Goal: Information Seeking & Learning: Find contact information

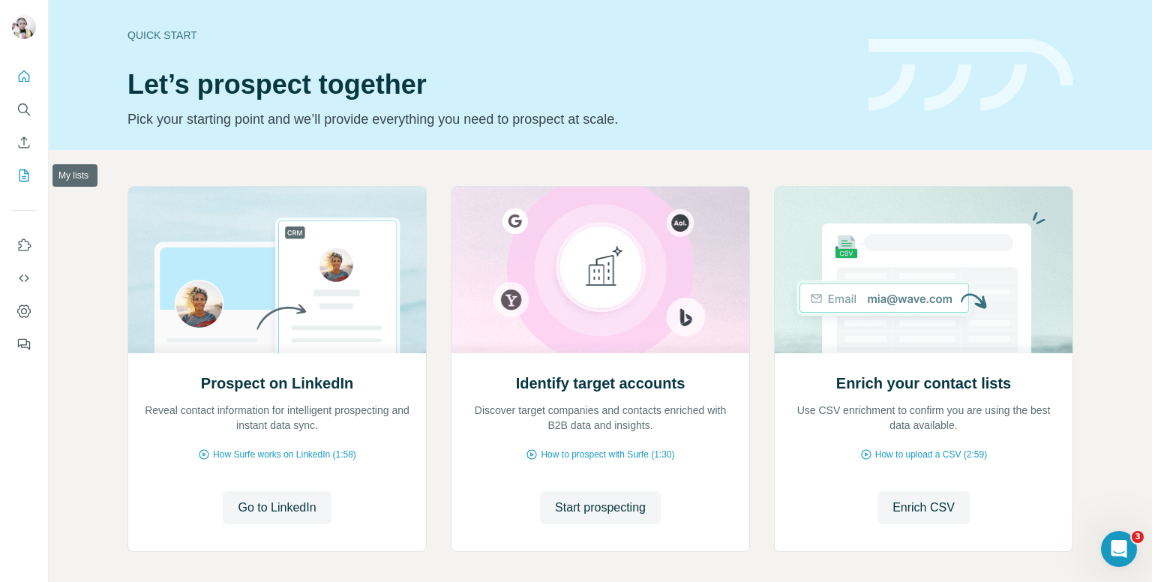
click at [27, 172] on icon "My lists" at bounding box center [24, 175] width 10 height 12
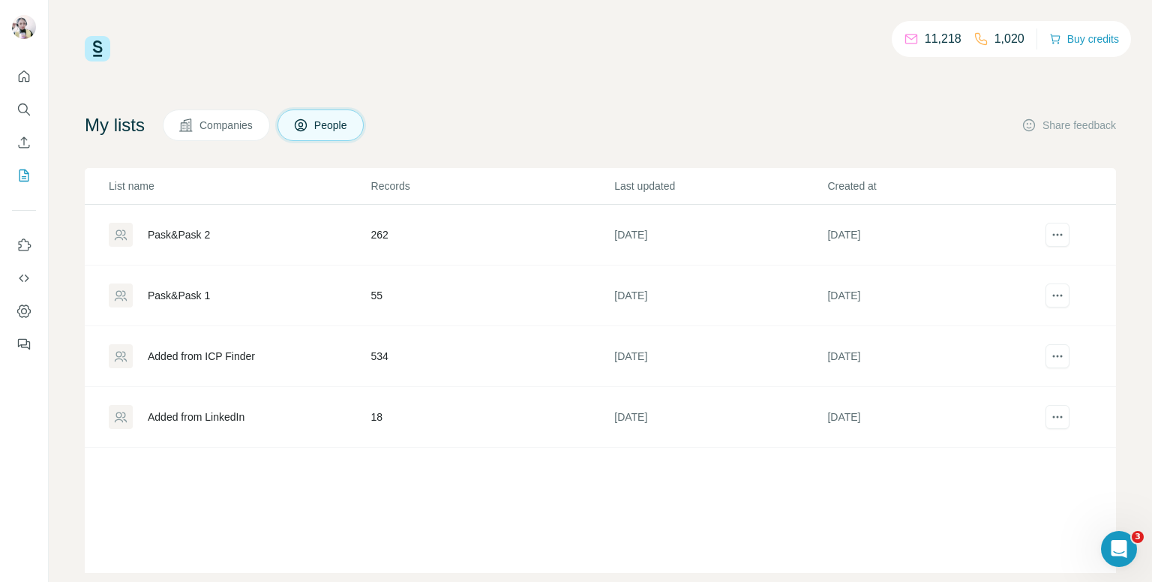
click at [387, 413] on td "18" at bounding box center [492, 417] width 244 height 61
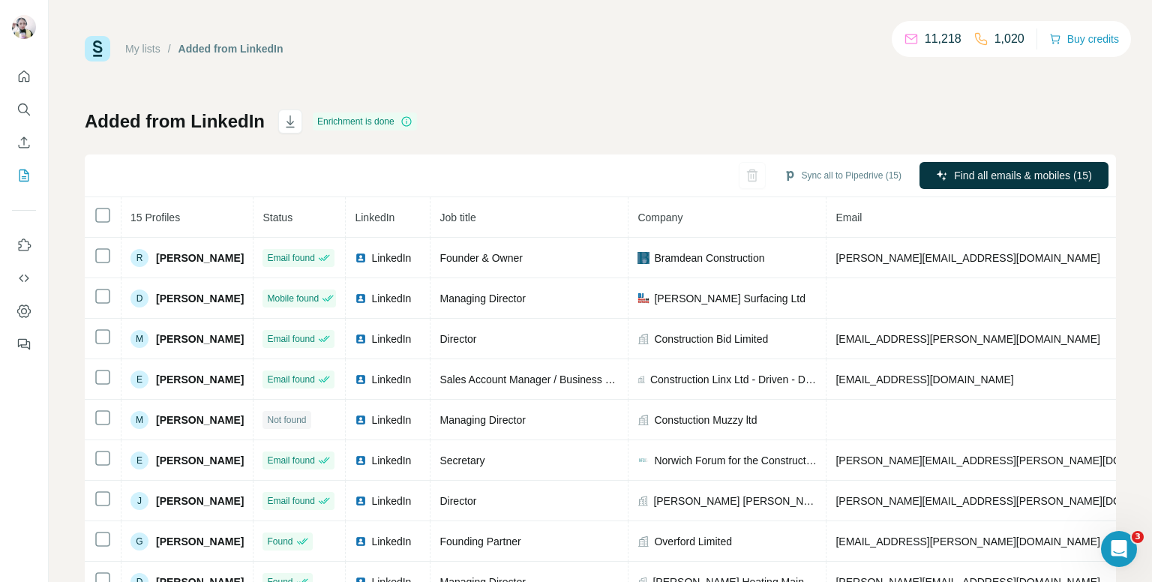
scroll to position [47, 0]
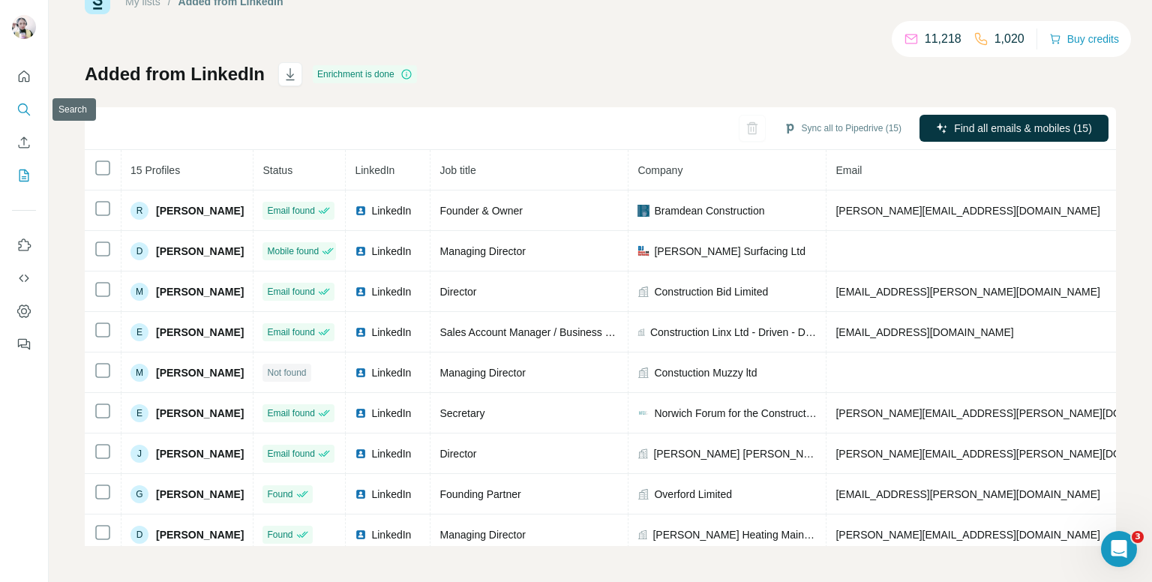
click at [18, 106] on icon "Search" at bounding box center [23, 108] width 10 height 10
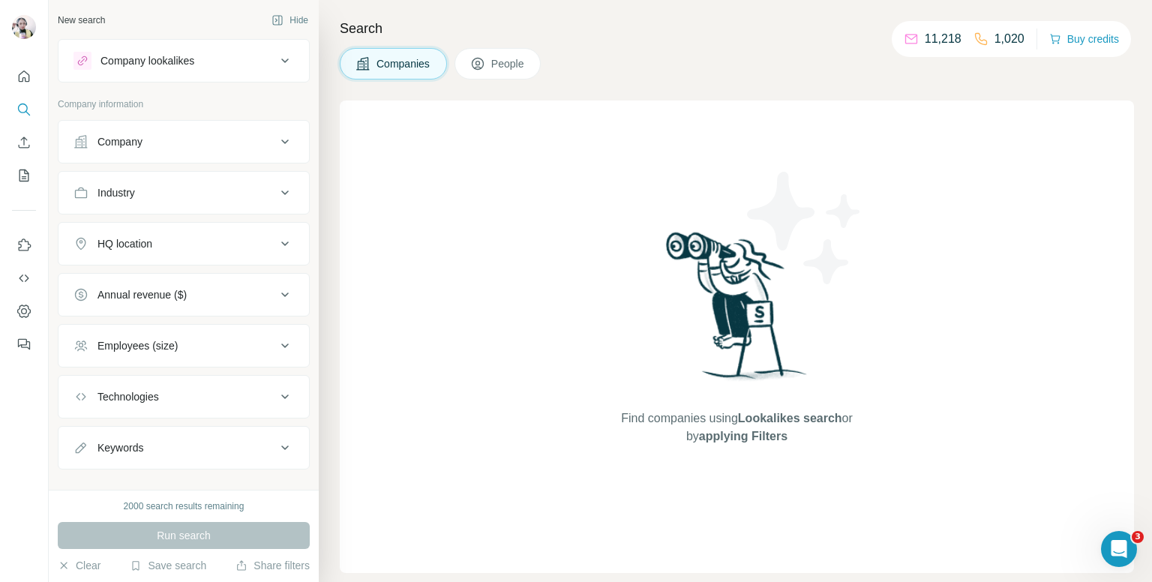
click at [176, 190] on div "Industry" at bounding box center [174, 192] width 202 height 15
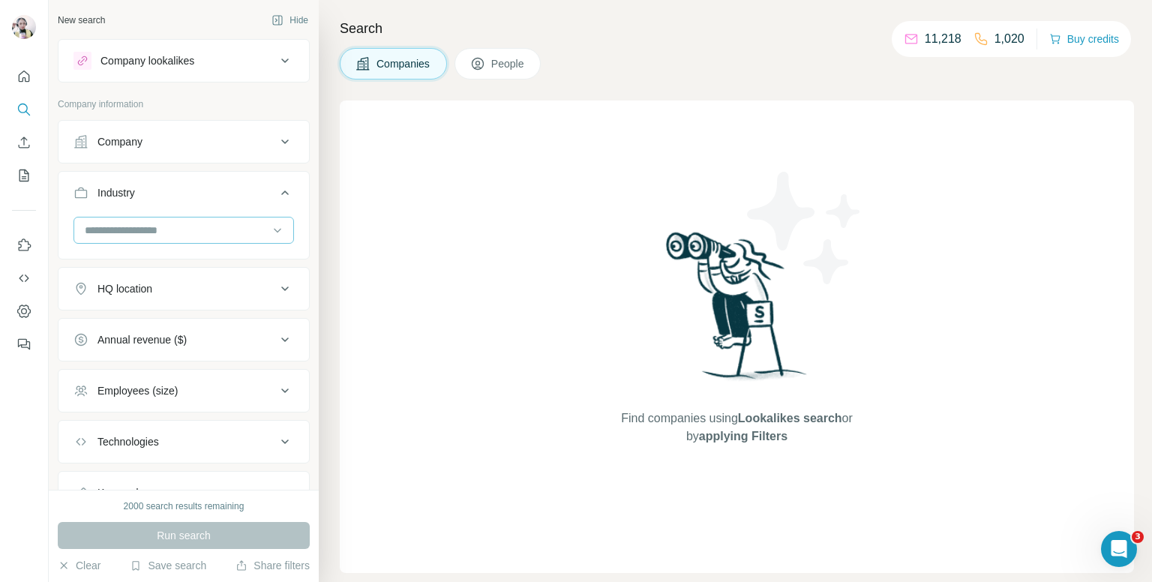
click at [190, 230] on input at bounding box center [175, 230] width 185 height 16
type input "*****"
click at [126, 262] on p "Construction" at bounding box center [115, 263] width 59 height 15
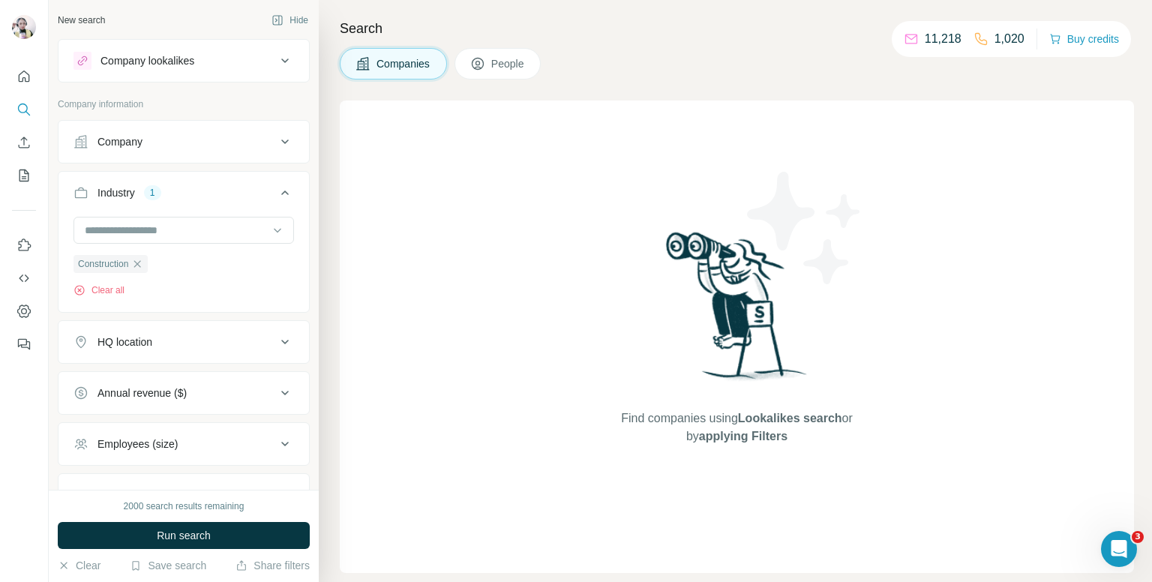
click at [276, 195] on icon at bounding box center [285, 193] width 18 height 18
click at [196, 244] on div "HQ location" at bounding box center [174, 243] width 202 height 15
click at [175, 280] on input "text" at bounding box center [183, 281] width 220 height 27
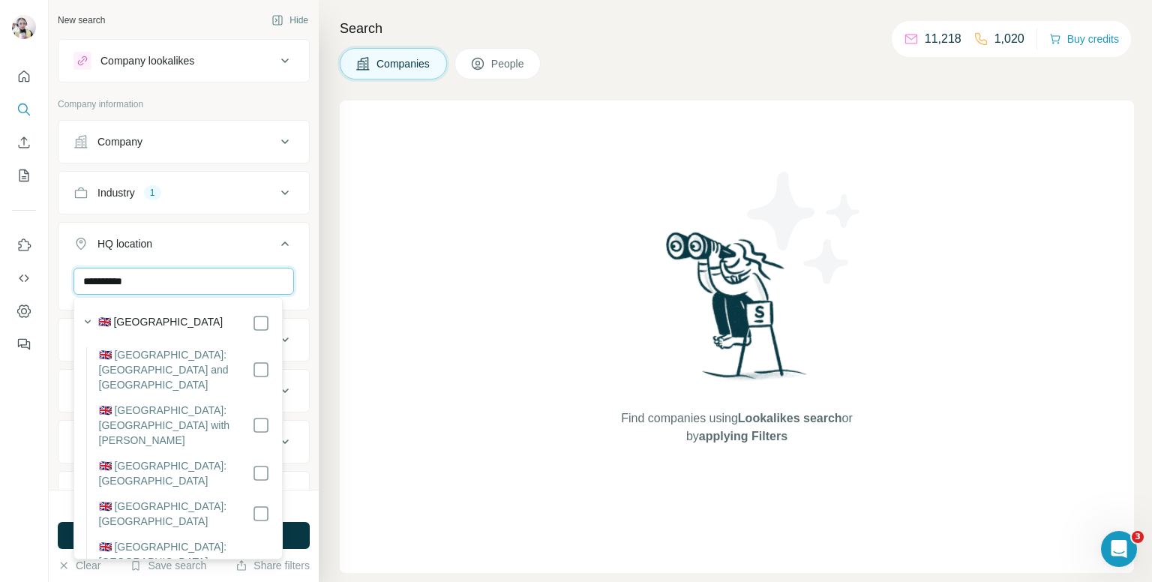
type input "**********"
click at [276, 243] on icon at bounding box center [285, 244] width 18 height 18
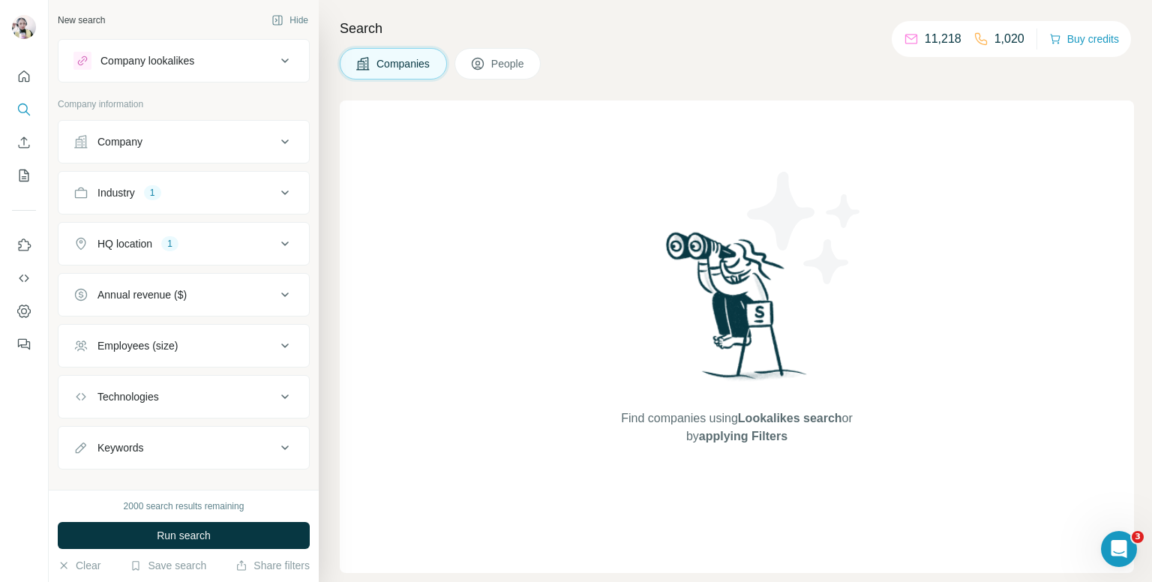
click at [216, 348] on div "Employees (size)" at bounding box center [174, 345] width 202 height 15
click at [85, 397] on icon at bounding box center [82, 406] width 18 height 18
click at [80, 430] on icon at bounding box center [82, 434] width 18 height 18
click at [276, 343] on icon at bounding box center [285, 346] width 18 height 18
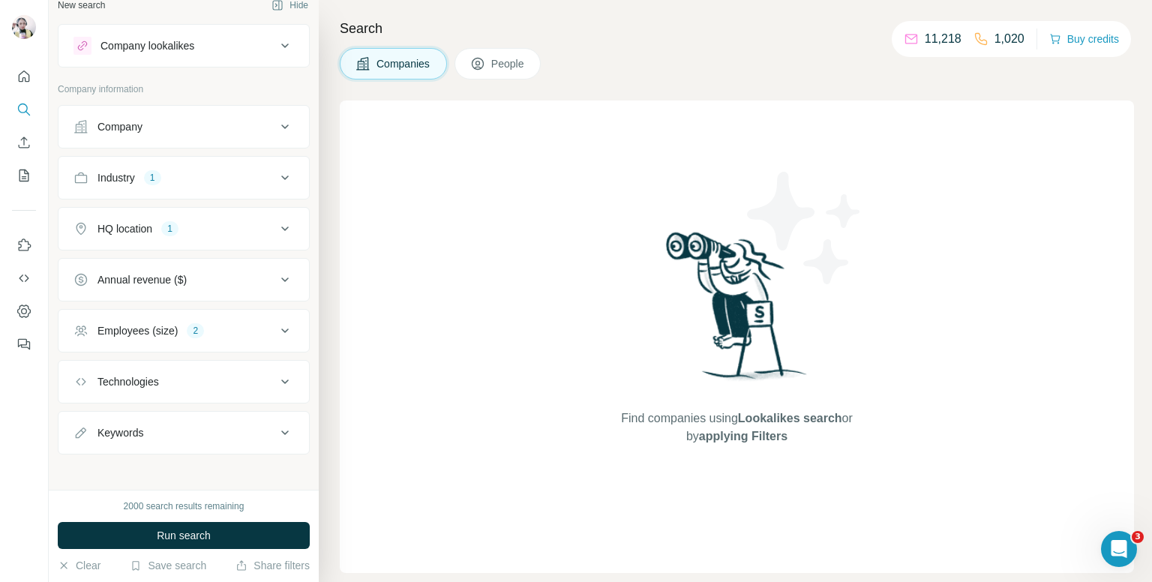
scroll to position [19, 0]
click at [216, 430] on div "Keywords" at bounding box center [174, 428] width 202 height 15
click at [511, 71] on button "People" at bounding box center [497, 63] width 87 height 31
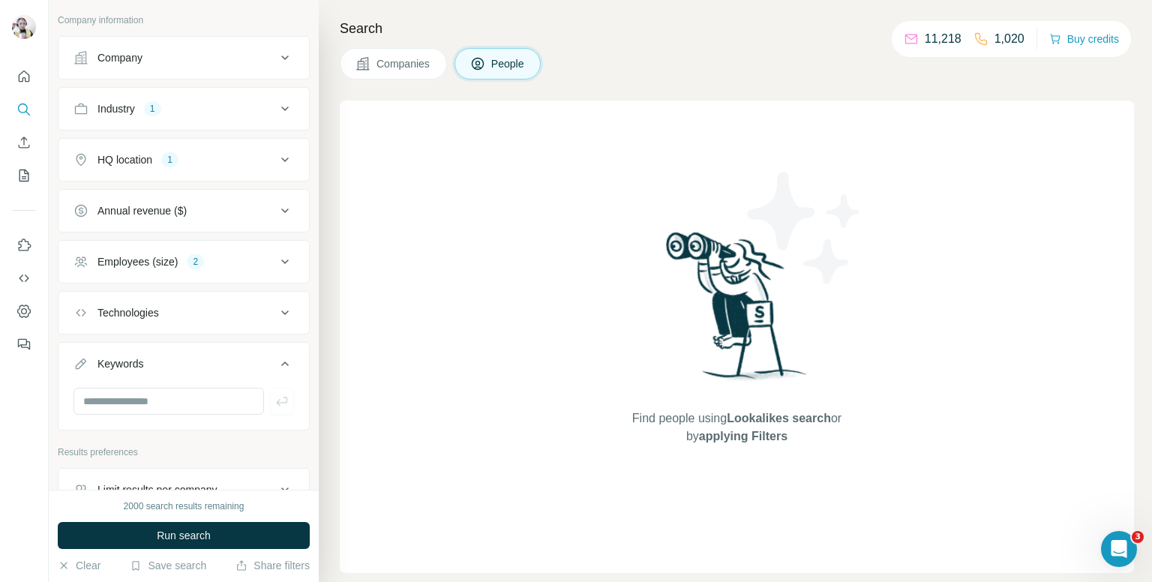
scroll to position [319, 0]
click at [454, 48] on button "People" at bounding box center [497, 63] width 87 height 31
click at [189, 399] on input "text" at bounding box center [168, 400] width 190 height 27
type input "****"
click at [276, 397] on icon "button" at bounding box center [281, 400] width 11 height 9
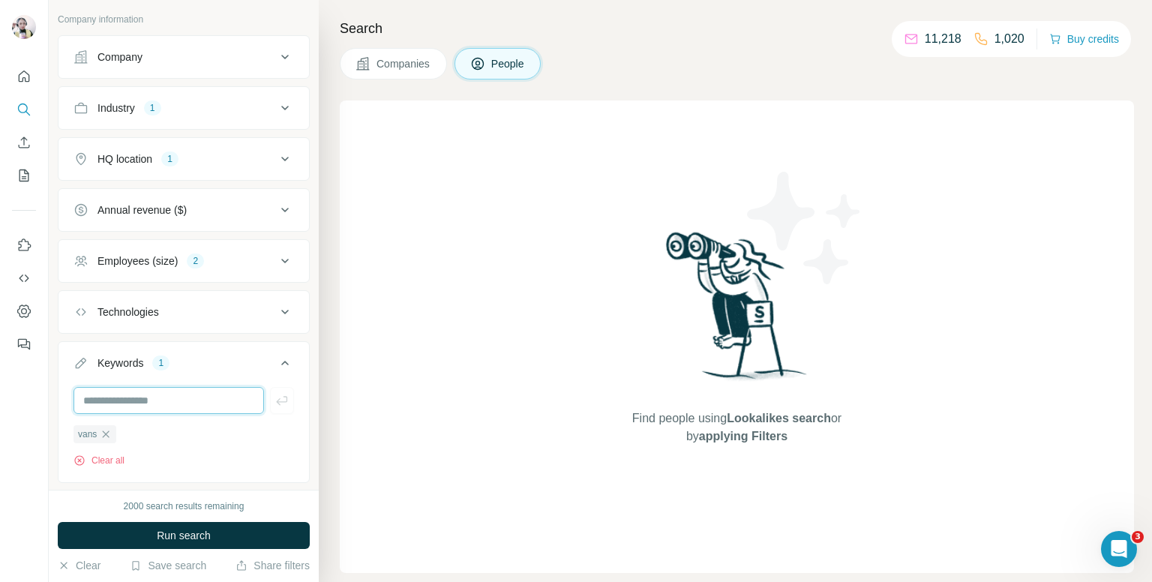
click at [167, 405] on input "text" at bounding box center [168, 400] width 190 height 27
type input "**********"
click at [274, 395] on icon "button" at bounding box center [281, 400] width 15 height 15
click at [235, 403] on input "text" at bounding box center [168, 400] width 190 height 27
type input "*****"
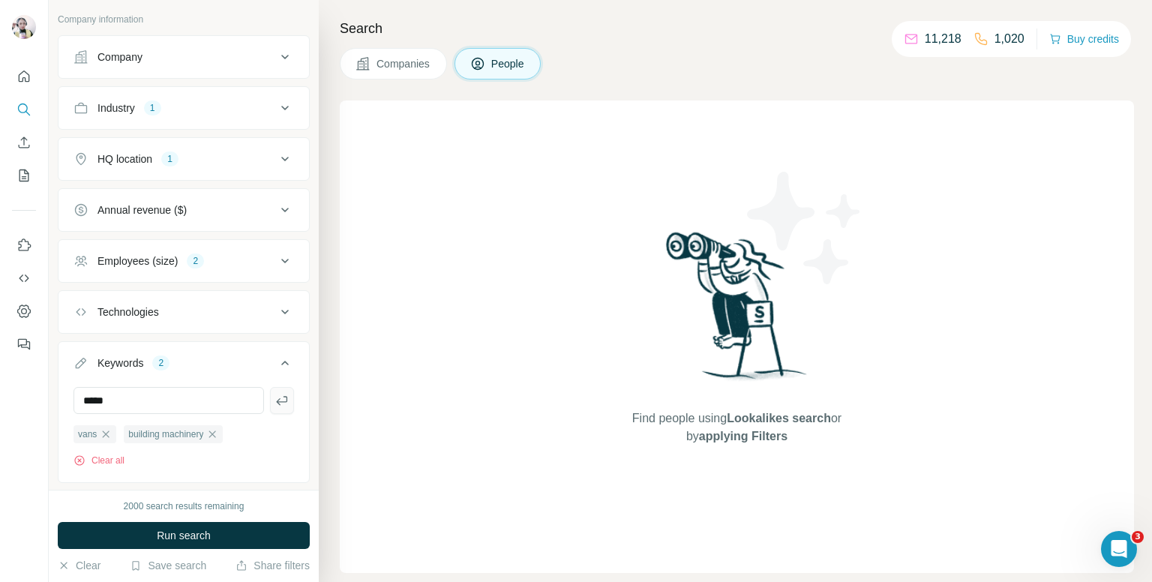
click at [274, 403] on icon "button" at bounding box center [281, 400] width 15 height 15
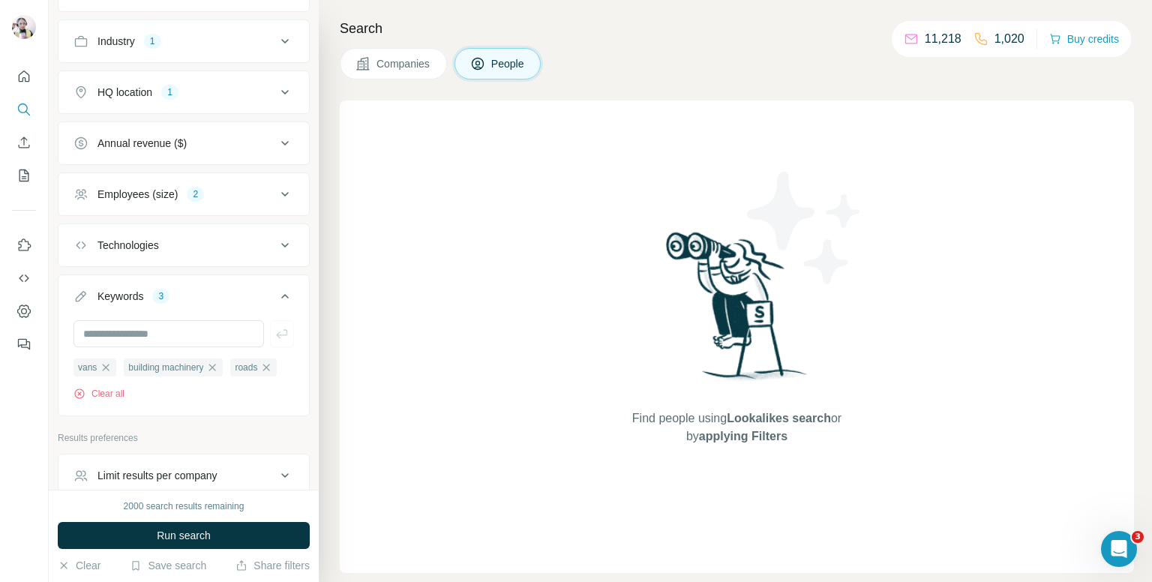
scroll to position [485, 0]
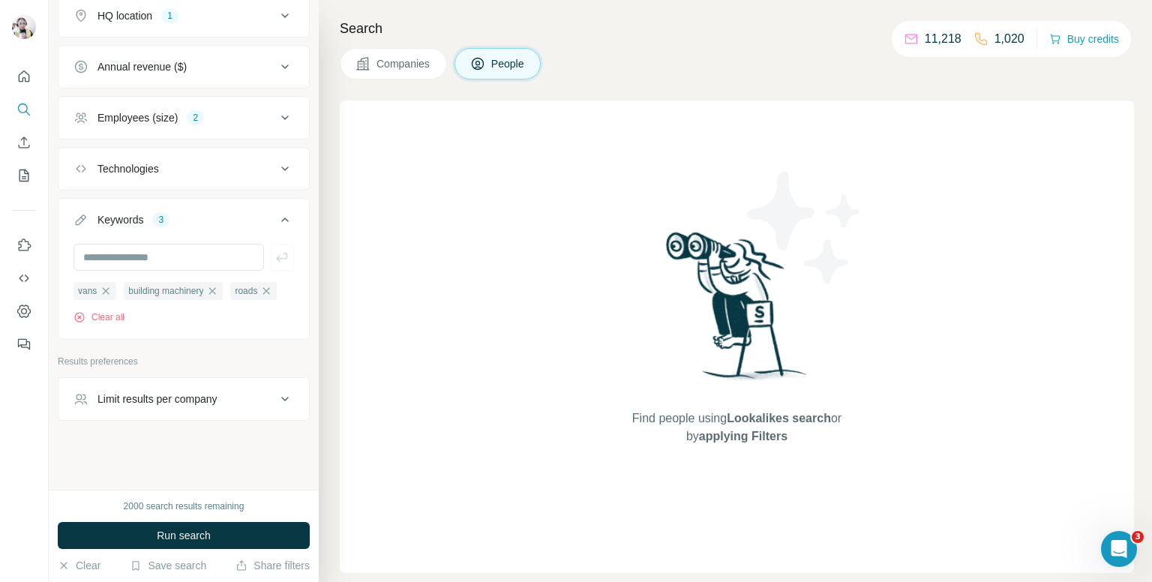
click at [249, 404] on div "Limit results per company" at bounding box center [174, 398] width 202 height 15
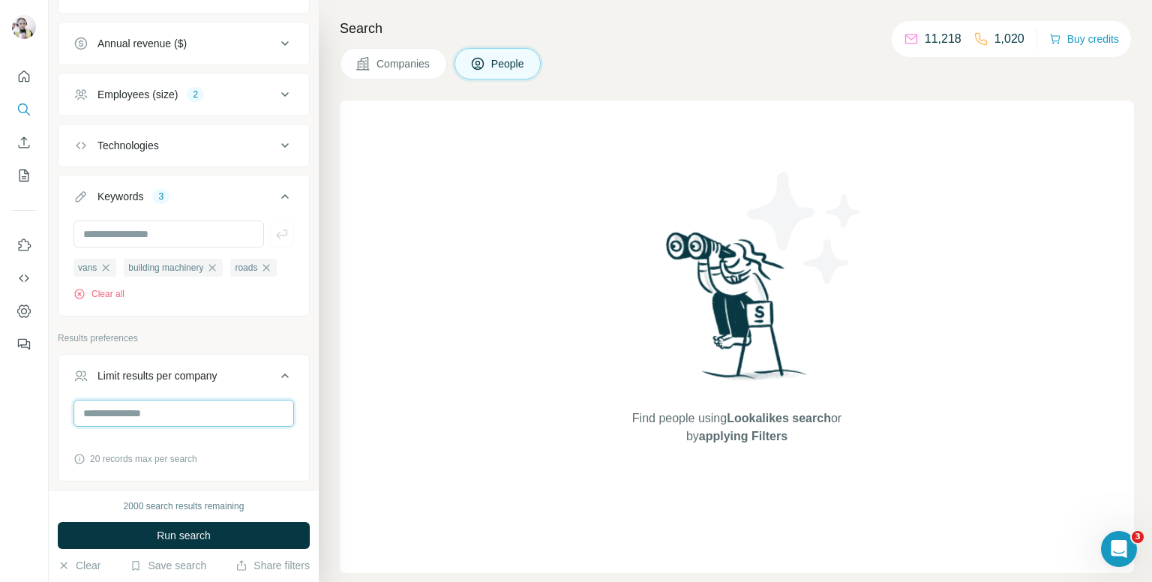
click at [211, 427] on input "number" at bounding box center [183, 413] width 220 height 27
type input "*"
click at [277, 385] on icon at bounding box center [285, 376] width 18 height 18
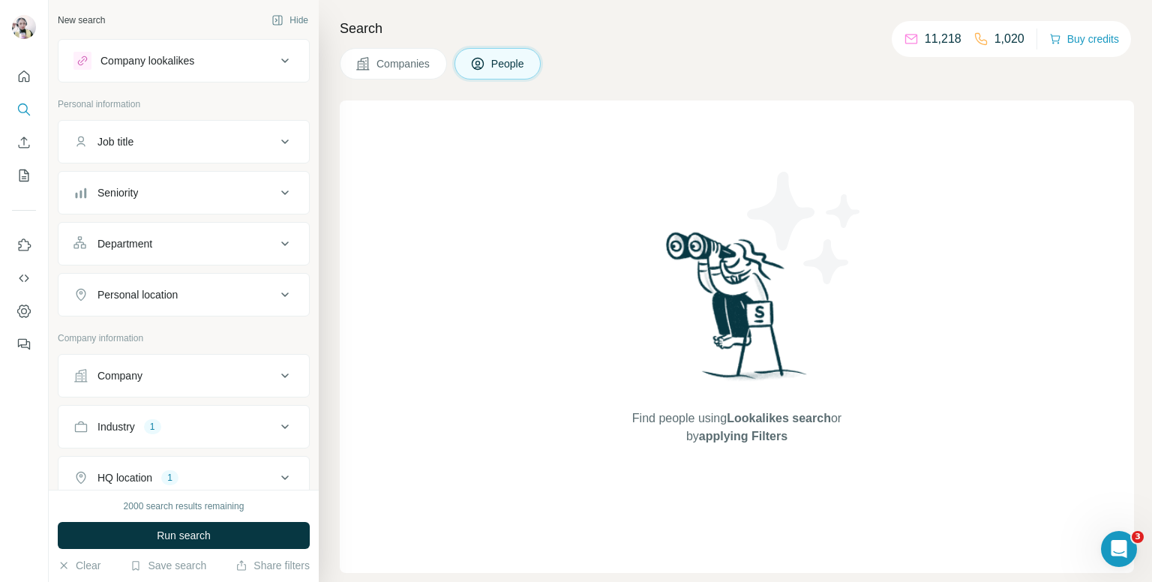
click at [201, 121] on div "Job title" at bounding box center [184, 141] width 252 height 43
click at [200, 124] on div "Job title" at bounding box center [184, 141] width 252 height 43
click at [200, 136] on div "Job title" at bounding box center [174, 141] width 202 height 15
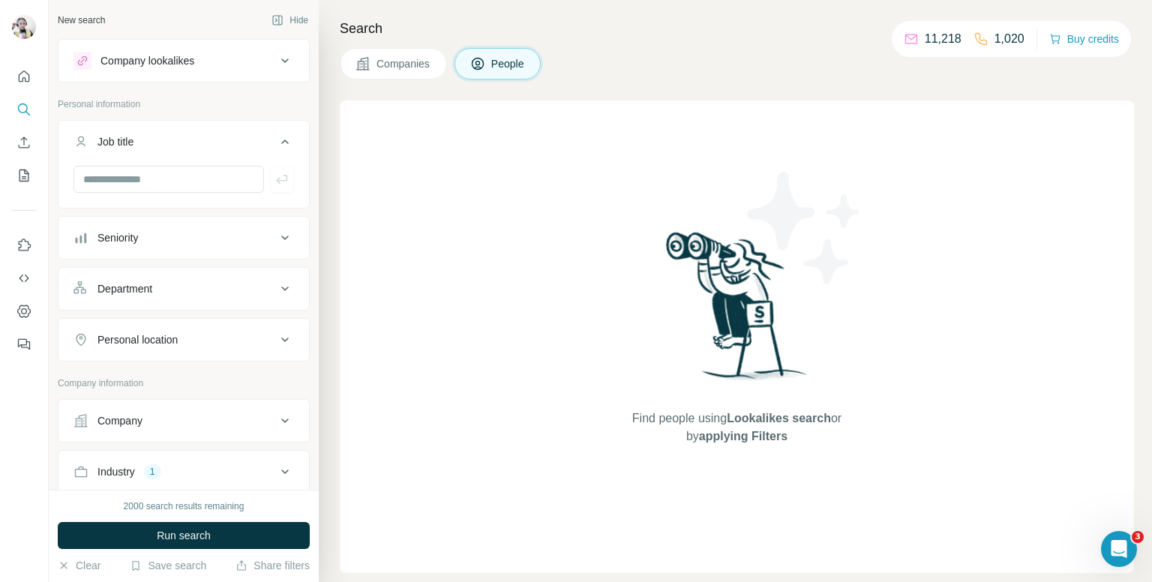
click at [185, 249] on button "Seniority" at bounding box center [183, 238] width 250 height 36
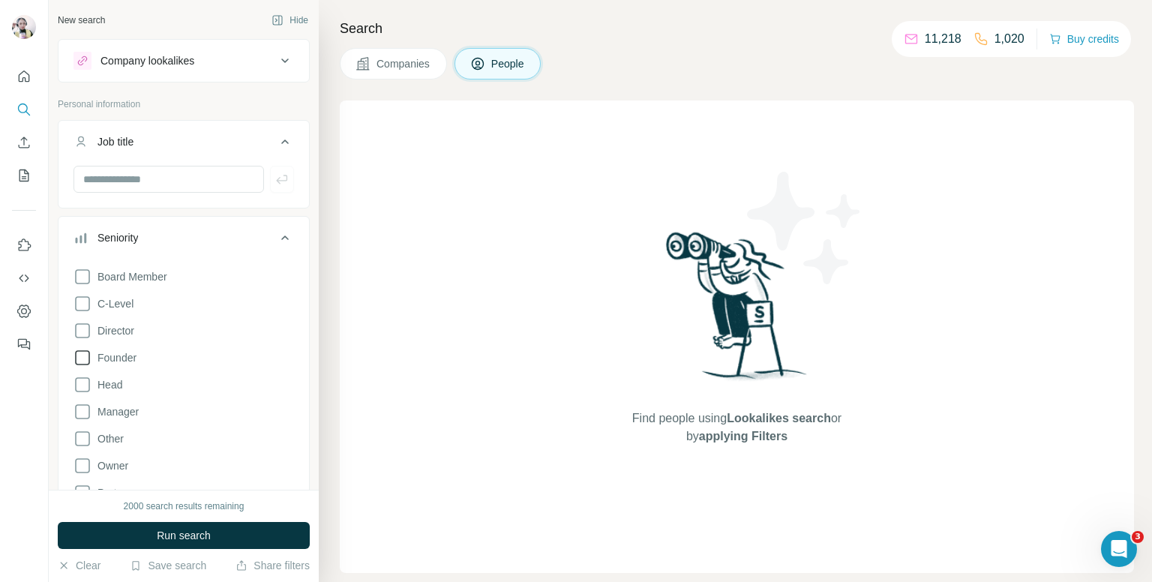
click at [83, 355] on icon at bounding box center [82, 358] width 18 height 18
click at [84, 327] on icon at bounding box center [82, 331] width 18 height 18
click at [84, 466] on icon at bounding box center [82, 466] width 18 height 18
click at [276, 232] on icon at bounding box center [285, 238] width 18 height 18
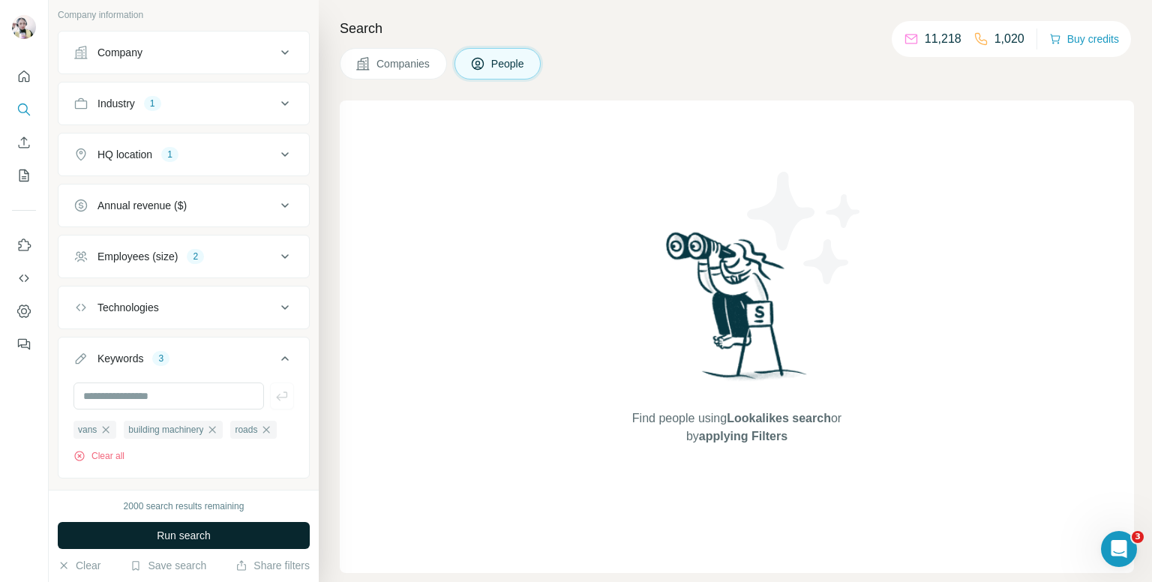
scroll to position [375, 0]
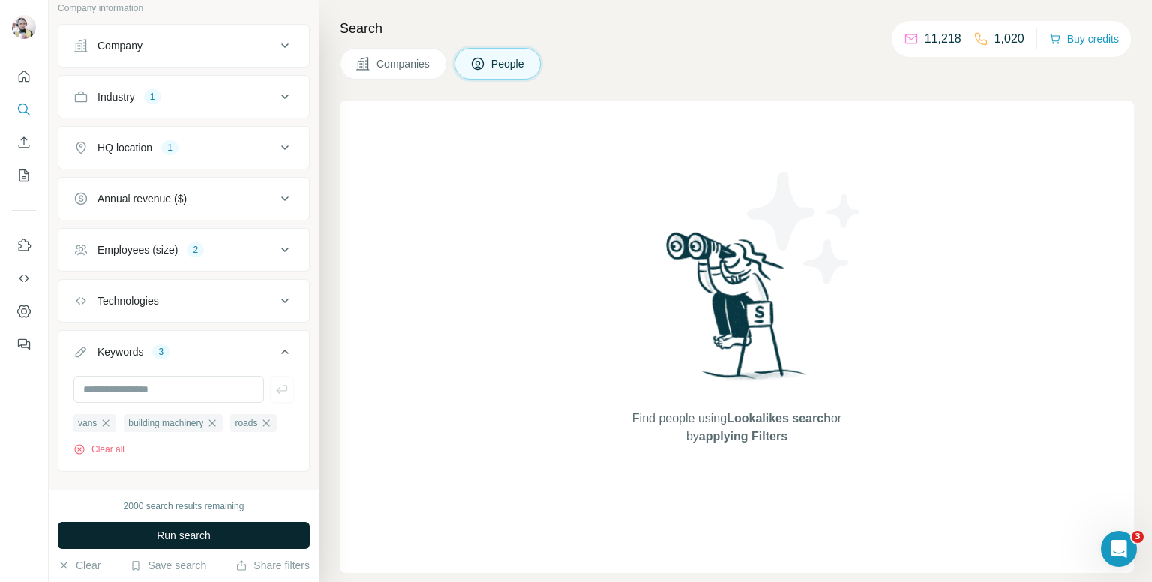
click at [228, 525] on button "Run search" at bounding box center [184, 535] width 252 height 27
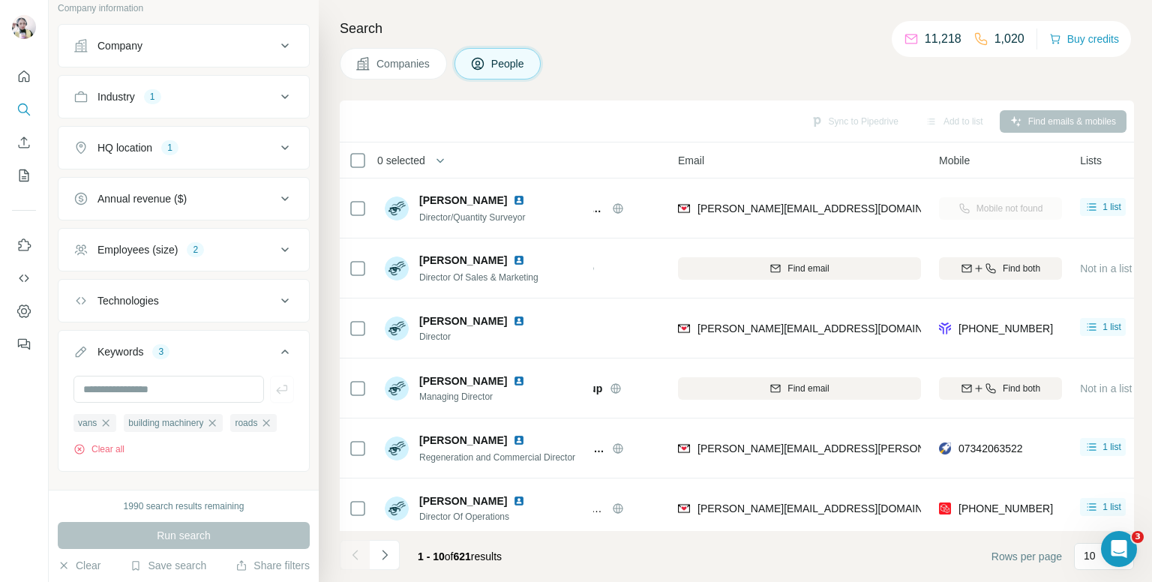
scroll to position [0, 106]
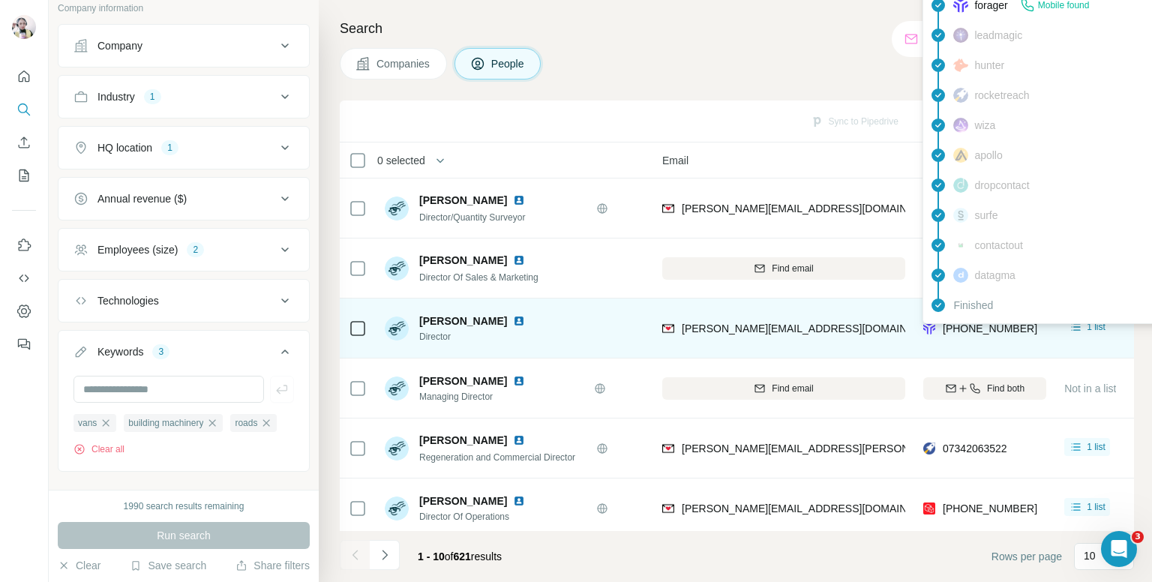
click at [983, 322] on div "findymail Email found prospeo Not found people-data-labs Not found forager Mobi…" at bounding box center [1057, 110] width 270 height 427
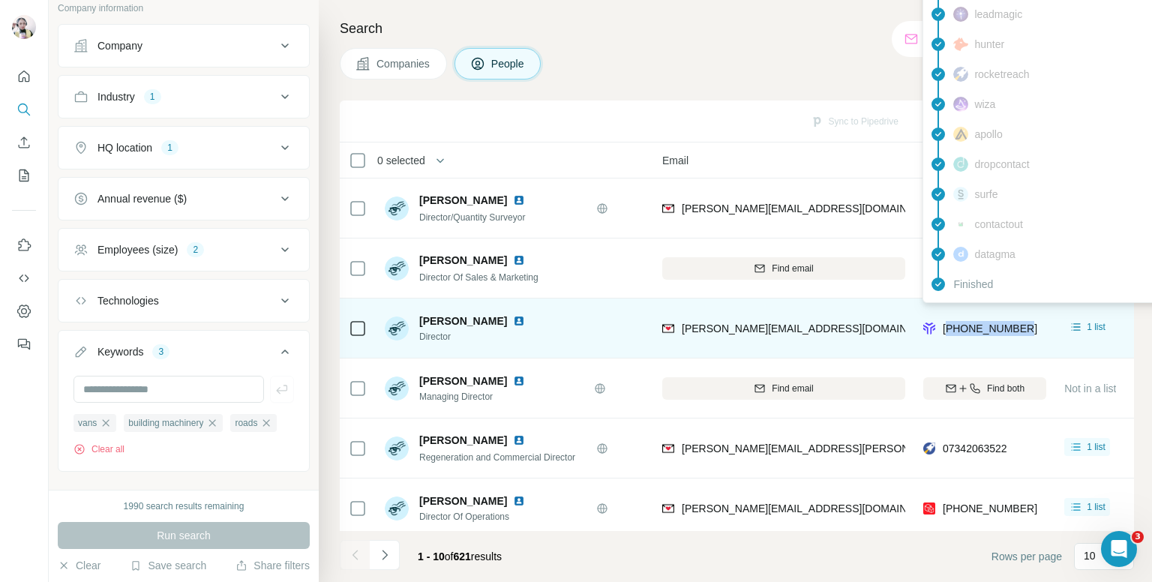
click at [983, 322] on span "[PHONE_NUMBER]" at bounding box center [990, 328] width 94 height 12
copy tr "[PHONE_NUMBER]"
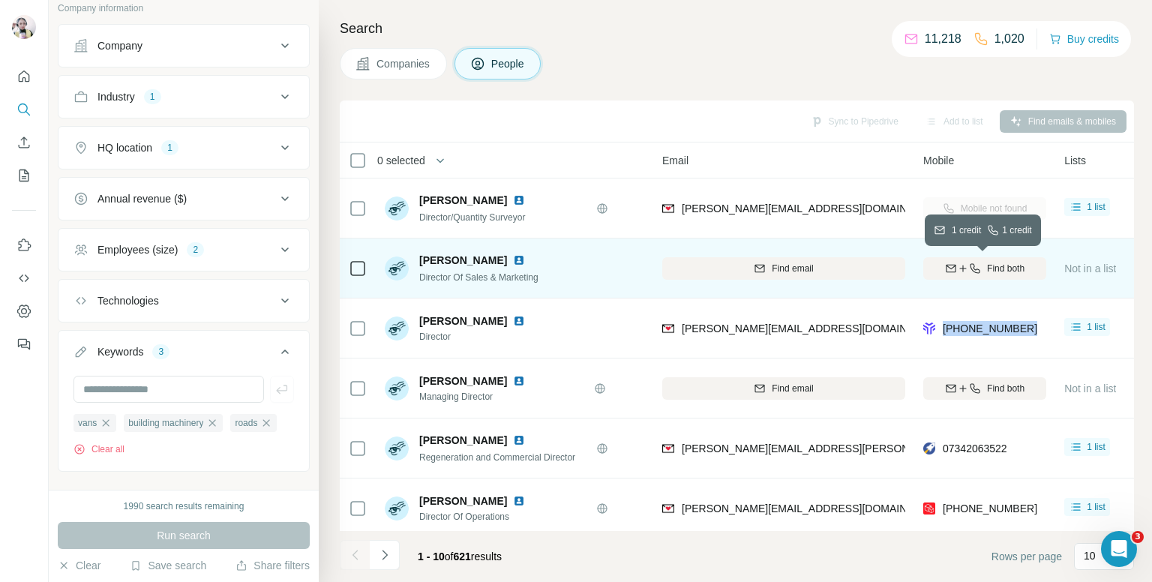
click at [988, 264] on span "Find both" at bounding box center [1005, 268] width 37 height 13
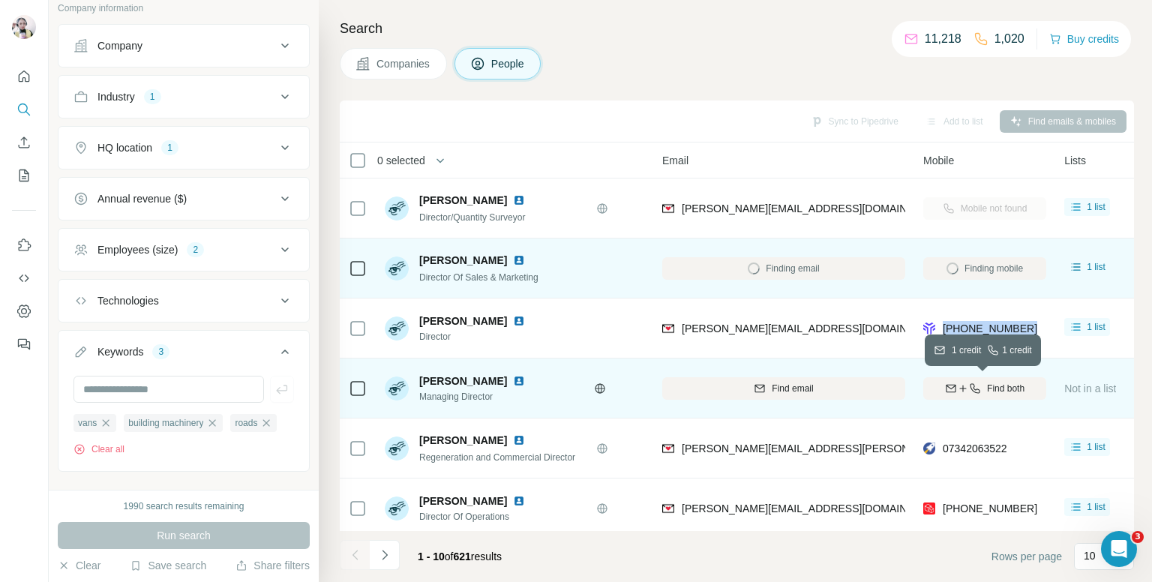
click at [975, 389] on icon "button" at bounding box center [975, 388] width 12 height 12
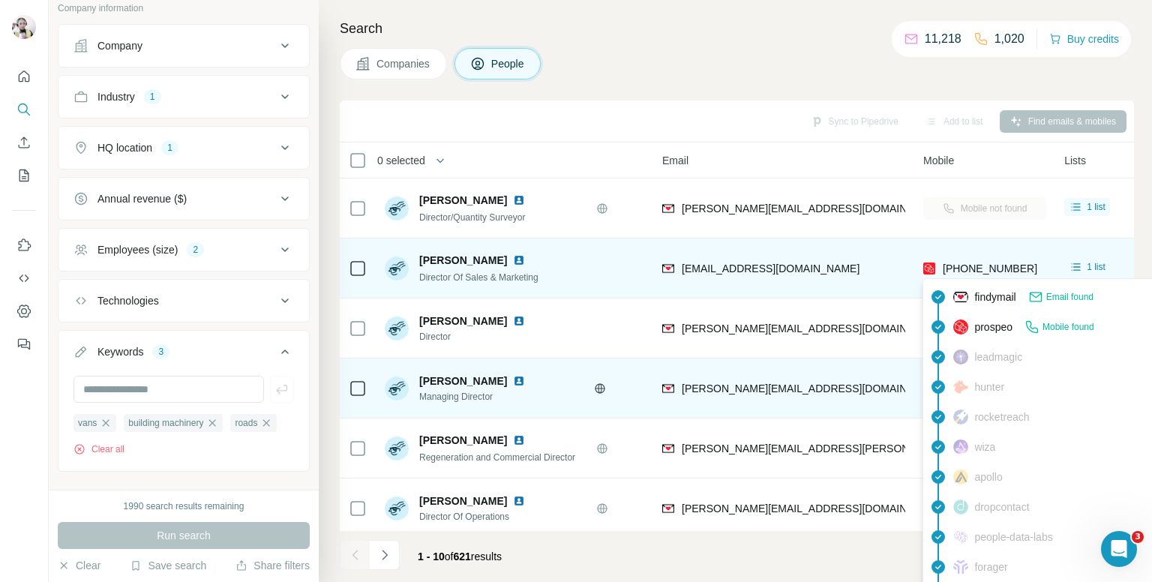
click at [985, 271] on span "[PHONE_NUMBER]" at bounding box center [990, 268] width 94 height 12
click at [985, 262] on span "[PHONE_NUMBER]" at bounding box center [990, 268] width 94 height 12
copy tr "[PHONE_NUMBER]"
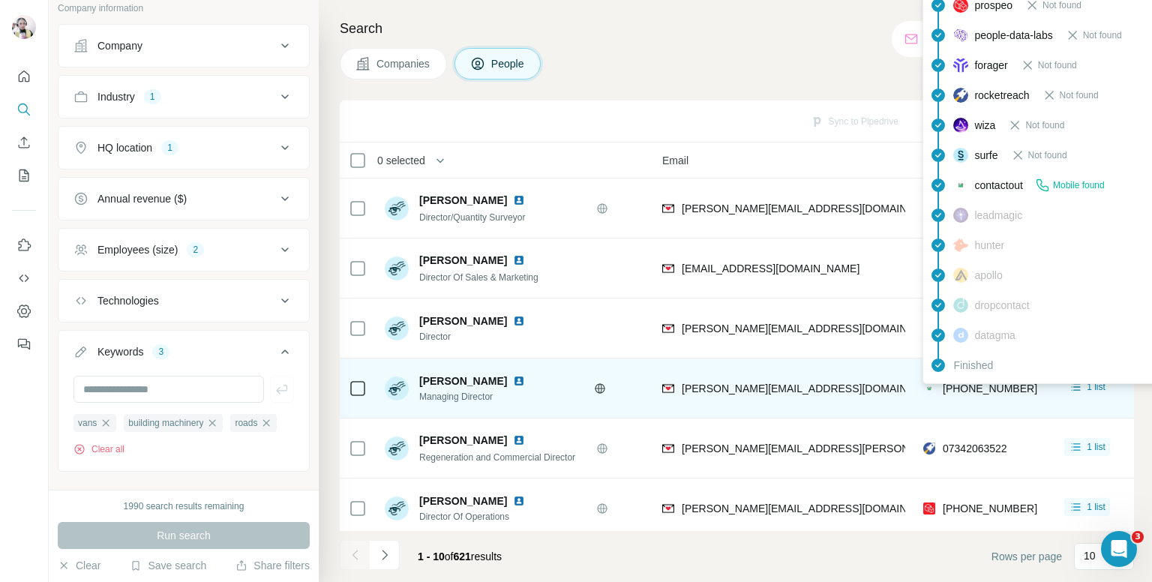
click at [988, 387] on span "[PHONE_NUMBER]" at bounding box center [990, 388] width 94 height 12
copy tr "[PHONE_NUMBER]"
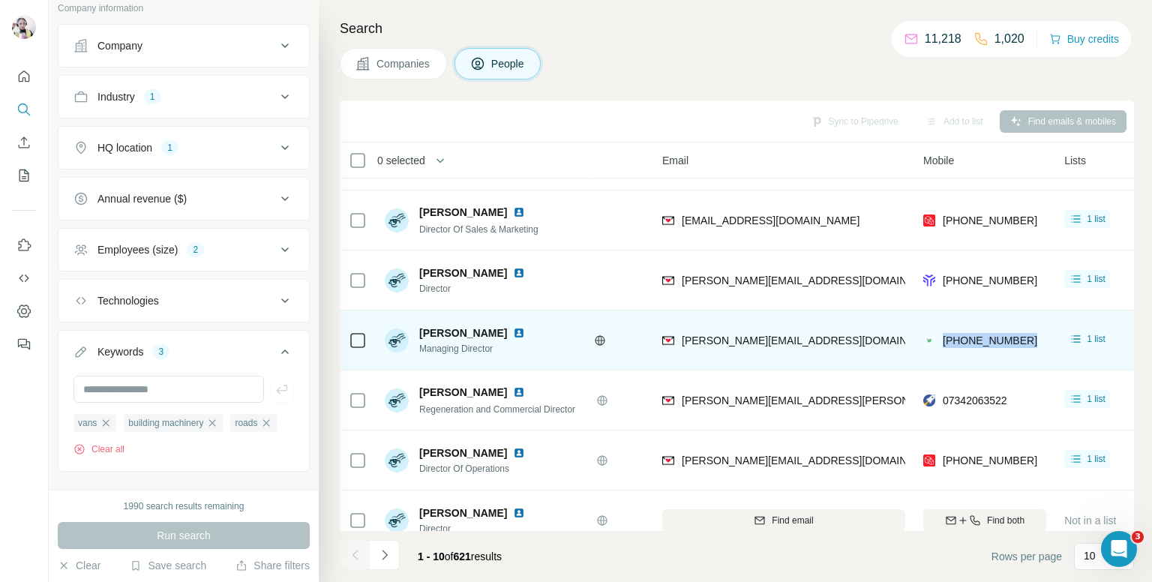
scroll to position [75, 106]
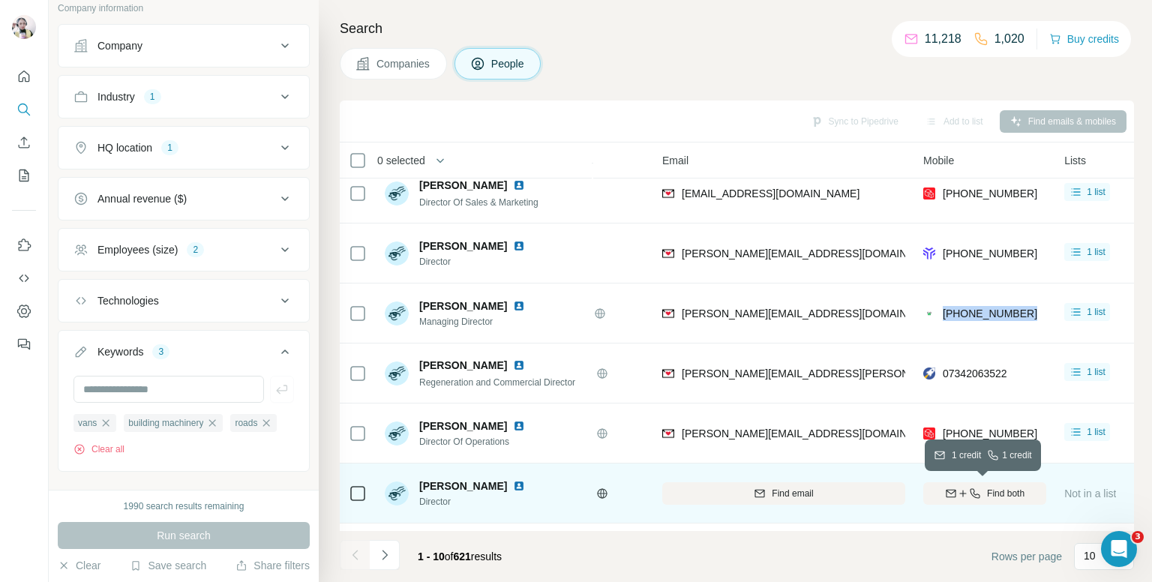
click at [987, 490] on span "Find both" at bounding box center [1005, 493] width 37 height 13
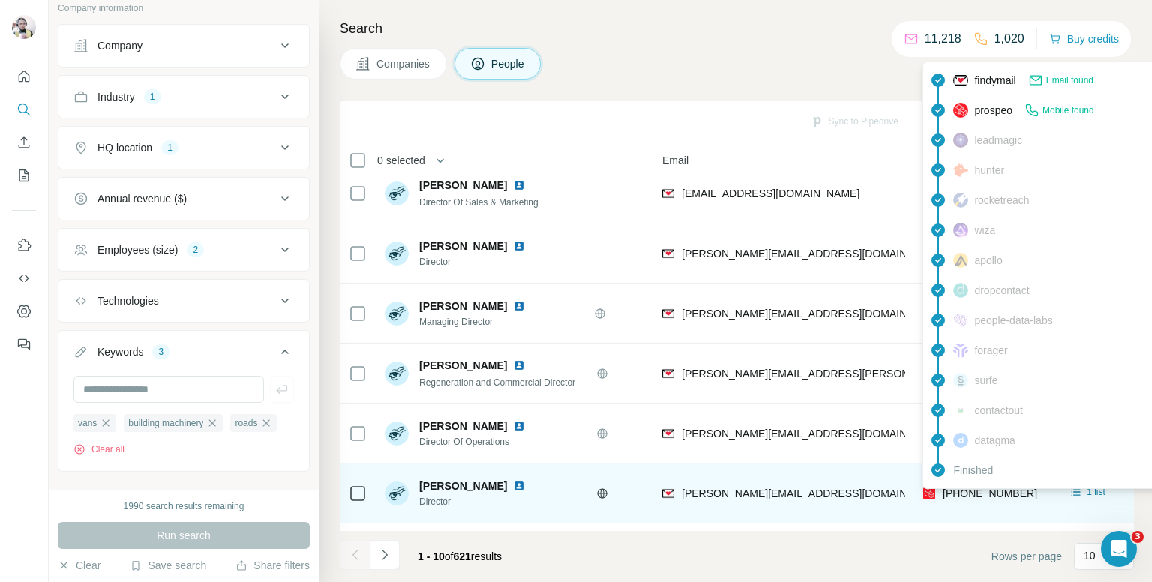
click at [970, 488] on div "findymail Email found prospeo Mobile found leadmagic hunter rocketreach wiza ap…" at bounding box center [1057, 274] width 270 height 427
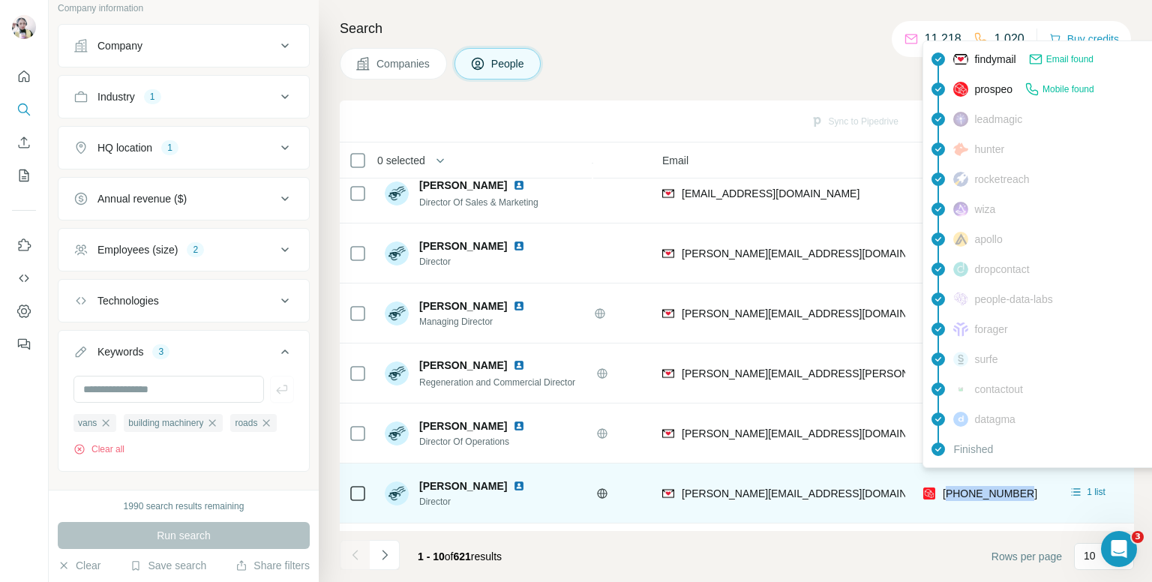
click at [970, 488] on span "[PHONE_NUMBER]" at bounding box center [990, 493] width 94 height 12
copy tr "[PHONE_NUMBER]"
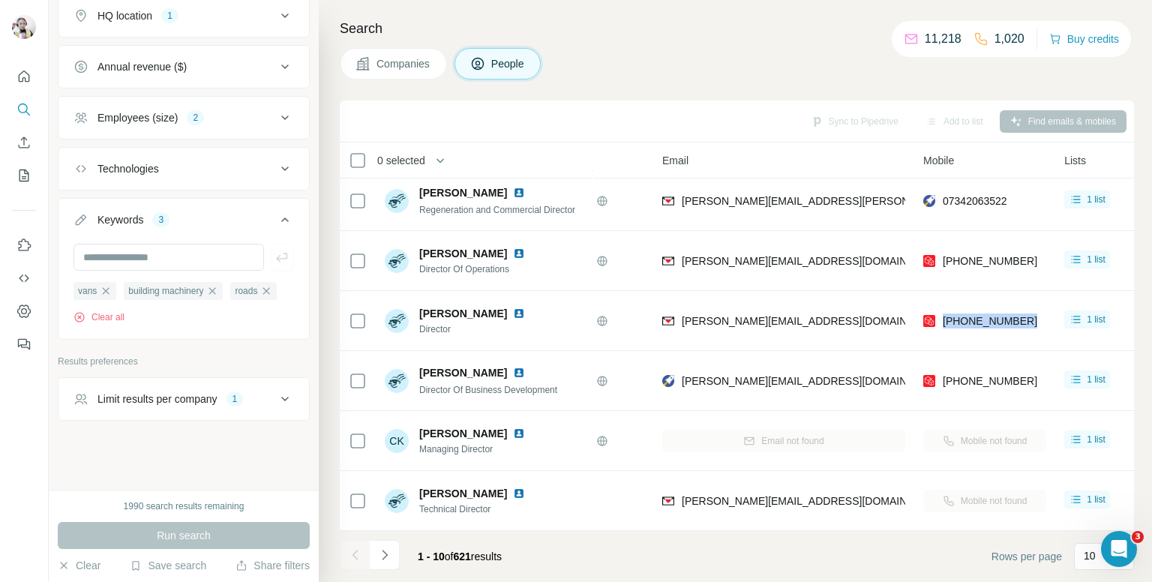
scroll to position [476, 0]
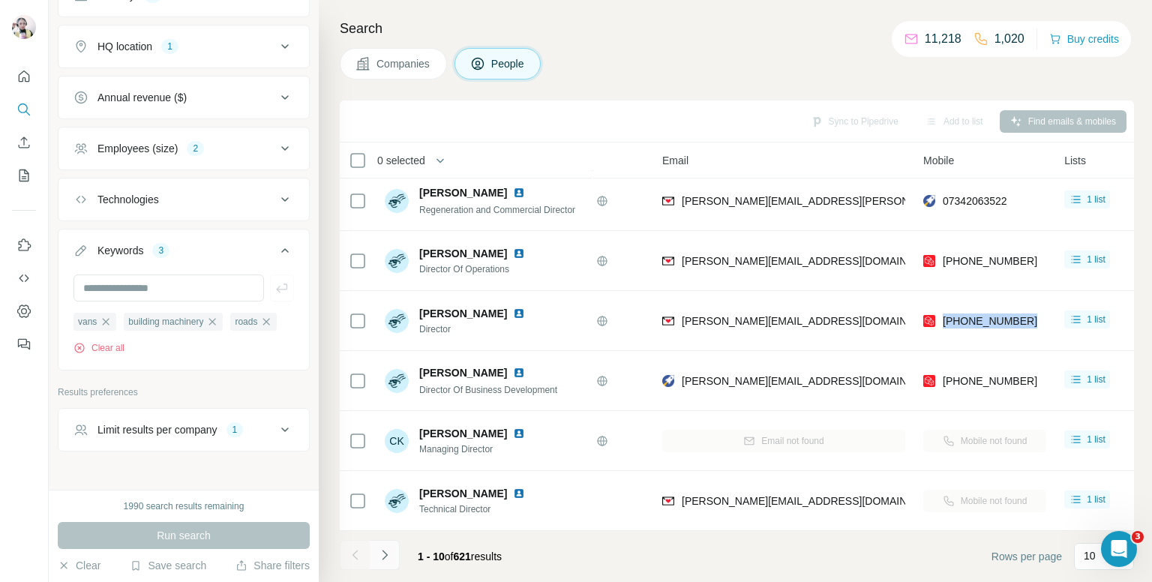
click at [388, 543] on button "Navigate to next page" at bounding box center [385, 555] width 30 height 30
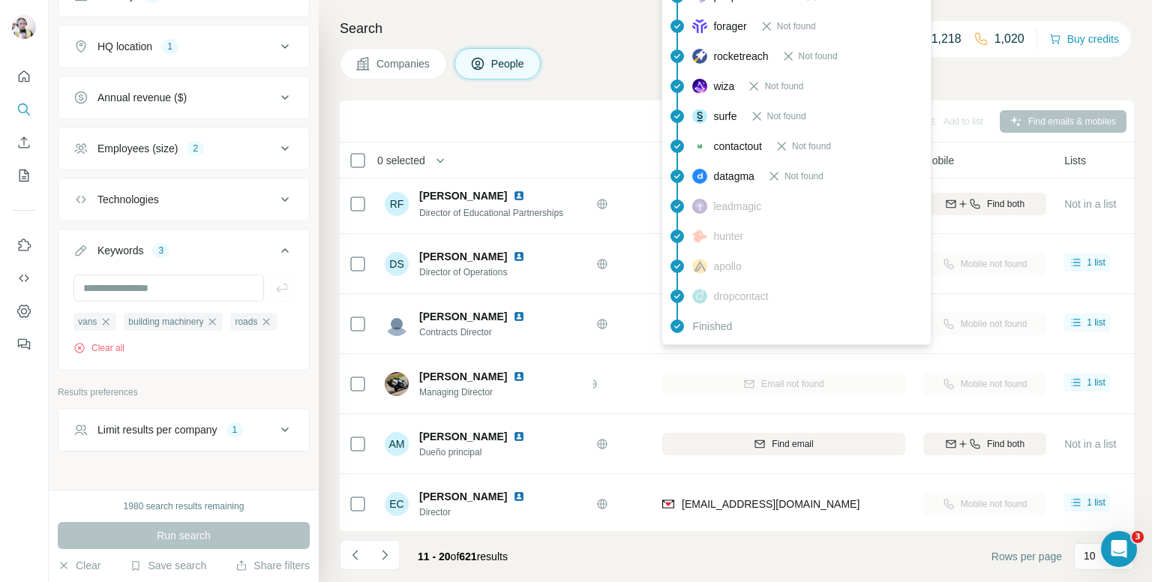
scroll to position [0, 106]
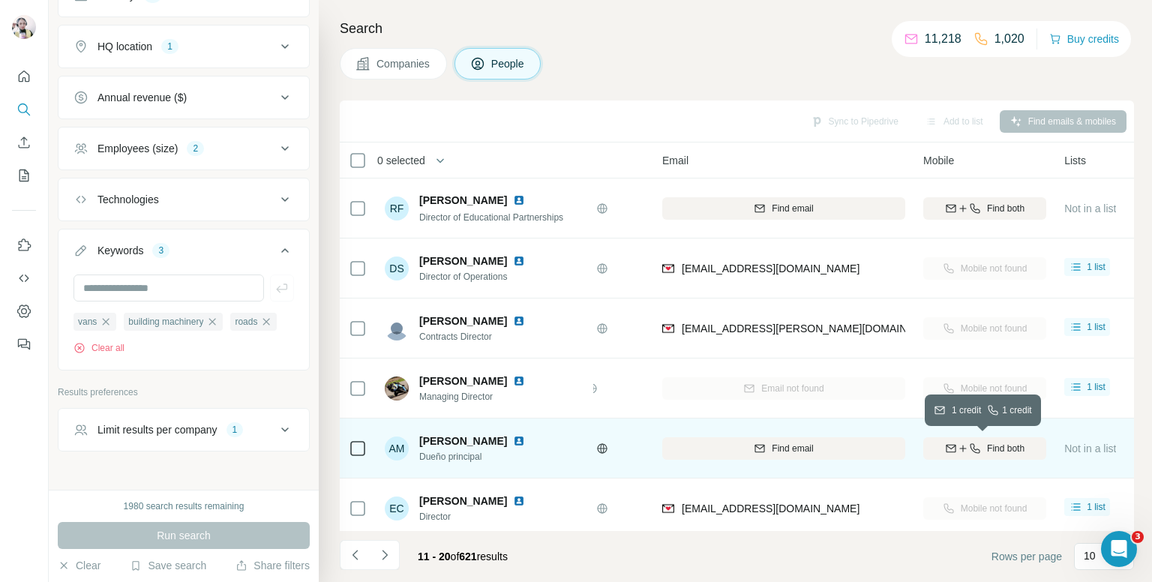
click at [946, 452] on icon "button" at bounding box center [951, 448] width 12 height 12
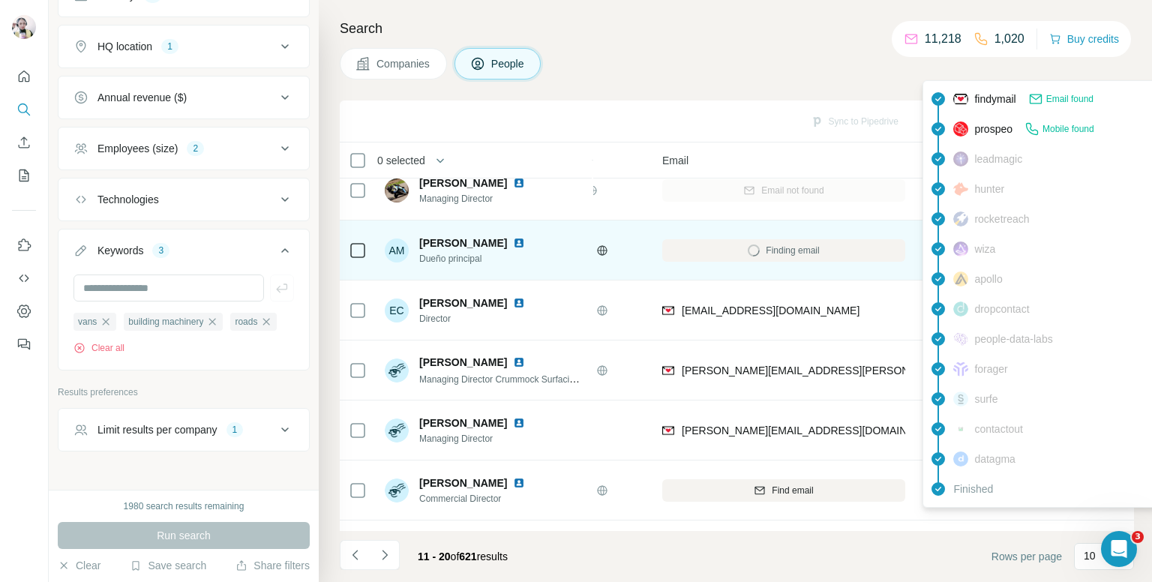
scroll to position [225, 106]
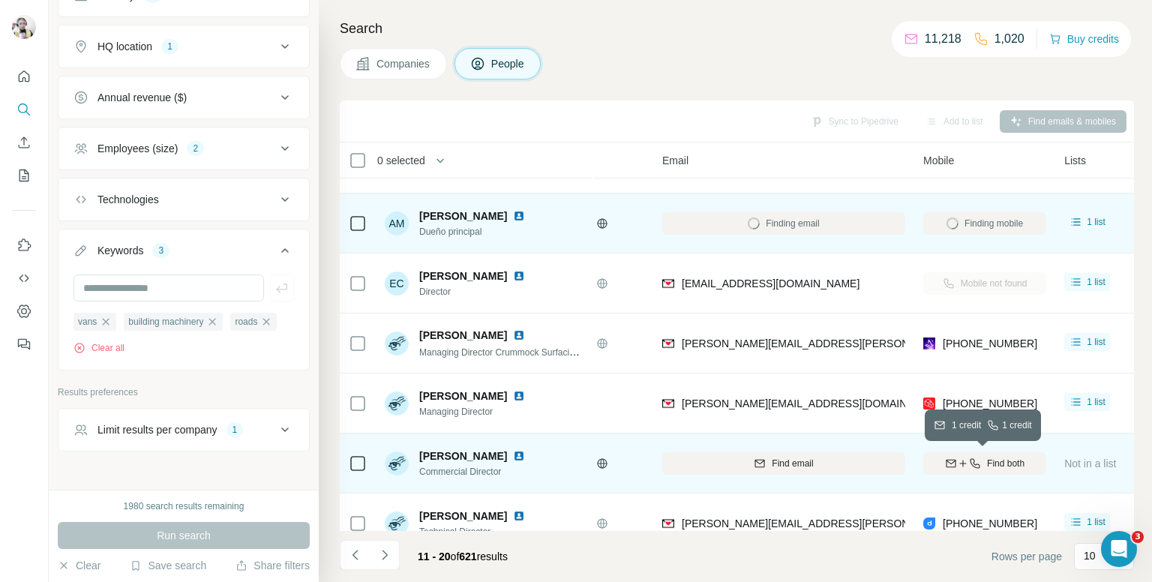
click at [1008, 463] on span "Find both" at bounding box center [1005, 463] width 37 height 13
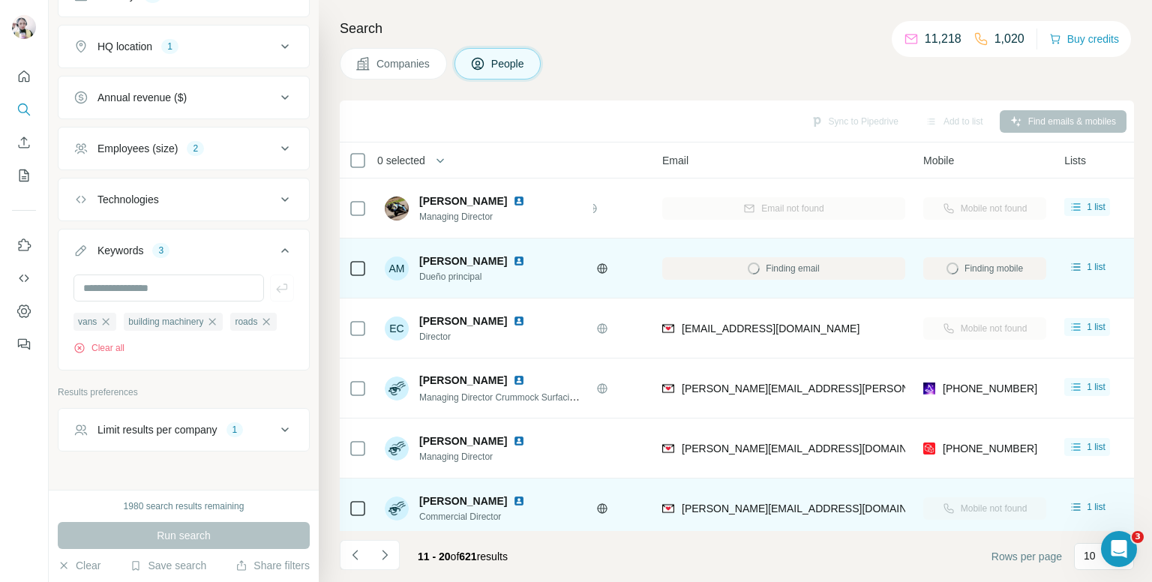
scroll to position [255, 106]
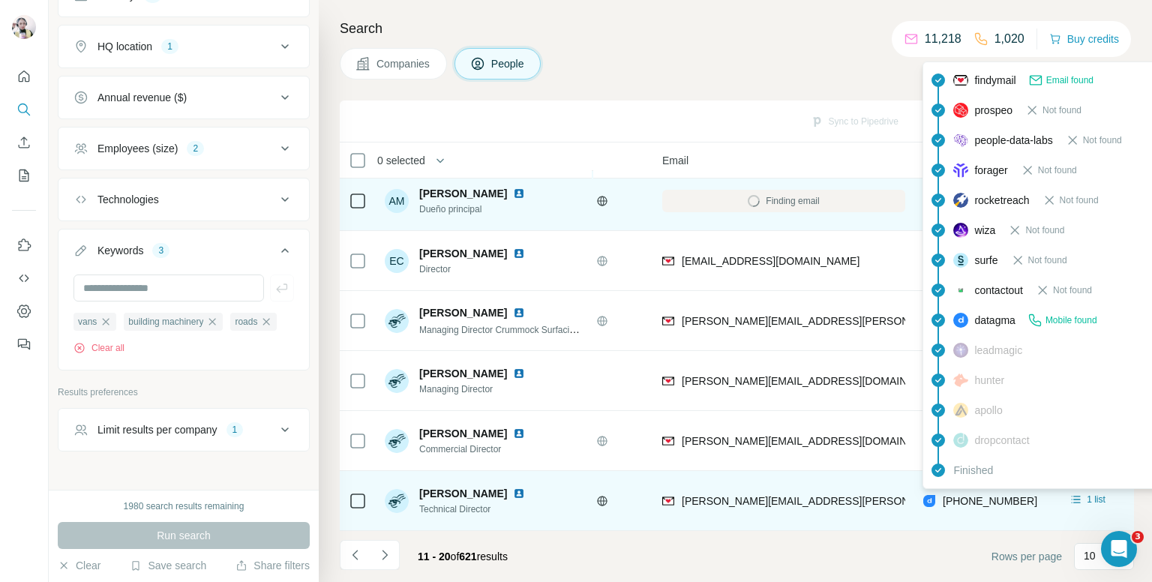
click at [966, 495] on span "[PHONE_NUMBER]" at bounding box center [990, 501] width 94 height 12
copy tr "[PHONE_NUMBER]"
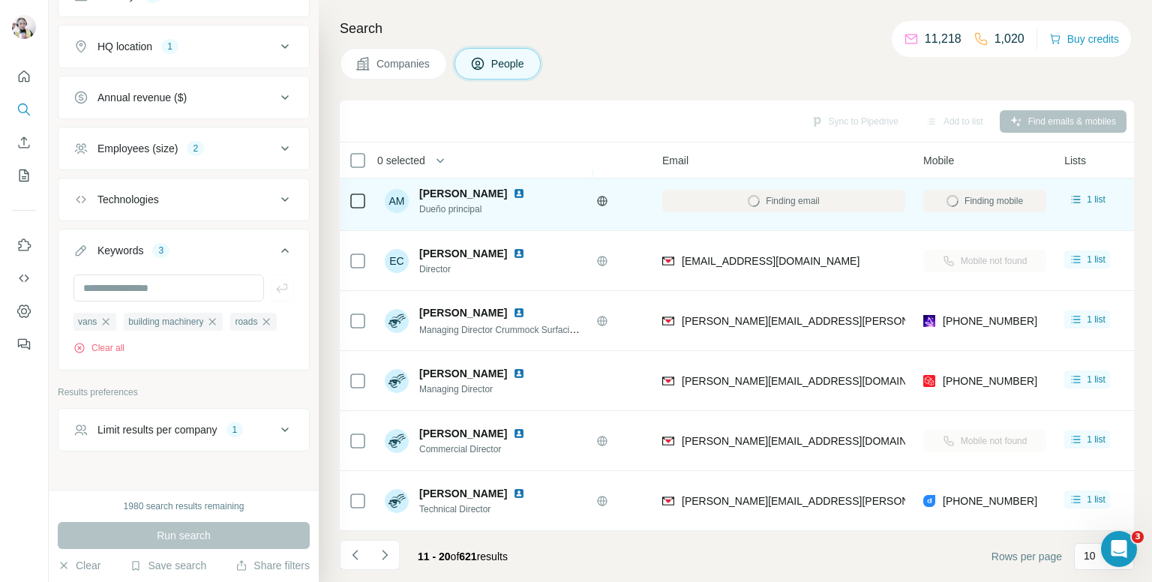
click at [583, 31] on h4 "Search" at bounding box center [737, 28] width 794 height 21
click at [388, 543] on button "Navigate to next page" at bounding box center [385, 555] width 30 height 30
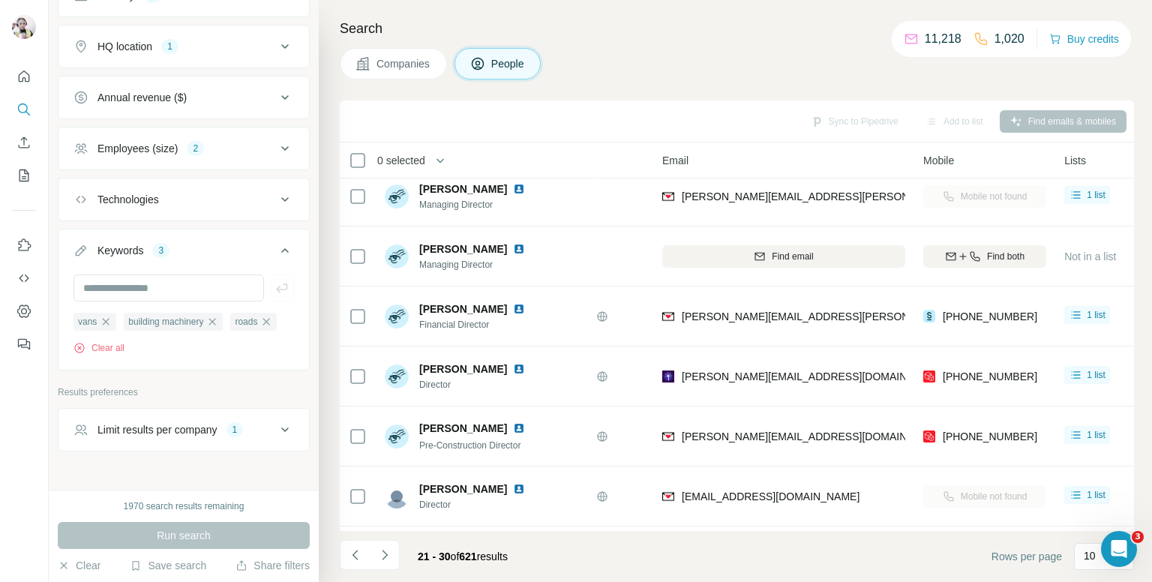
scroll to position [0, 106]
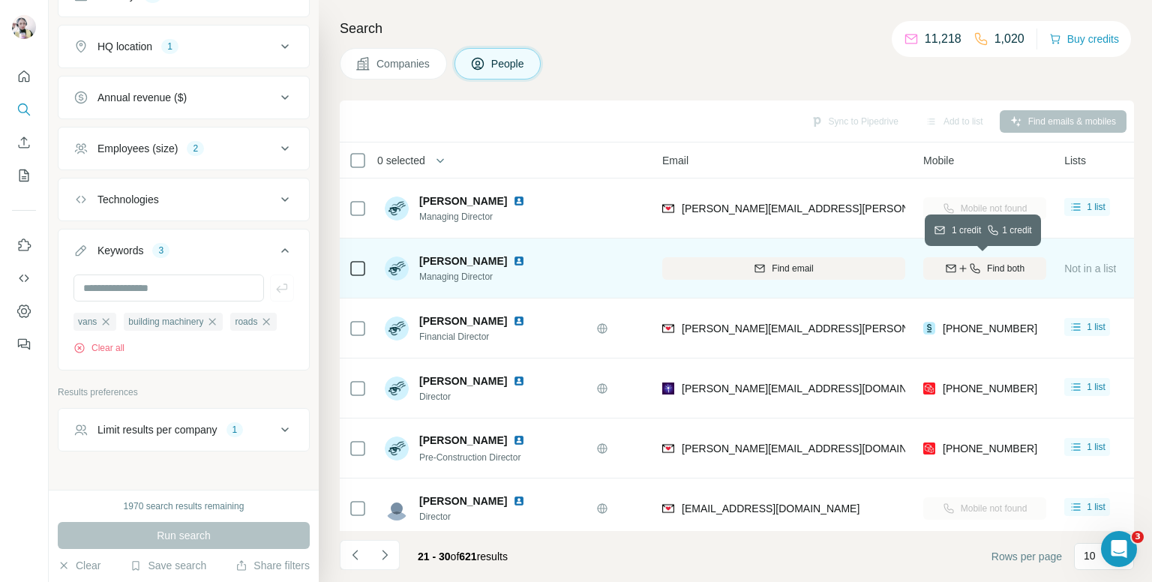
click at [989, 264] on span "Find both" at bounding box center [1005, 268] width 37 height 13
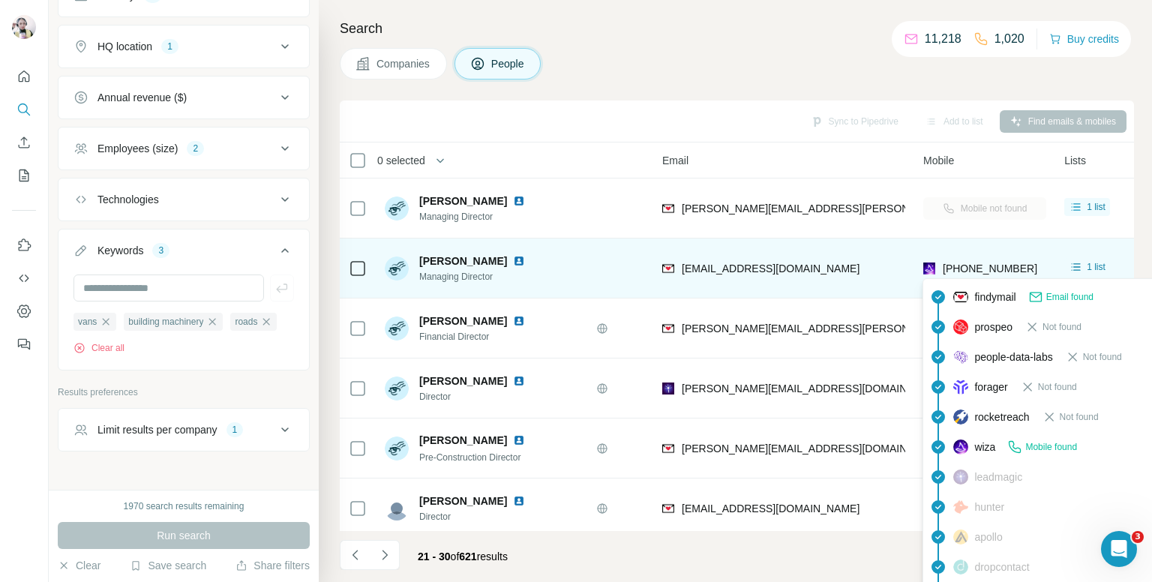
click at [984, 265] on span "[PHONE_NUMBER]" at bounding box center [990, 268] width 94 height 12
copy tr "[PHONE_NUMBER]"
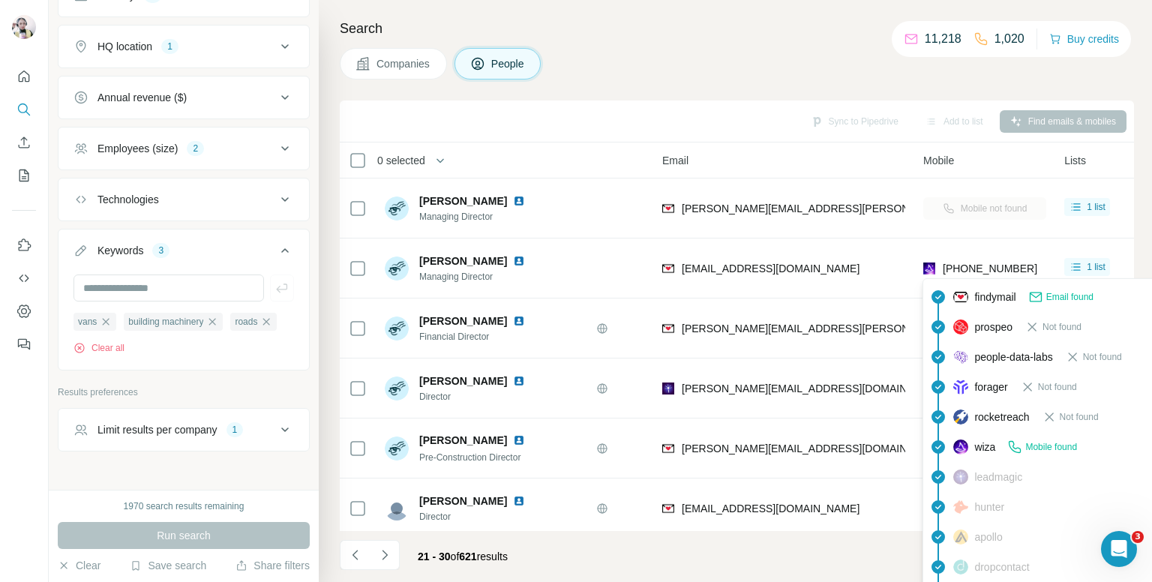
click at [723, 77] on div "Companies People" at bounding box center [737, 63] width 794 height 31
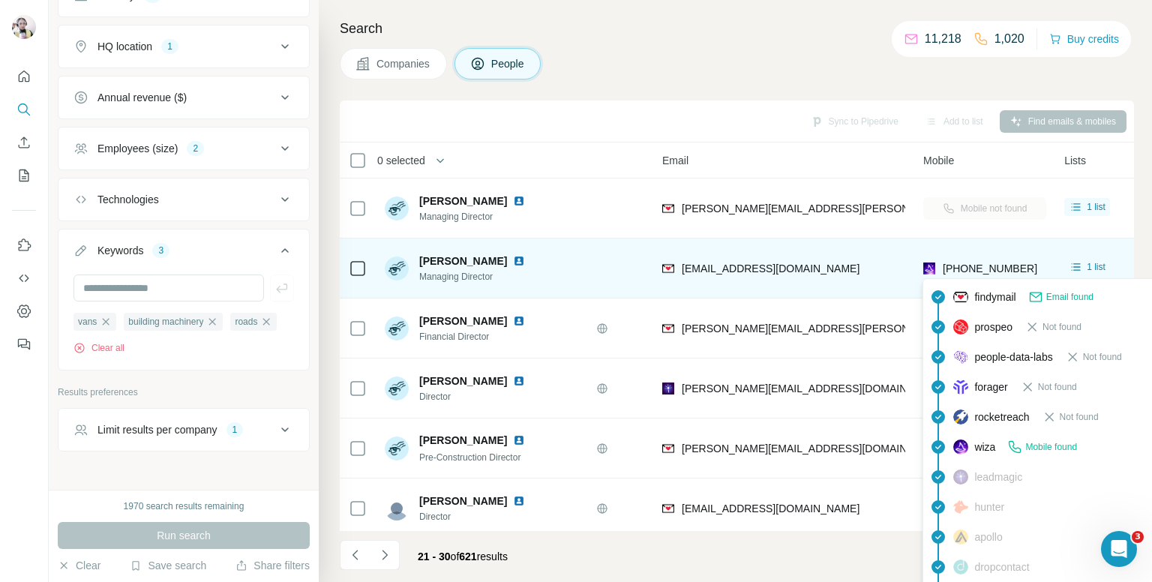
click at [981, 264] on span "[PHONE_NUMBER]" at bounding box center [990, 268] width 94 height 12
copy tr "[PHONE_NUMBER]"
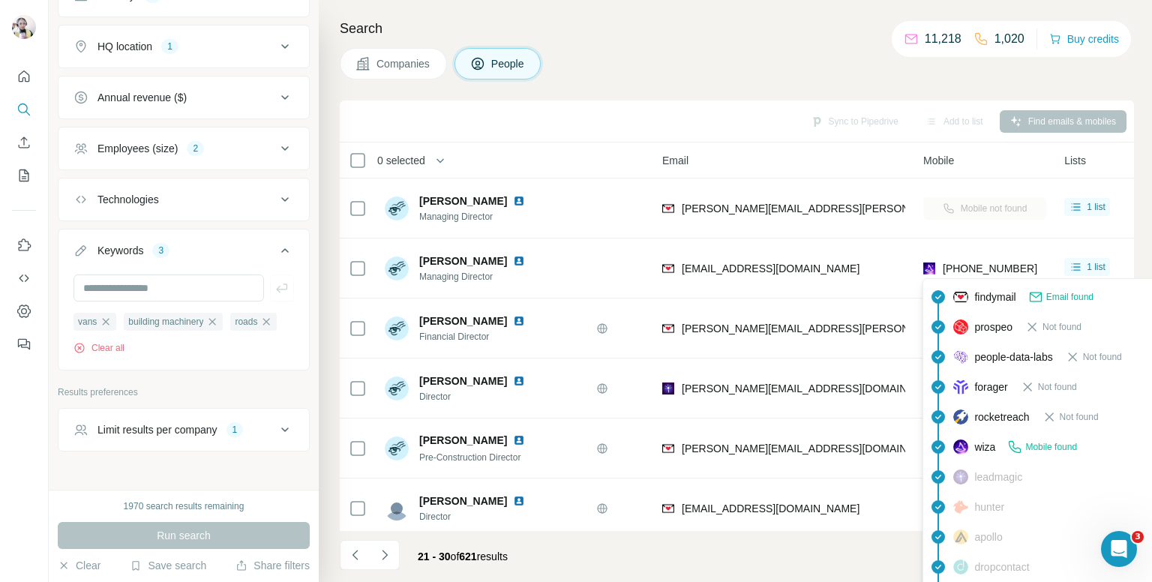
click at [816, 67] on div "Companies People" at bounding box center [737, 63] width 794 height 31
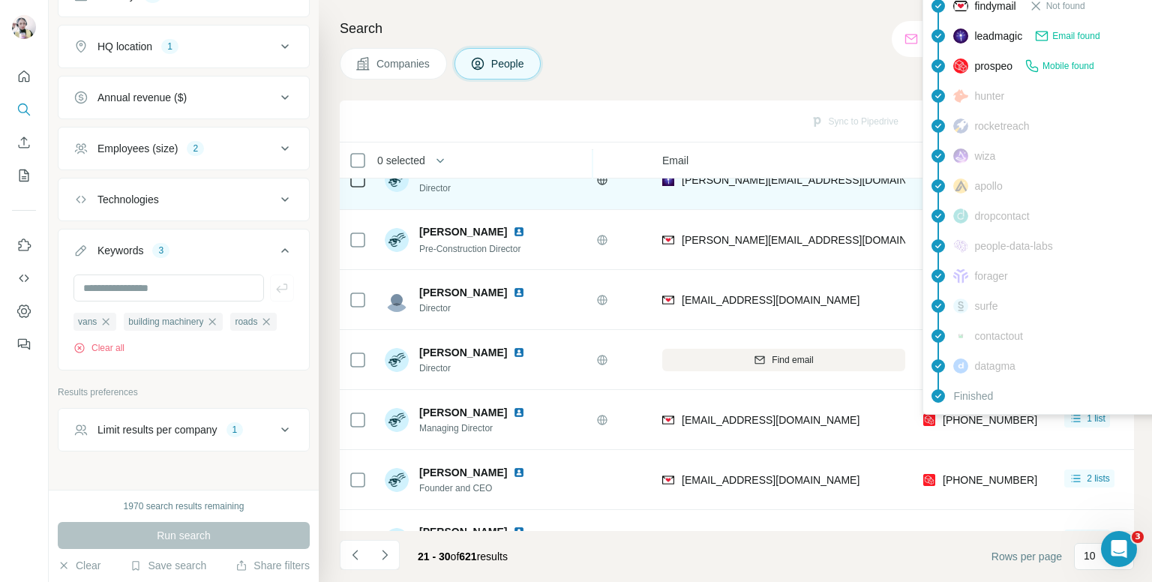
scroll to position [225, 106]
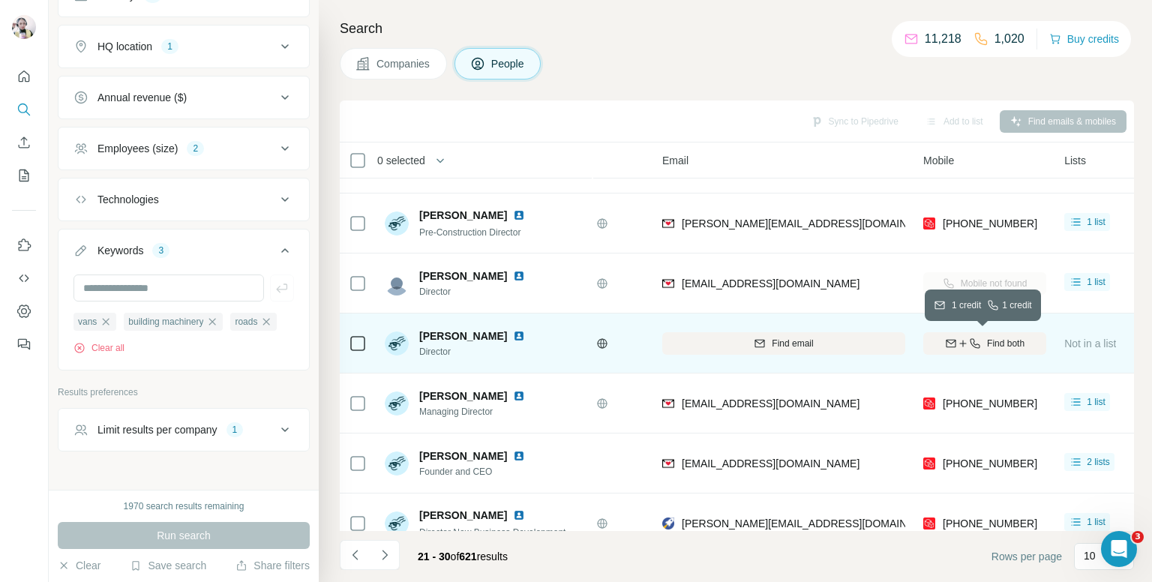
click at [982, 337] on div "Find both" at bounding box center [984, 343] width 123 height 13
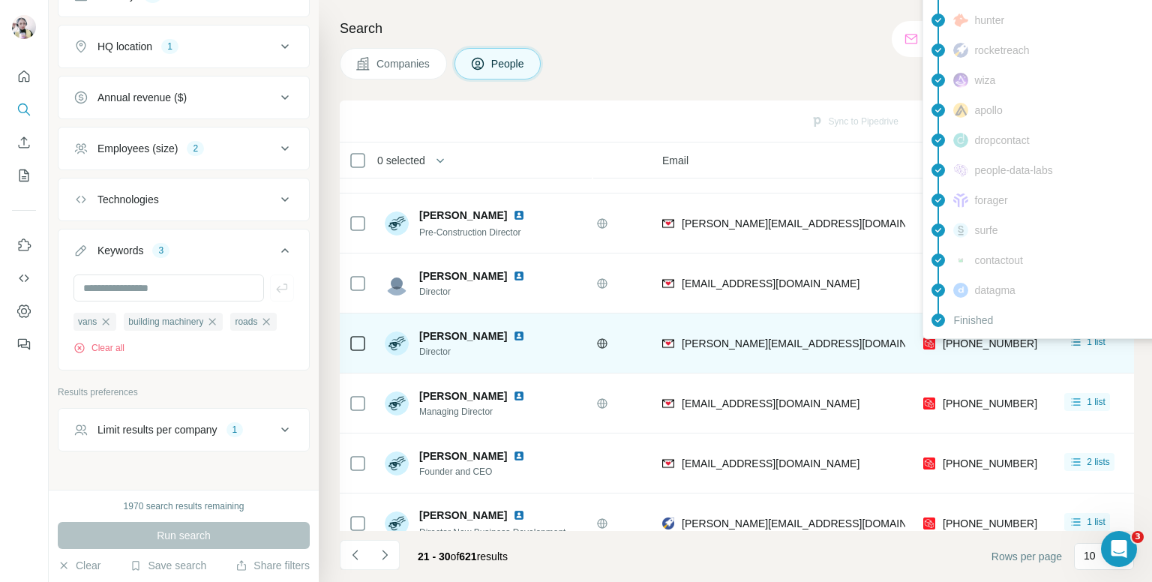
click at [970, 337] on div "findymail Email found prospeo Mobile found leadmagic hunter rocketreach wiza ap…" at bounding box center [1057, 125] width 270 height 427
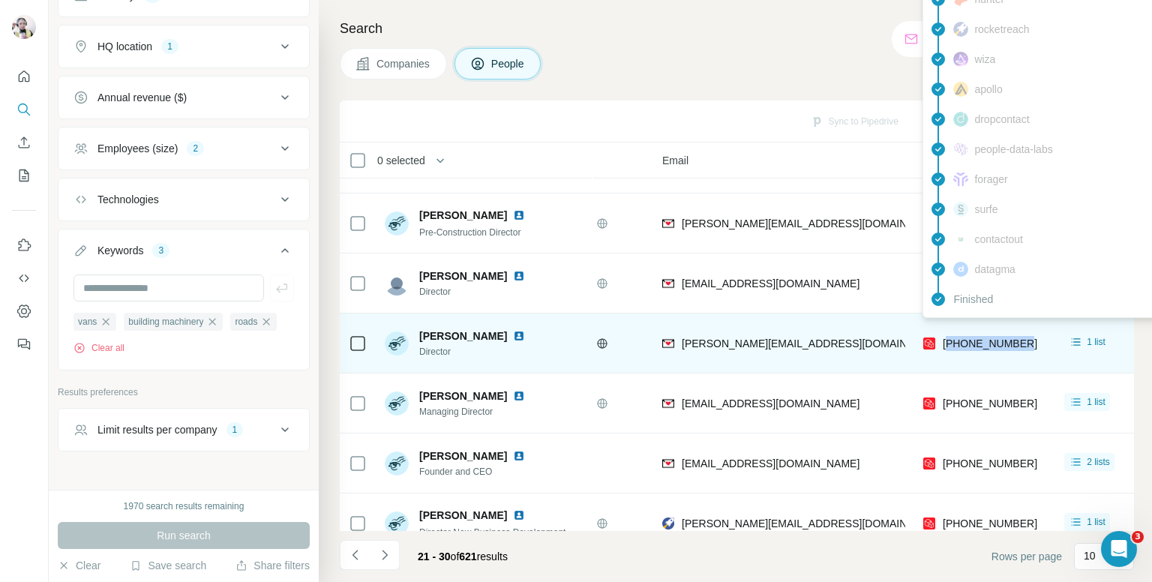
click at [970, 337] on span "[PHONE_NUMBER]" at bounding box center [990, 343] width 94 height 12
copy tr "[PHONE_NUMBER]"
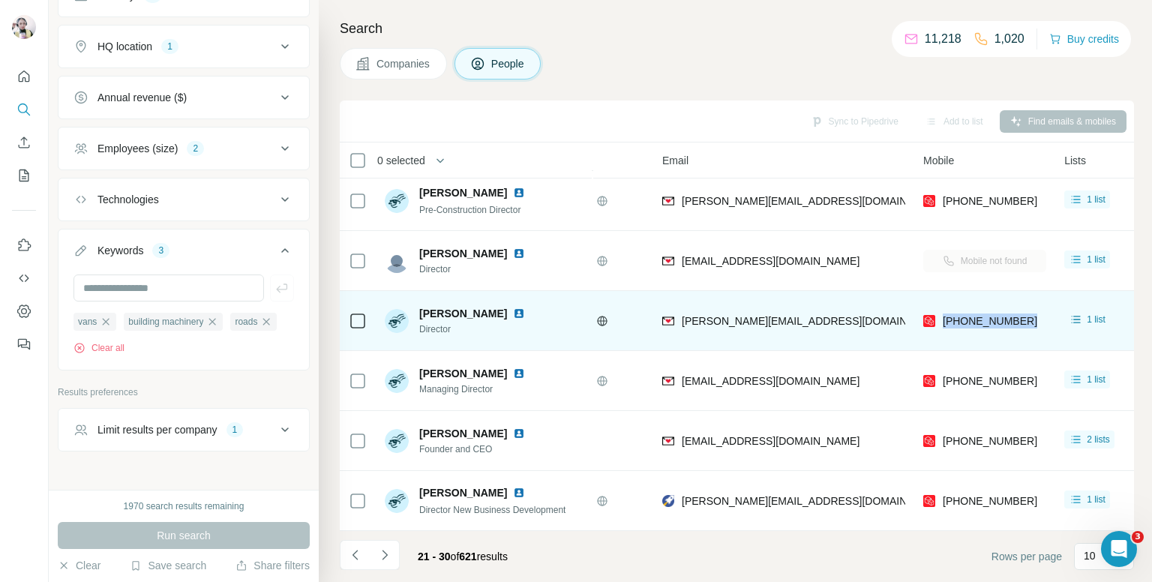
scroll to position [255, 106]
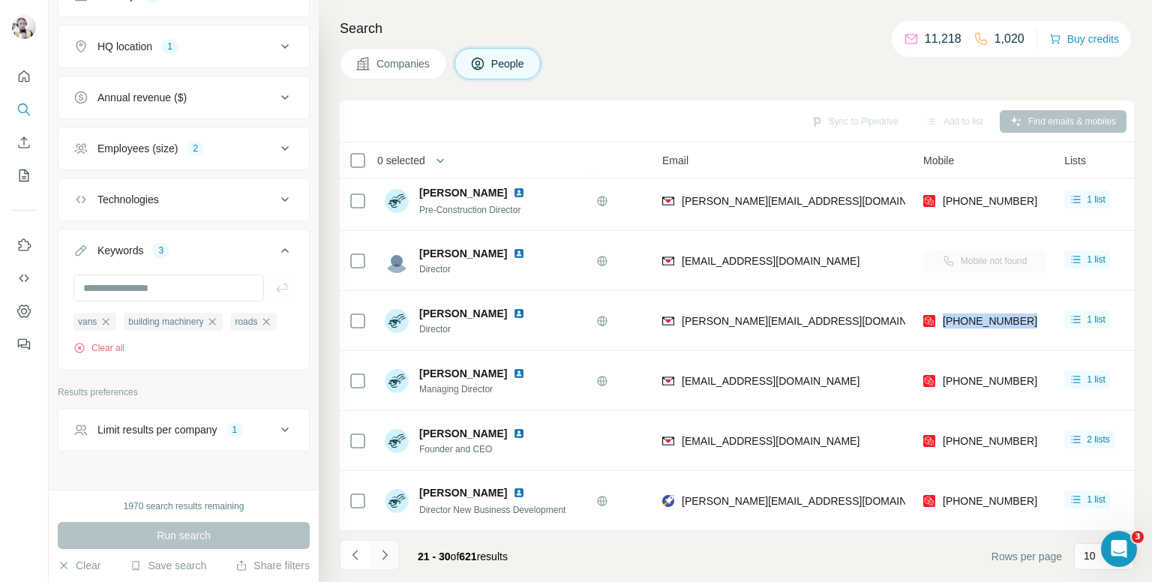
click at [390, 544] on button "Navigate to next page" at bounding box center [385, 555] width 30 height 30
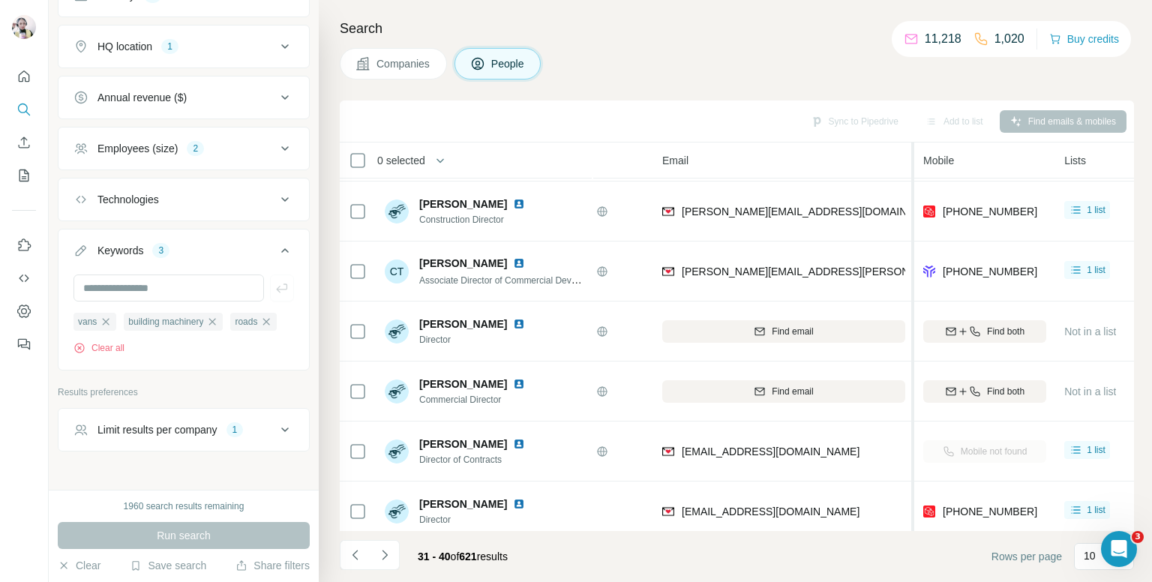
scroll to position [0, 106]
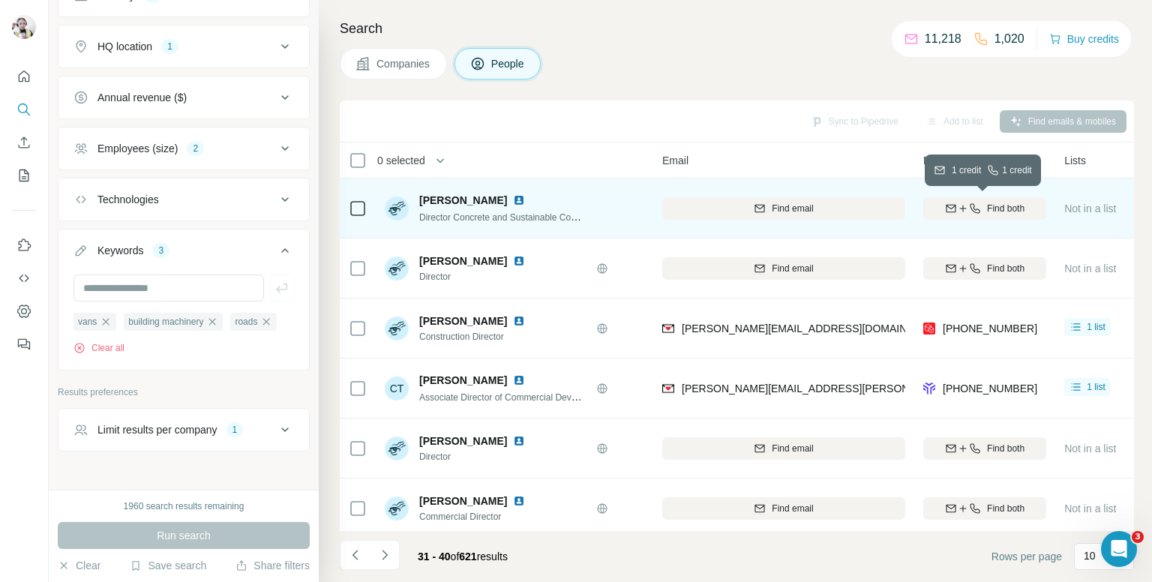
click at [979, 207] on div "Find both" at bounding box center [984, 208] width 123 height 13
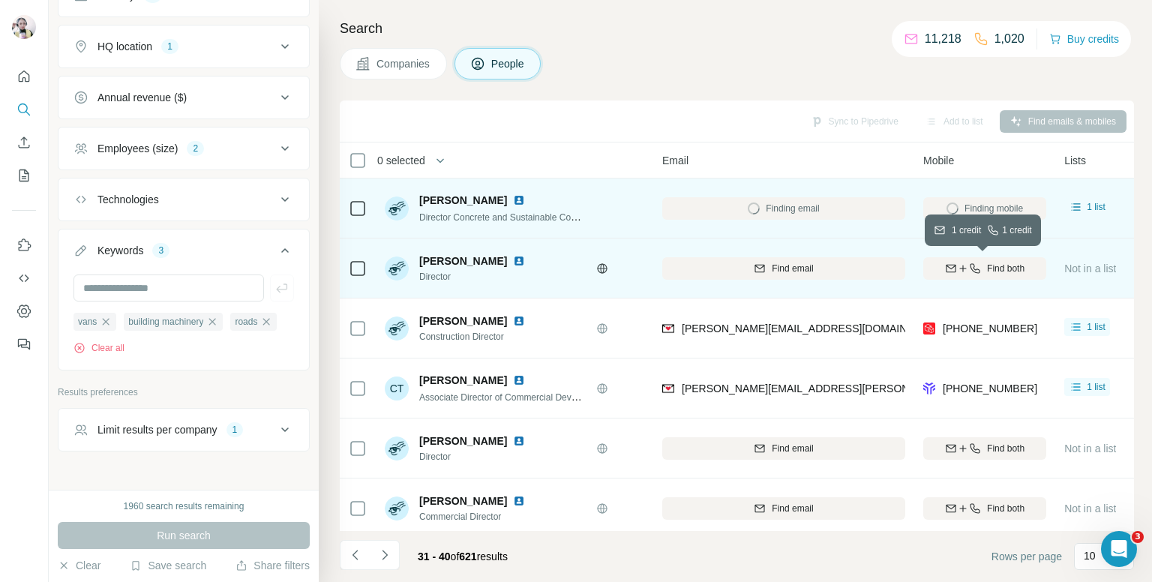
click at [976, 267] on icon "button" at bounding box center [975, 268] width 12 height 12
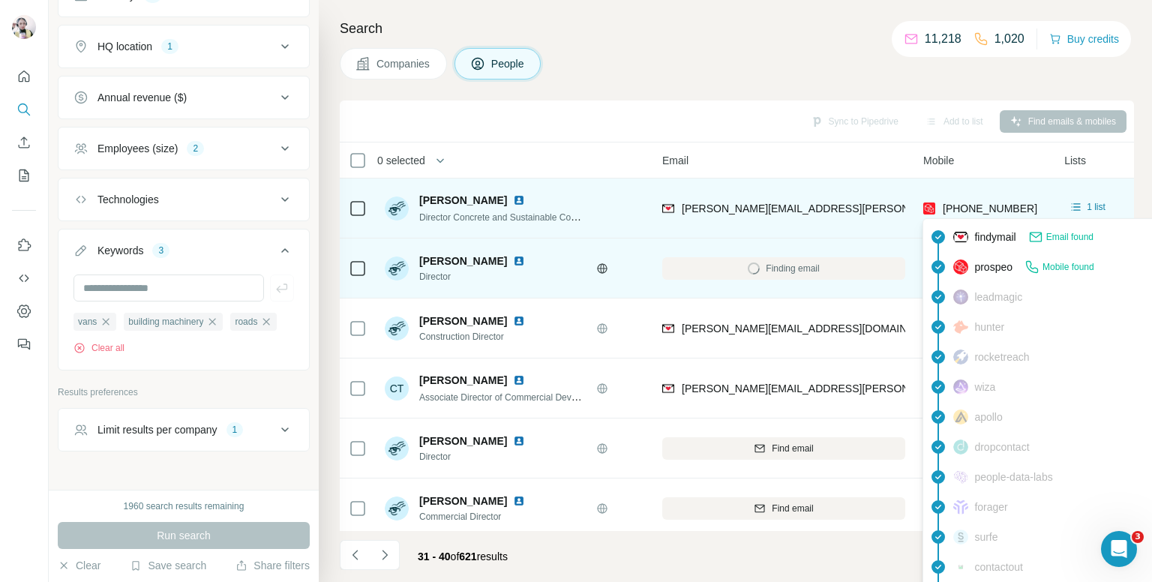
click at [976, 208] on span "[PHONE_NUMBER]" at bounding box center [990, 208] width 94 height 12
copy tr "[PHONE_NUMBER]"
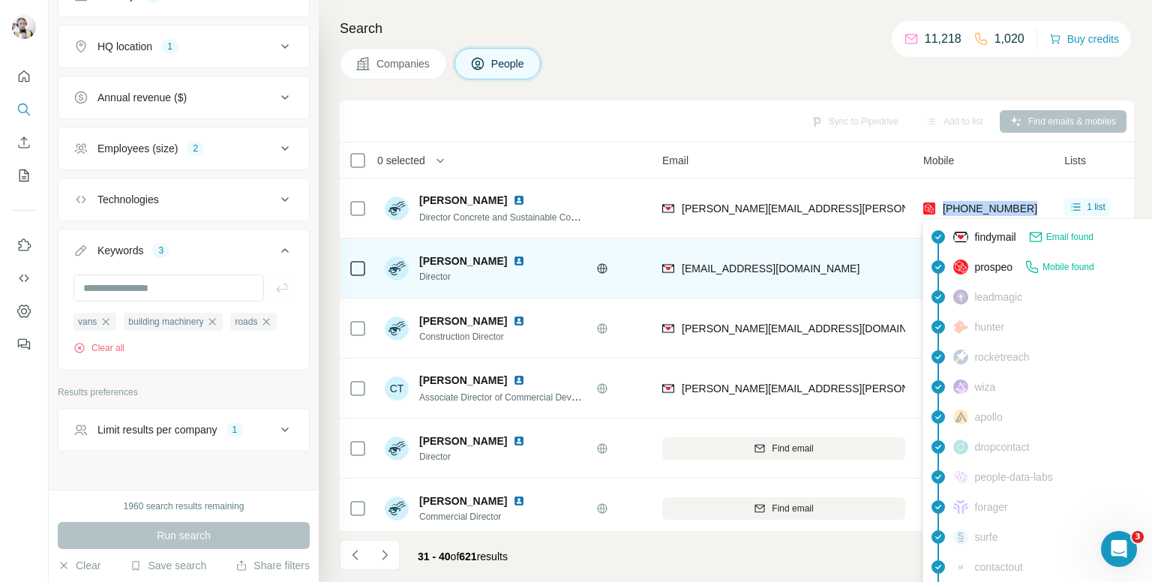
drag, startPoint x: 759, startPoint y: 73, endPoint x: 764, endPoint y: 94, distance: 21.6
click at [759, 73] on div "Companies People" at bounding box center [737, 63] width 794 height 31
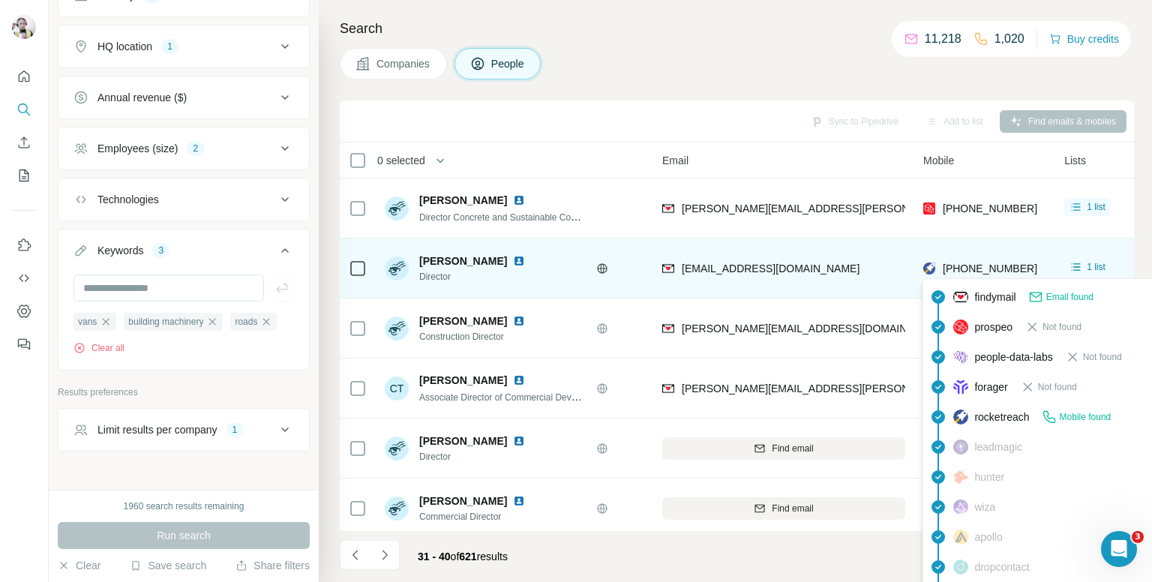
click at [979, 262] on span "[PHONE_NUMBER]" at bounding box center [990, 268] width 94 height 12
copy tr "[PHONE_NUMBER]"
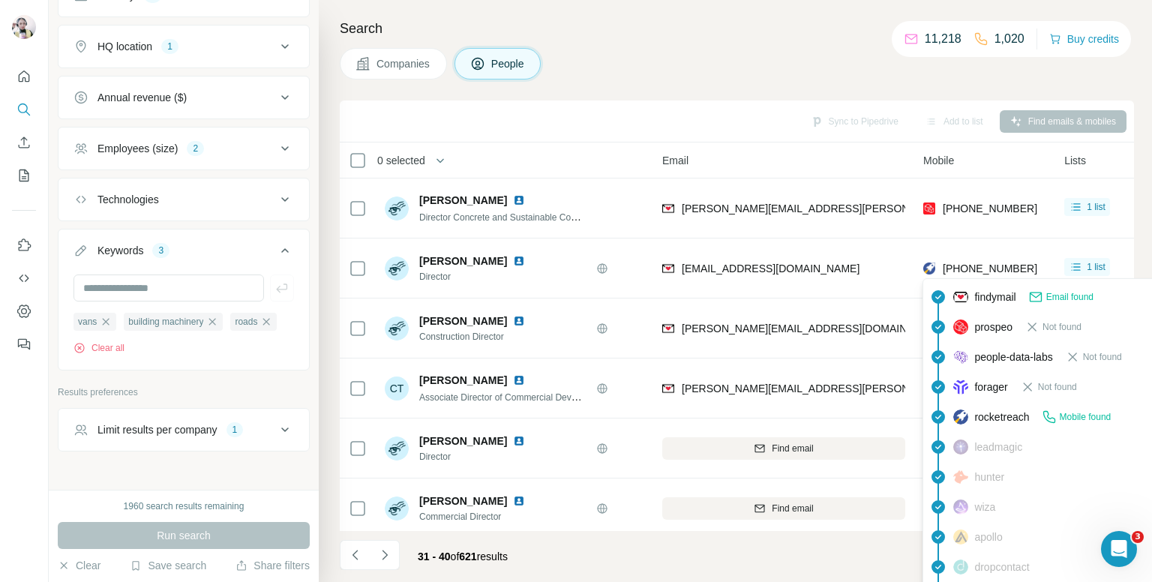
click at [793, 60] on div "Companies People" at bounding box center [737, 63] width 794 height 31
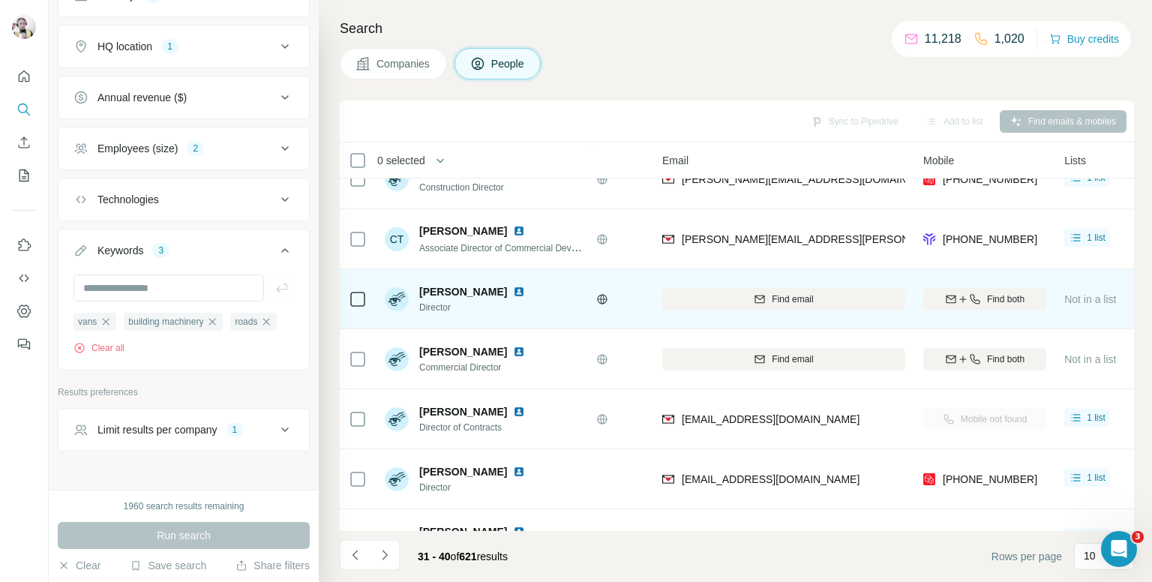
scroll to position [150, 106]
click at [987, 298] on span "Find both" at bounding box center [1005, 298] width 37 height 13
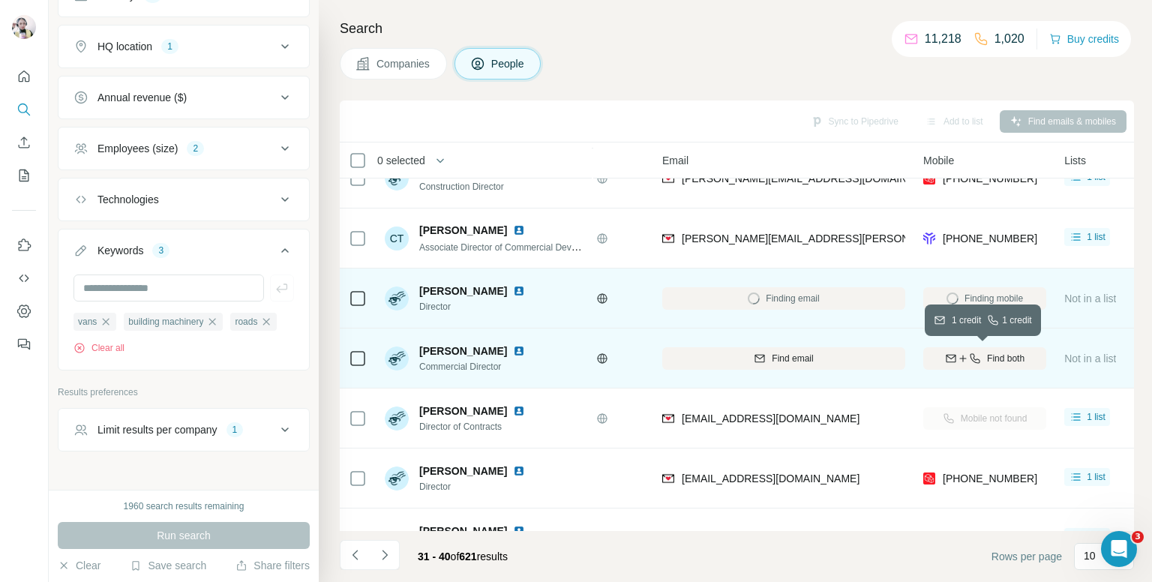
click at [984, 352] on div "Find both" at bounding box center [984, 358] width 123 height 13
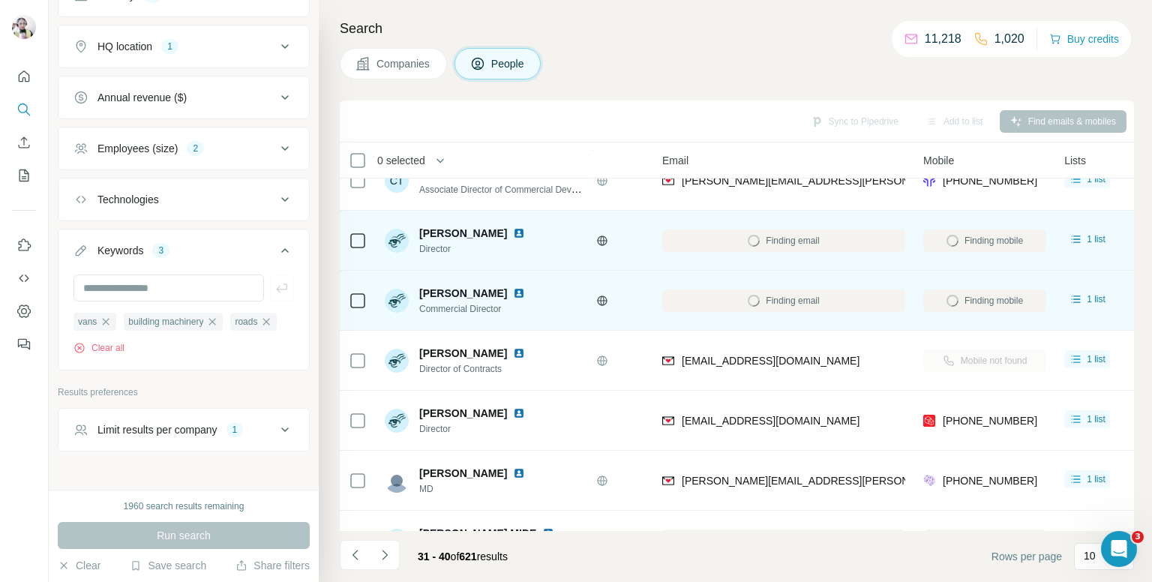
scroll to position [225, 106]
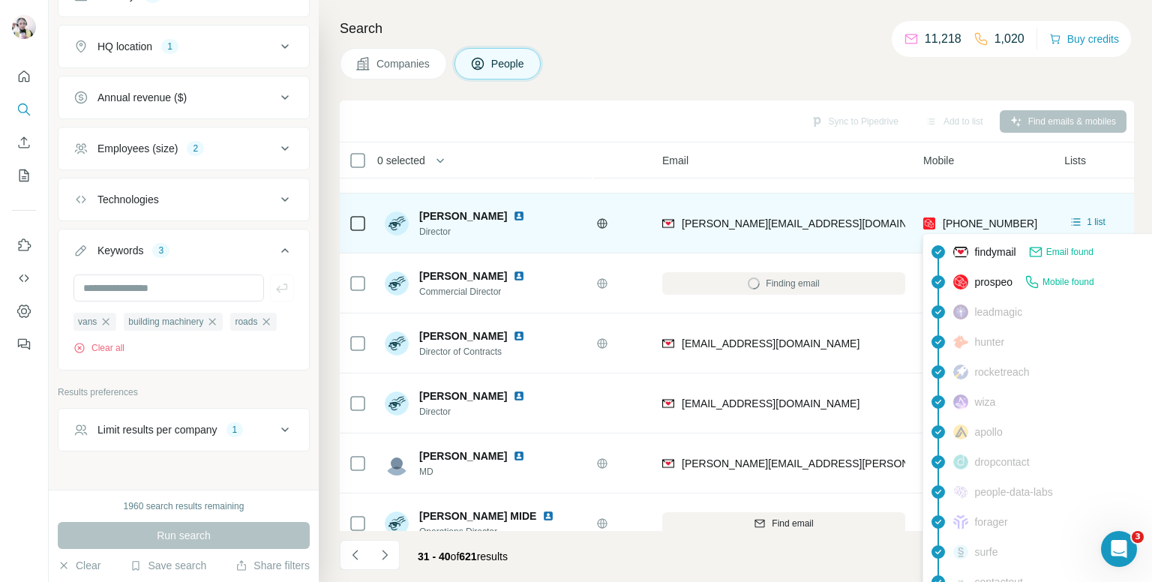
click at [970, 221] on span "[PHONE_NUMBER]" at bounding box center [990, 223] width 94 height 12
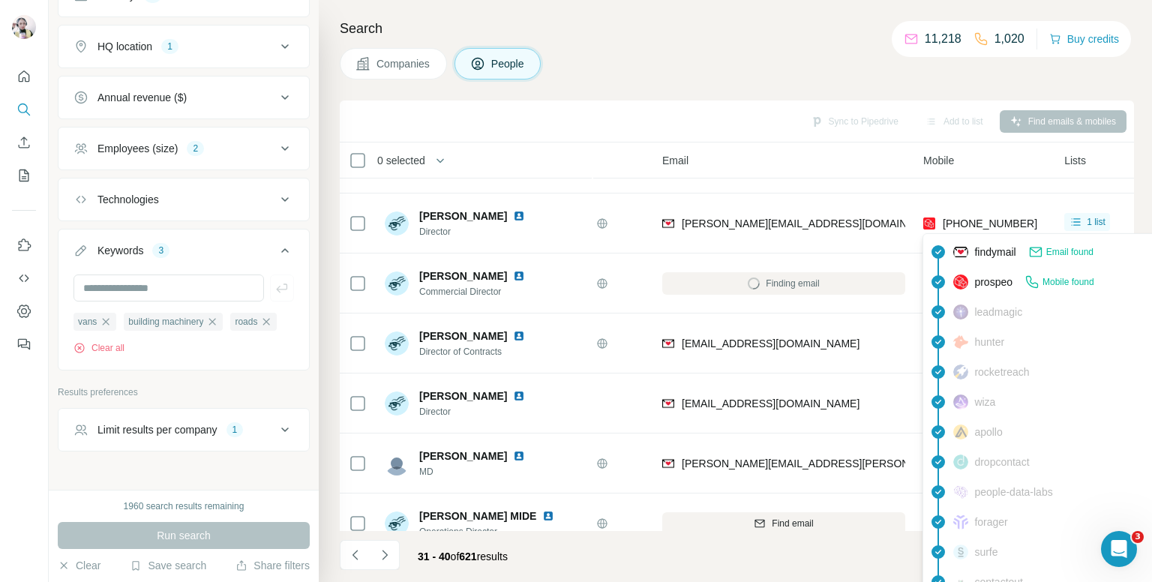
click at [781, 76] on div "Companies People" at bounding box center [737, 63] width 794 height 31
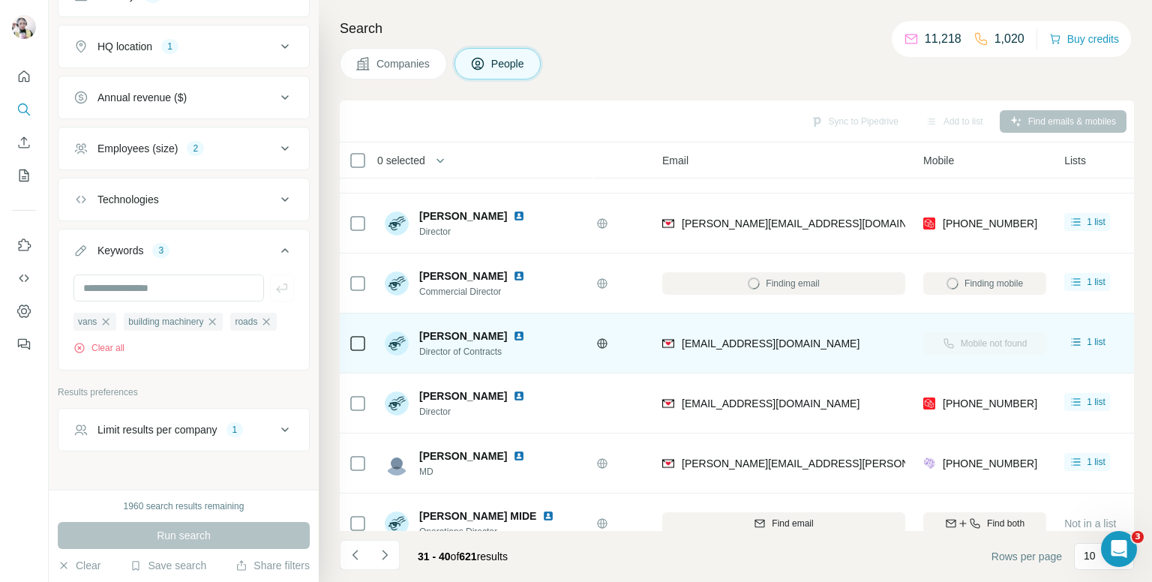
scroll to position [255, 106]
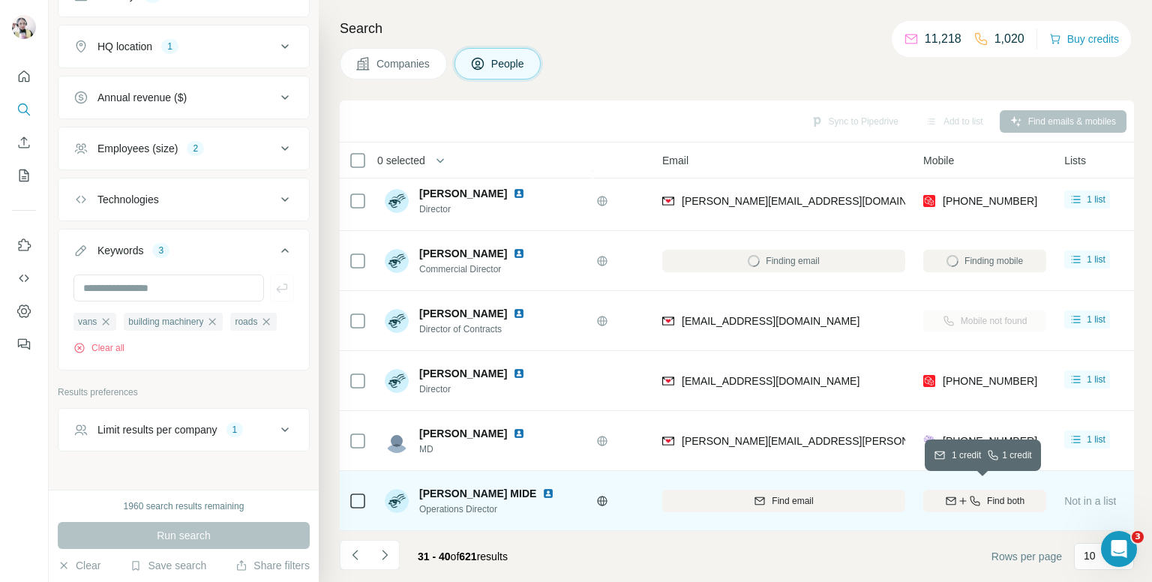
click at [987, 494] on span "Find both" at bounding box center [1005, 500] width 37 height 13
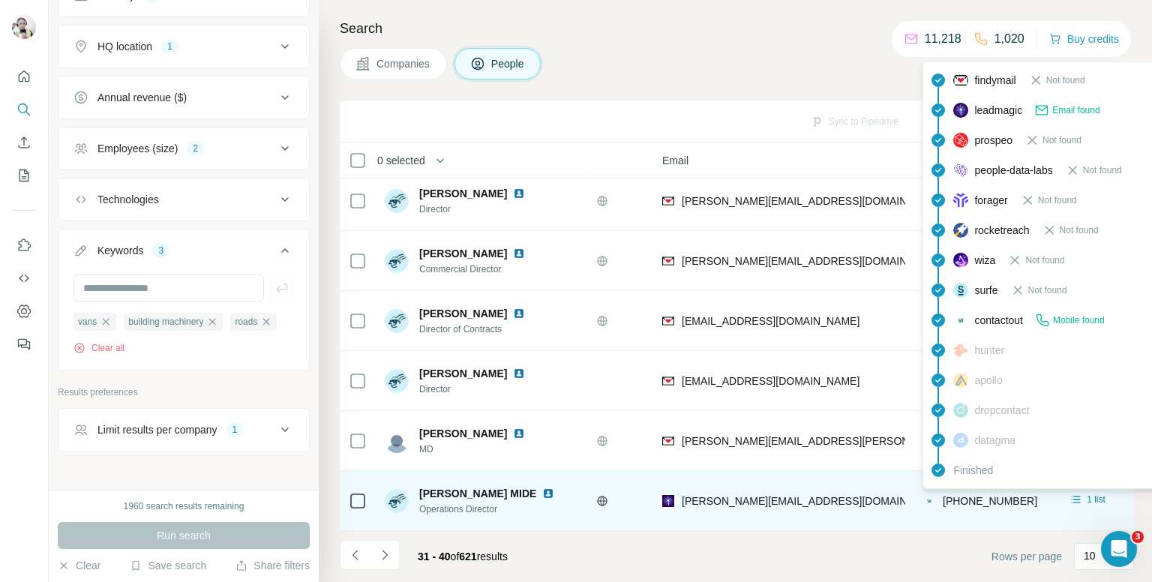
click at [999, 495] on span "[PHONE_NUMBER]" at bounding box center [990, 501] width 94 height 12
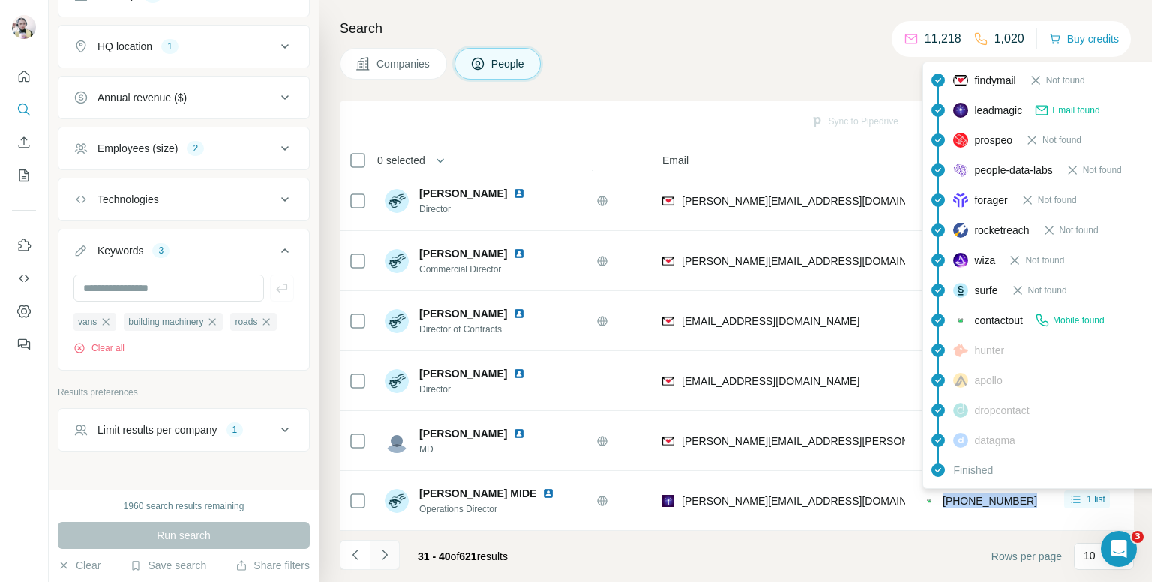
click at [389, 543] on button "Navigate to next page" at bounding box center [385, 555] width 30 height 30
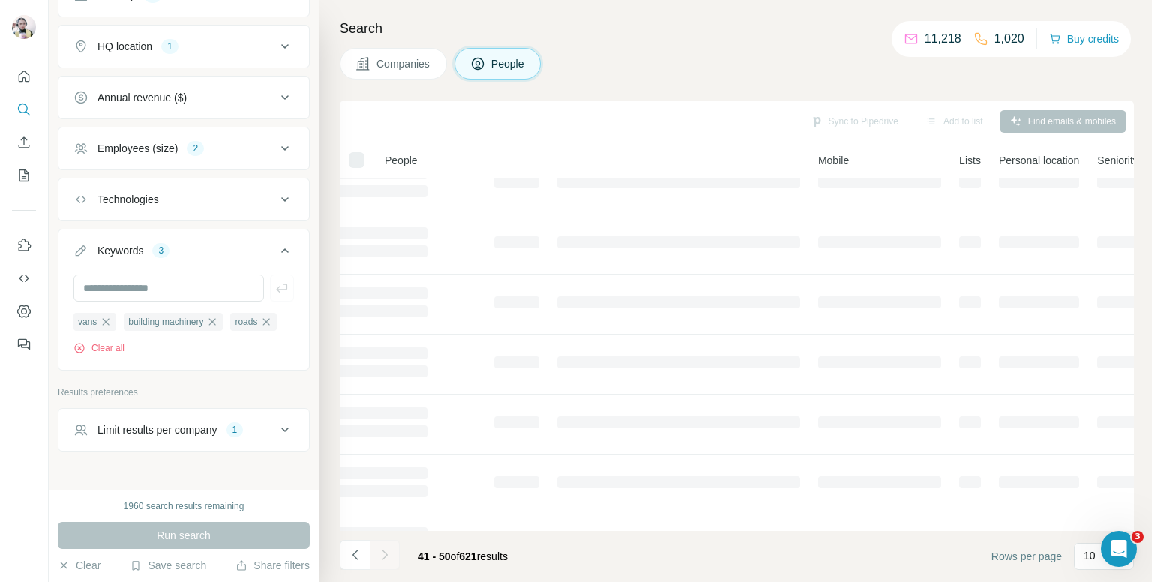
scroll to position [0, 106]
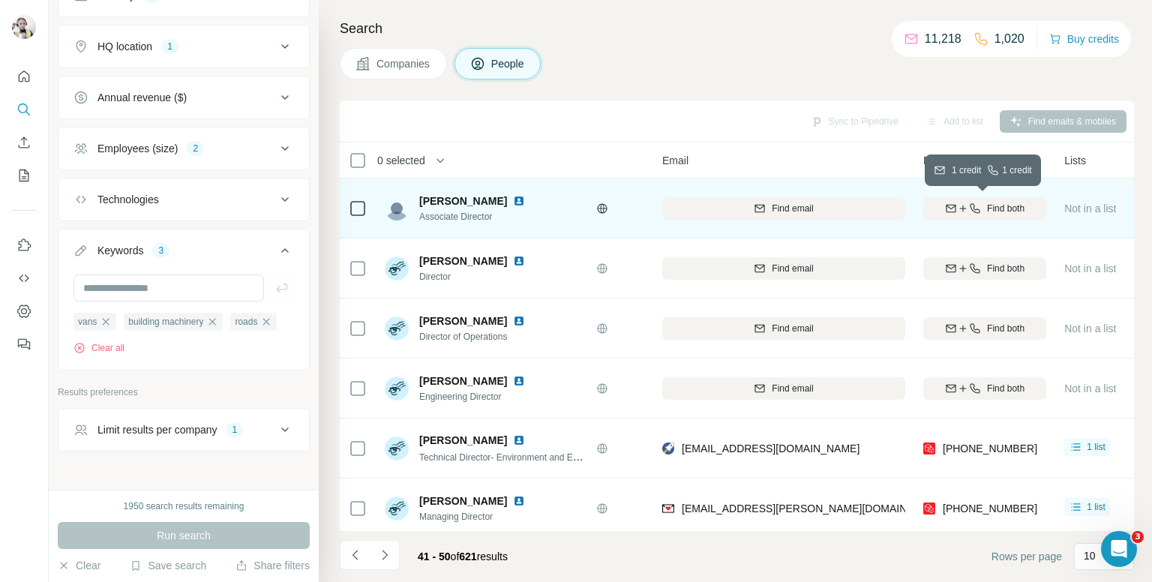
click at [995, 208] on span "Find both" at bounding box center [1005, 208] width 37 height 13
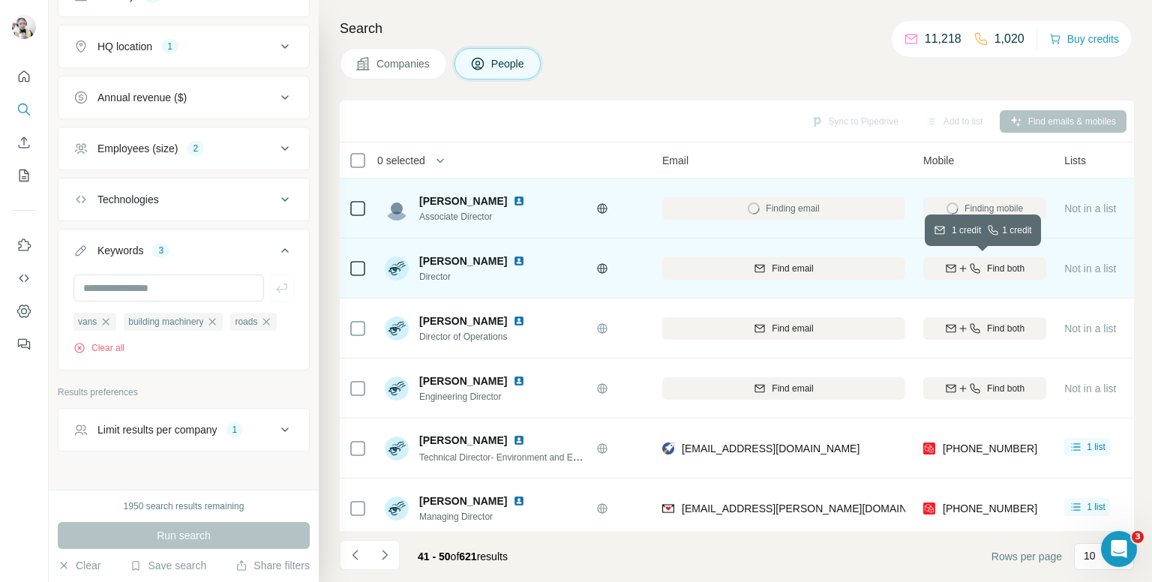
click at [987, 268] on span "Find both" at bounding box center [1005, 268] width 37 height 13
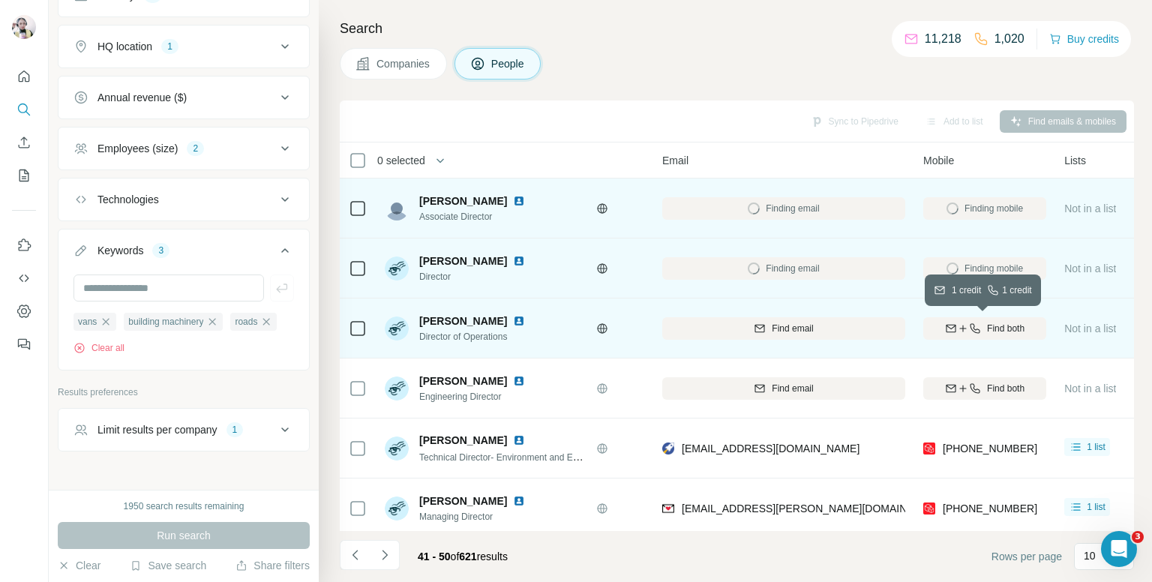
click at [979, 319] on button "Find both" at bounding box center [984, 328] width 123 height 22
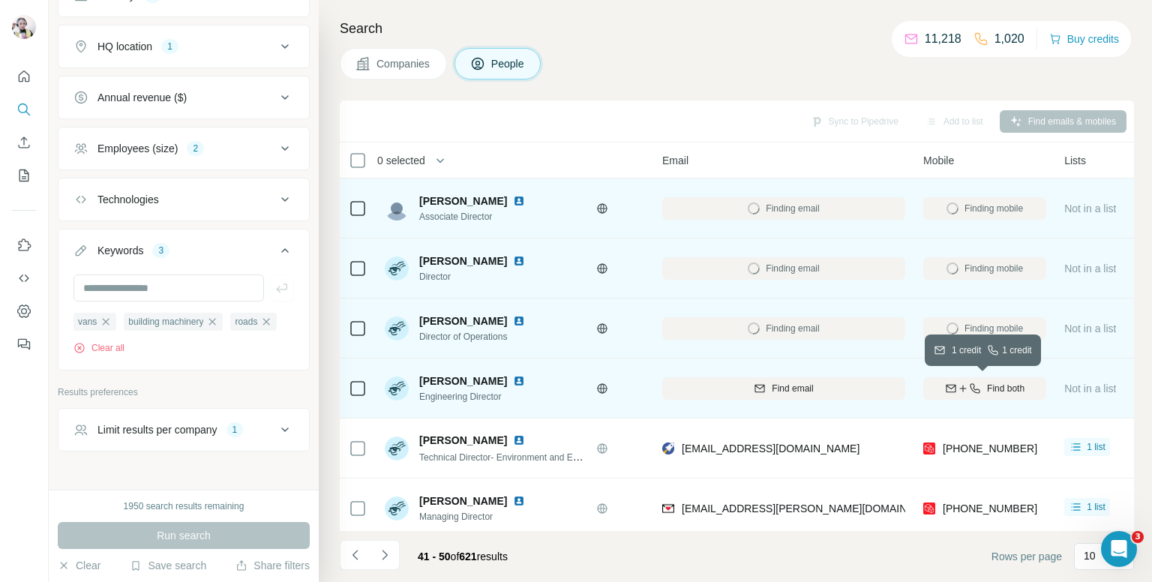
click at [975, 391] on icon "button" at bounding box center [975, 388] width 12 height 12
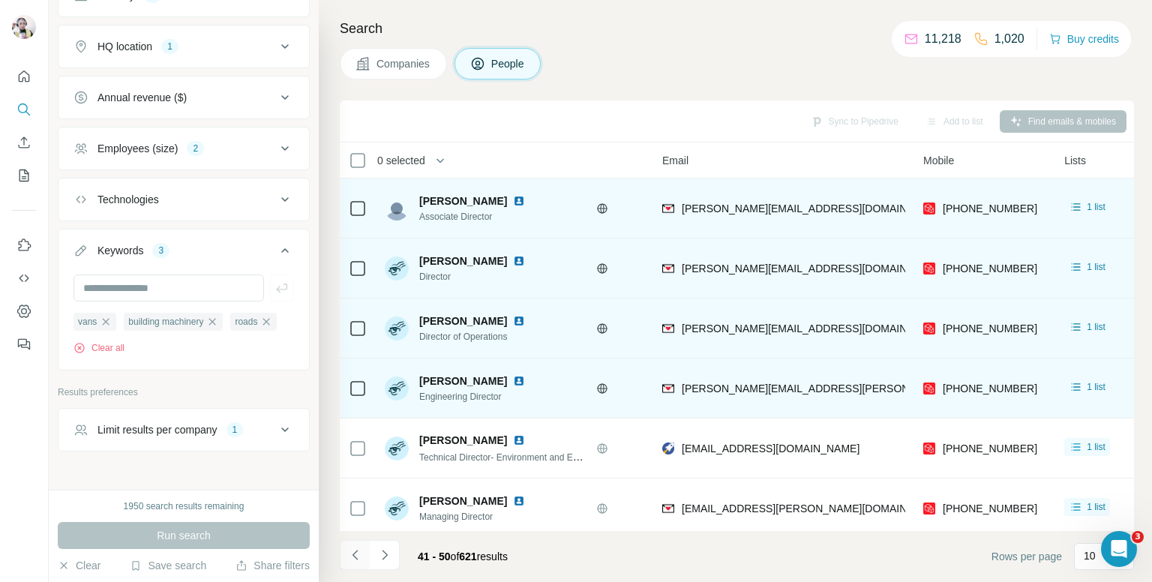
click at [349, 541] on button "Navigate to previous page" at bounding box center [355, 555] width 30 height 30
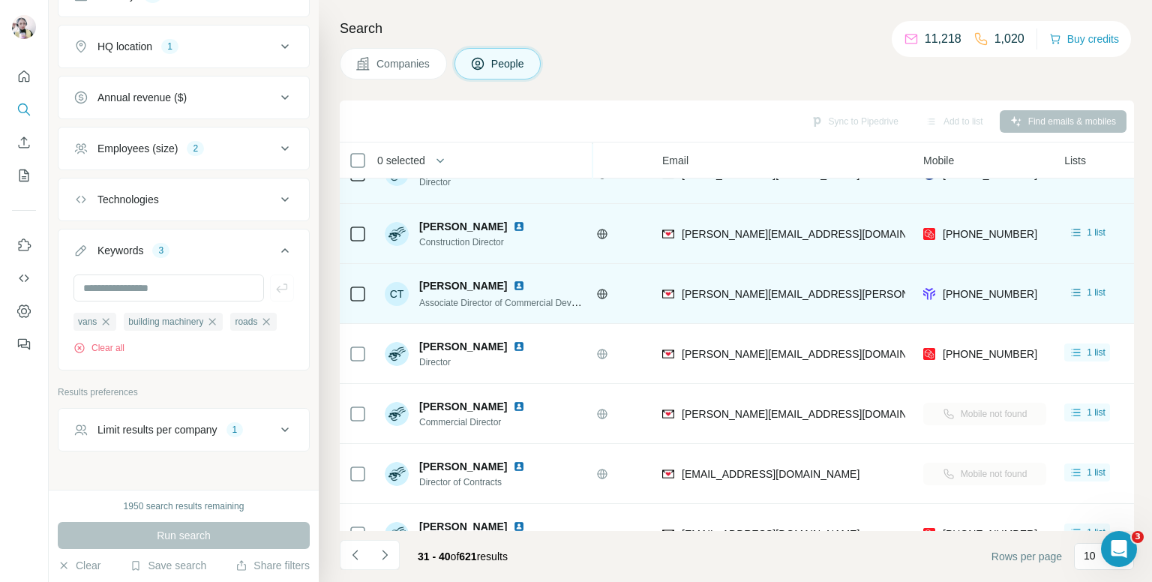
scroll to position [255, 106]
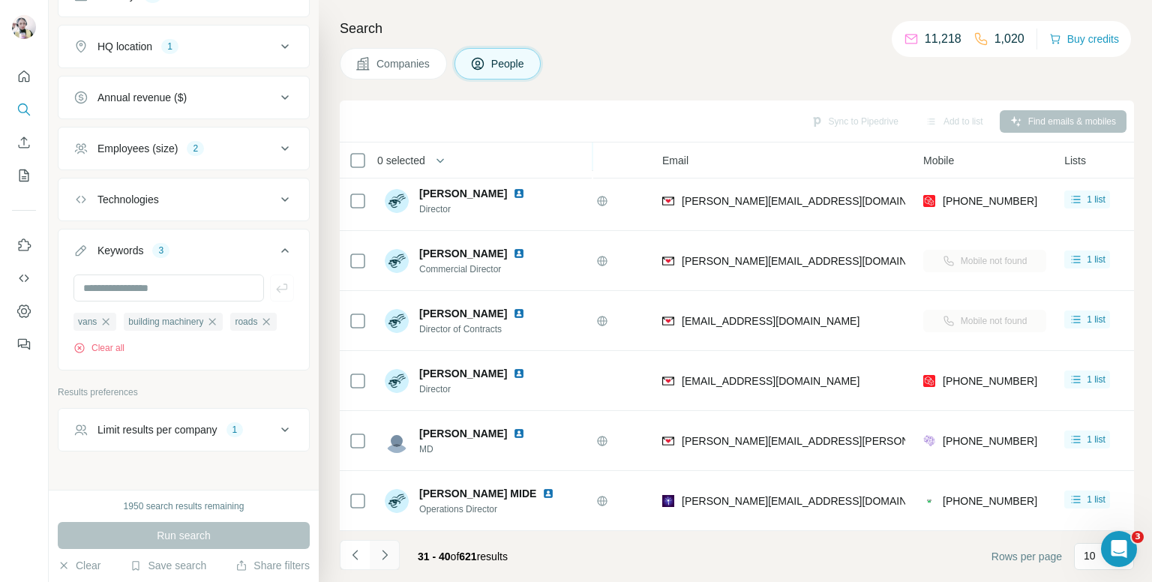
click at [390, 544] on button "Navigate to next page" at bounding box center [385, 555] width 30 height 30
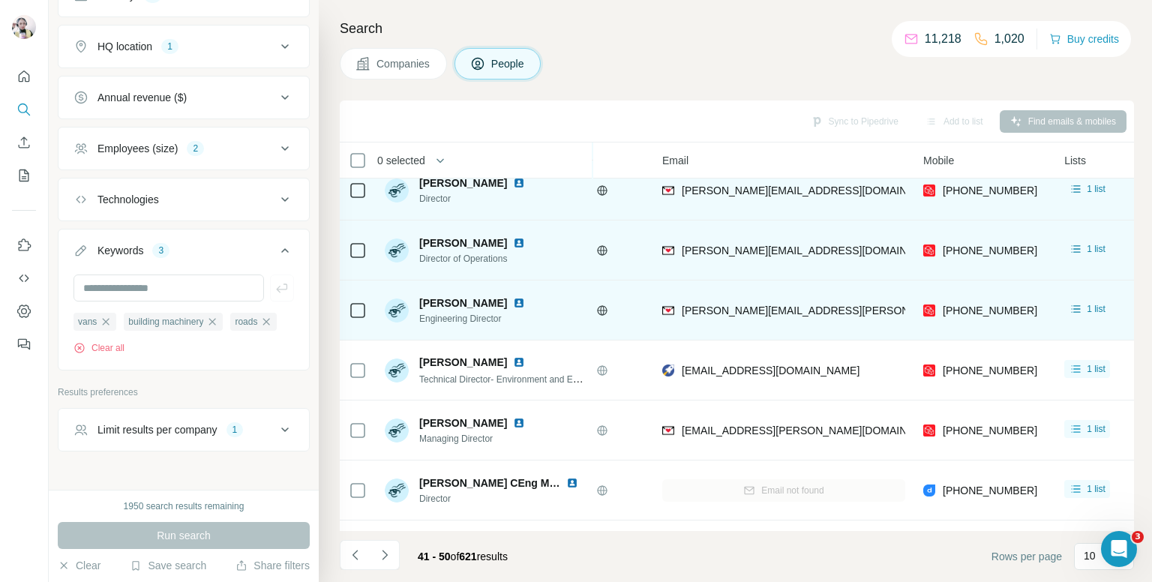
scroll to position [0, 106]
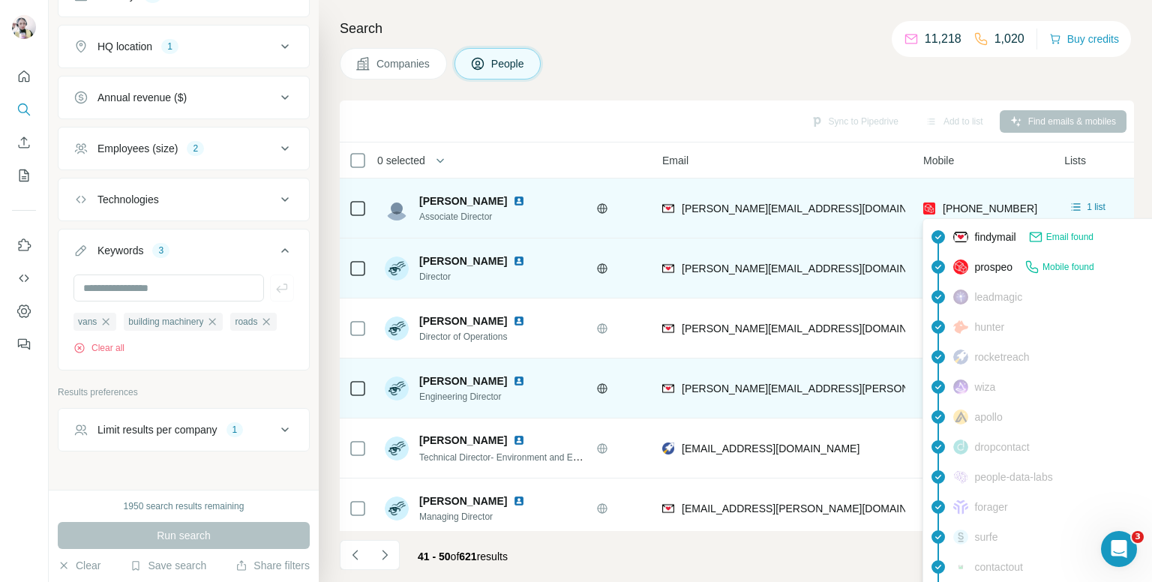
click at [969, 202] on span "+447538780379" at bounding box center [990, 208] width 94 height 12
click at [968, 202] on span "+447538780379" at bounding box center [990, 208] width 94 height 12
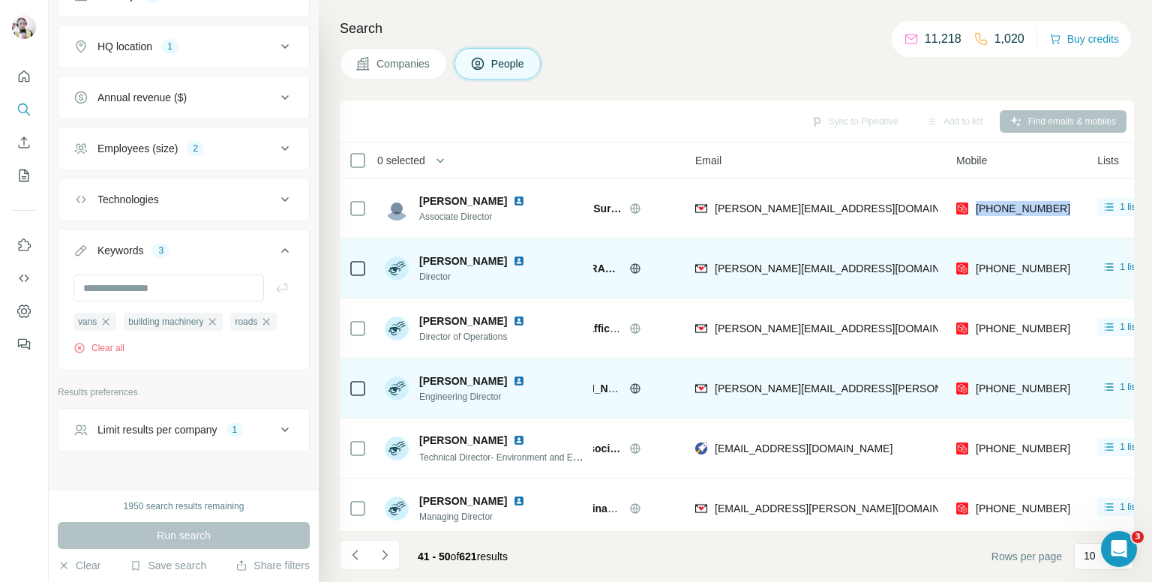
scroll to position [0, 0]
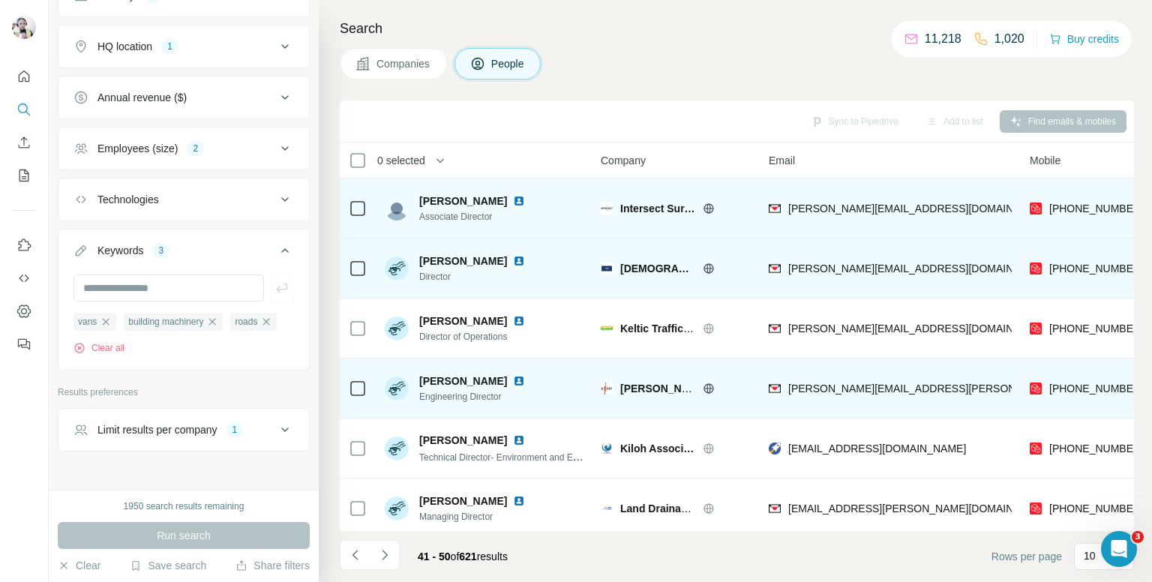
click at [708, 205] on icon at bounding box center [709, 208] width 12 height 12
click at [523, 199] on img at bounding box center [519, 201] width 12 height 12
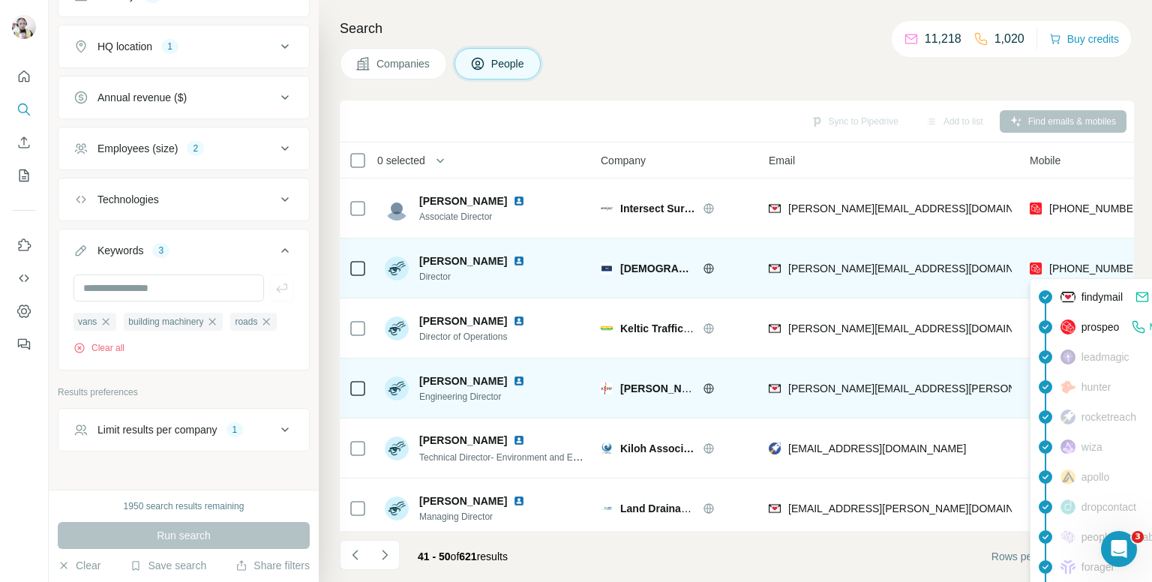
click at [1076, 271] on span "+447967375984" at bounding box center [1096, 268] width 94 height 12
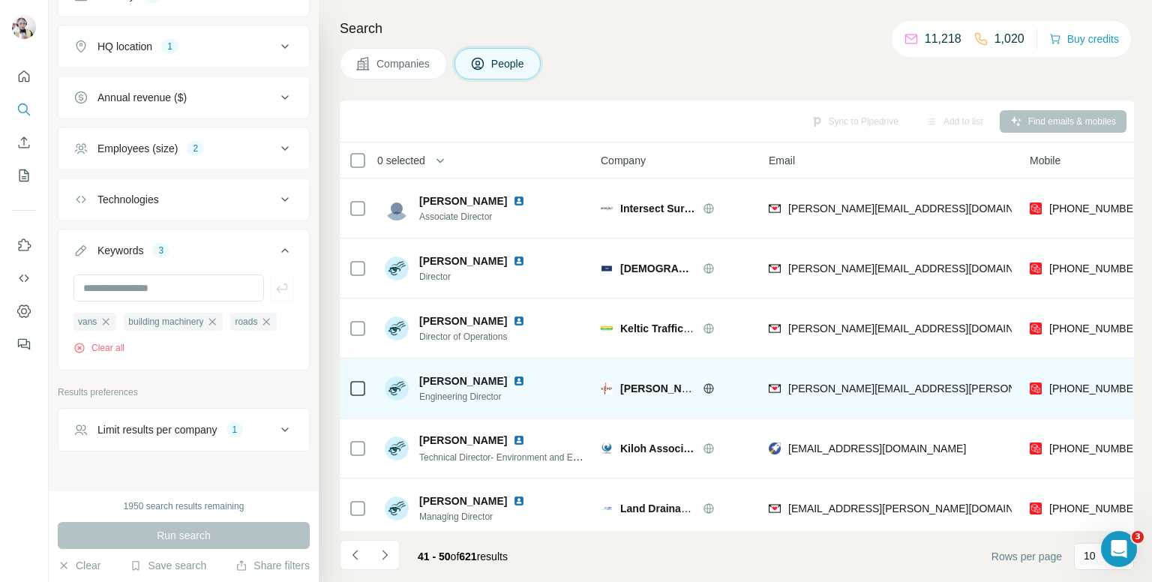
click at [704, 61] on div "Companies People" at bounding box center [737, 63] width 794 height 31
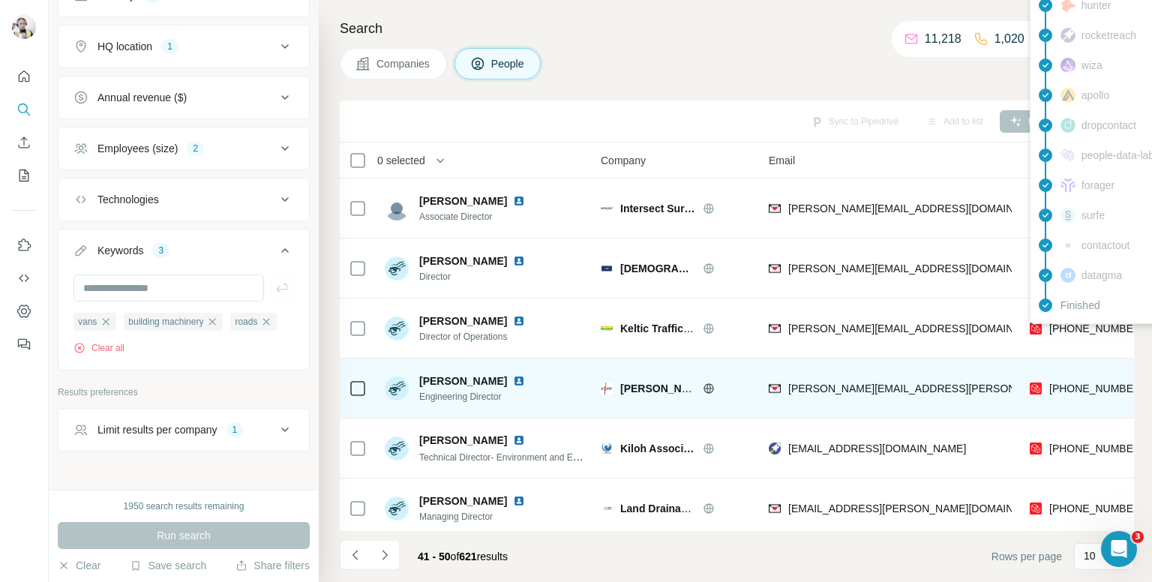
click at [1081, 325] on span "+447340544595" at bounding box center [1096, 328] width 94 height 12
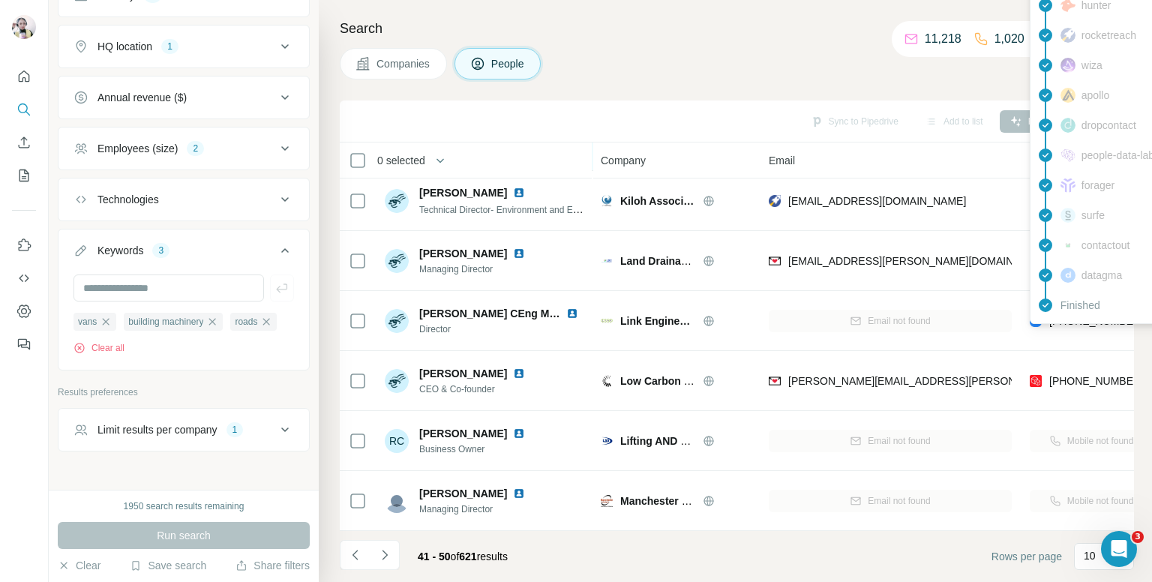
scroll to position [255, 0]
click at [376, 542] on button "Navigate to next page" at bounding box center [385, 555] width 30 height 30
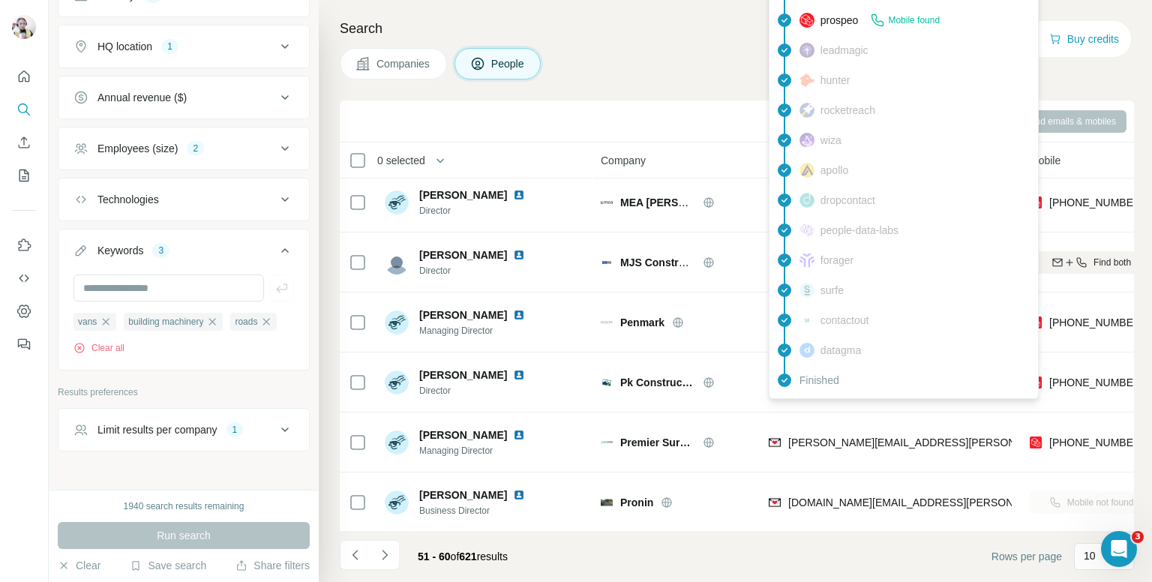
scroll to position [0, 0]
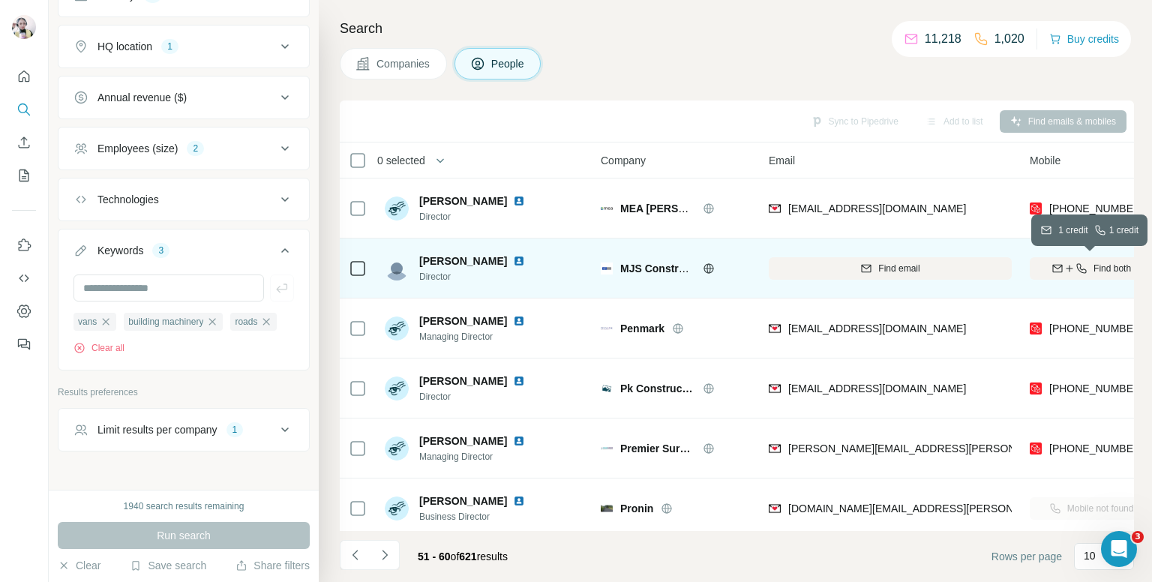
click at [1069, 266] on icon "button" at bounding box center [1069, 268] width 1 height 7
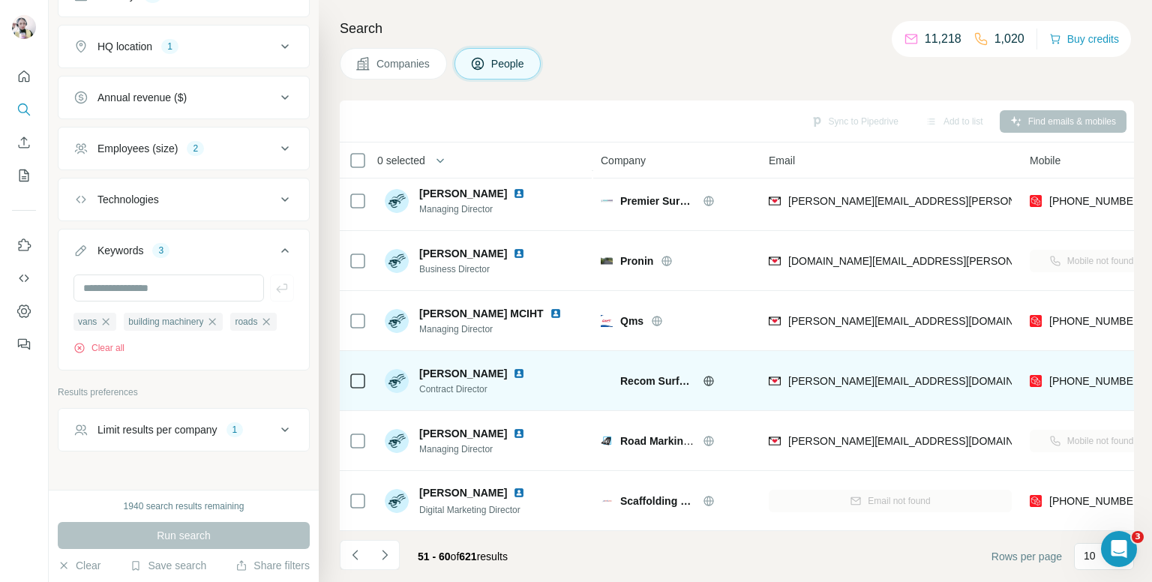
scroll to position [255, 0]
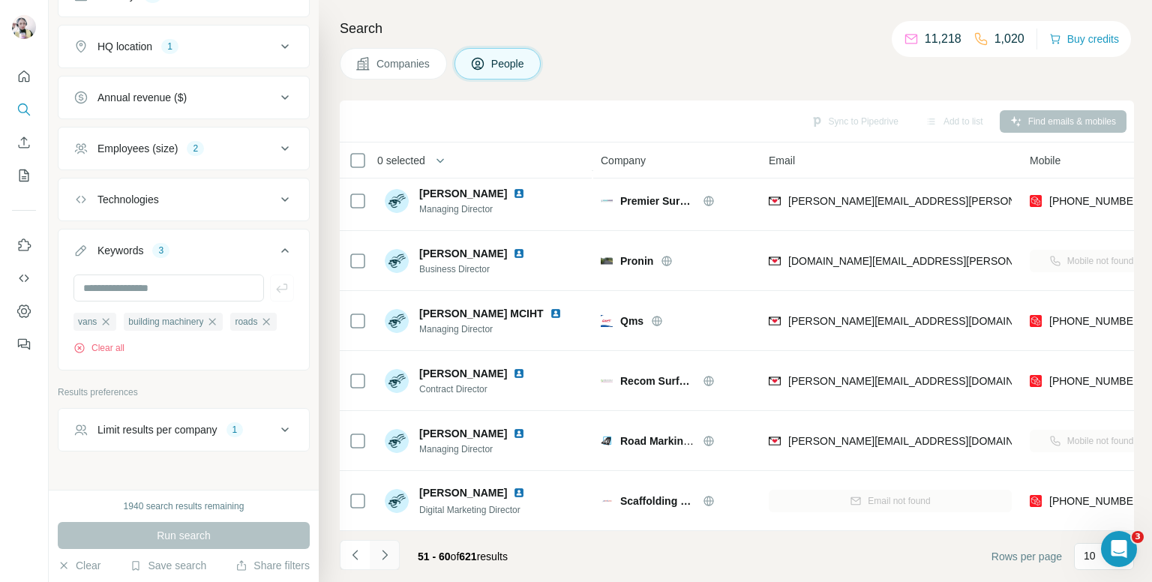
click at [386, 543] on button "Navigate to next page" at bounding box center [385, 555] width 30 height 30
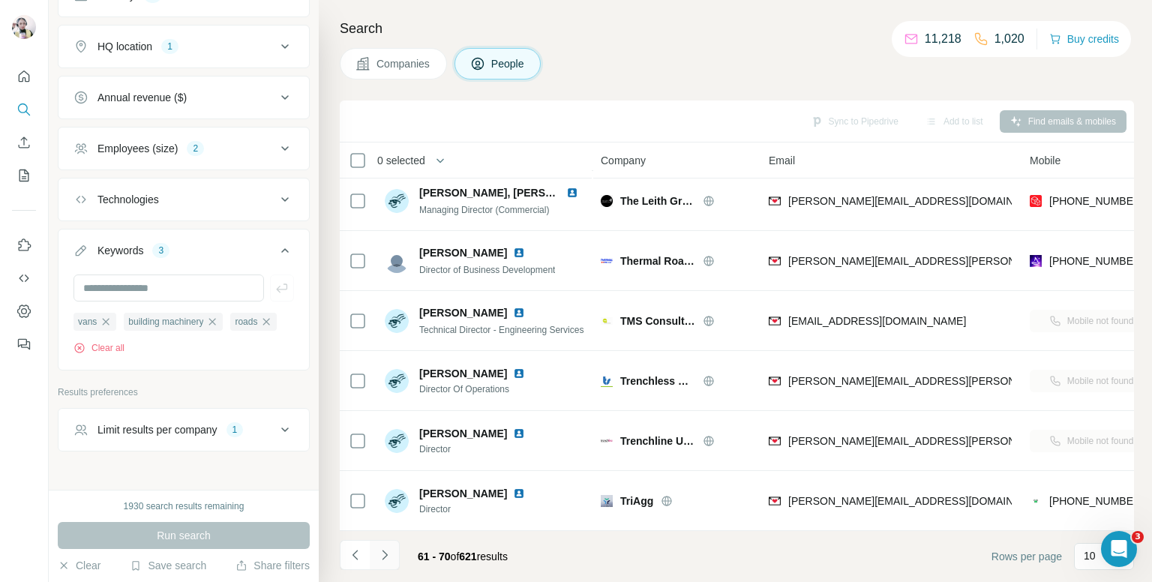
click at [394, 541] on button "Navigate to next page" at bounding box center [385, 555] width 30 height 30
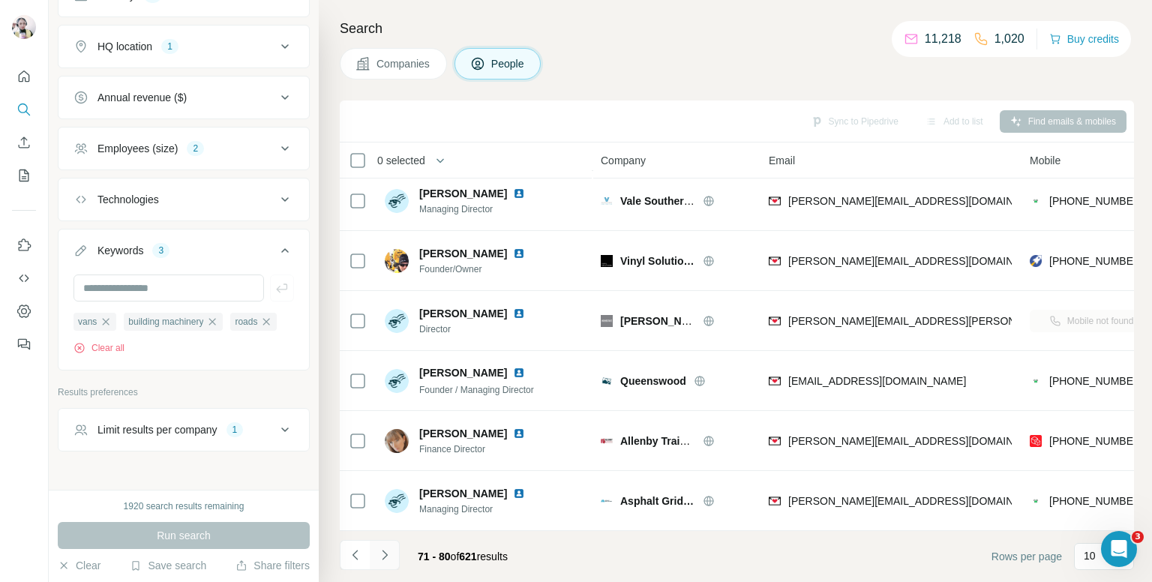
click at [387, 544] on button "Navigate to next page" at bounding box center [385, 555] width 30 height 30
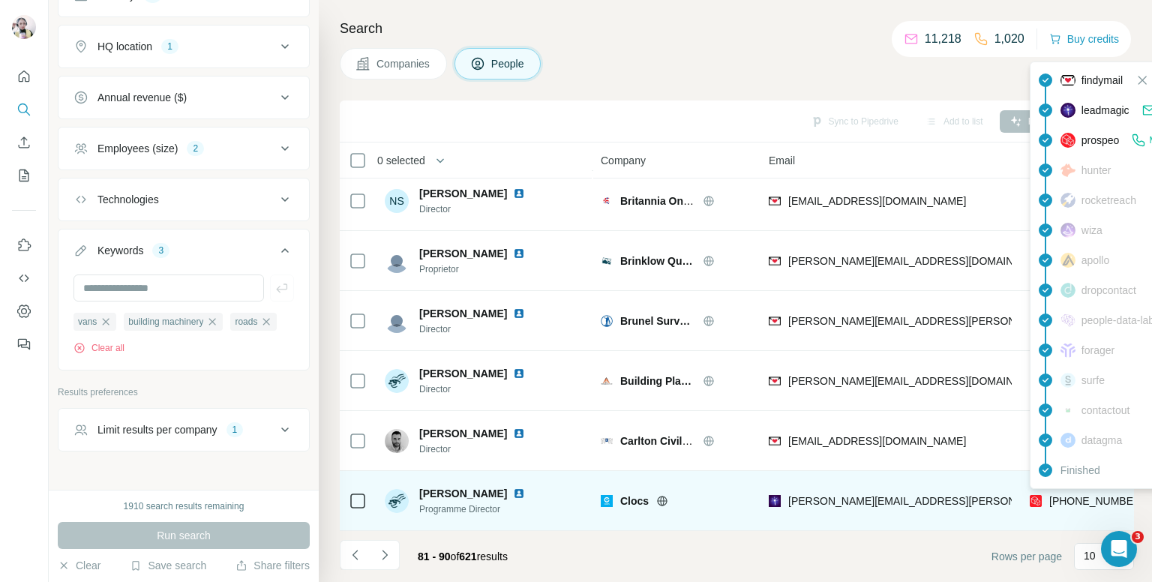
click at [1074, 495] on span "+447841708675" at bounding box center [1096, 501] width 94 height 12
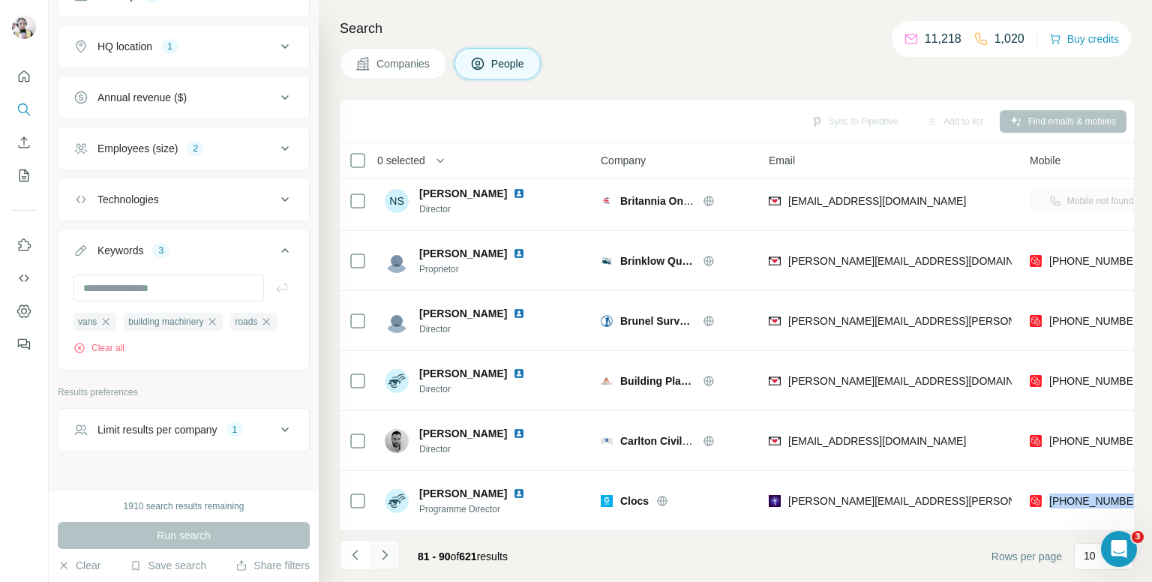
click at [391, 543] on button "Navigate to next page" at bounding box center [385, 555] width 30 height 30
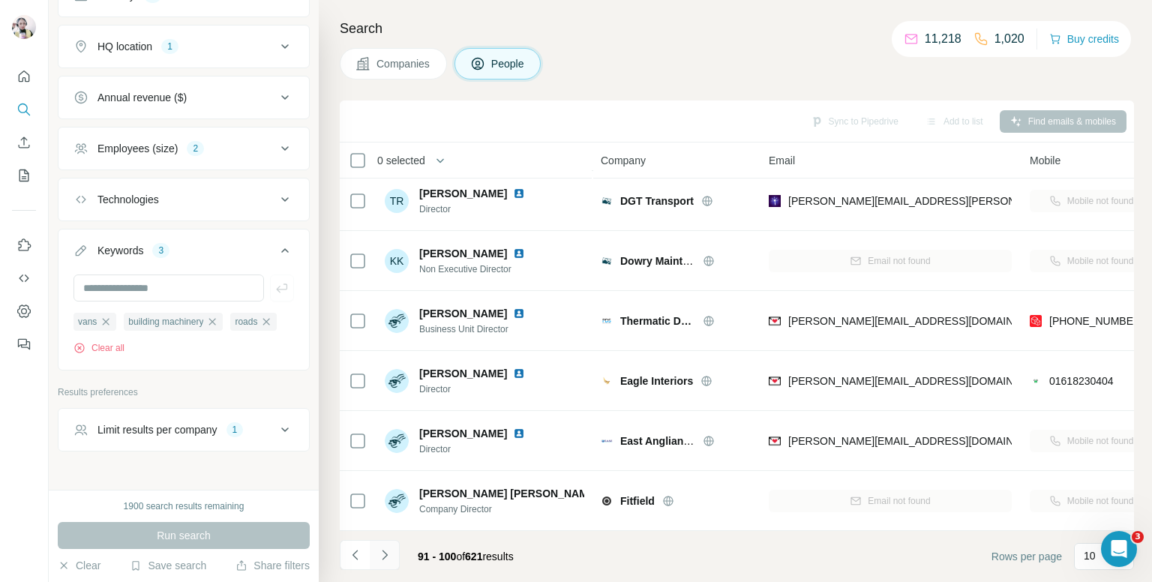
click at [388, 543] on button "Navigate to next page" at bounding box center [385, 555] width 30 height 30
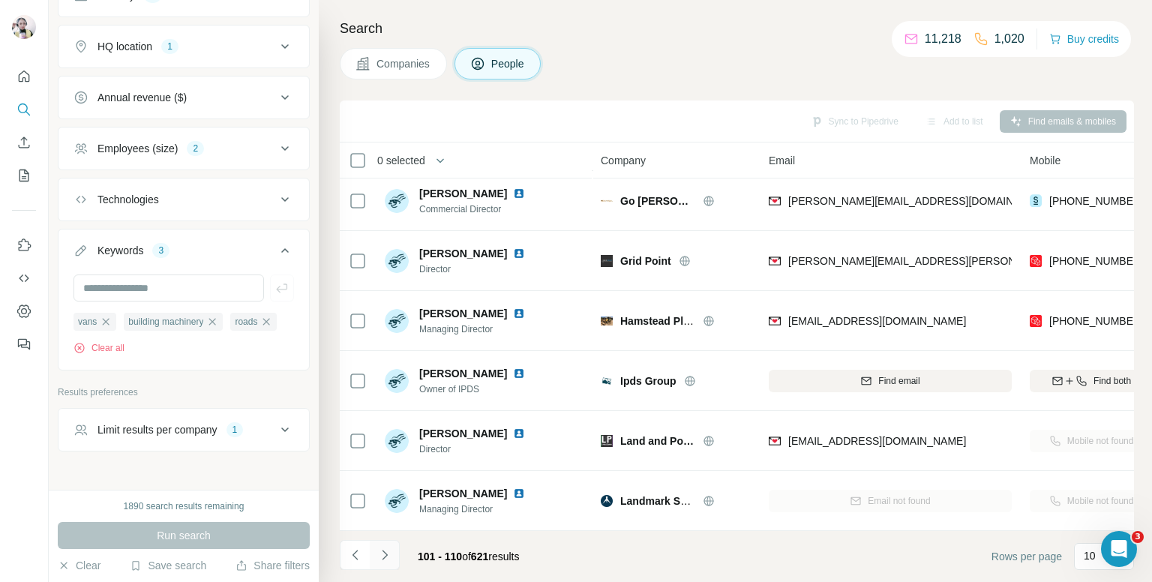
click at [389, 543] on button "Navigate to next page" at bounding box center [385, 555] width 30 height 30
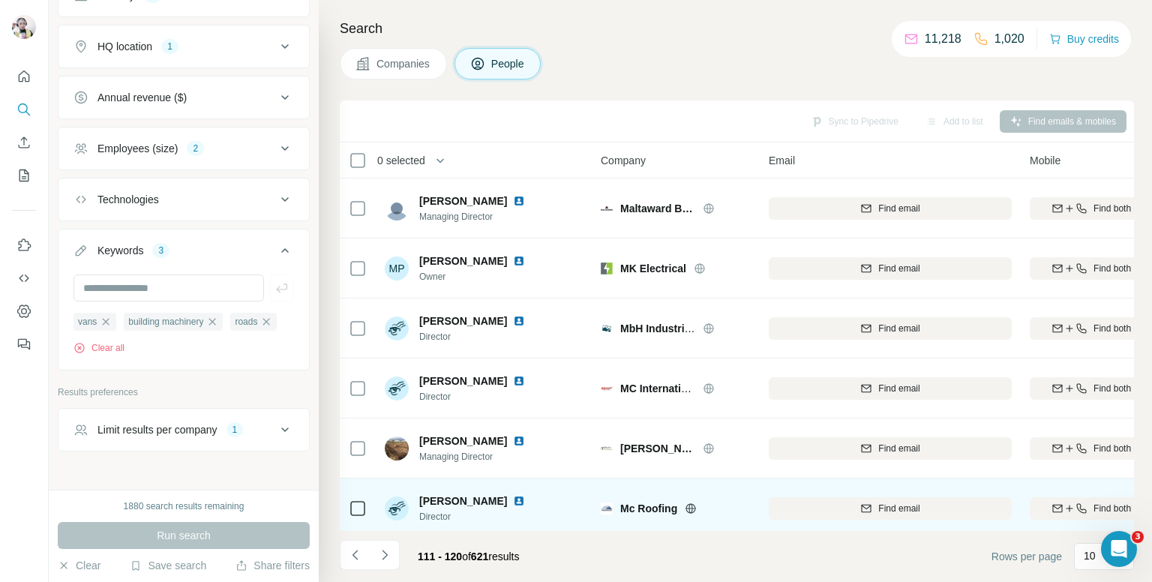
scroll to position [0, 0]
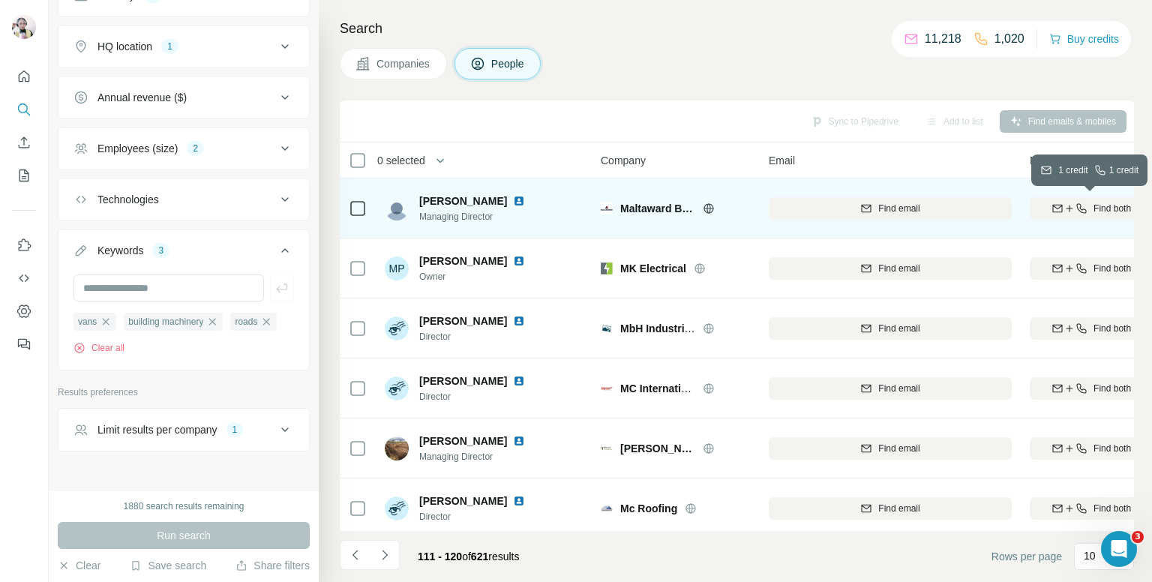
click at [1048, 205] on div "Find both" at bounding box center [1091, 208] width 123 height 13
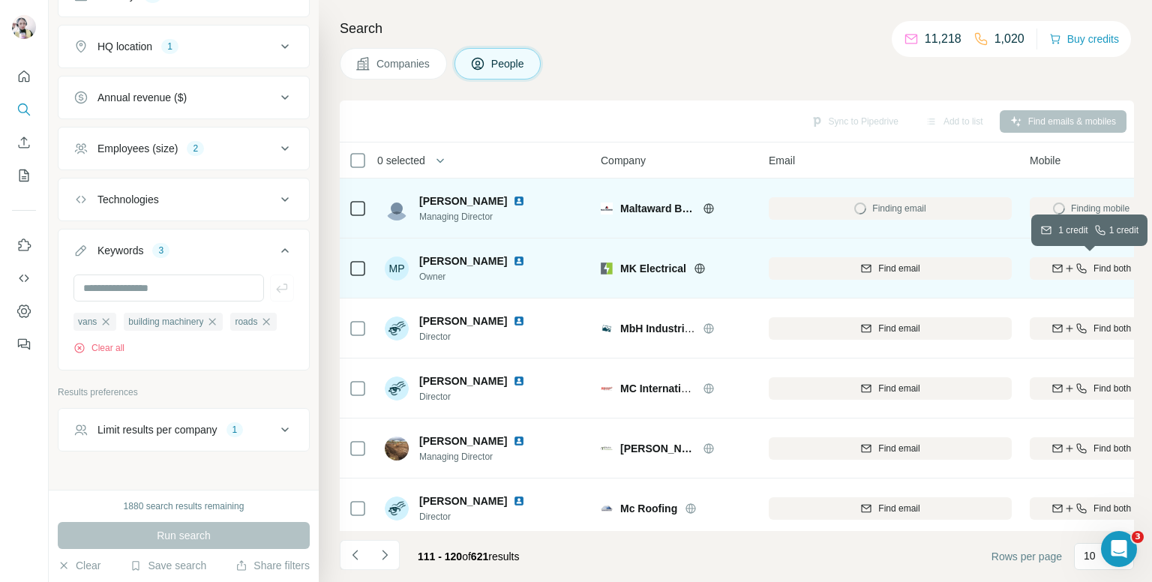
click at [1056, 268] on icon "button" at bounding box center [1057, 268] width 12 height 12
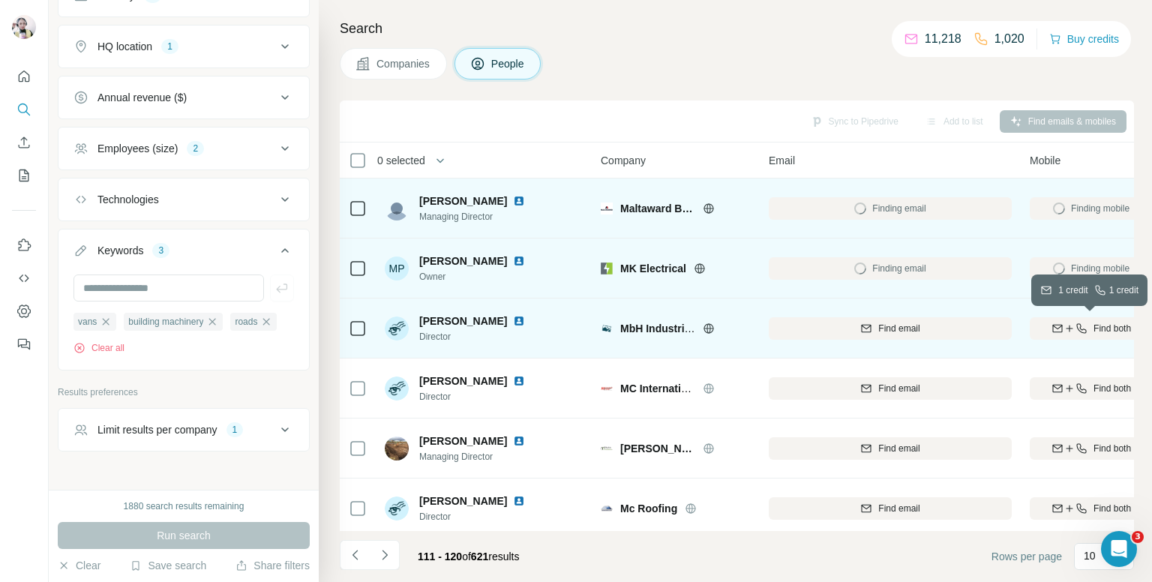
click at [1078, 324] on icon "button" at bounding box center [1082, 328] width 10 height 10
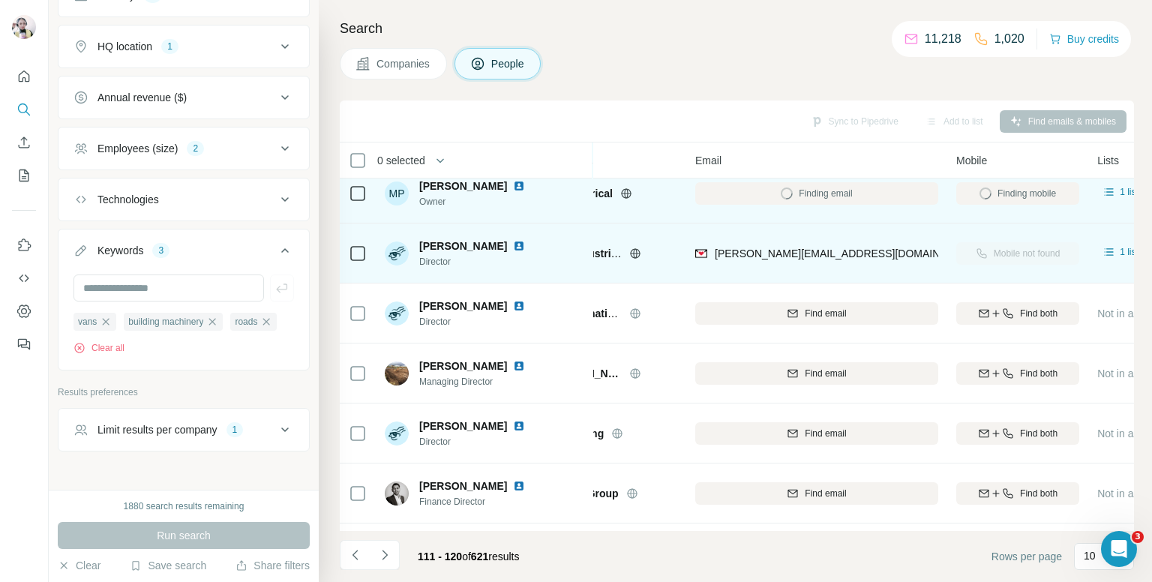
scroll to position [75, 0]
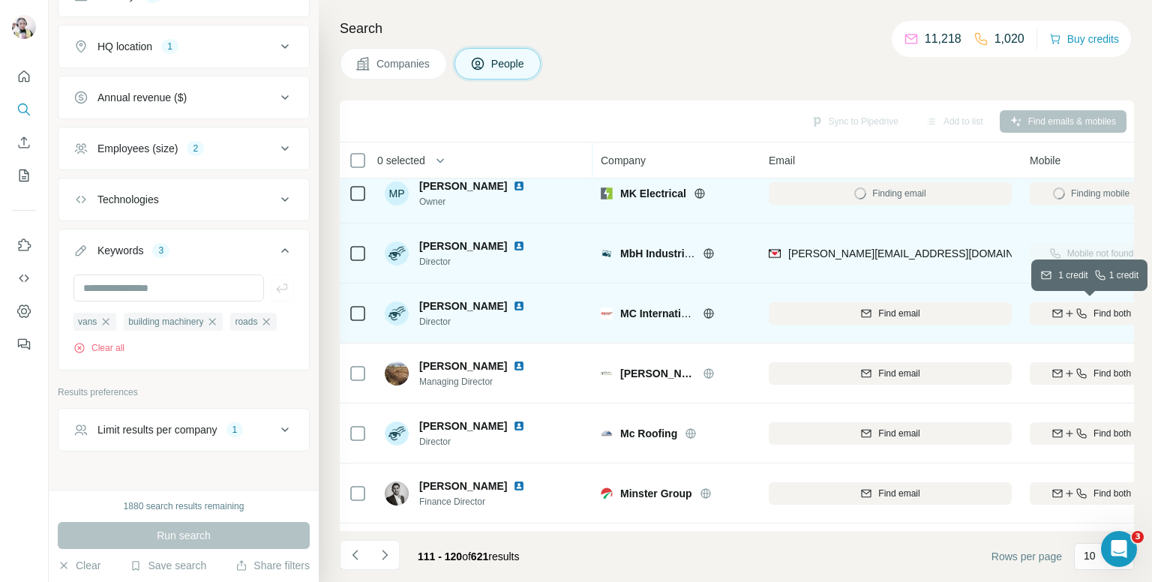
click at [1086, 313] on div "Find both" at bounding box center [1091, 313] width 123 height 13
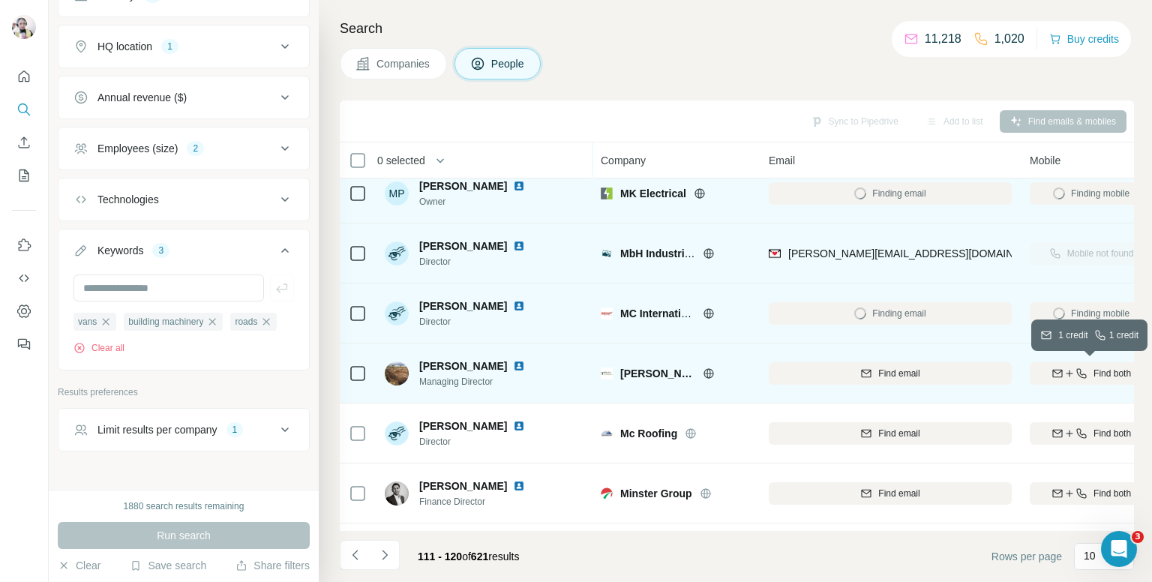
click at [1075, 370] on icon "button" at bounding box center [1081, 373] width 12 height 12
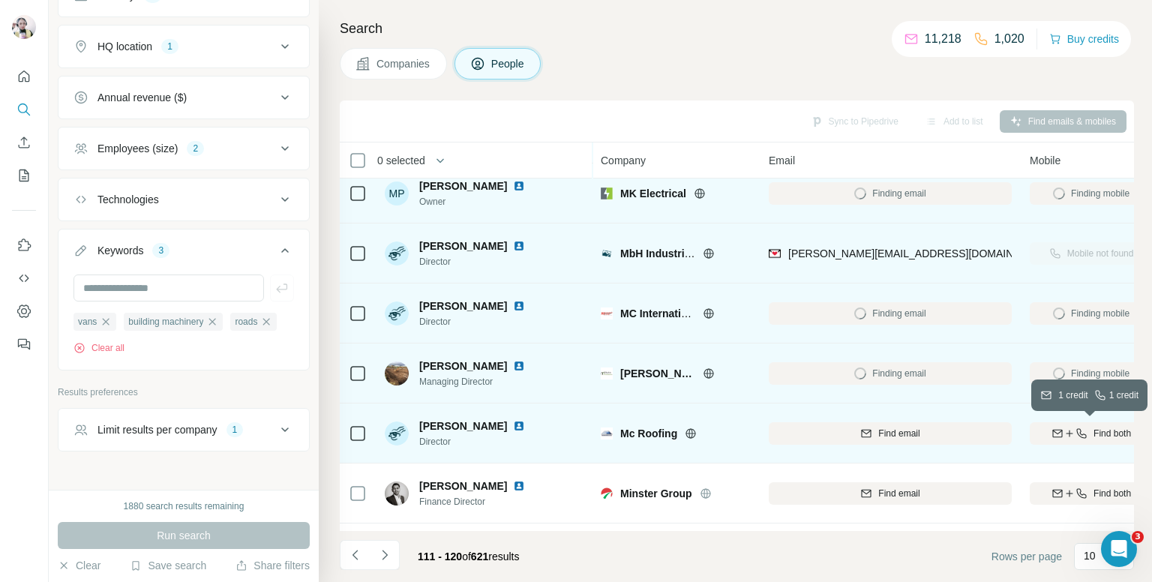
click at [1075, 427] on icon "button" at bounding box center [1081, 433] width 12 height 12
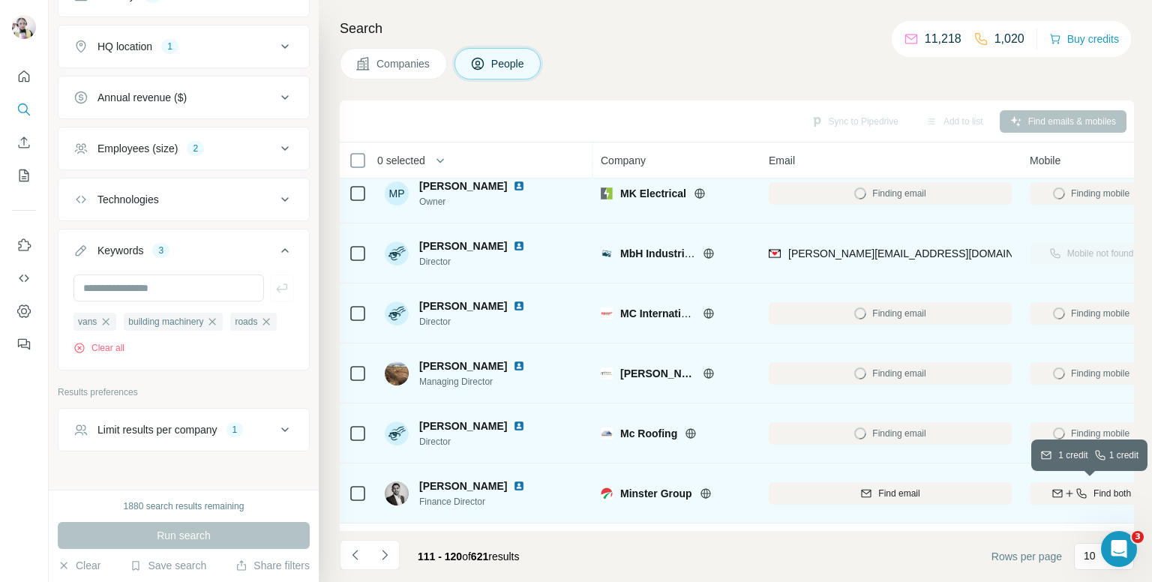
click at [1076, 489] on icon "button" at bounding box center [1081, 493] width 12 height 12
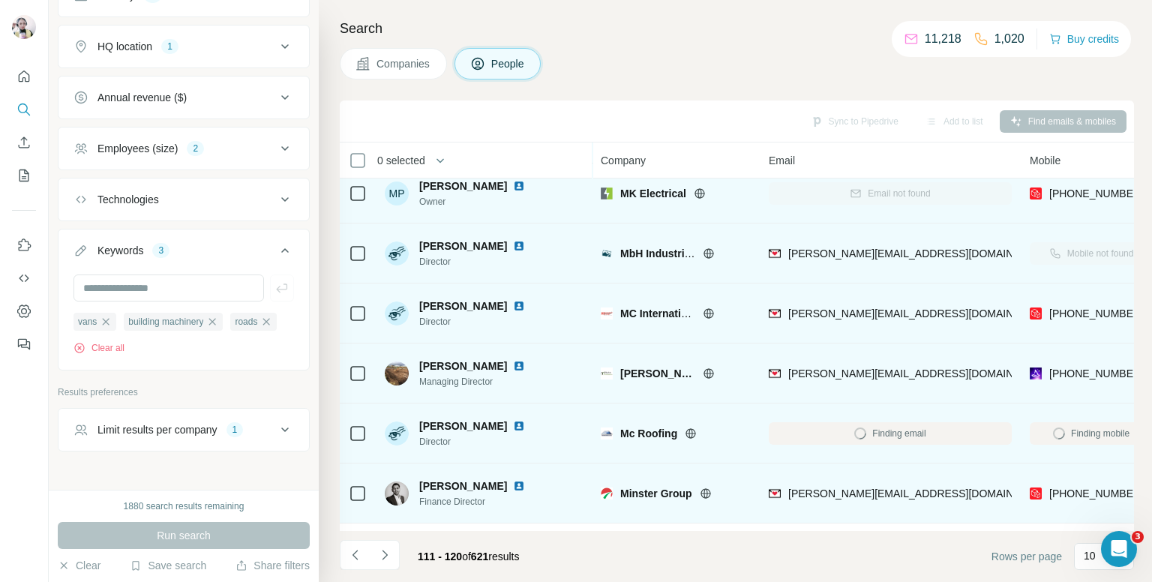
click at [522, 310] on img at bounding box center [519, 306] width 12 height 12
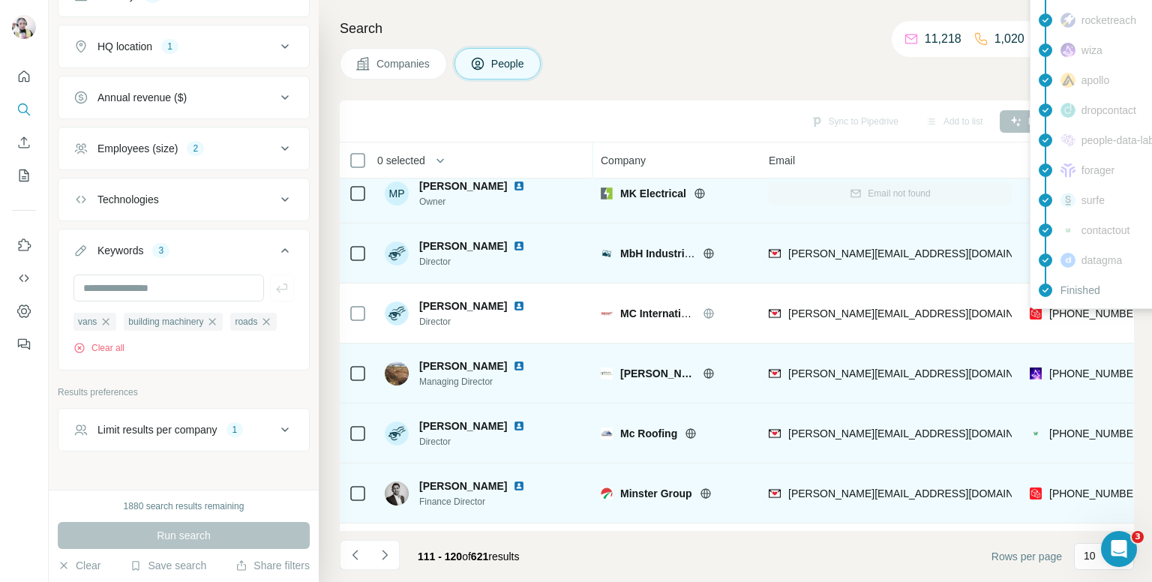
click at [1091, 312] on span "+447787753965" at bounding box center [1096, 313] width 94 height 12
click at [629, 65] on div "Companies People" at bounding box center [737, 63] width 794 height 31
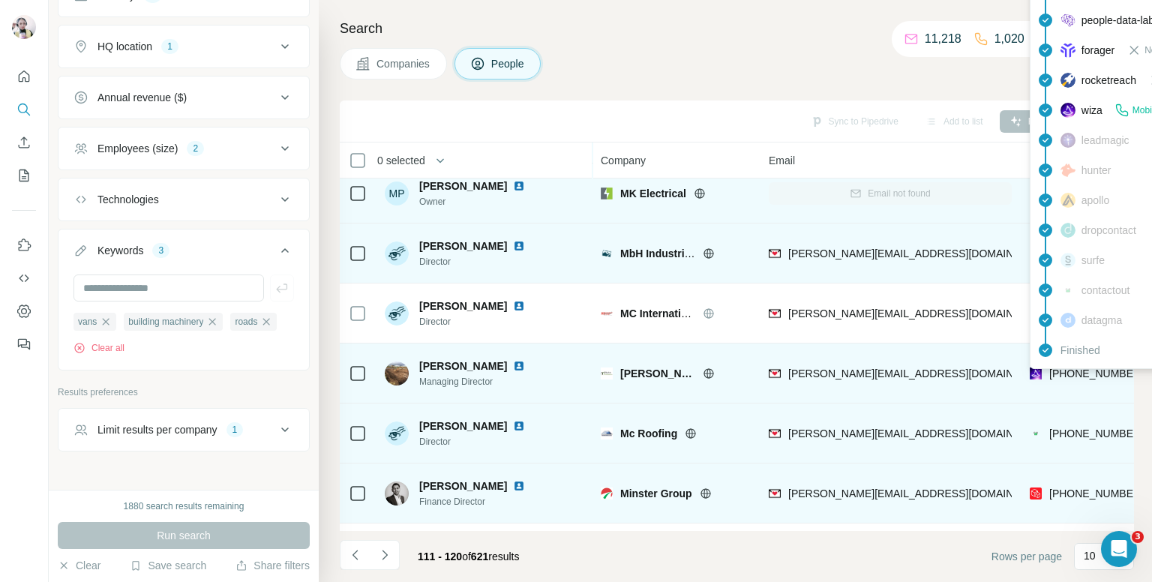
click at [1069, 377] on span "+447789543050" at bounding box center [1096, 373] width 94 height 12
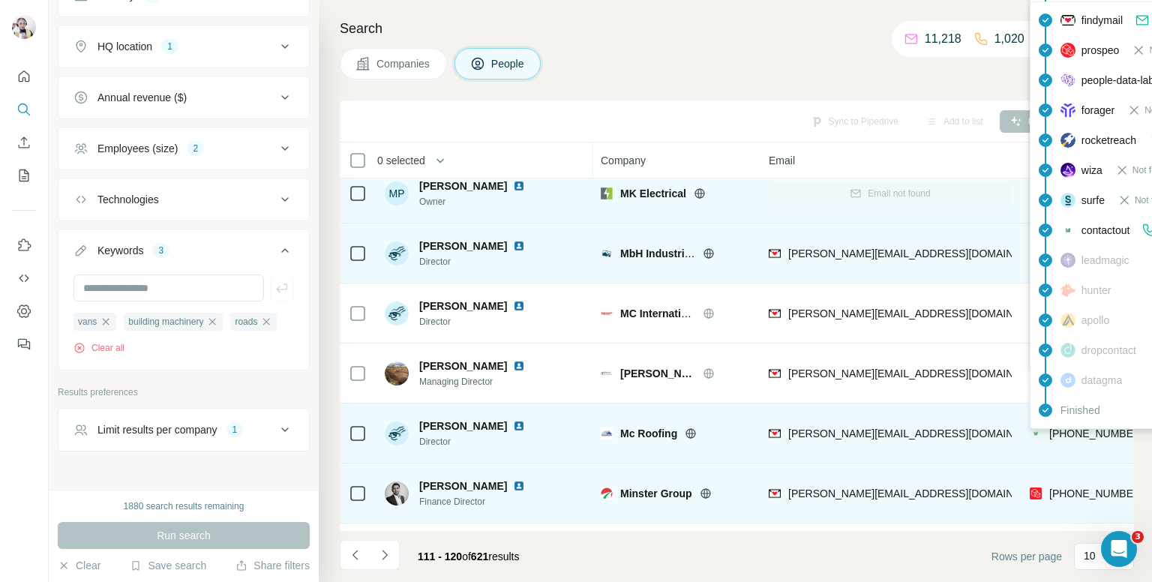
click at [1068, 428] on div "findymail Email found prospeo Not found people-data-labs Not found forager Not …" at bounding box center [1165, 214] width 270 height 427
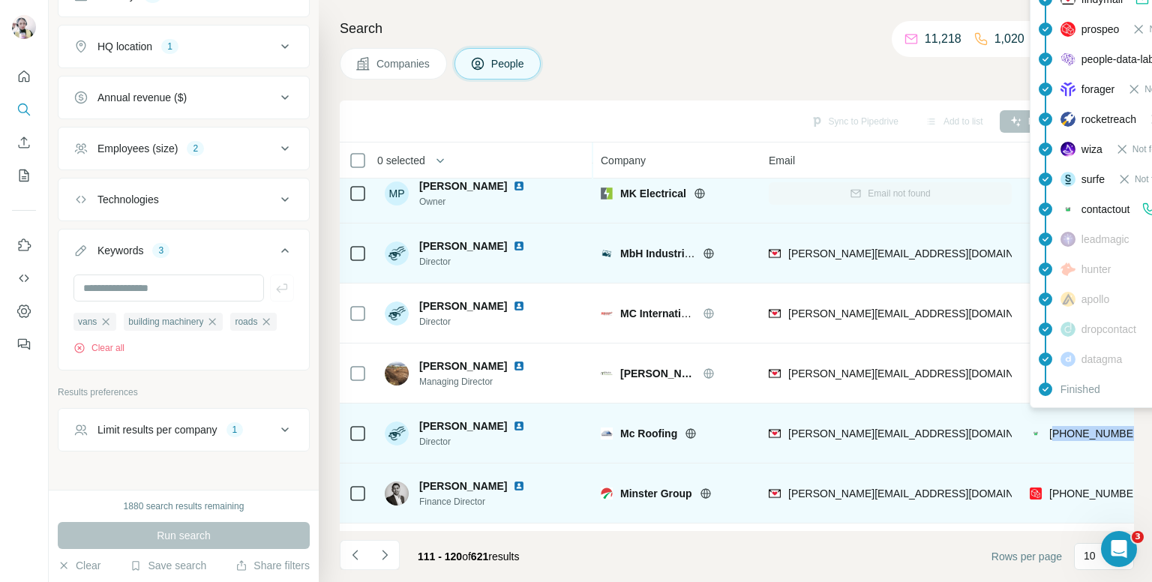
click at [1068, 428] on span "+447717616467" at bounding box center [1096, 433] width 94 height 12
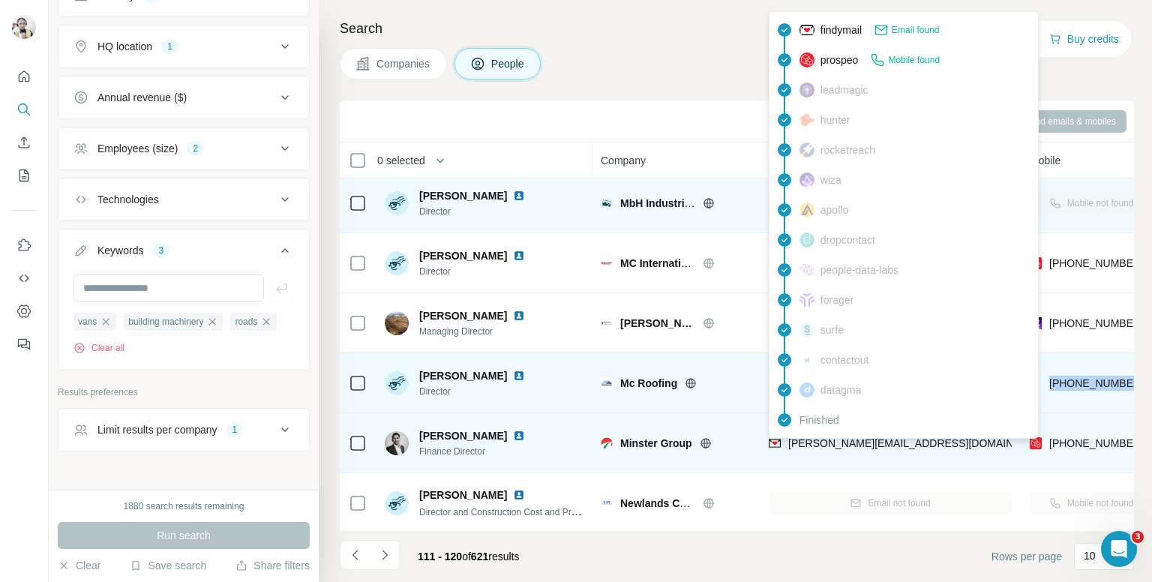
scroll to position [150, 0]
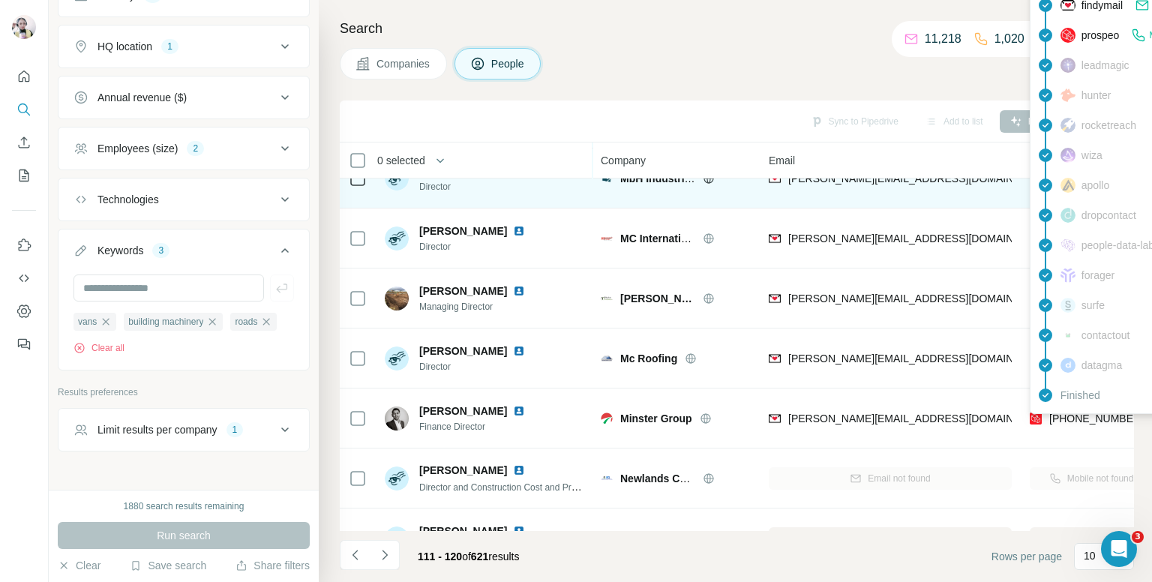
click at [1078, 412] on div "findymail Email found prospeo Mobile found leadmagic hunter rocketreach wiza ap…" at bounding box center [1165, 200] width 270 height 427
click at [1078, 412] on span "+447825415472" at bounding box center [1096, 418] width 94 height 12
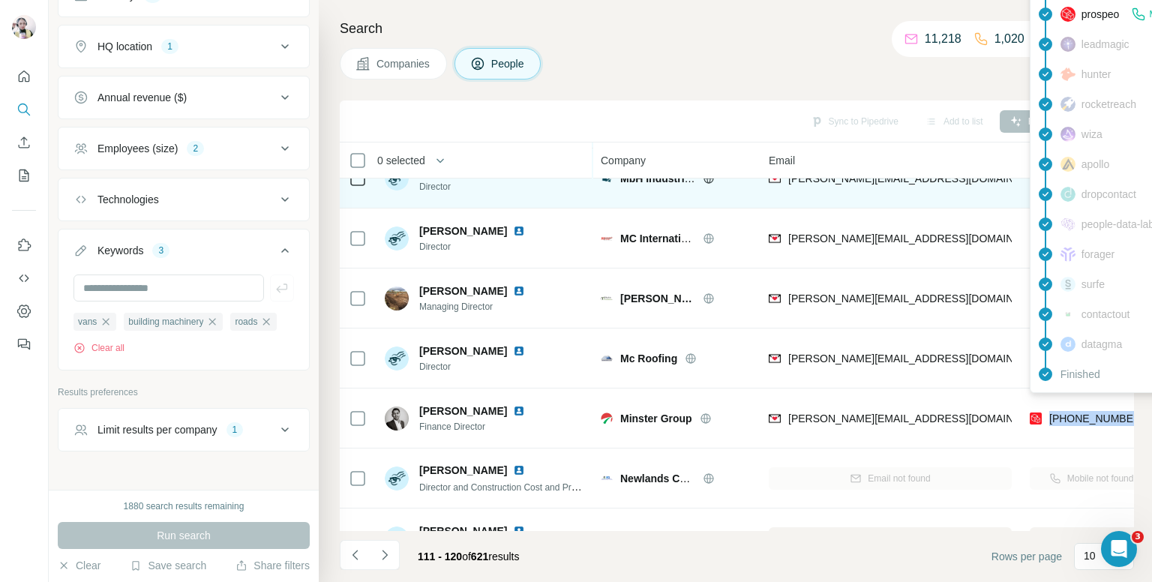
click at [1078, 412] on span "+447825415472" at bounding box center [1096, 418] width 94 height 12
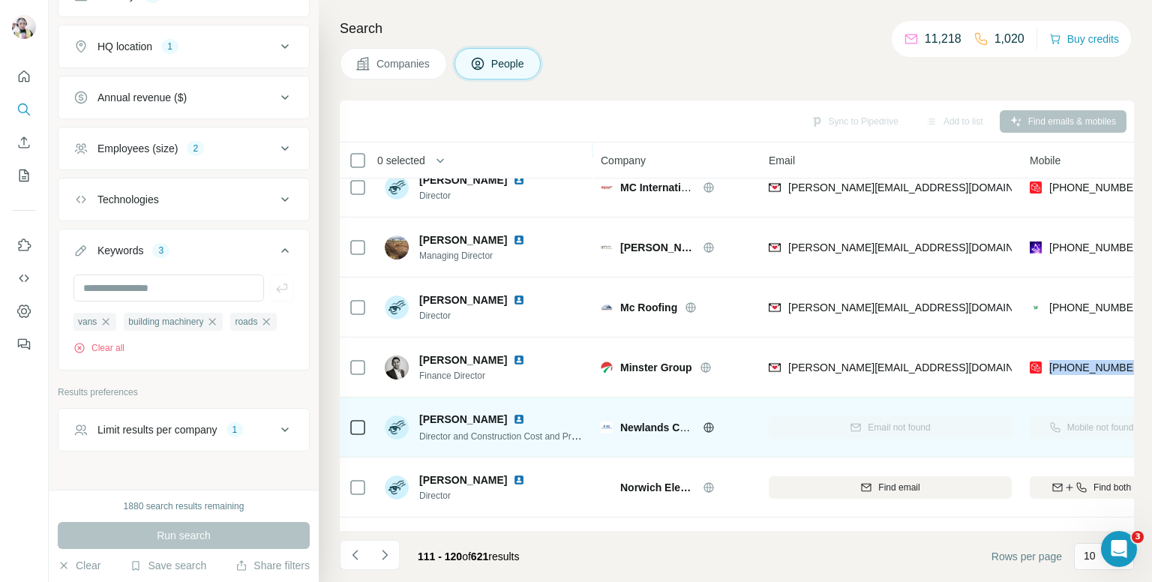
scroll to position [255, 0]
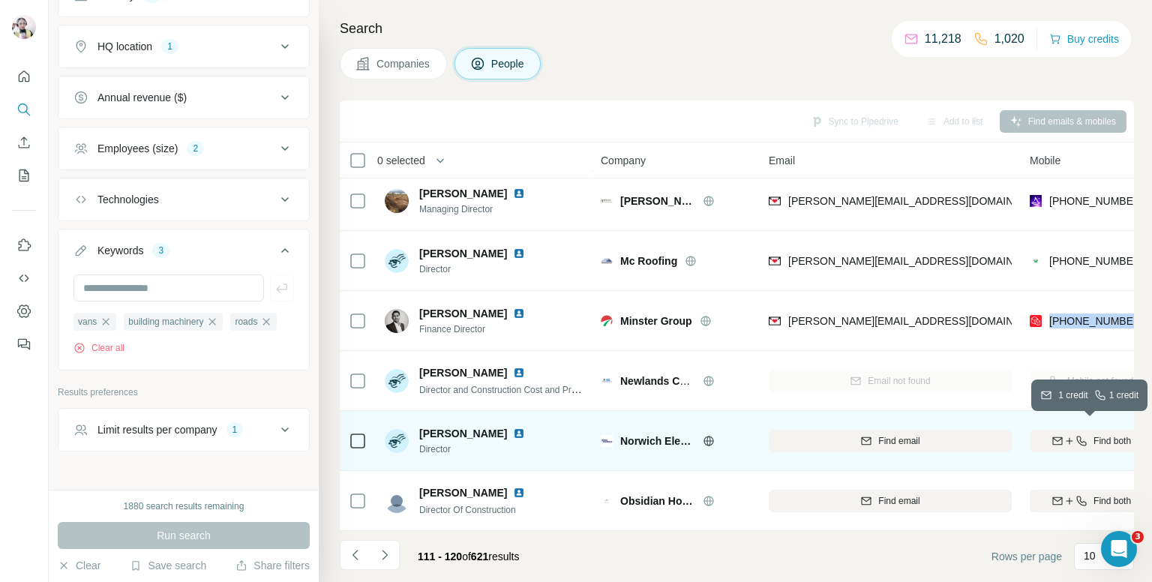
click at [1069, 435] on icon "button" at bounding box center [1069, 441] width 12 height 12
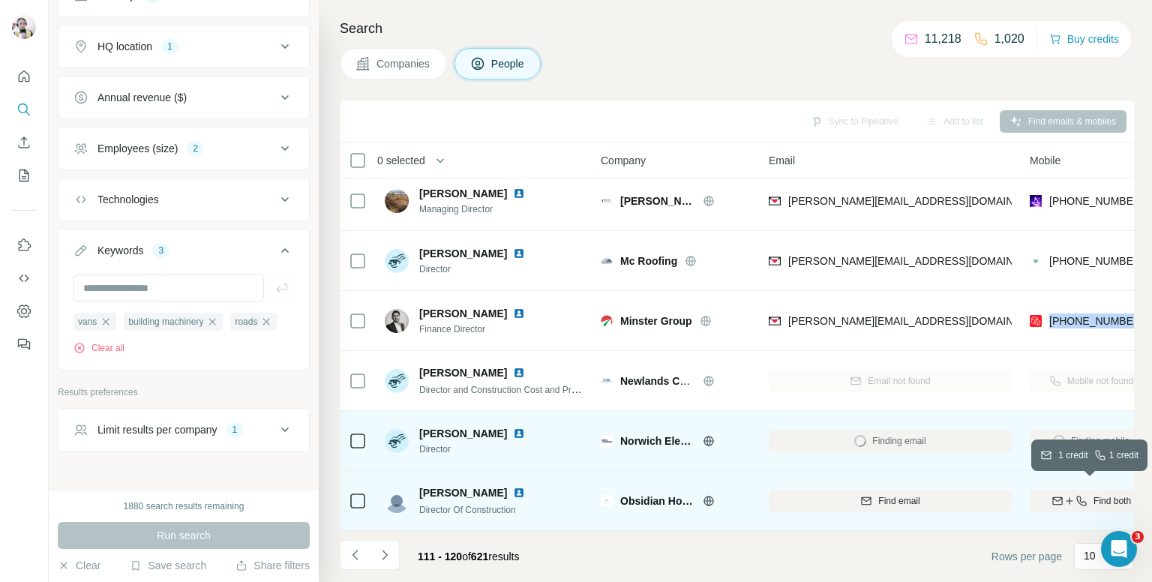
click at [1077, 495] on icon "button" at bounding box center [1081, 501] width 12 height 12
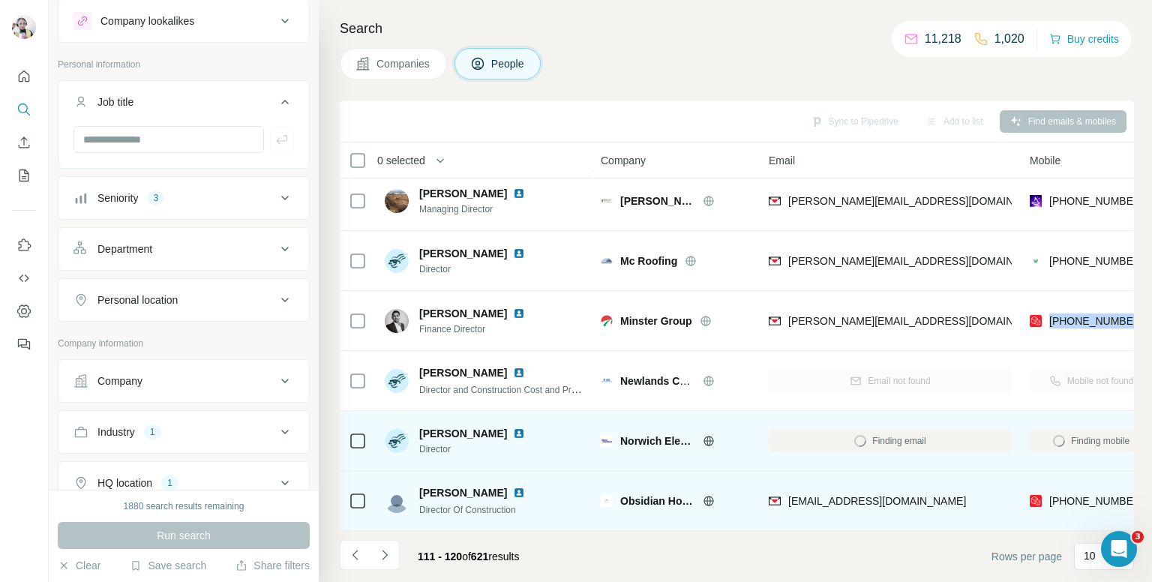
scroll to position [5, 0]
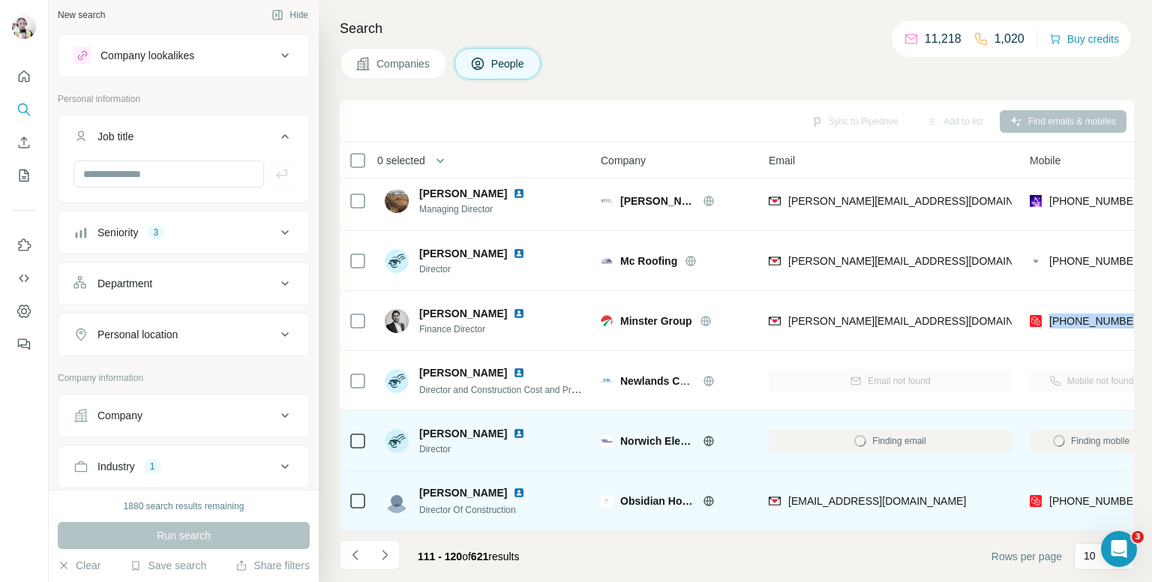
click at [205, 233] on div "Seniority 3" at bounding box center [174, 232] width 202 height 15
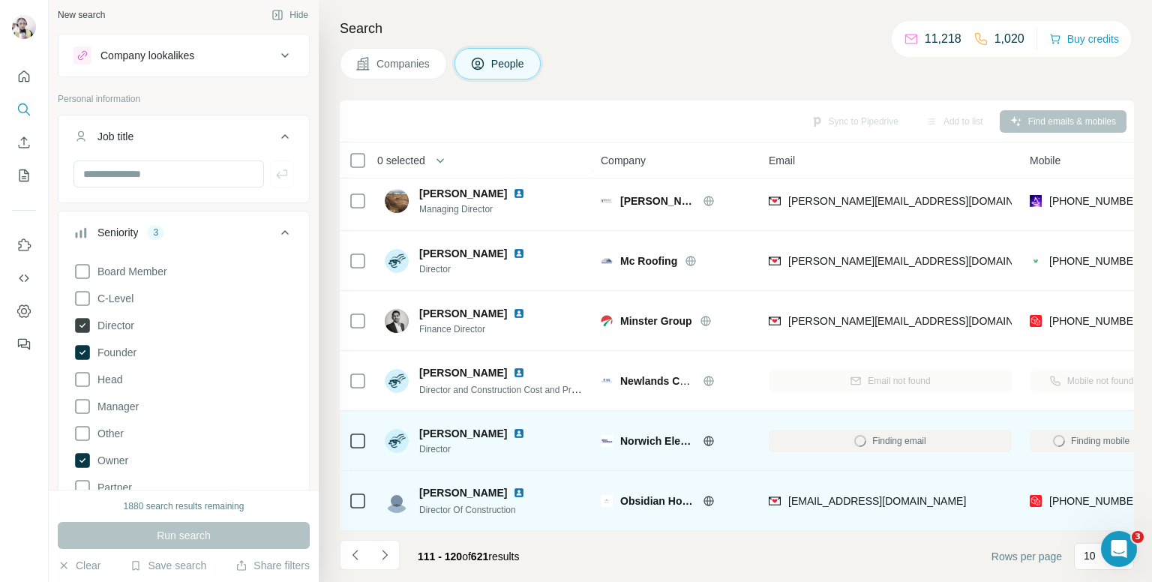
click at [81, 319] on icon at bounding box center [82, 325] width 15 height 15
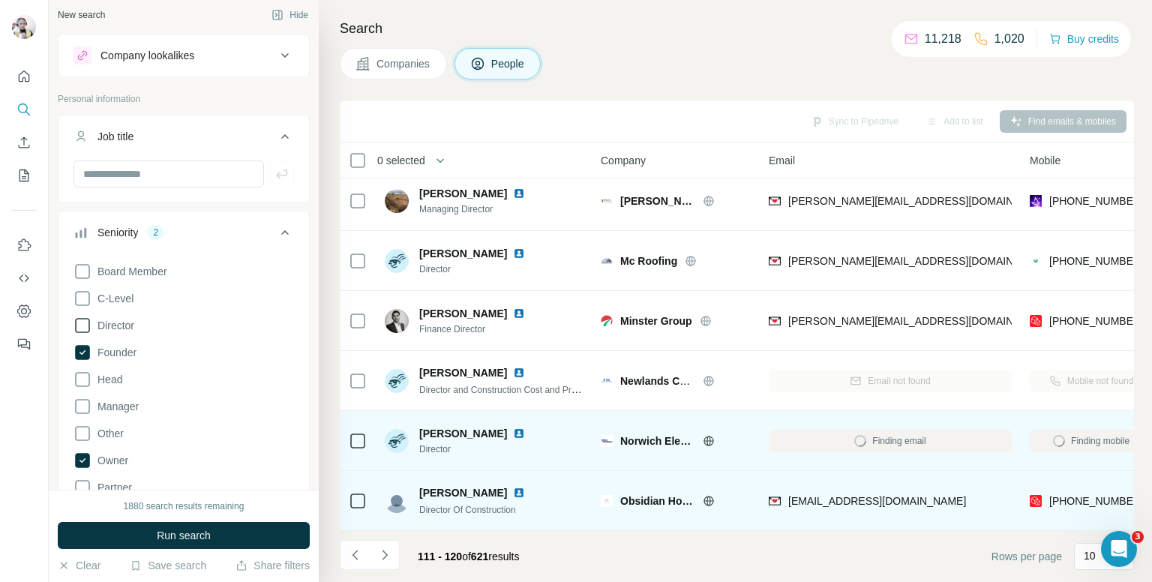
drag, startPoint x: 78, startPoint y: 322, endPoint x: 87, endPoint y: 324, distance: 9.3
click at [79, 322] on icon at bounding box center [82, 325] width 18 height 18
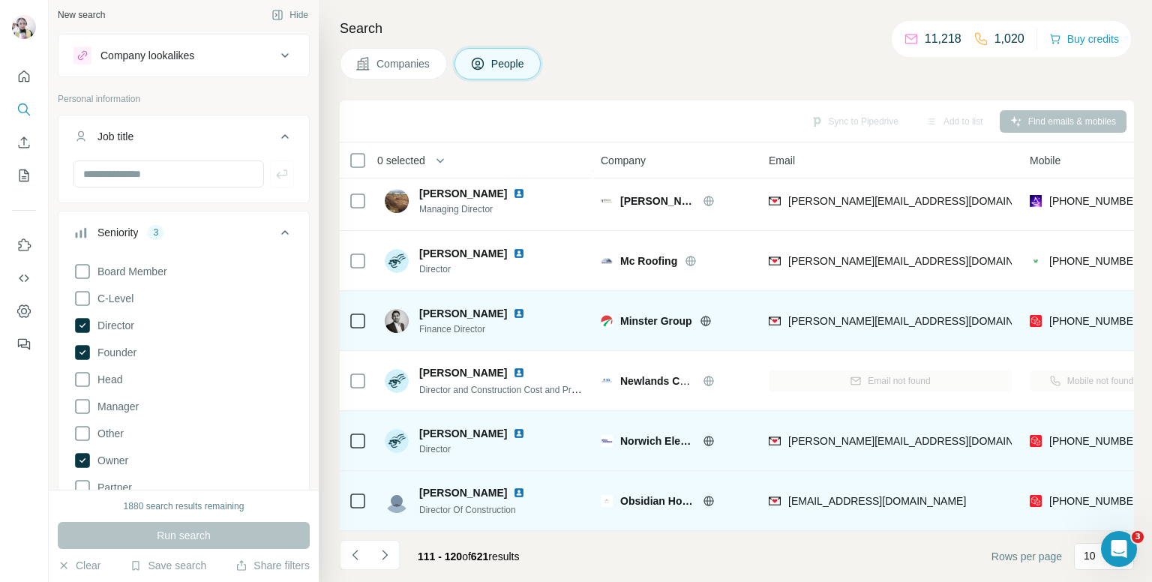
scroll to position [255, 0]
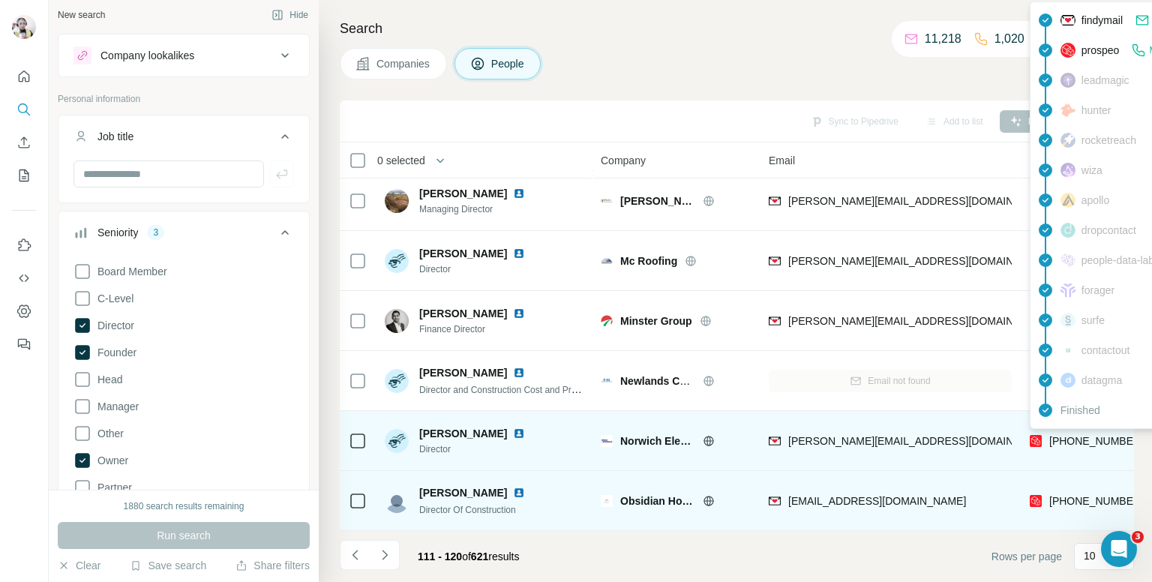
click at [1080, 427] on div "findymail Email found prospeo Mobile found leadmagic hunter rocketreach wiza ap…" at bounding box center [1165, 214] width 270 height 427
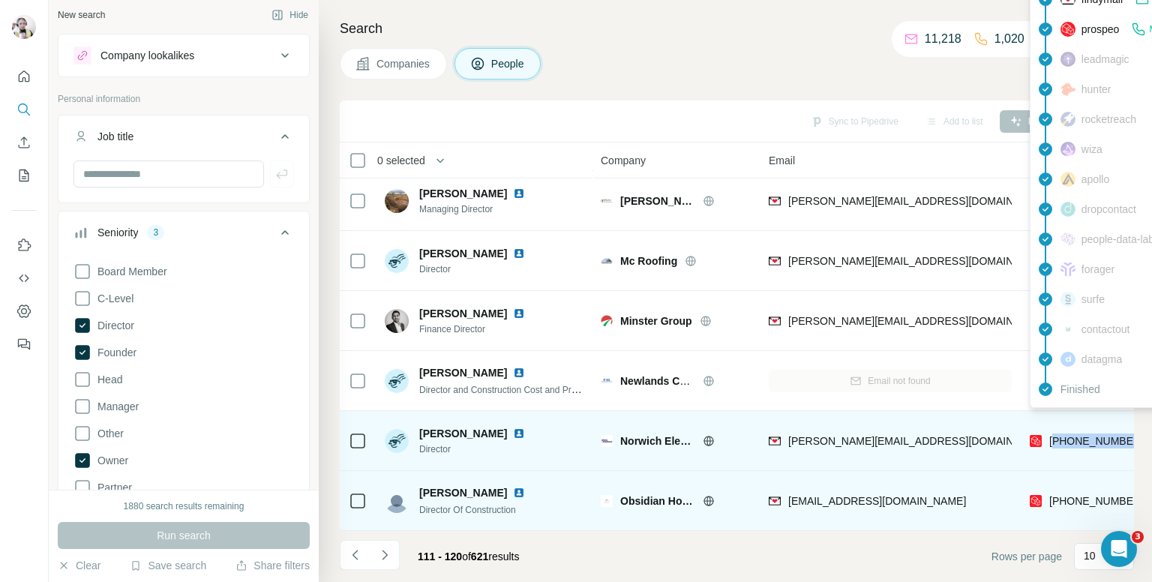
click at [1080, 435] on span "+447775022638" at bounding box center [1096, 441] width 94 height 12
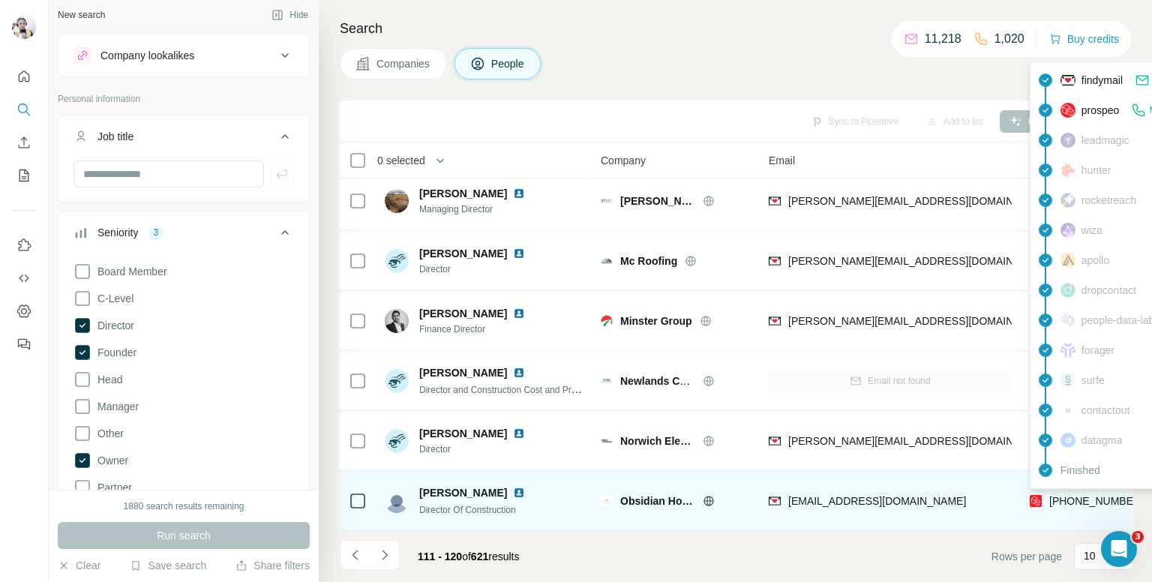
click at [1077, 495] on span "+447724601009" at bounding box center [1096, 501] width 94 height 12
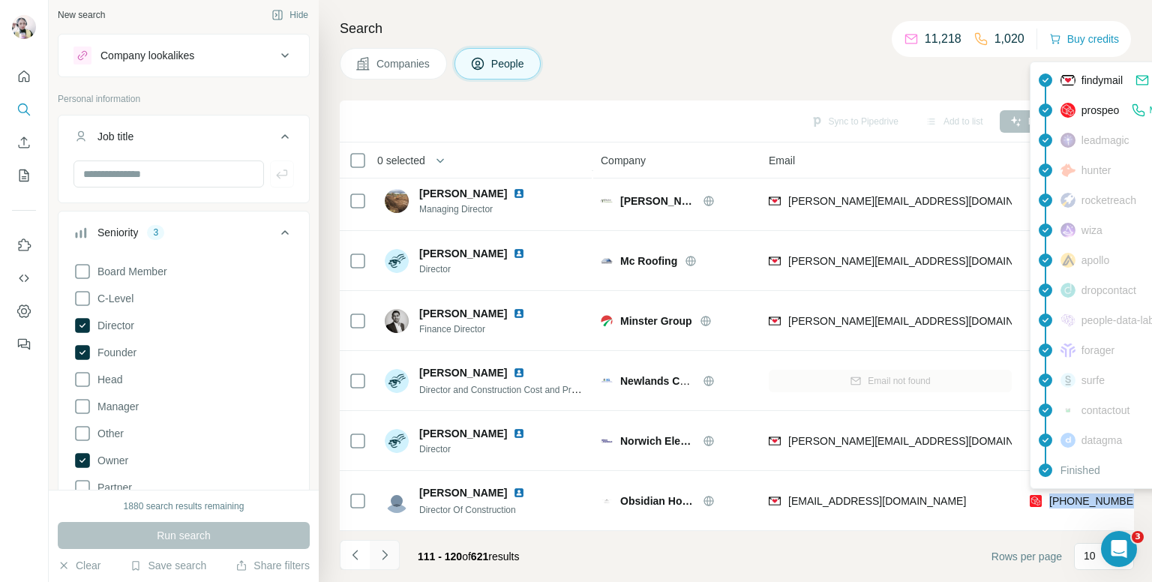
click at [391, 541] on button "Navigate to next page" at bounding box center [385, 555] width 30 height 30
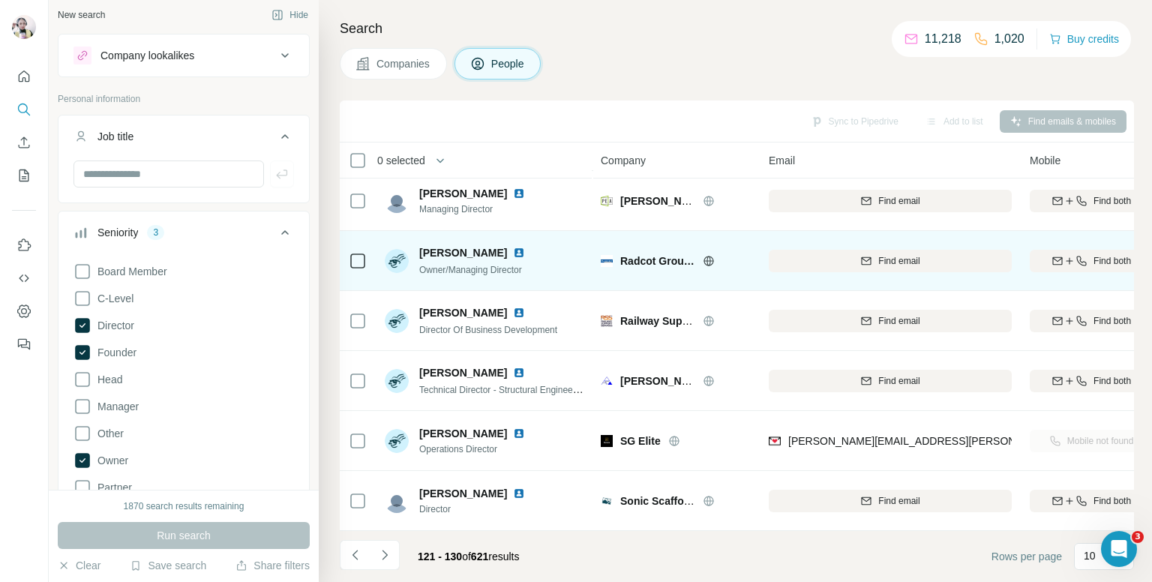
scroll to position [0, 0]
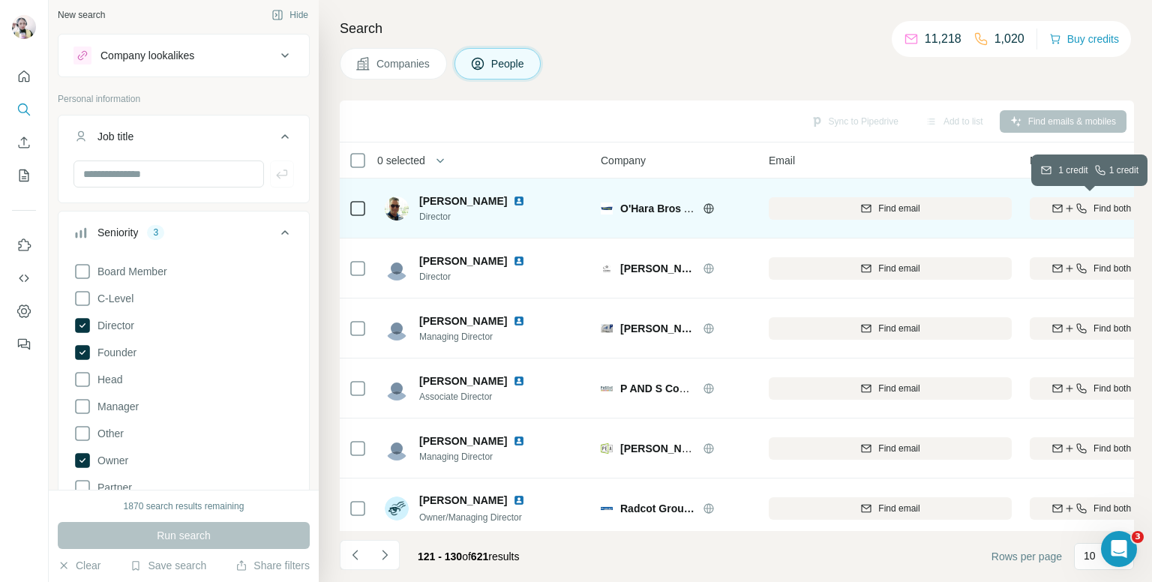
click at [1087, 208] on div "Find both" at bounding box center [1091, 208] width 123 height 13
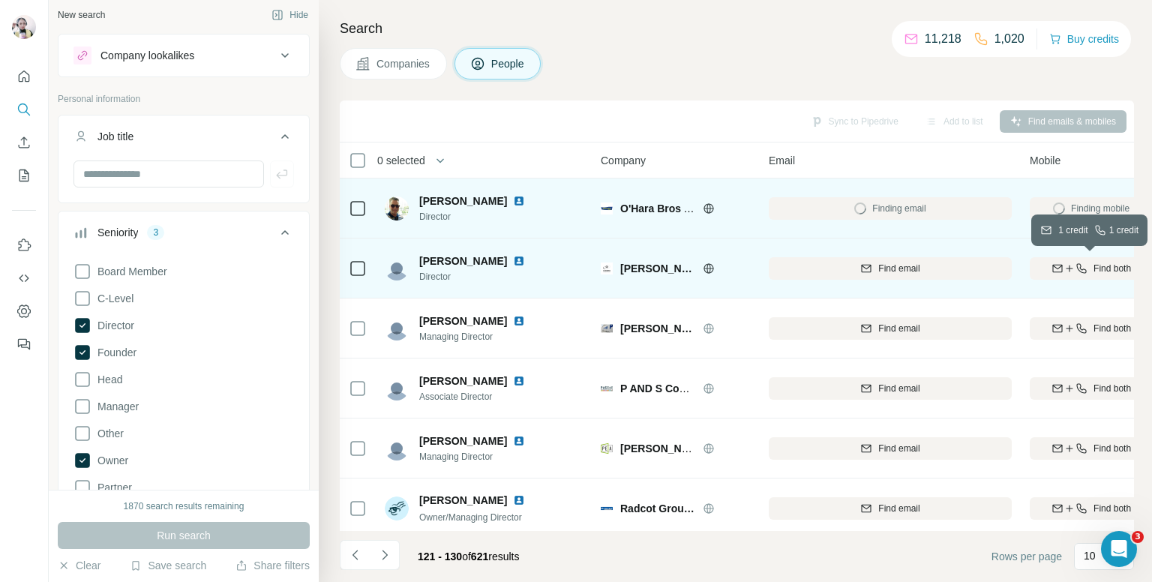
click at [1056, 270] on icon "button" at bounding box center [1057, 268] width 12 height 12
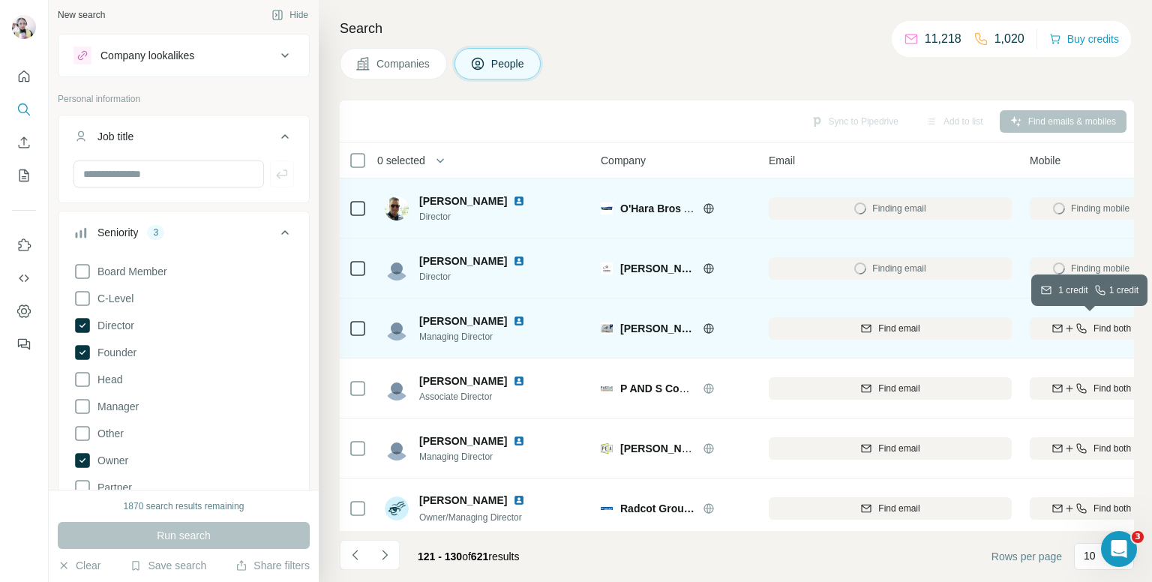
click at [1069, 325] on icon "button" at bounding box center [1069, 328] width 1 height 7
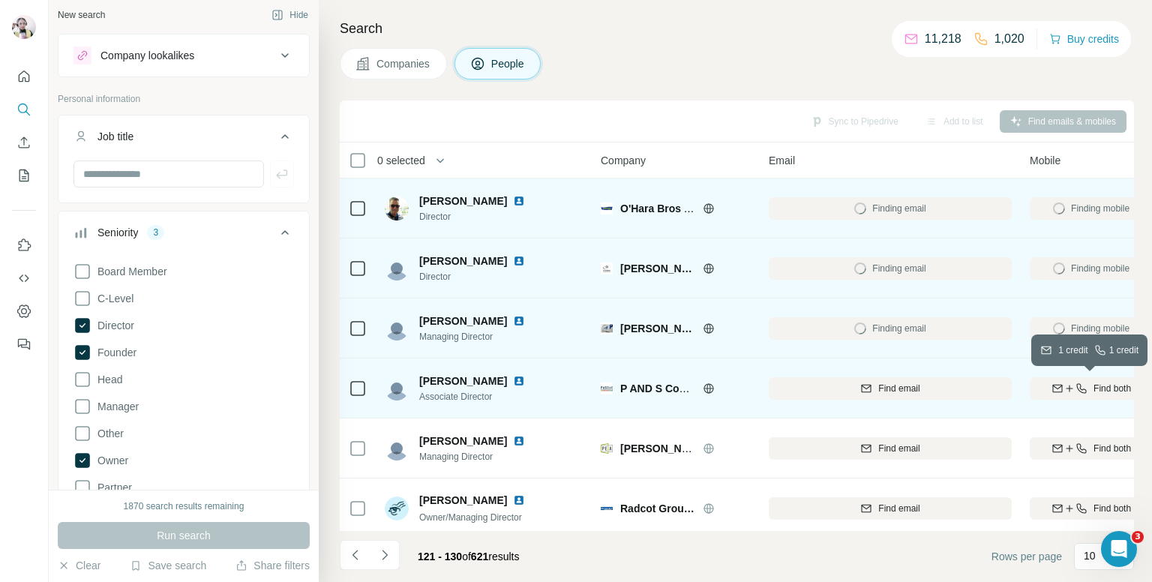
click at [1066, 388] on icon "button" at bounding box center [1069, 388] width 12 height 12
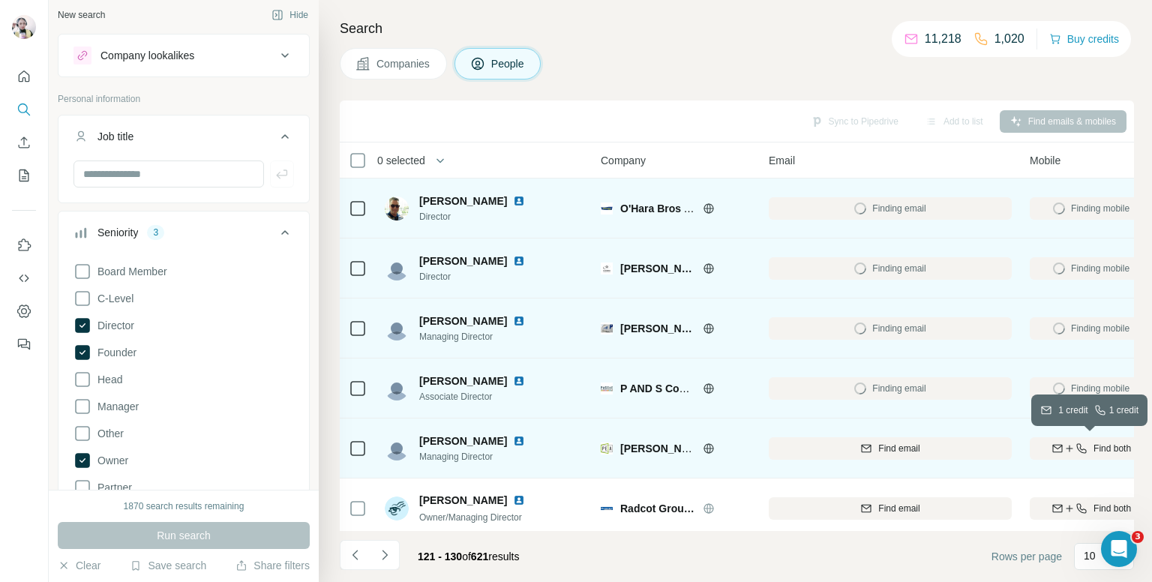
click at [1066, 451] on icon "button" at bounding box center [1069, 448] width 12 height 12
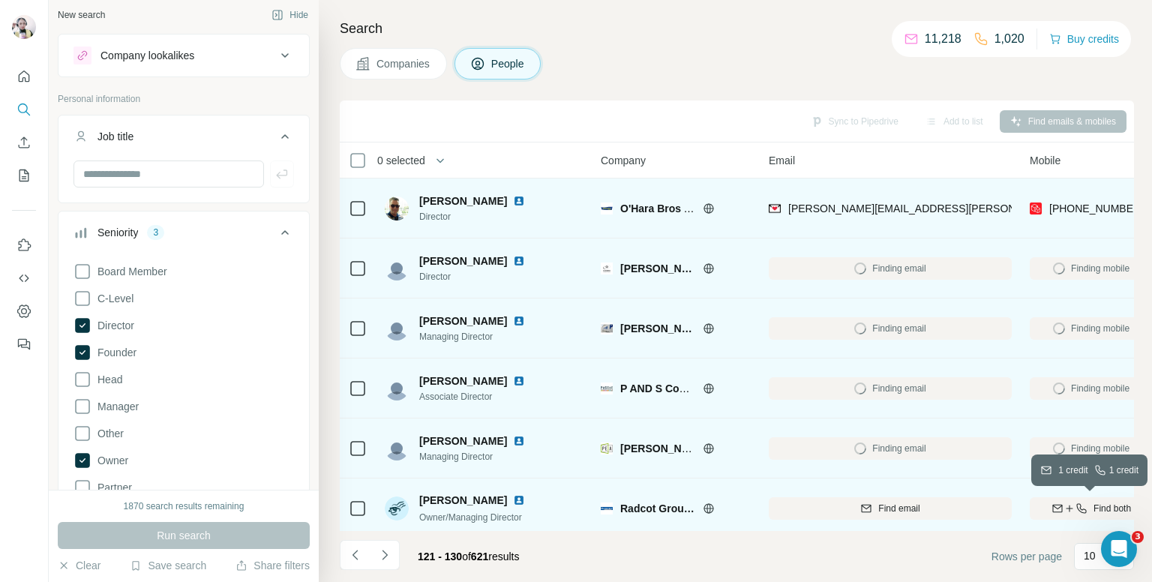
click at [1075, 502] on icon "button" at bounding box center [1081, 508] width 12 height 12
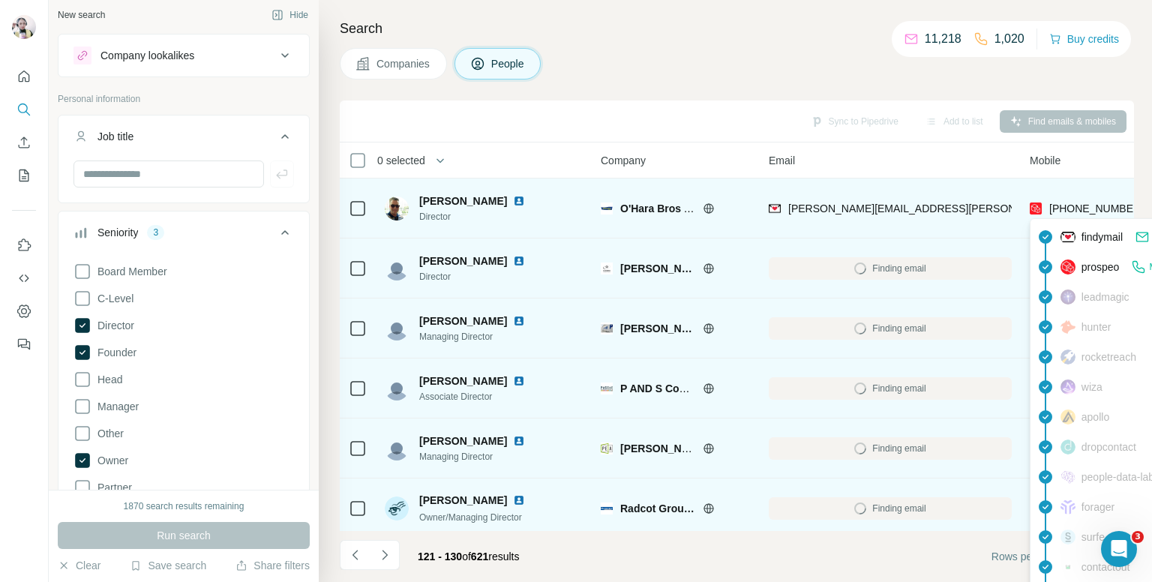
click at [1083, 204] on span "+447767884750" at bounding box center [1096, 208] width 94 height 12
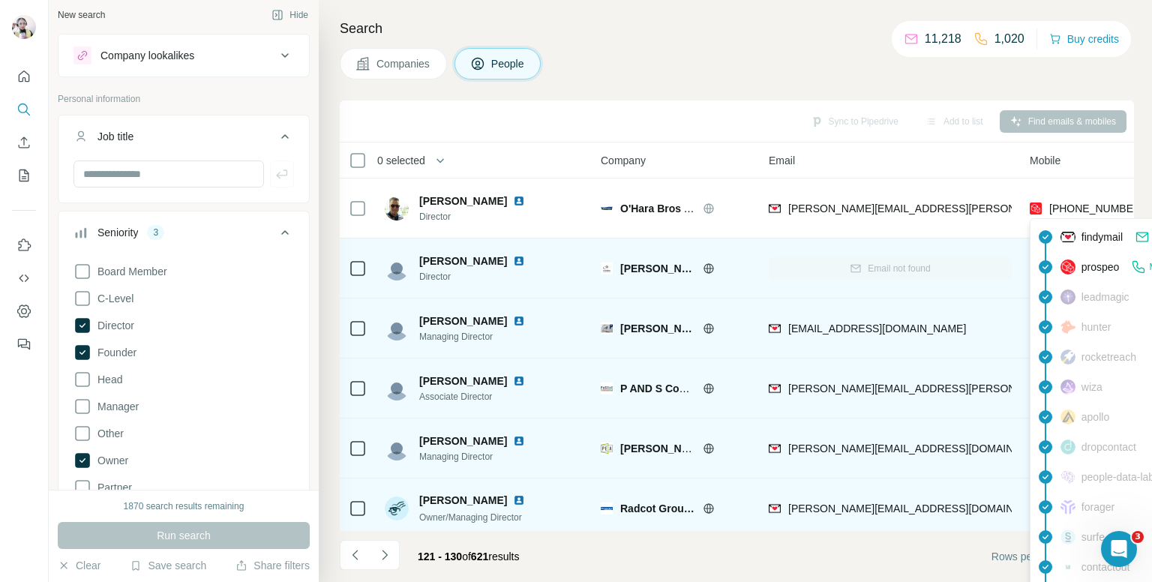
click at [844, 64] on div "Companies People" at bounding box center [737, 63] width 794 height 31
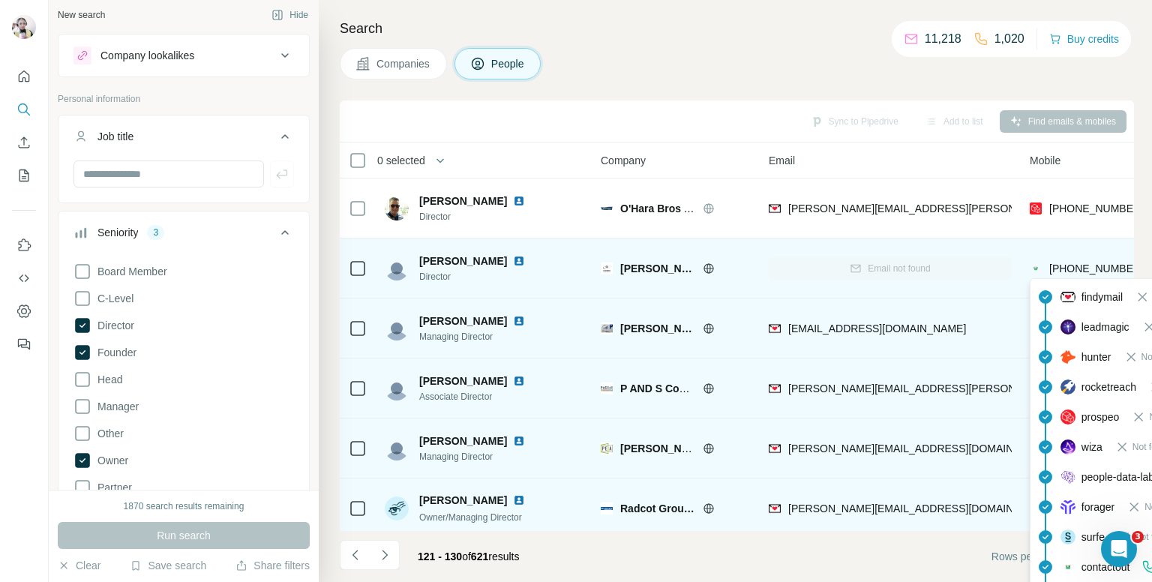
click at [1074, 270] on span "+441425472984" at bounding box center [1096, 268] width 94 height 12
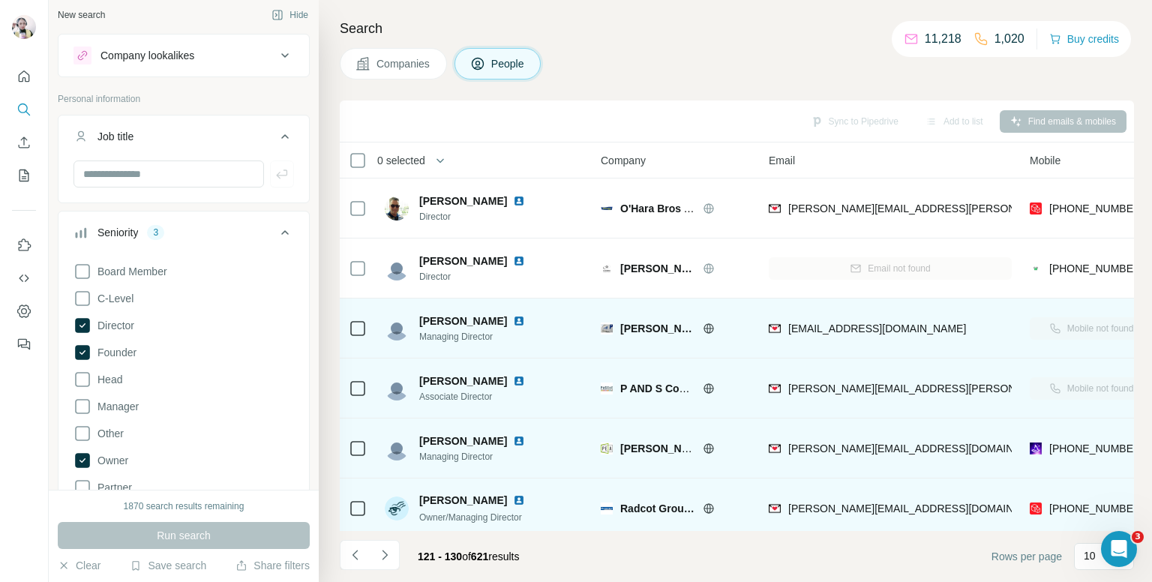
click at [754, 62] on div "Companies People" at bounding box center [737, 63] width 794 height 31
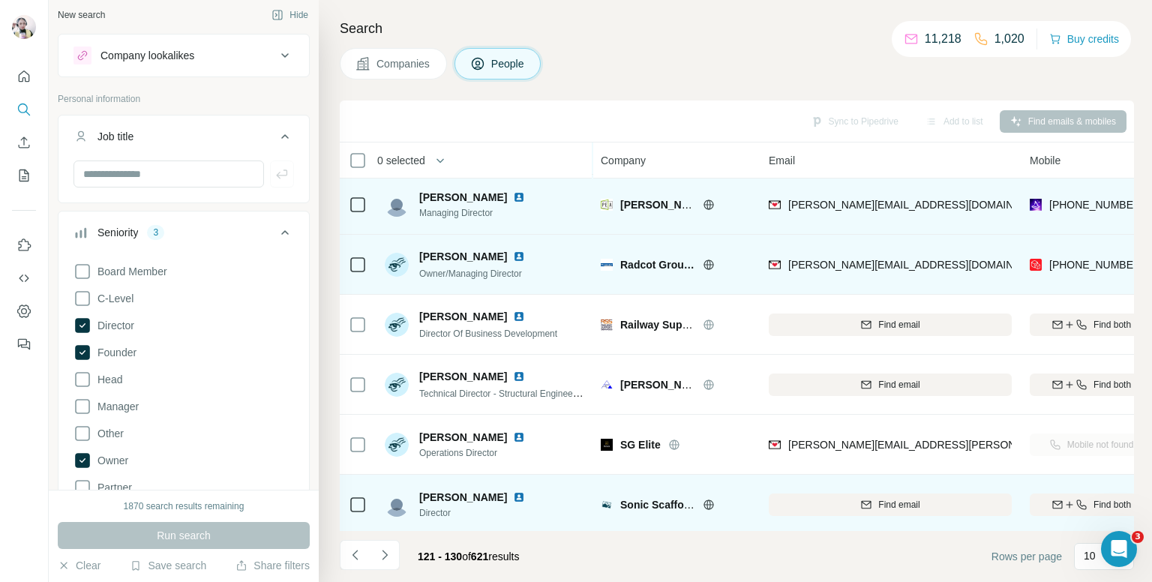
scroll to position [255, 0]
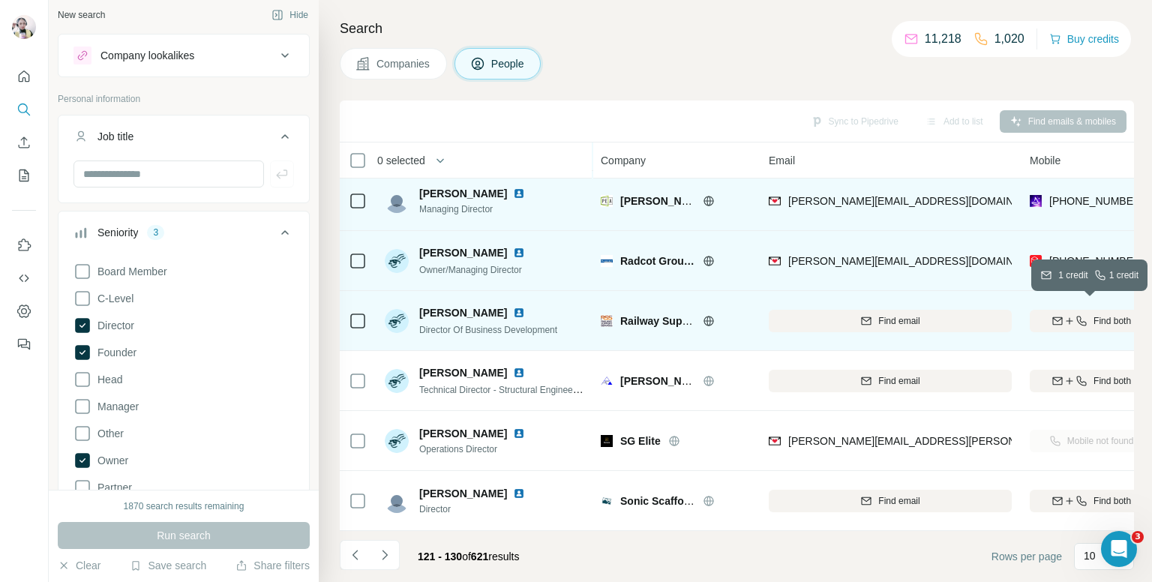
click at [1094, 316] on span "Find both" at bounding box center [1111, 320] width 37 height 13
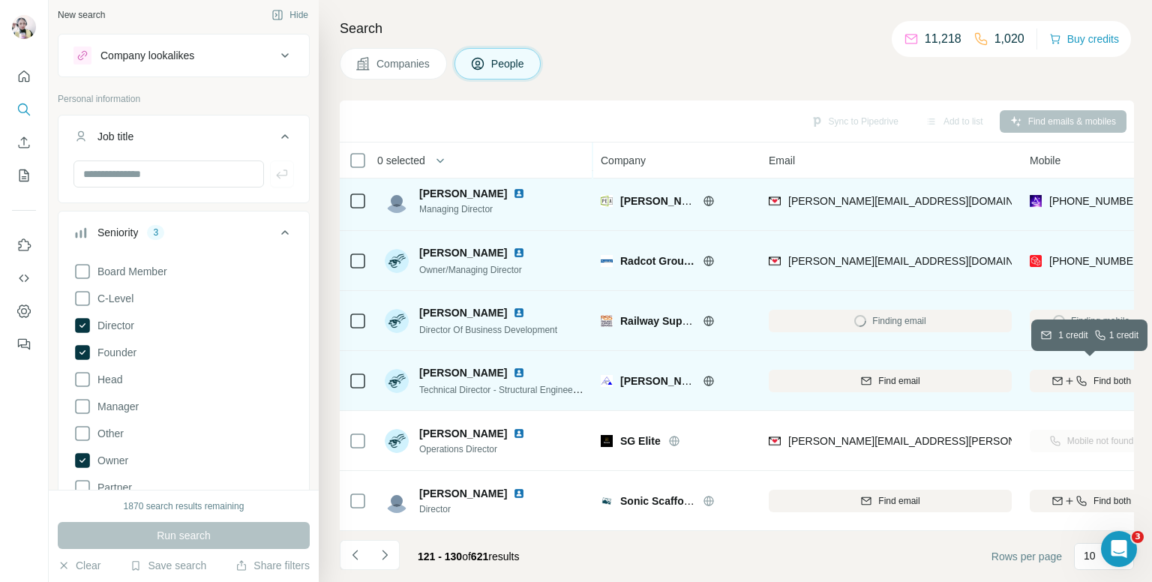
click at [1093, 374] on span "Find both" at bounding box center [1111, 380] width 37 height 13
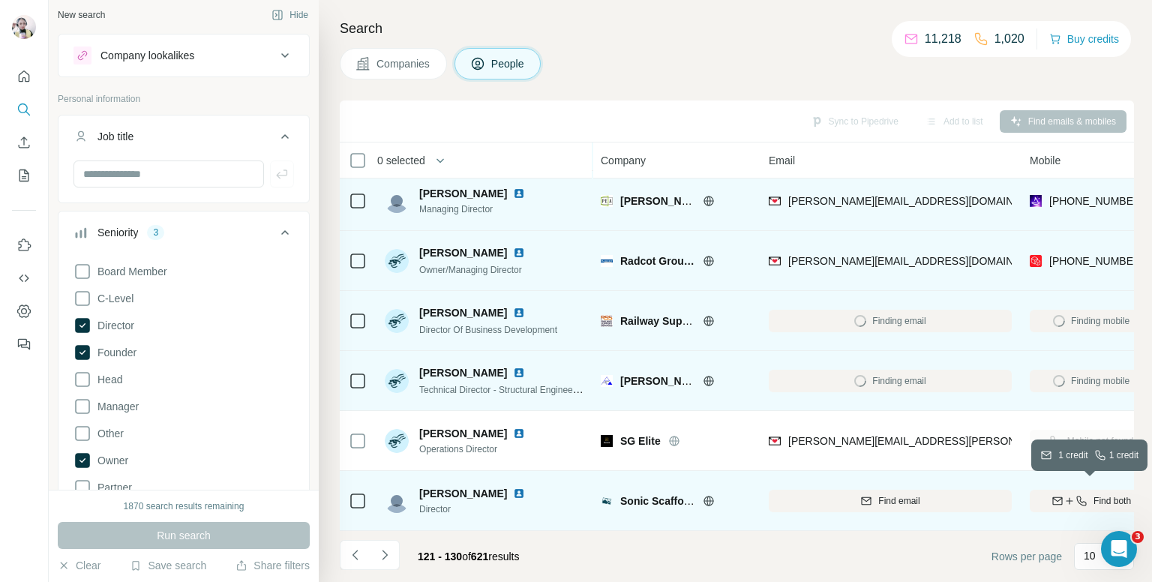
click at [1110, 494] on span "Find both" at bounding box center [1111, 500] width 37 height 13
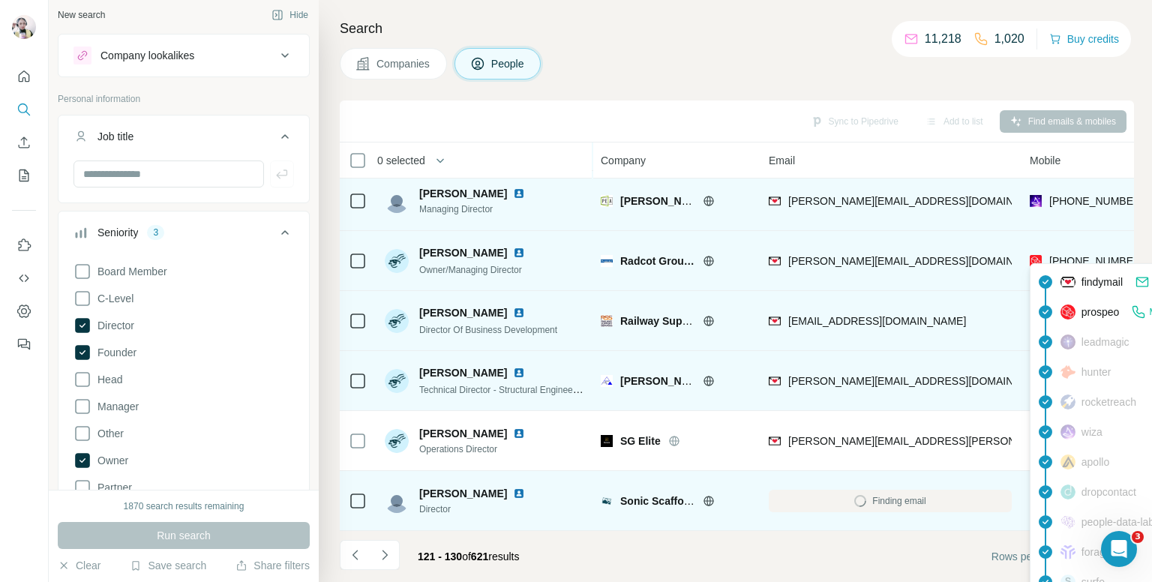
click at [1070, 255] on span "[PHONE_NUMBER]" at bounding box center [1096, 261] width 94 height 12
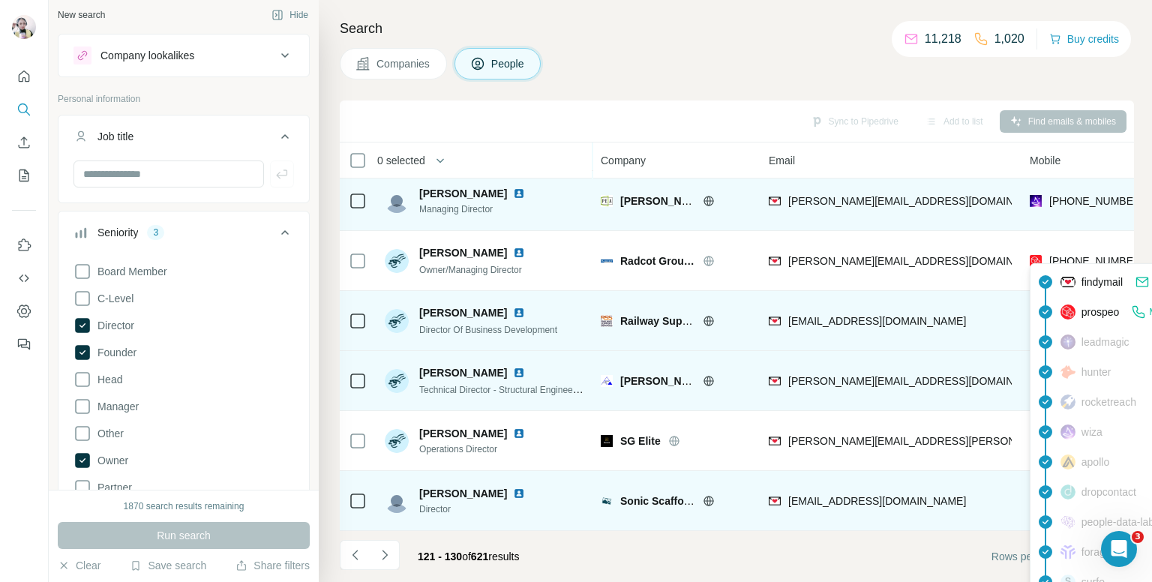
click at [667, 48] on div "Companies People" at bounding box center [737, 63] width 794 height 31
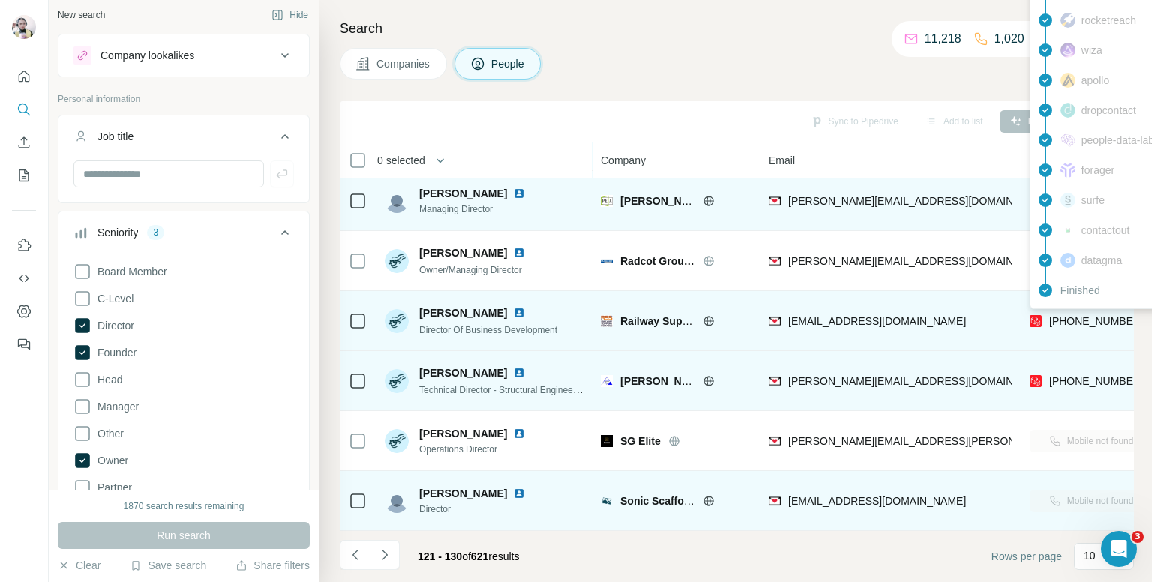
click at [1084, 315] on span "+447717477687" at bounding box center [1096, 321] width 94 height 12
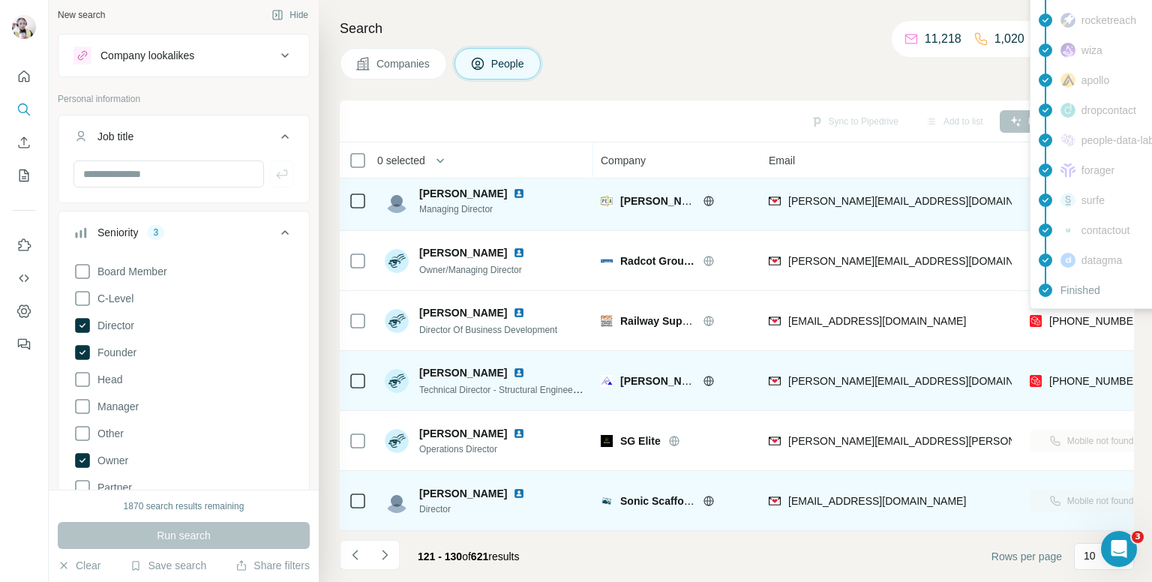
click at [702, 49] on div "Companies People" at bounding box center [737, 63] width 794 height 31
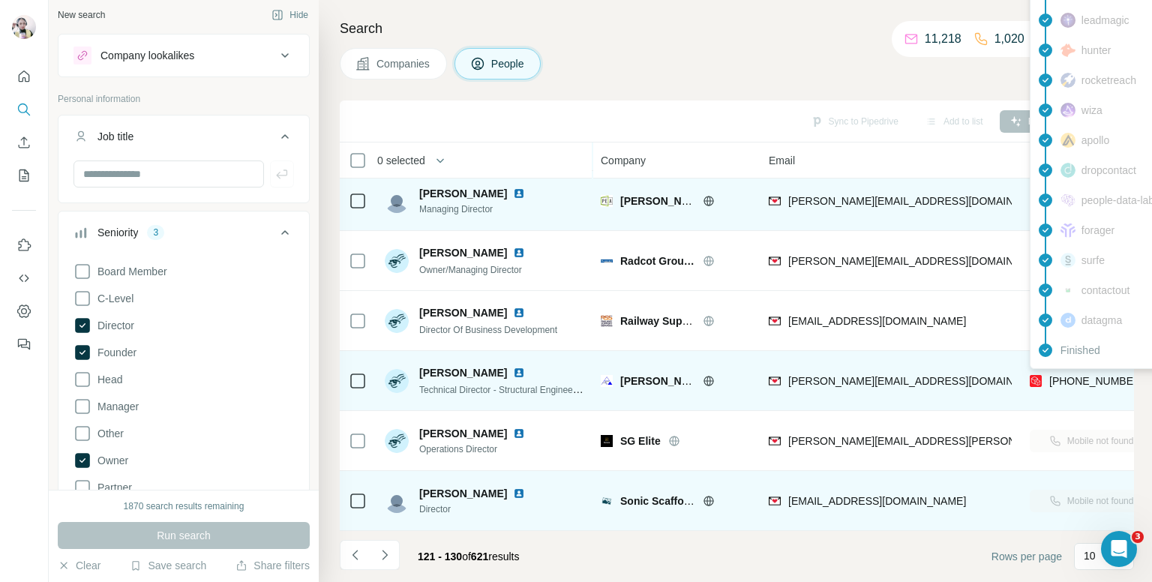
click at [1075, 375] on span "[PHONE_NUMBER]" at bounding box center [1096, 381] width 94 height 12
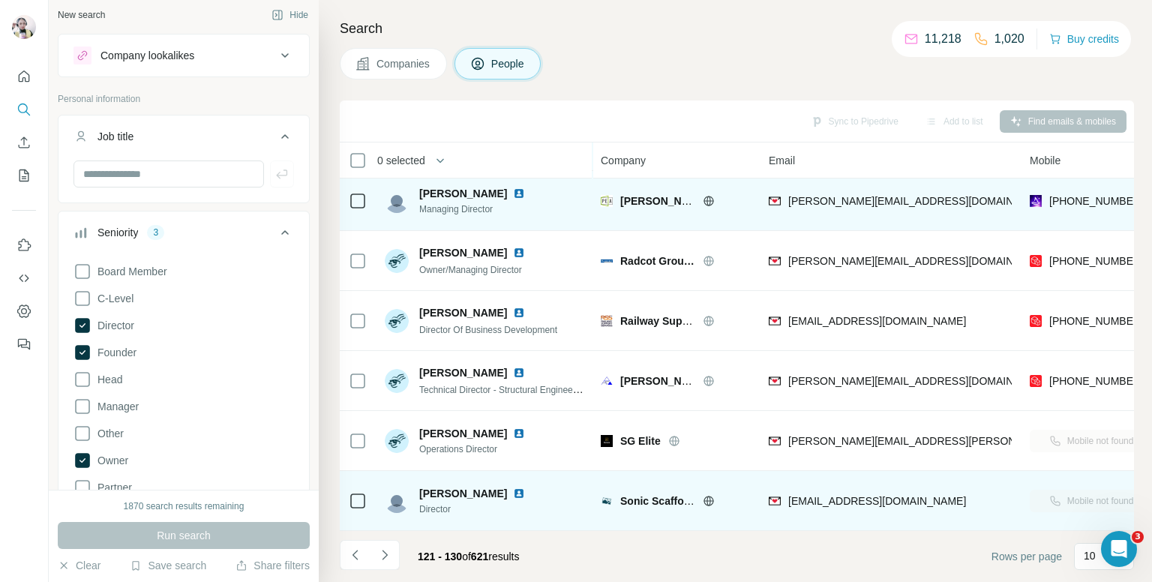
click at [806, 36] on h4 "Search" at bounding box center [737, 28] width 794 height 21
click at [382, 543] on button "Navigate to next page" at bounding box center [385, 555] width 30 height 30
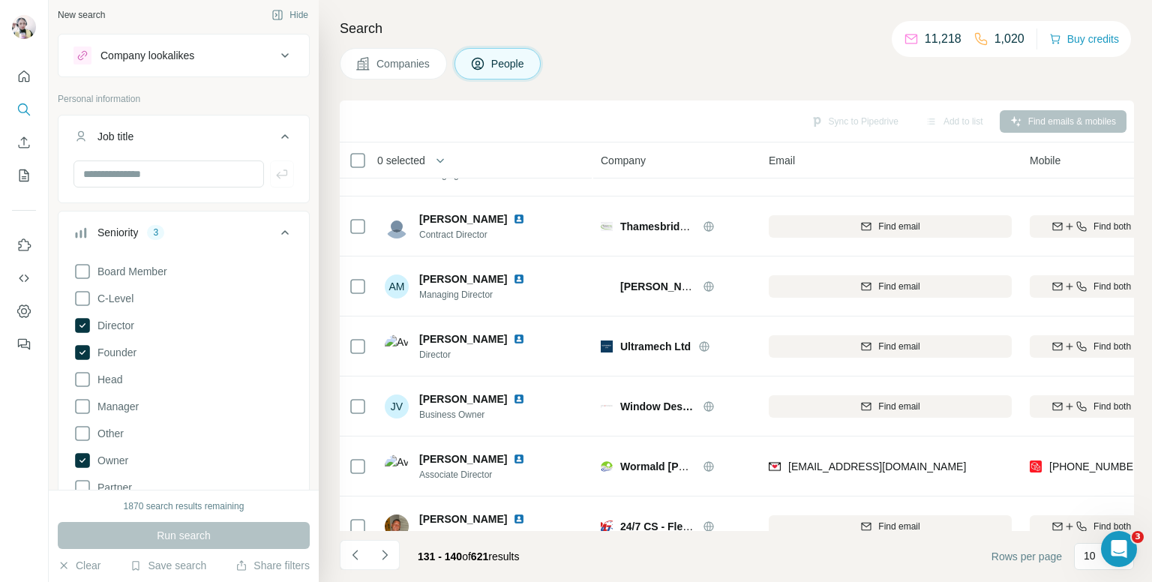
scroll to position [0, 0]
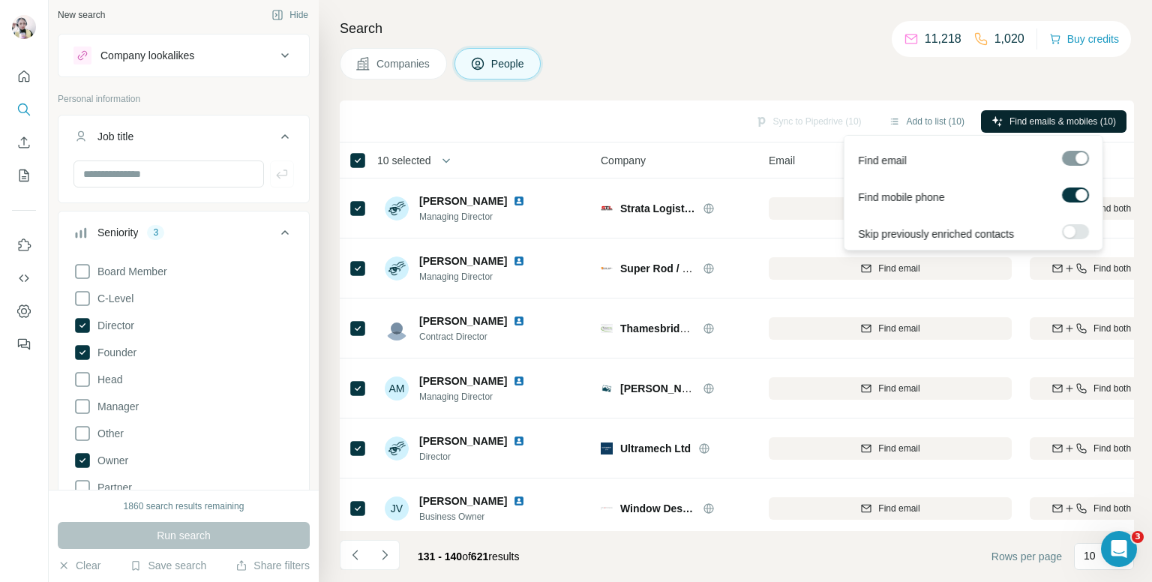
click at [1011, 121] on span "Find emails & mobiles (10)" at bounding box center [1062, 121] width 106 height 13
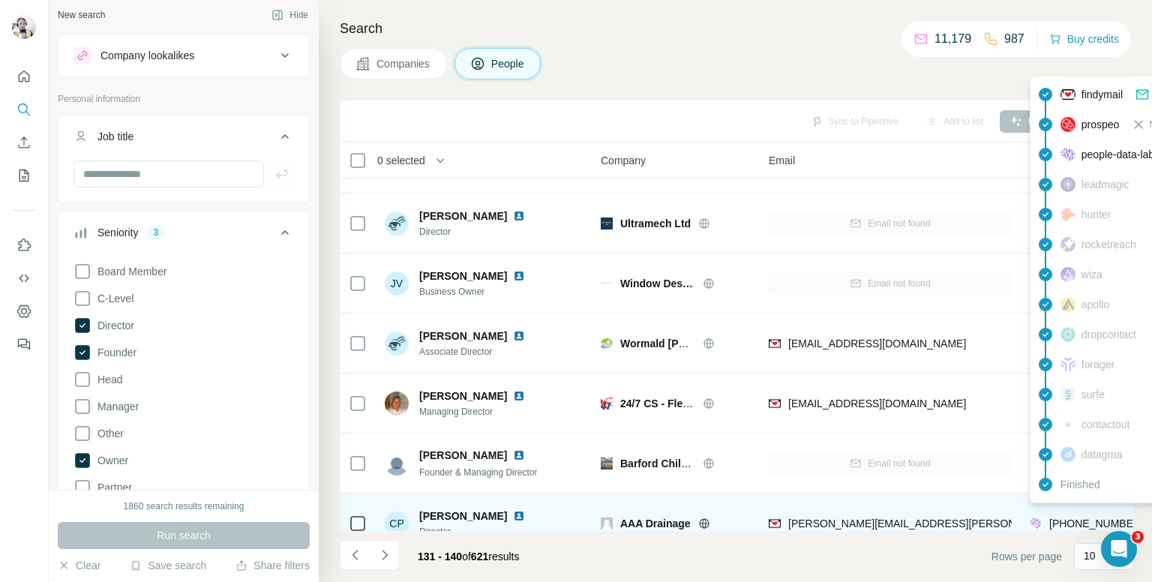
scroll to position [255, 0]
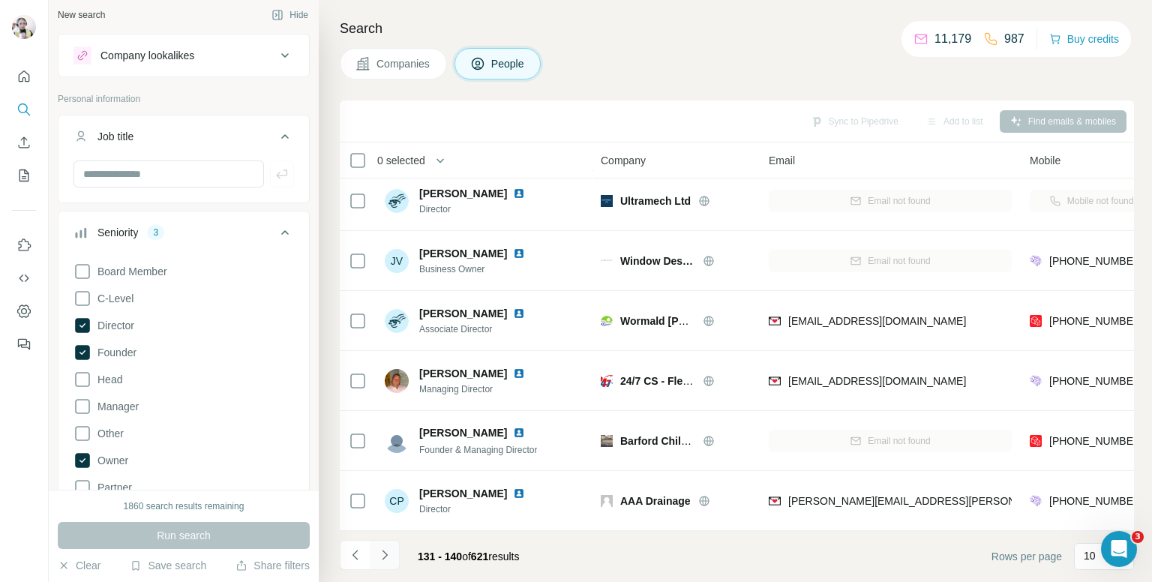
click at [386, 544] on button "Navigate to next page" at bounding box center [385, 555] width 30 height 30
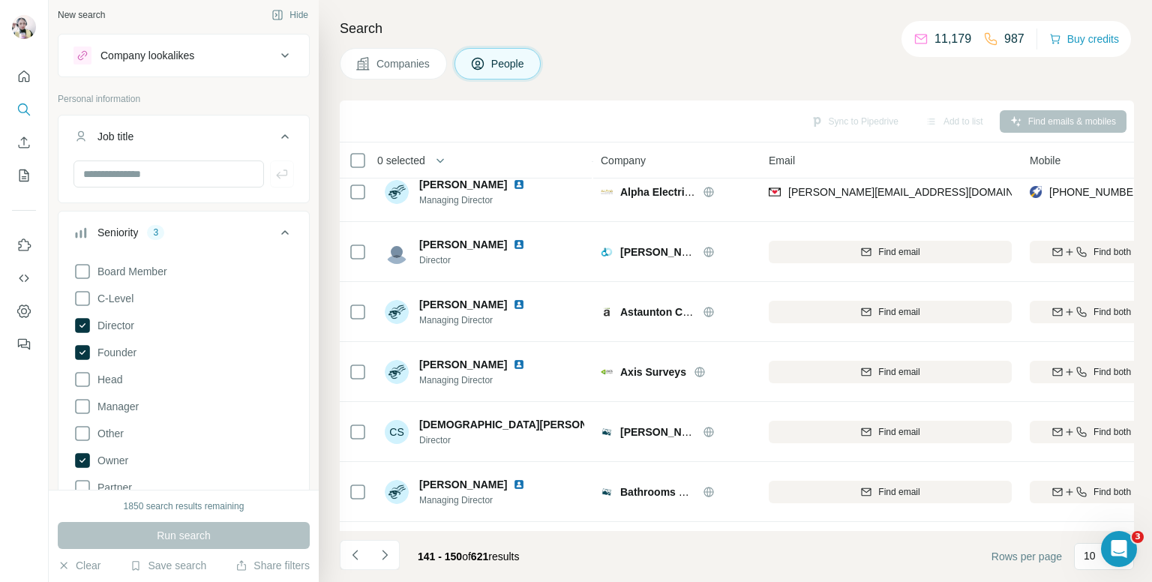
scroll to position [0, 0]
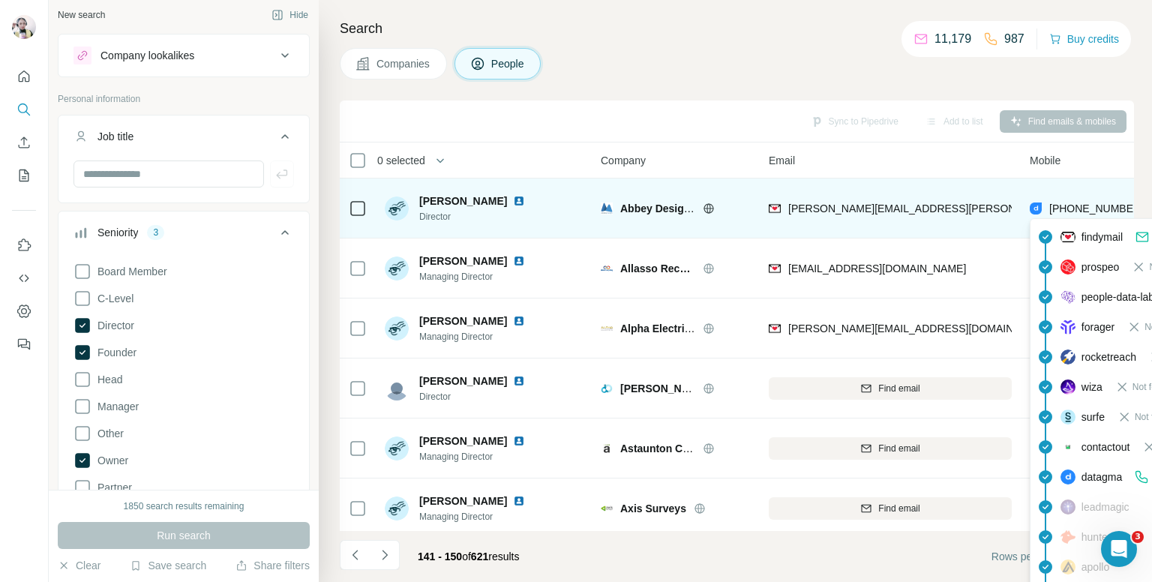
click at [1081, 201] on span "+447977539828" at bounding box center [1096, 208] width 94 height 15
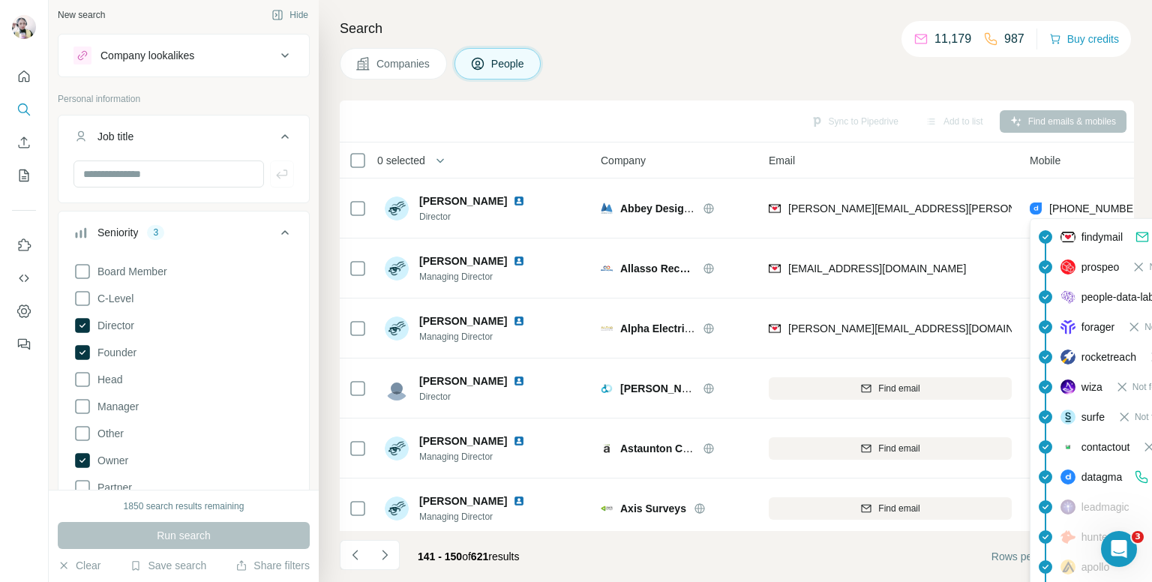
click at [886, 75] on div "Companies People" at bounding box center [737, 63] width 794 height 31
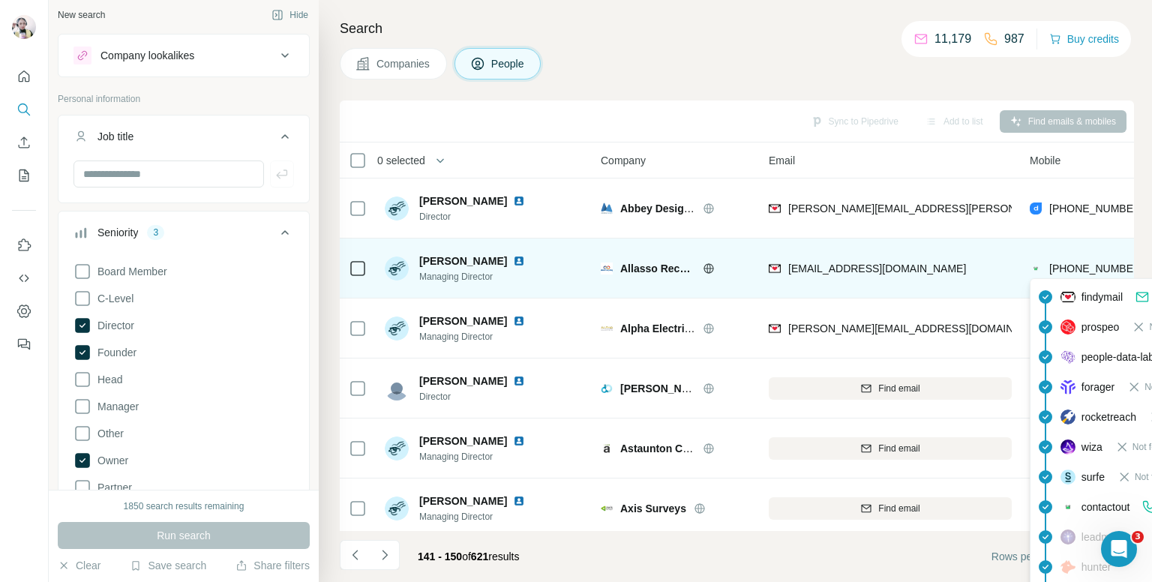
click at [1082, 264] on span "+447591744657" at bounding box center [1096, 268] width 94 height 12
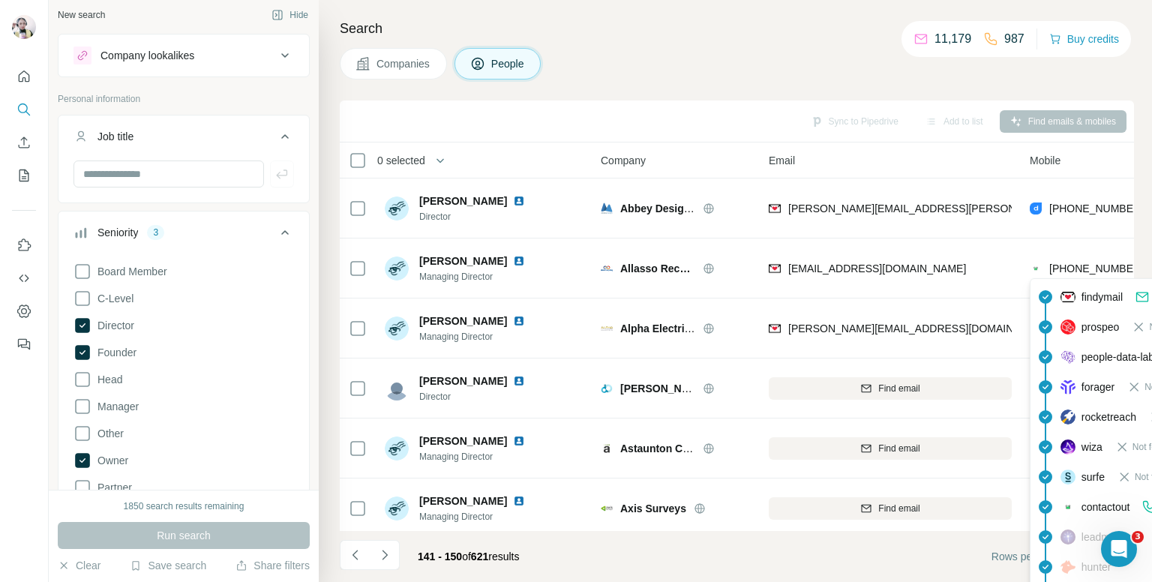
click at [812, 28] on div "Search Companies People Sync to Pipedrive Add to list Find emails & mobiles 0 s…" at bounding box center [735, 291] width 833 height 582
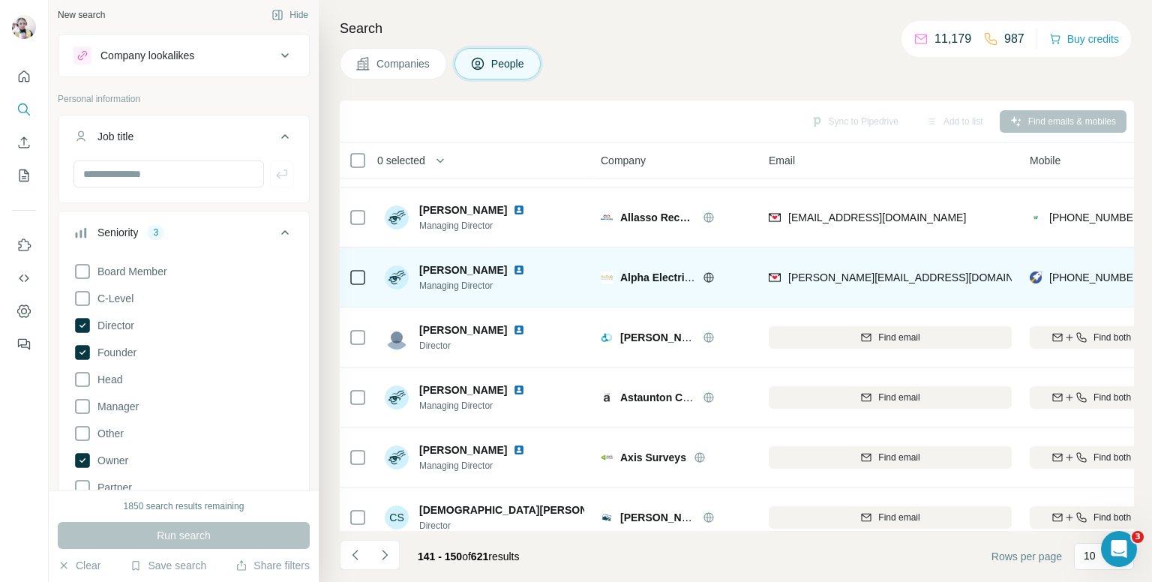
scroll to position [75, 0]
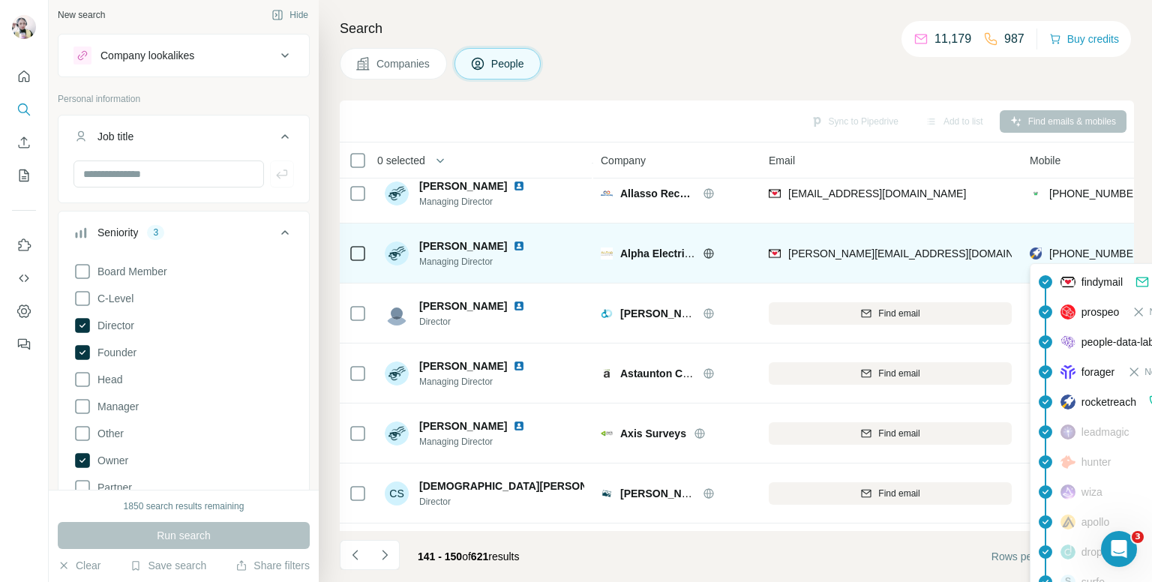
click at [1065, 248] on span "+447970766481" at bounding box center [1096, 253] width 94 height 12
click at [1084, 249] on span "+447970766481" at bounding box center [1096, 253] width 94 height 12
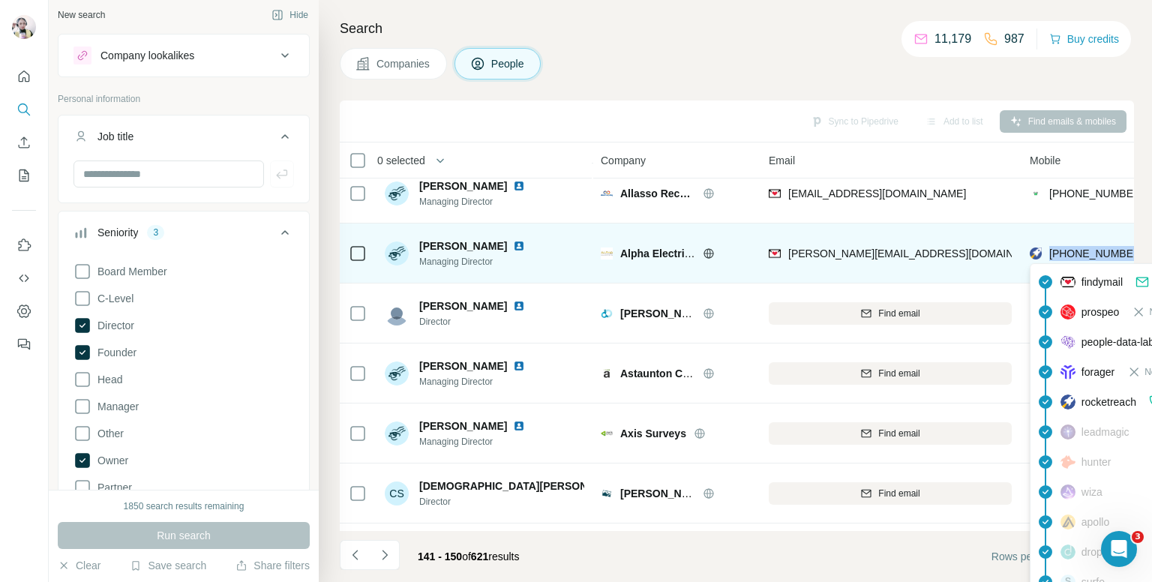
click at [1084, 249] on span "+447970766481" at bounding box center [1096, 253] width 94 height 12
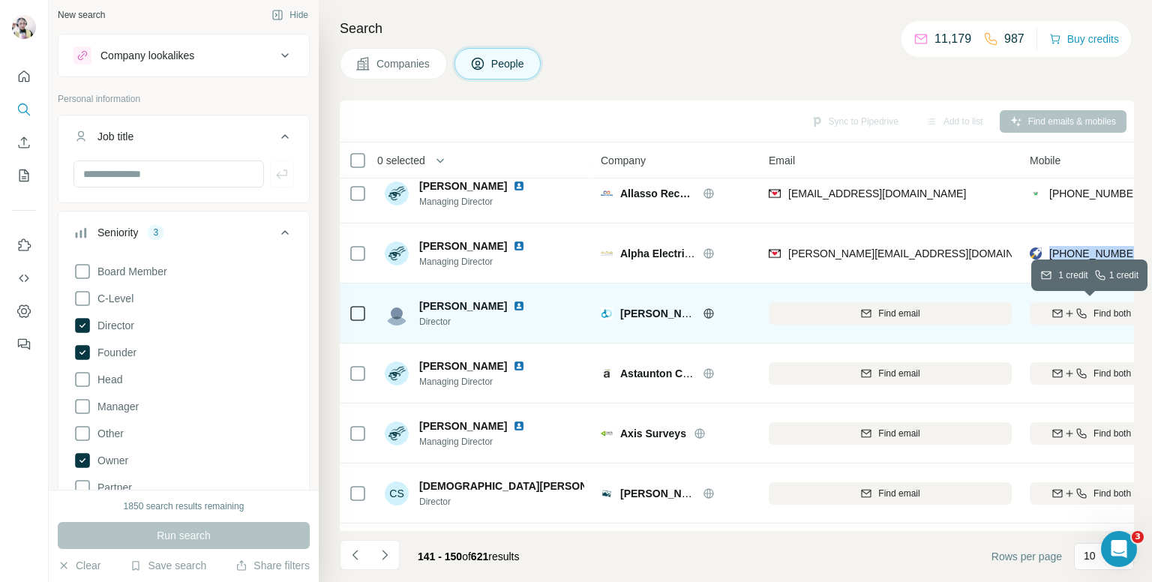
click at [1065, 316] on icon "button" at bounding box center [1069, 313] width 12 height 12
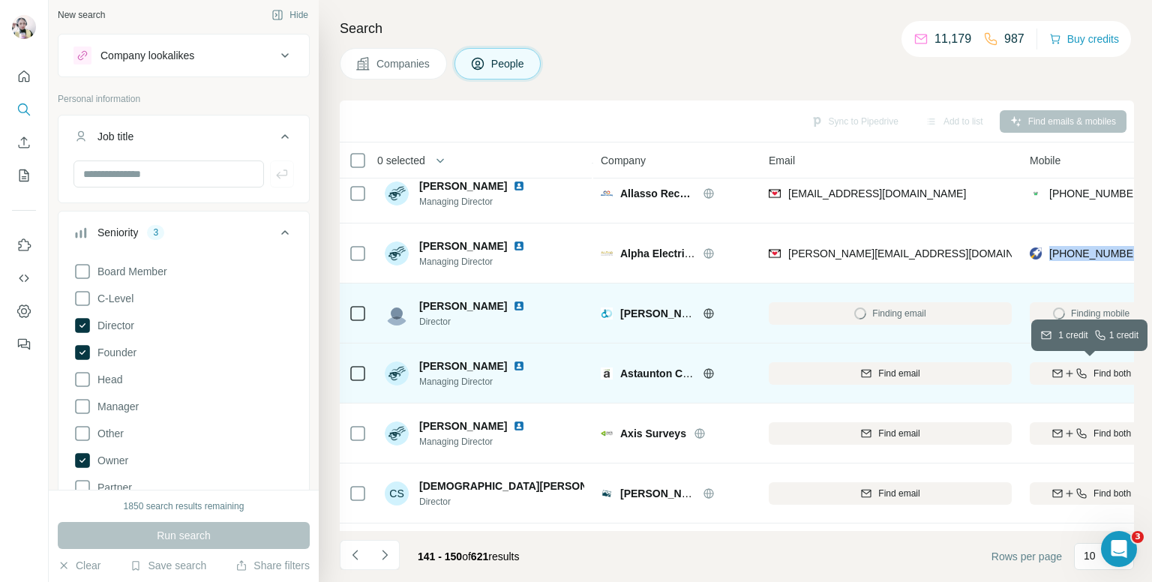
click at [1059, 372] on icon "button" at bounding box center [1057, 373] width 12 height 12
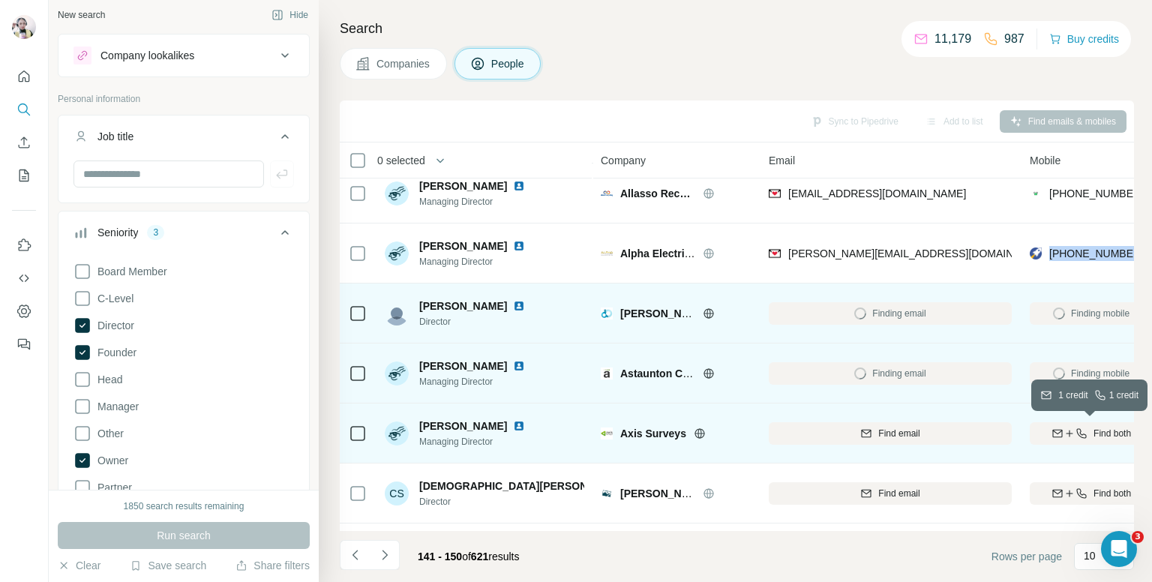
click at [1063, 434] on icon "button" at bounding box center [1069, 433] width 12 height 12
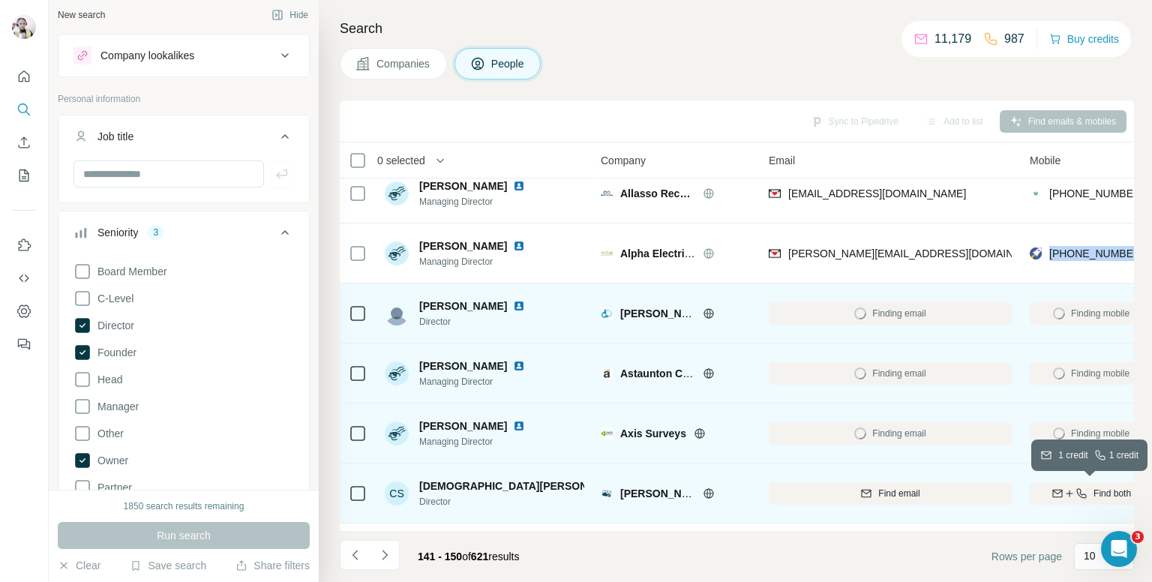
click at [1053, 493] on icon "button" at bounding box center [1057, 493] width 12 height 12
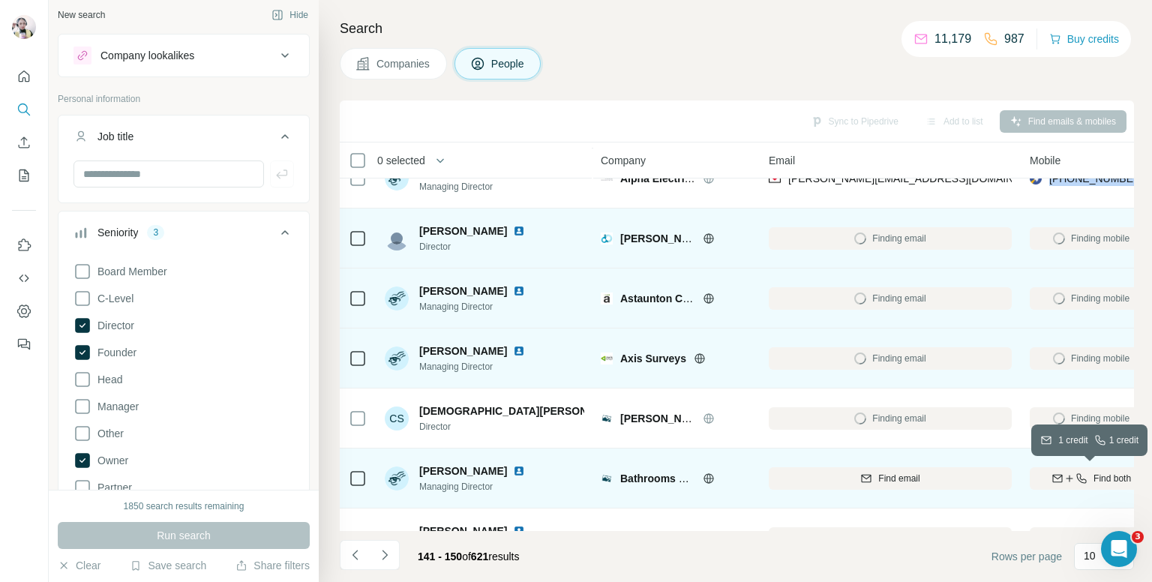
click at [1066, 470] on button "Find both" at bounding box center [1091, 478] width 123 height 22
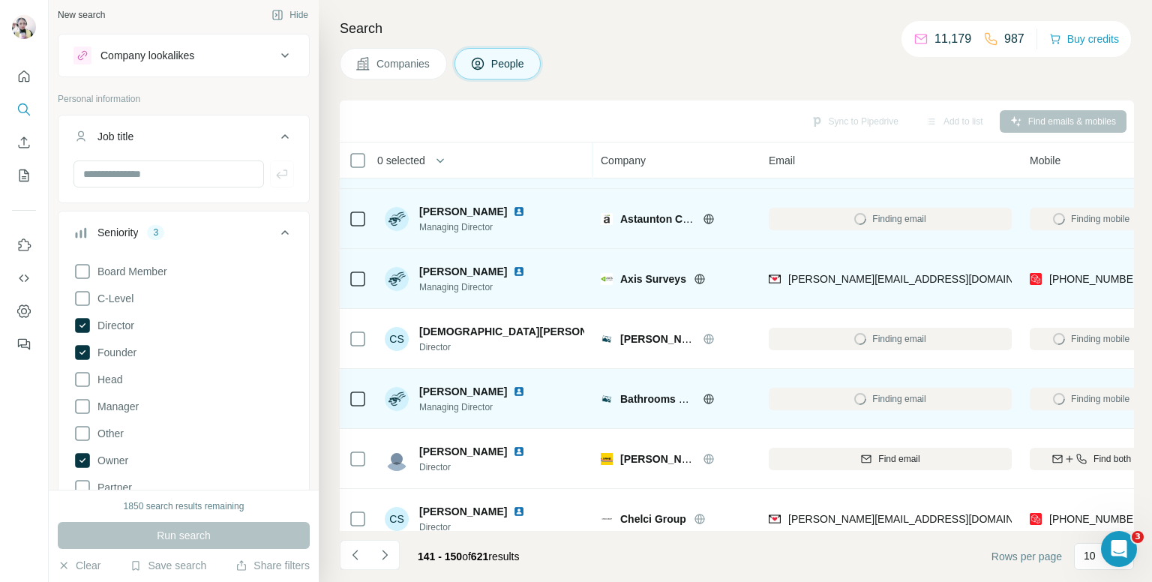
scroll to position [255, 0]
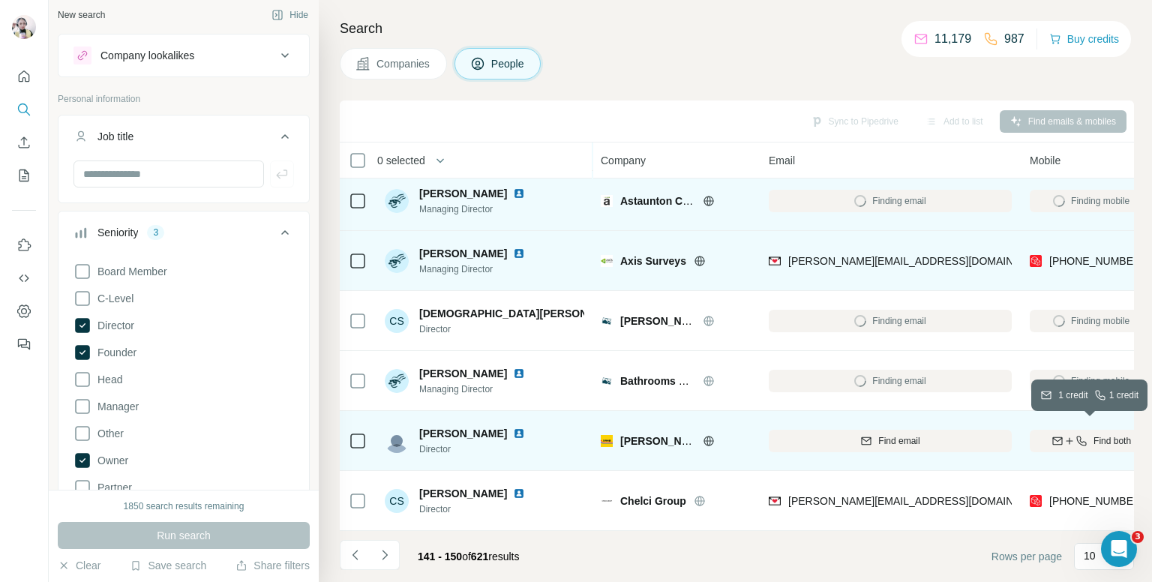
click at [1068, 435] on icon "button" at bounding box center [1069, 441] width 12 height 12
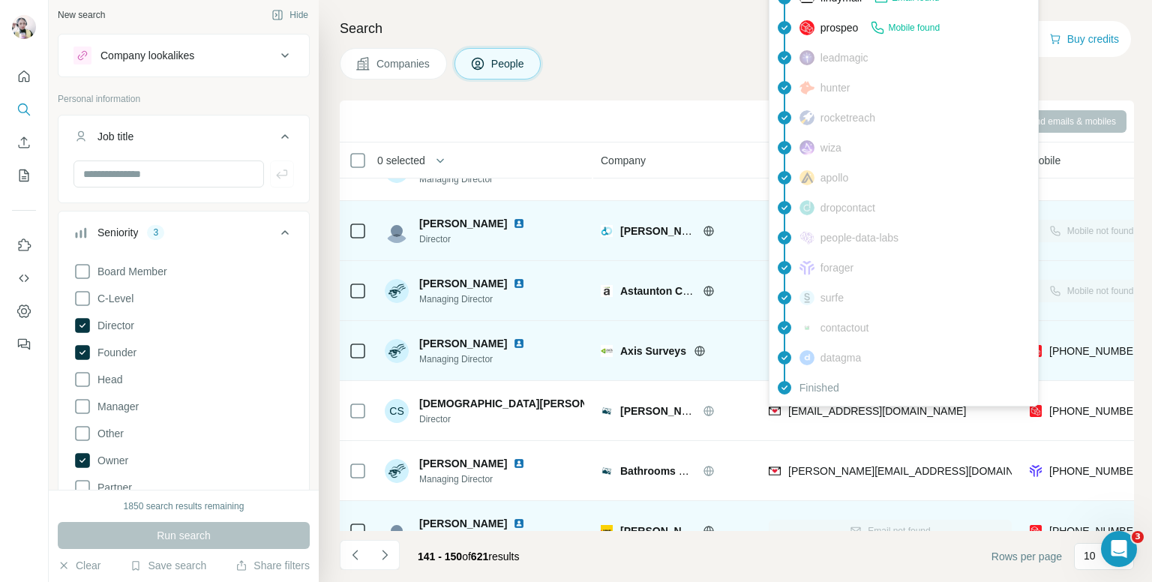
scroll to position [180, 0]
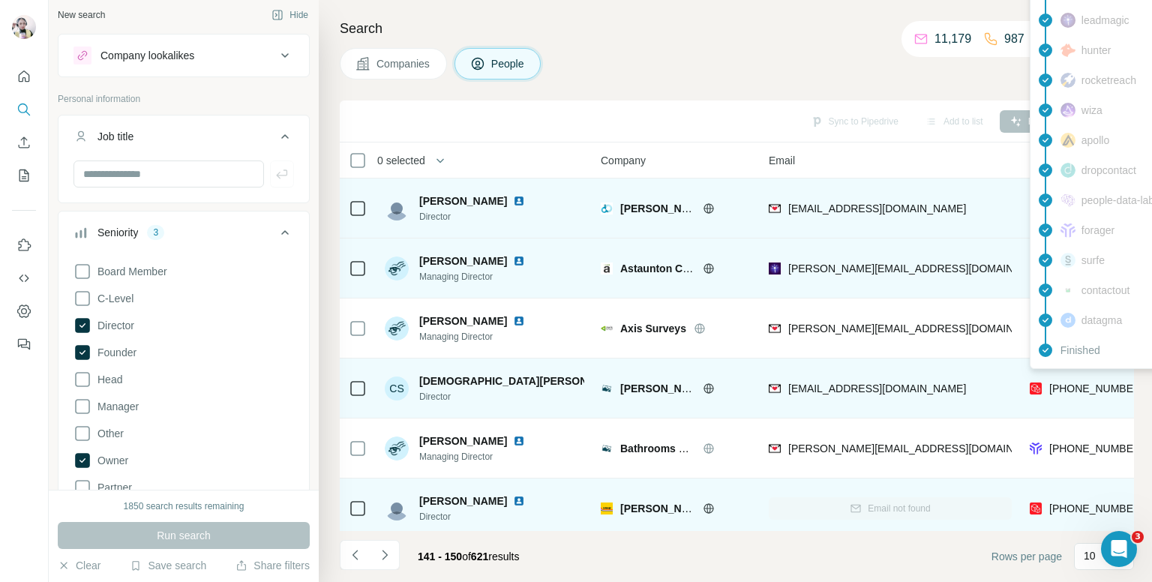
click at [1095, 388] on span "[PHONE_NUMBER]" at bounding box center [1096, 388] width 94 height 12
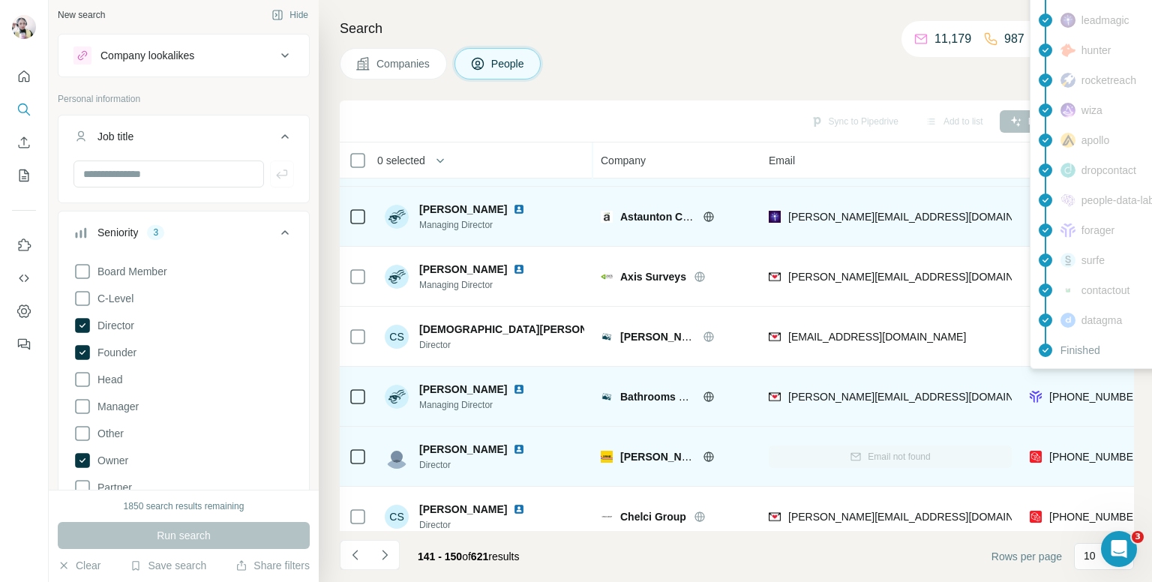
scroll to position [255, 0]
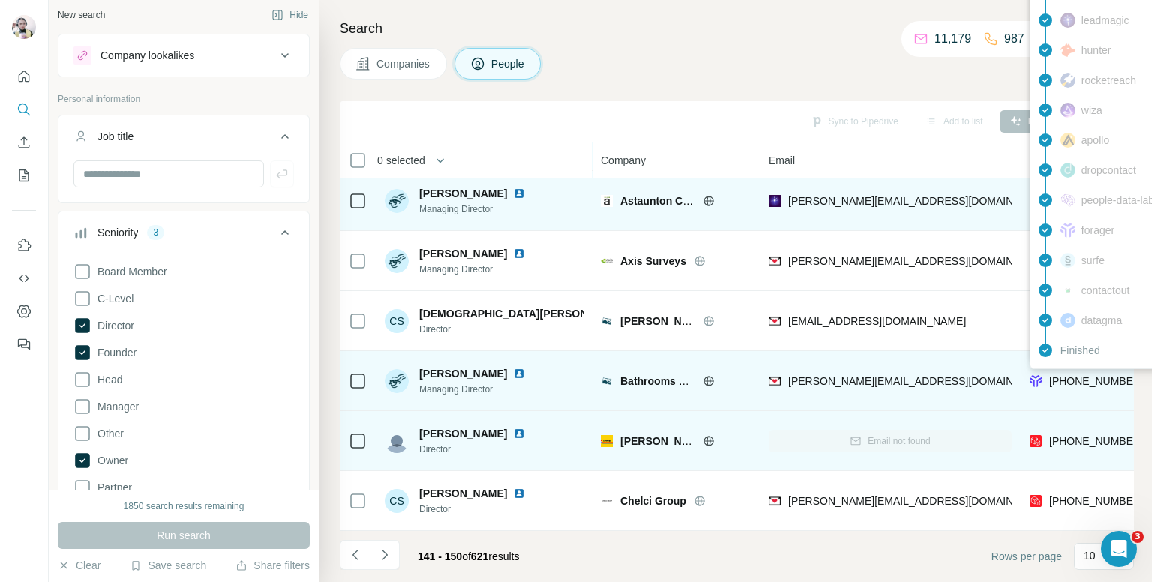
click at [1063, 375] on span "[PHONE_NUMBER]" at bounding box center [1096, 381] width 94 height 12
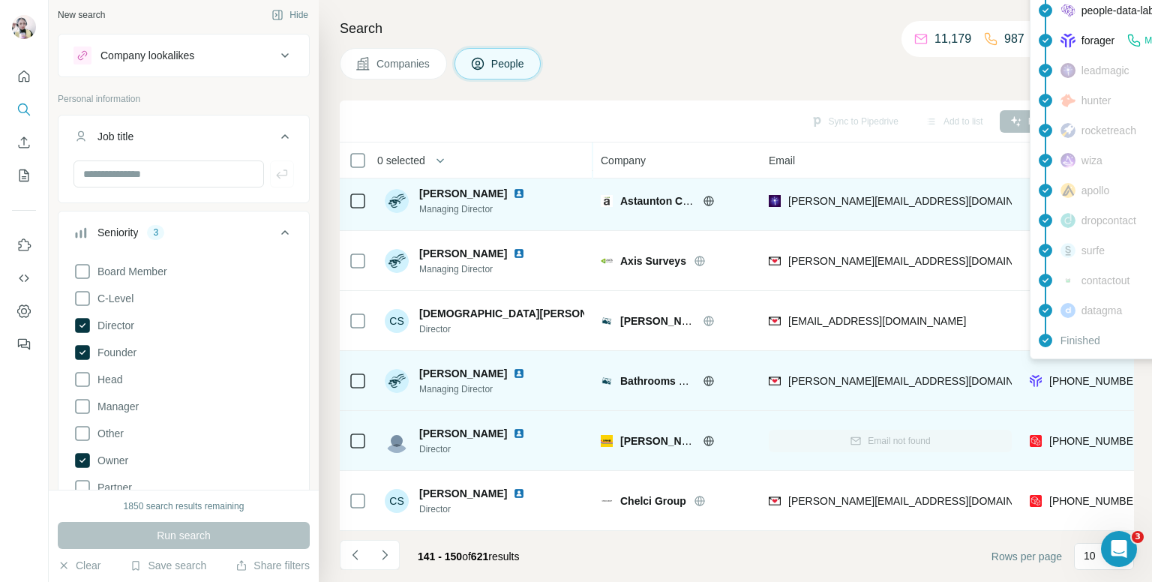
click at [1063, 375] on span "[PHONE_NUMBER]" at bounding box center [1096, 381] width 94 height 12
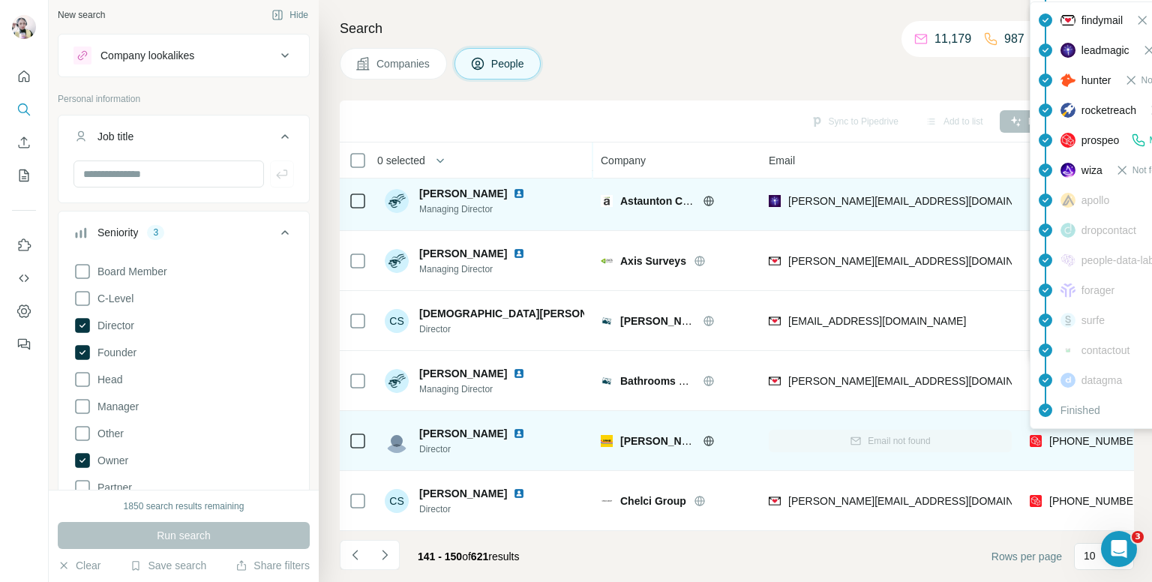
click at [1062, 427] on div "findymail Not found leadmagic Not found hunter Not found rocketreach Not found …" at bounding box center [1165, 214] width 270 height 427
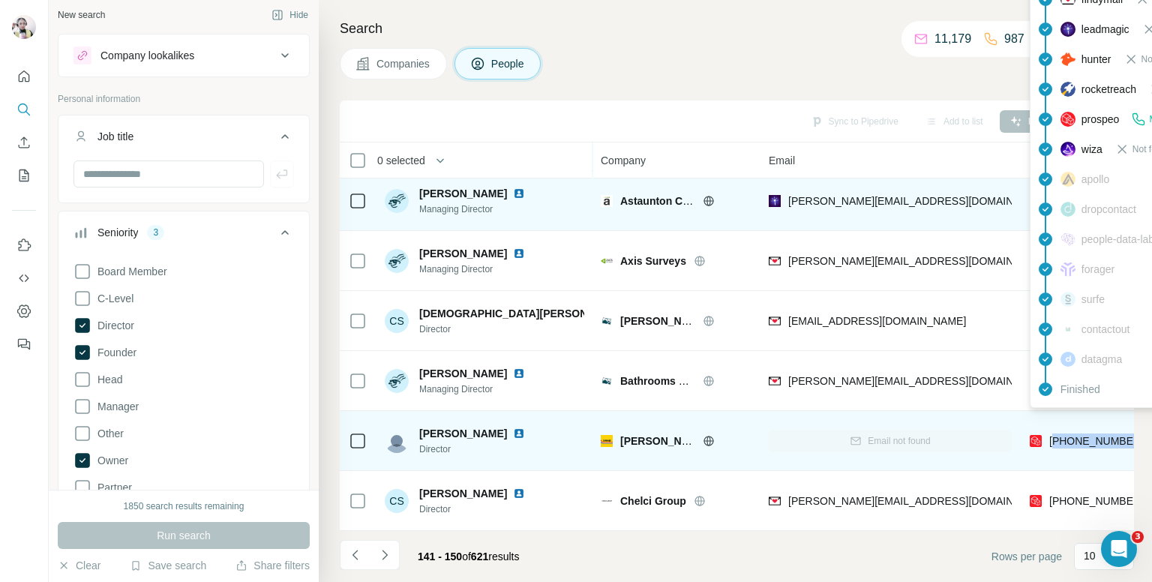
click at [1063, 435] on span "[PHONE_NUMBER]" at bounding box center [1096, 441] width 94 height 12
click at [1062, 435] on span "[PHONE_NUMBER]" at bounding box center [1096, 441] width 94 height 12
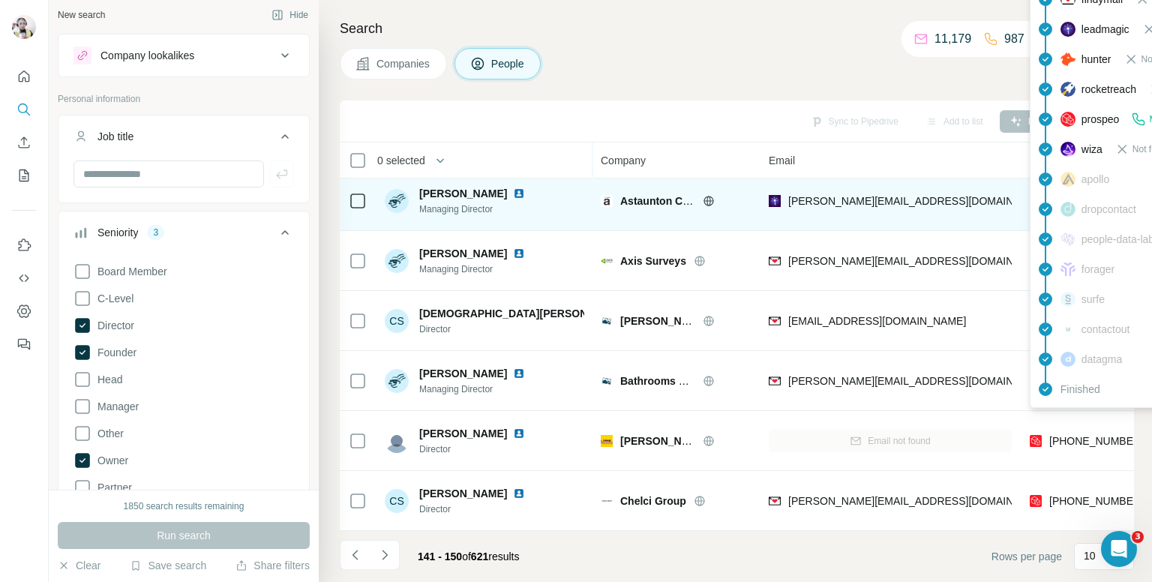
click at [727, 53] on div "Companies People" at bounding box center [737, 63] width 794 height 31
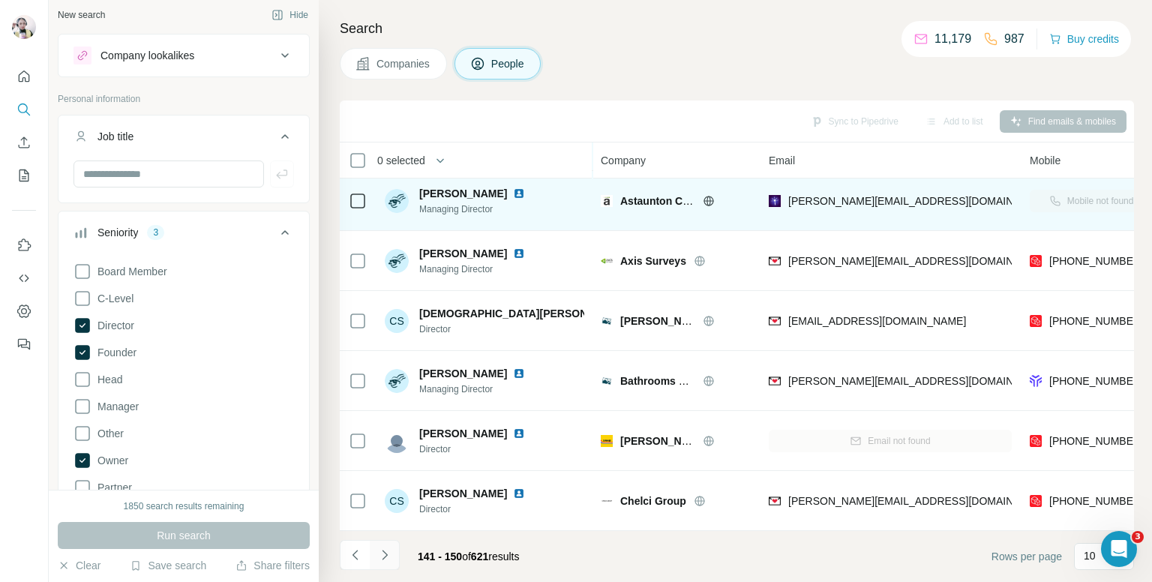
click at [389, 545] on button "Navigate to next page" at bounding box center [385, 555] width 30 height 30
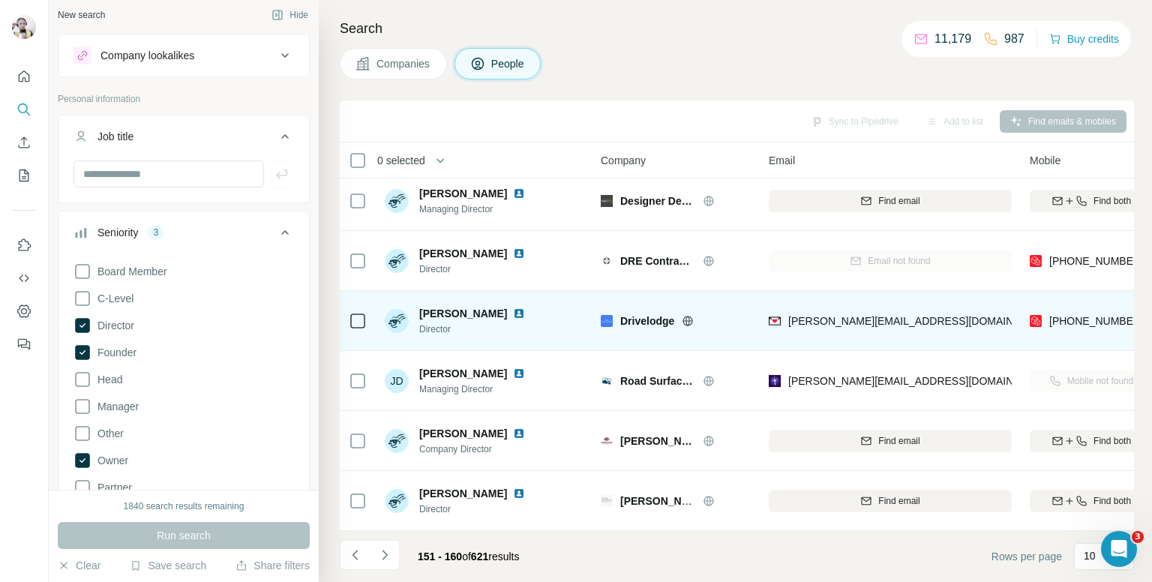
scroll to position [0, 0]
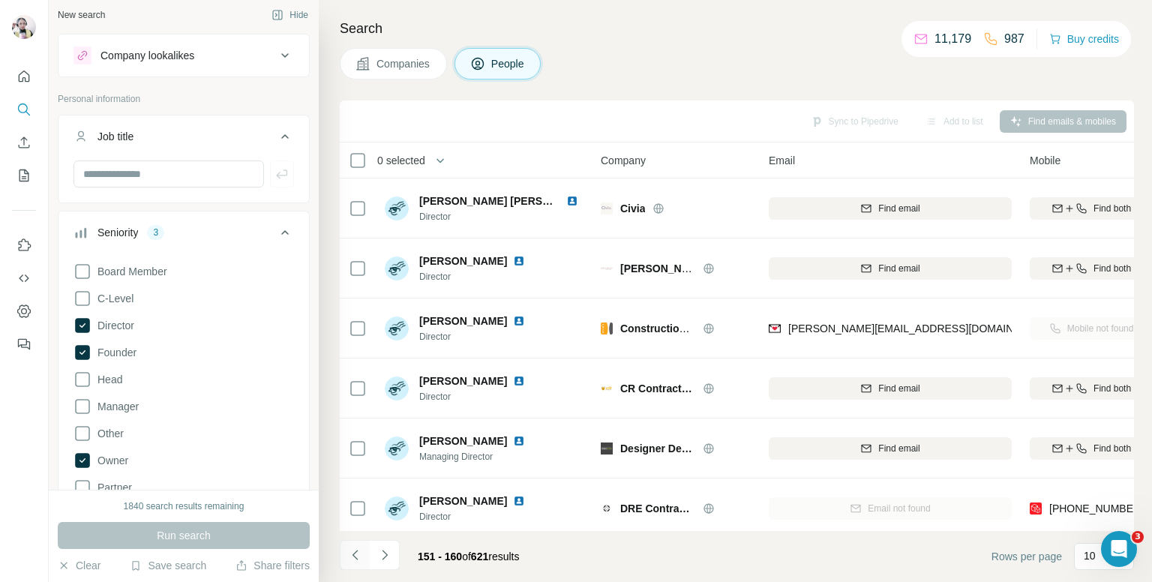
click at [352, 544] on button "Navigate to previous page" at bounding box center [355, 555] width 30 height 30
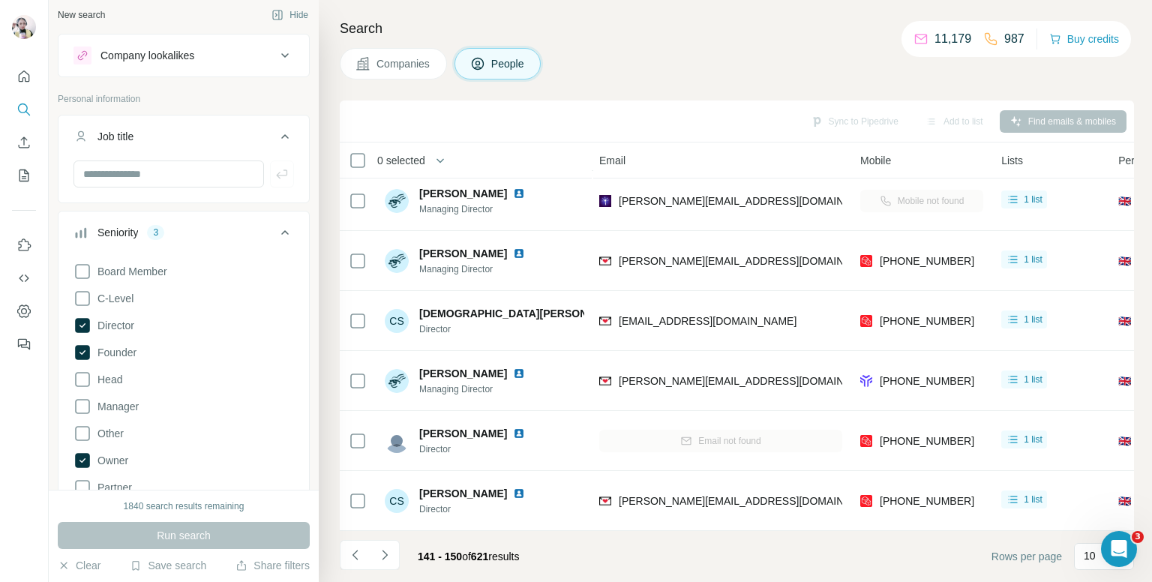
scroll to position [255, 171]
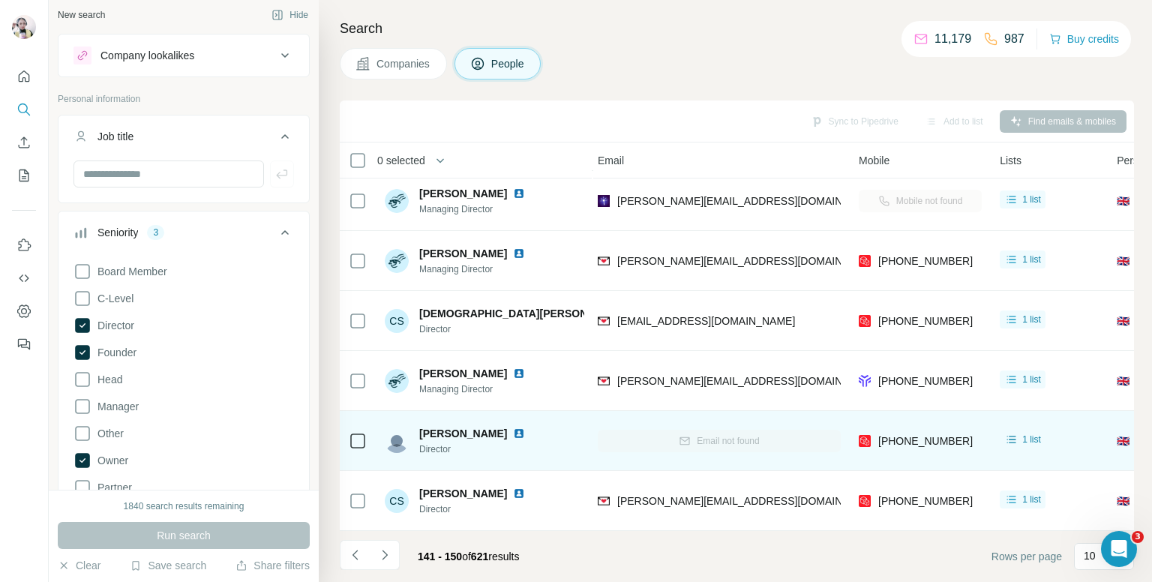
click at [513, 427] on img at bounding box center [519, 433] width 12 height 12
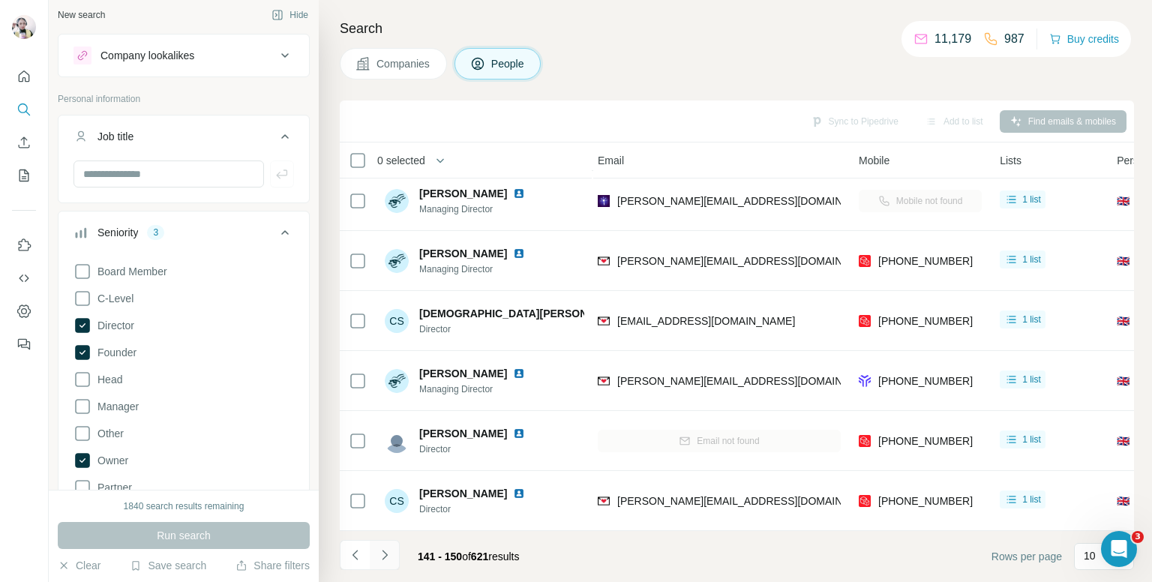
click at [388, 544] on button "Navigate to next page" at bounding box center [385, 555] width 30 height 30
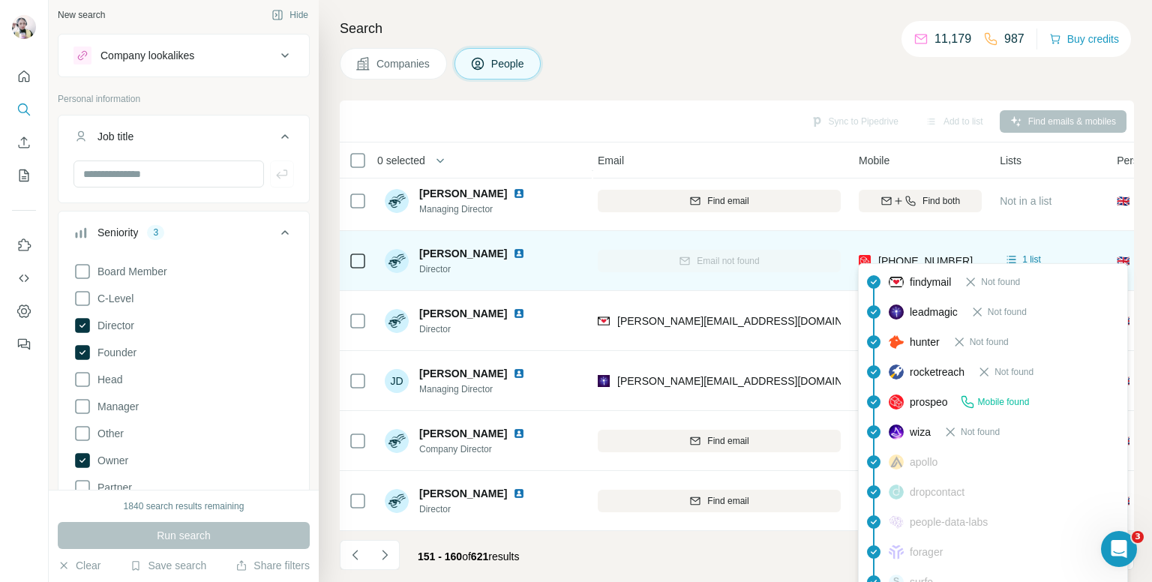
click at [927, 255] on span "+447814428788" at bounding box center [925, 261] width 94 height 12
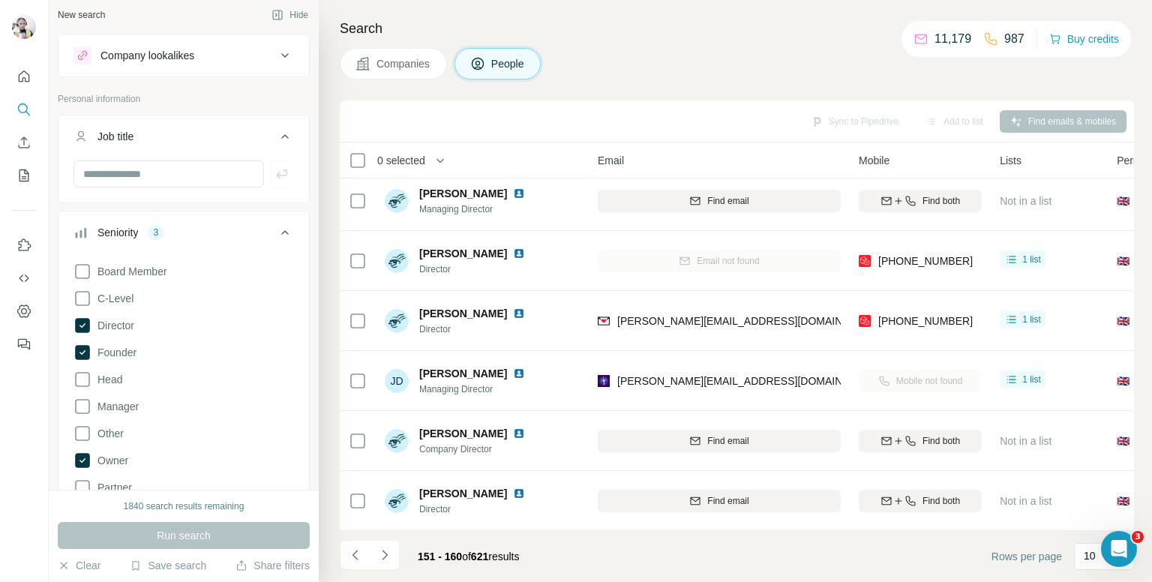
click at [709, 65] on div "Companies People" at bounding box center [737, 63] width 794 height 31
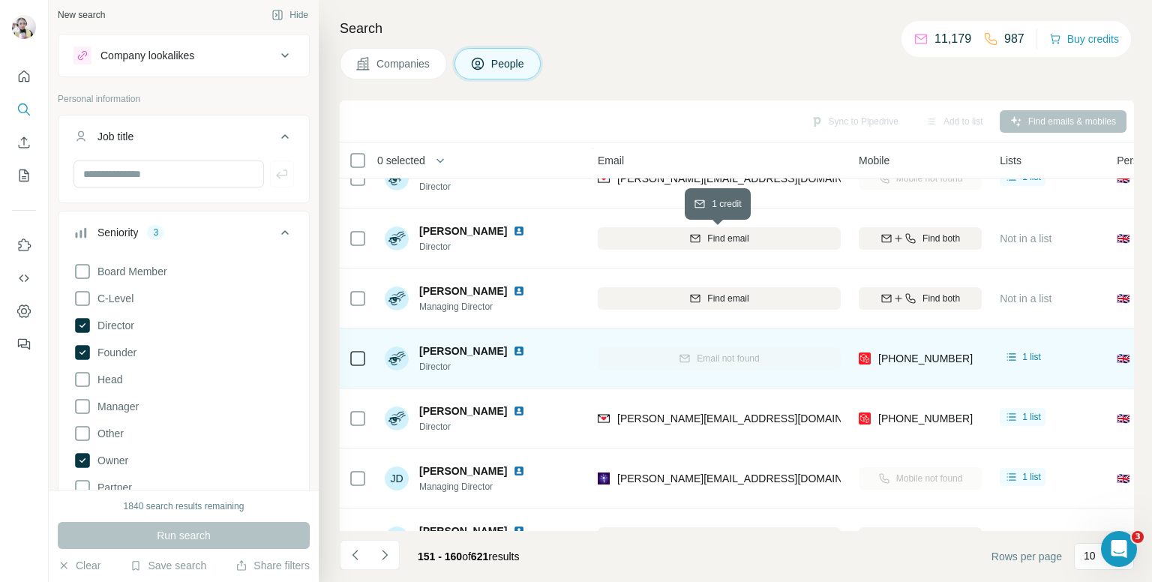
scroll to position [225, 171]
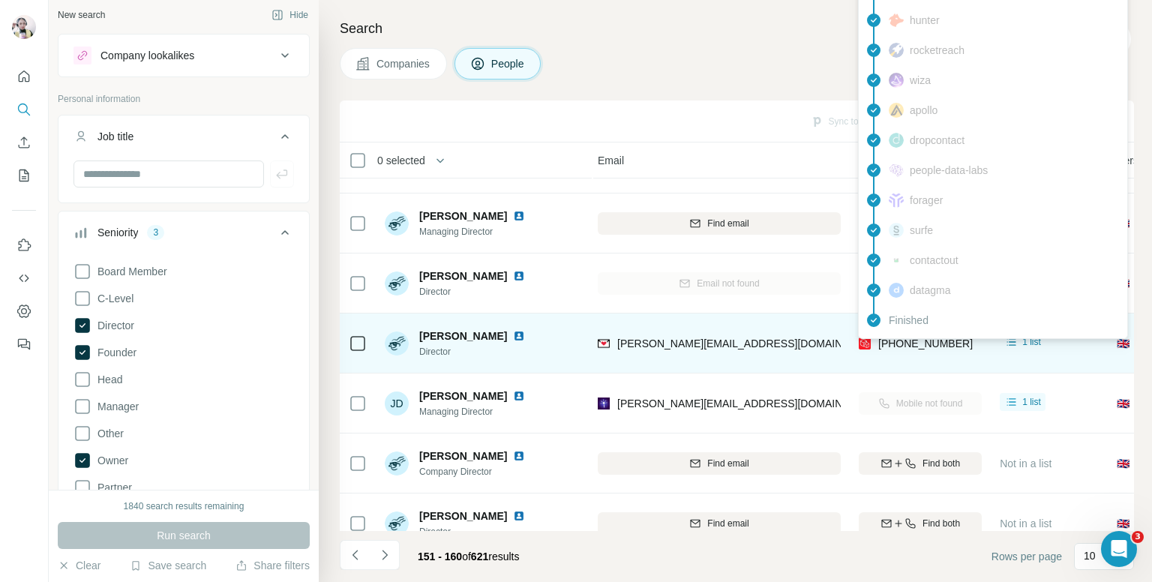
click at [909, 340] on span "+447795817193" at bounding box center [925, 343] width 94 height 12
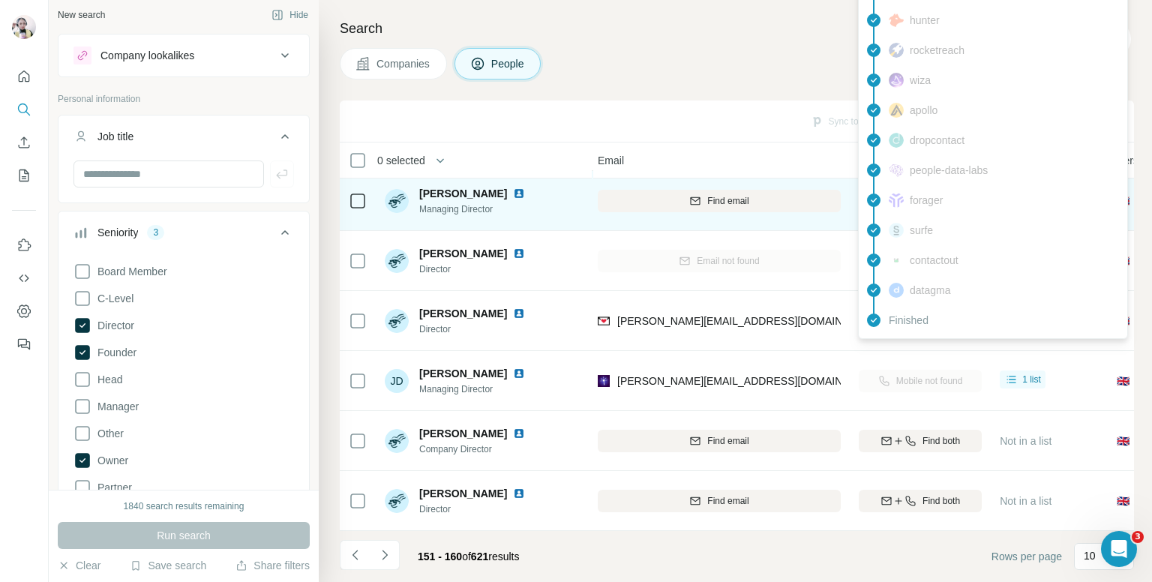
scroll to position [255, 171]
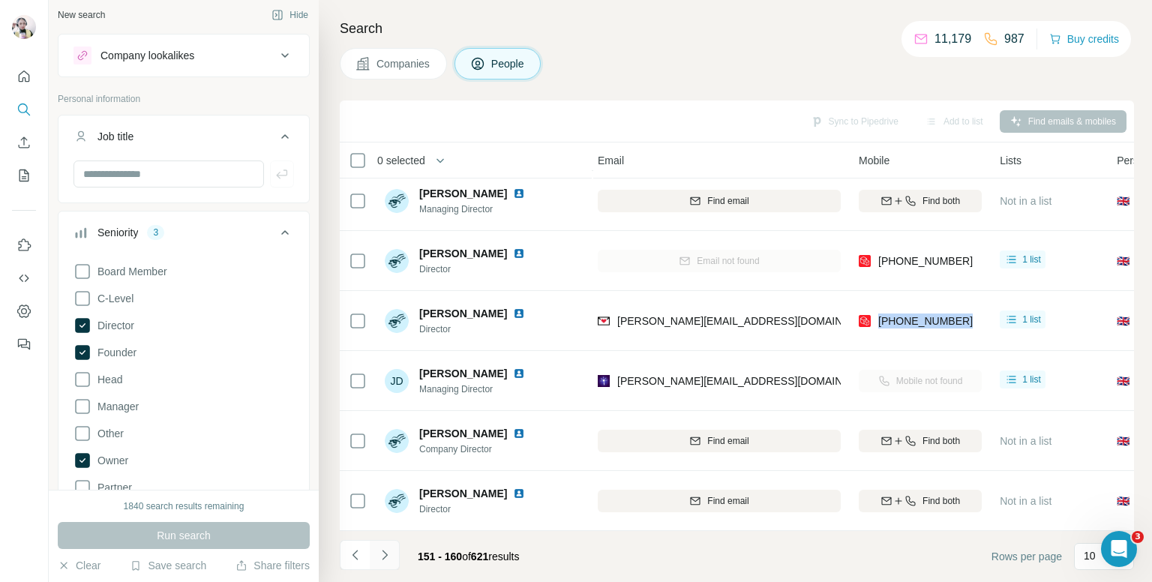
click at [391, 542] on button "Navigate to next page" at bounding box center [385, 555] width 30 height 30
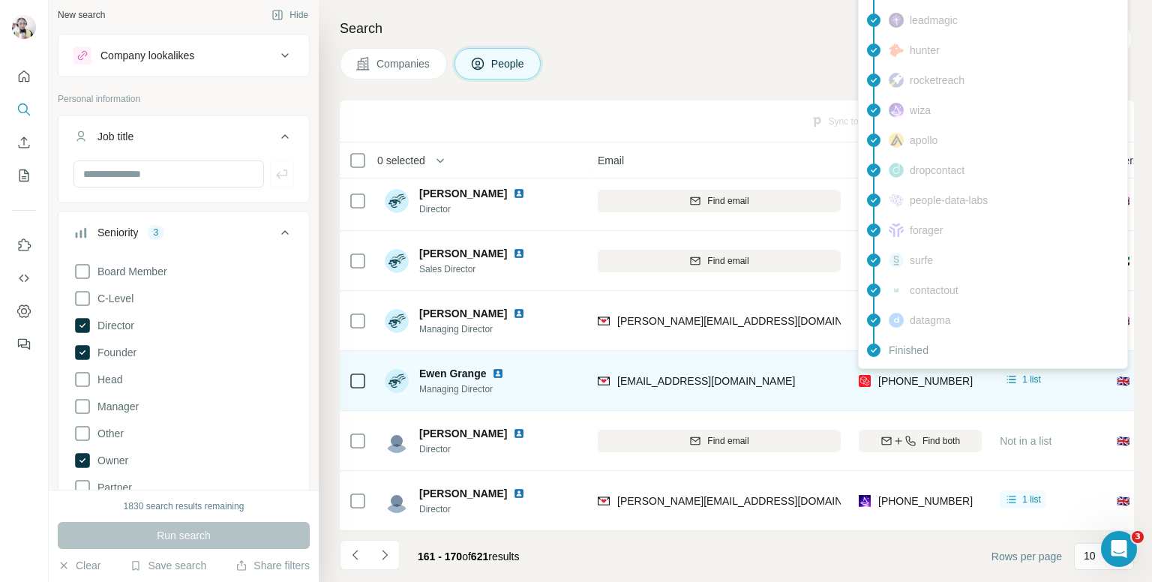
click at [900, 376] on span "+447968421314" at bounding box center [925, 381] width 94 height 12
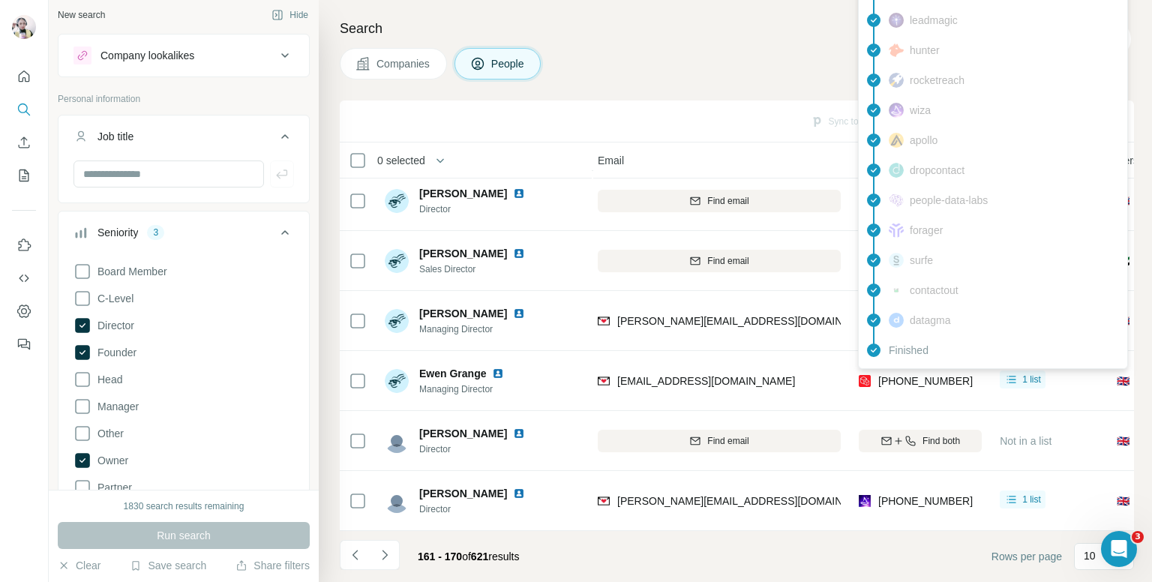
click at [589, 73] on div "Companies People" at bounding box center [737, 63] width 794 height 31
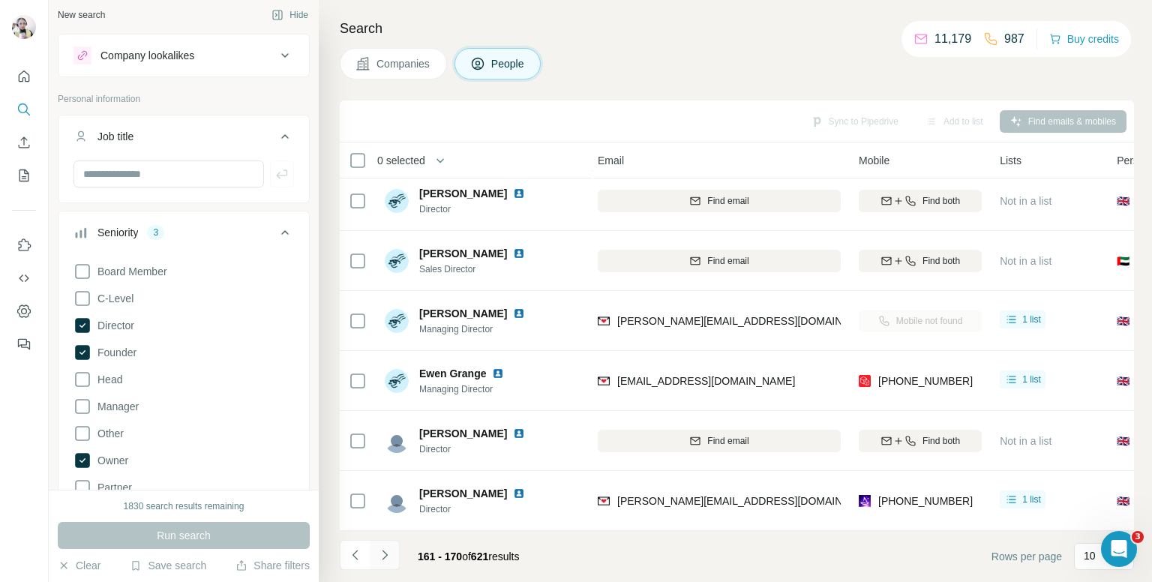
click at [385, 544] on button "Navigate to next page" at bounding box center [385, 555] width 30 height 30
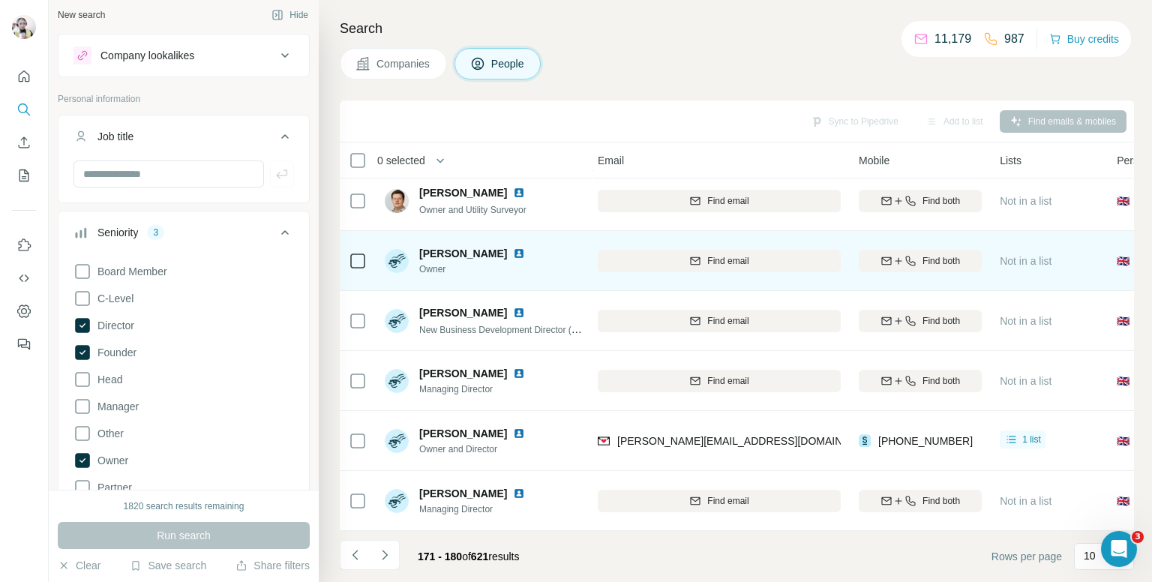
scroll to position [0, 171]
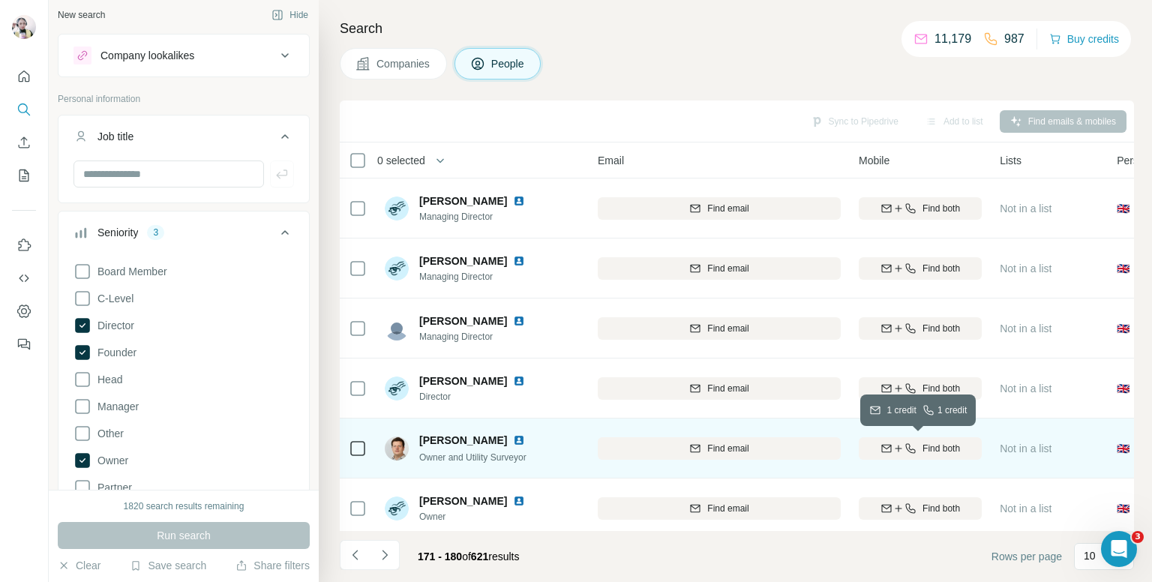
click at [945, 448] on span "Find both" at bounding box center [940, 448] width 37 height 13
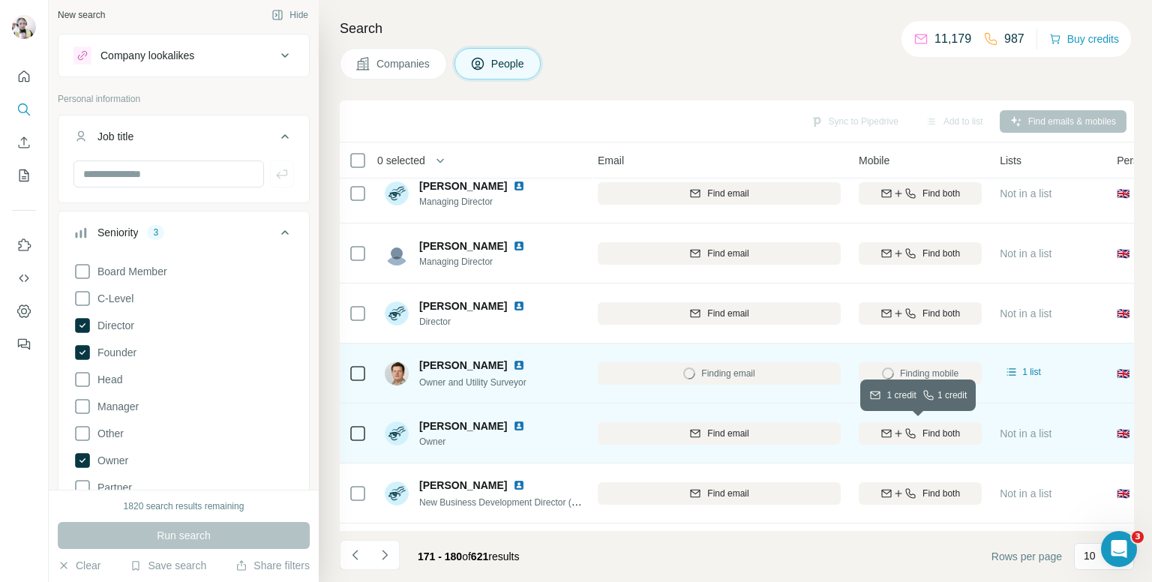
click at [934, 438] on span "Find both" at bounding box center [940, 433] width 37 height 13
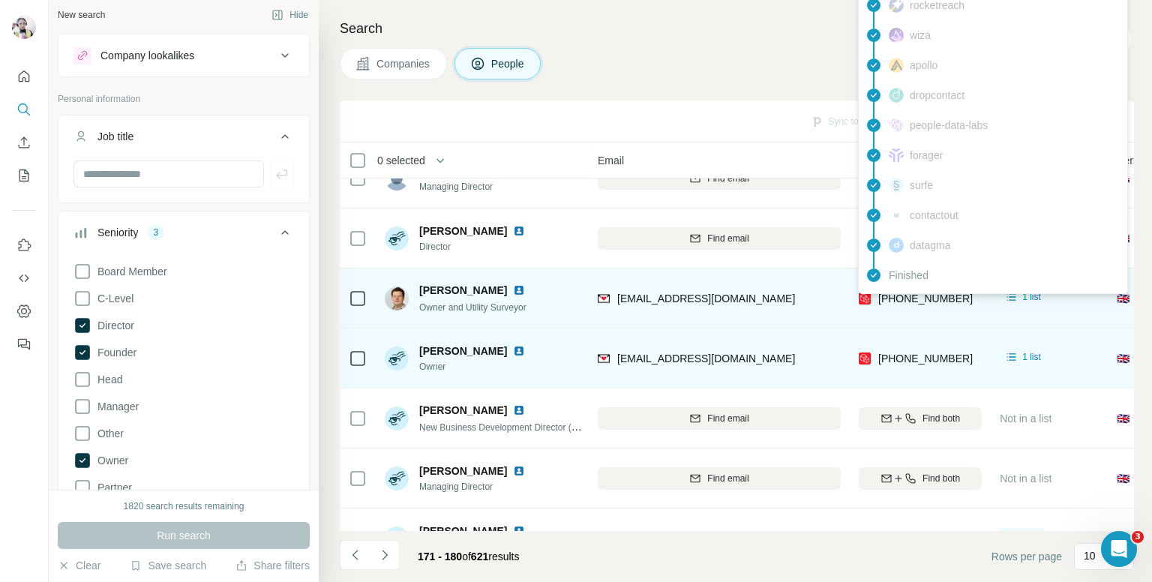
click at [919, 295] on span "[PHONE_NUMBER]" at bounding box center [925, 298] width 94 height 12
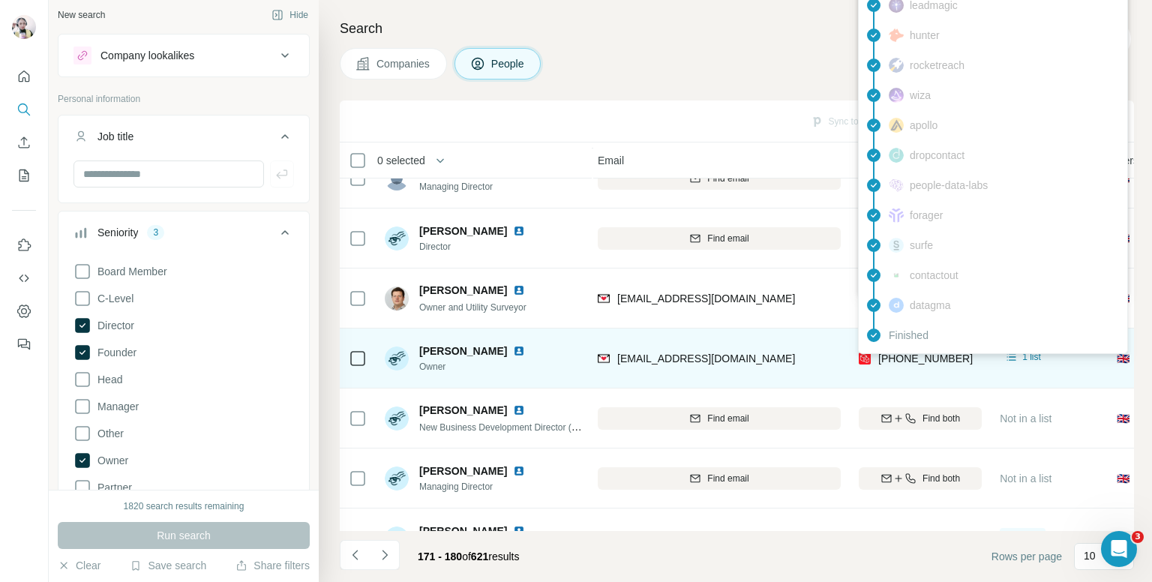
click at [937, 358] on span "[PHONE_NUMBER]" at bounding box center [925, 358] width 94 height 12
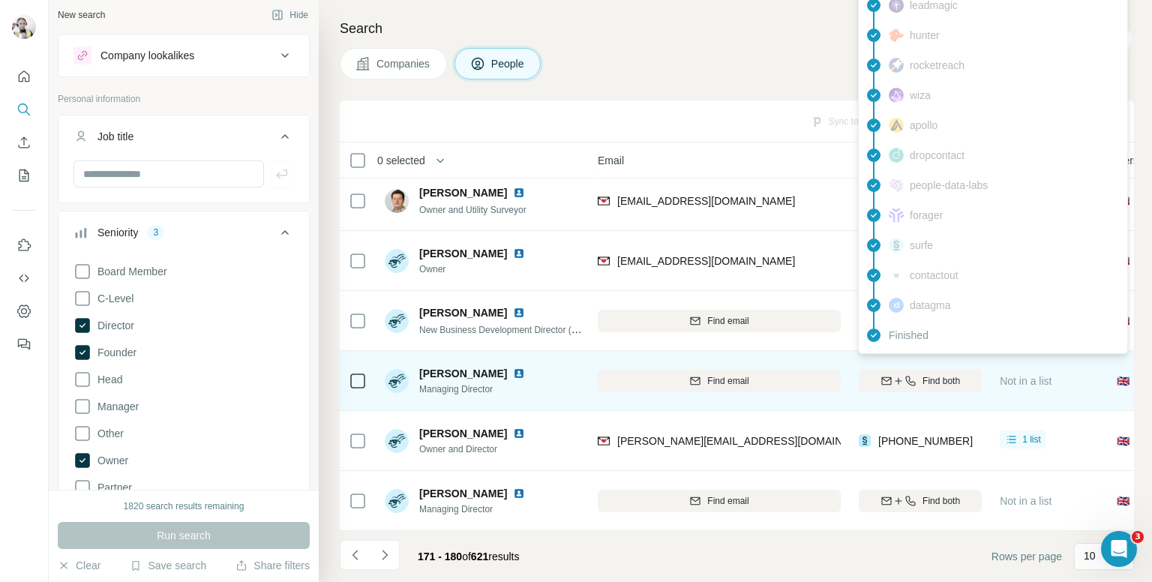
scroll to position [255, 171]
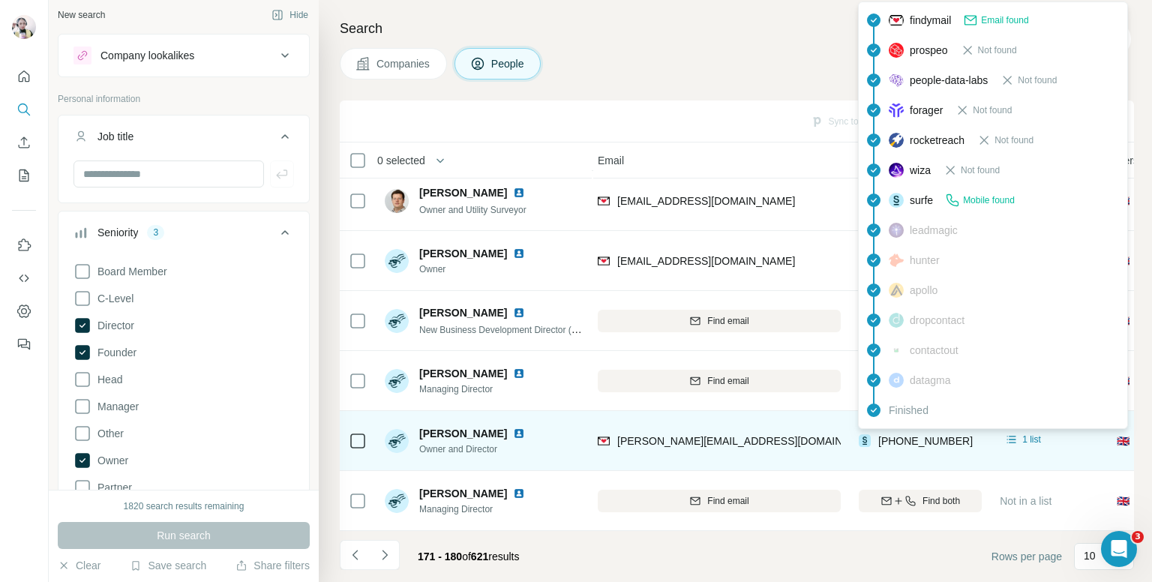
click at [921, 435] on span "[PHONE_NUMBER]" at bounding box center [925, 441] width 94 height 12
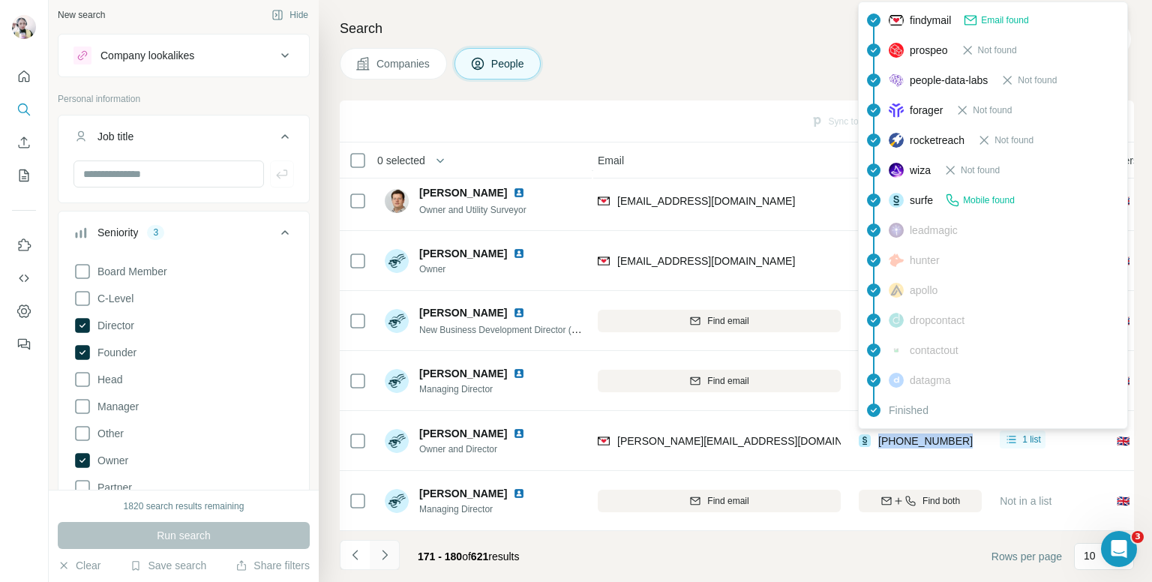
click at [387, 542] on button "Navigate to next page" at bounding box center [385, 555] width 30 height 30
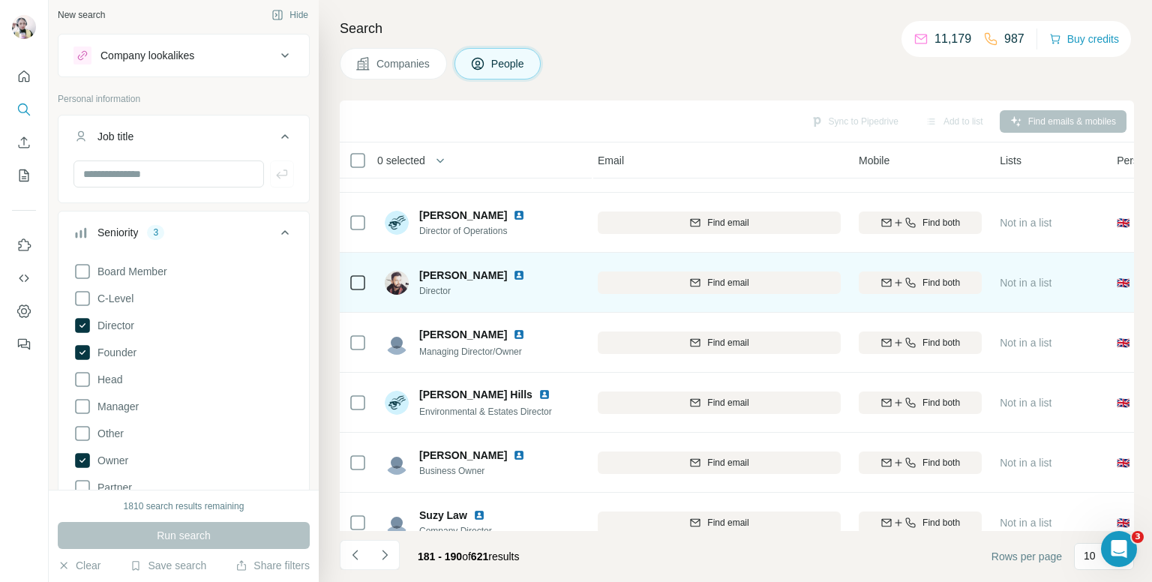
scroll to position [225, 171]
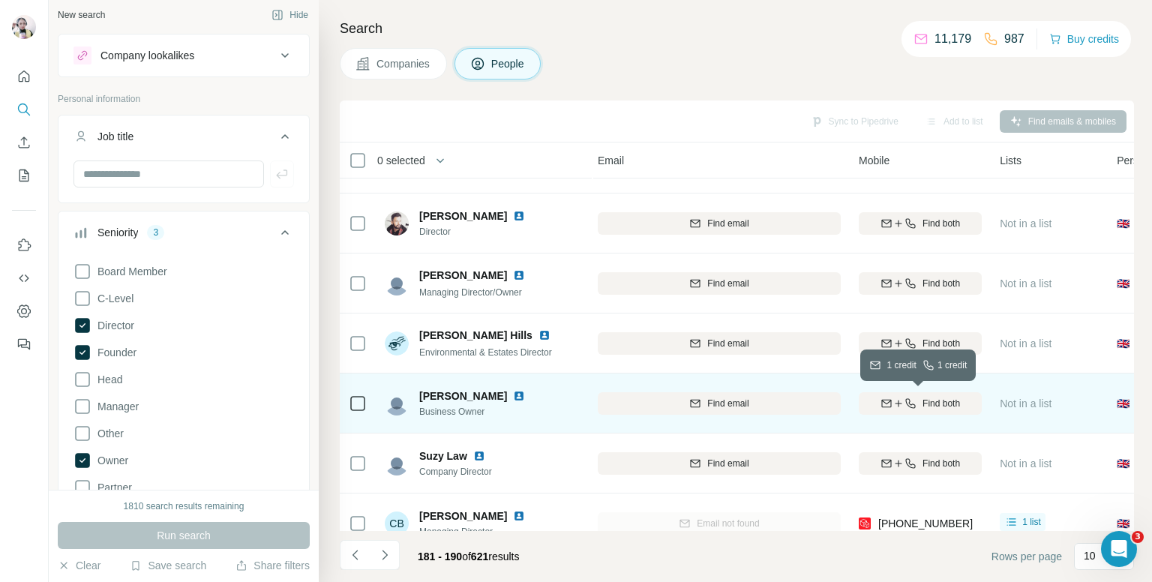
click at [918, 403] on div "Find both" at bounding box center [920, 403] width 123 height 13
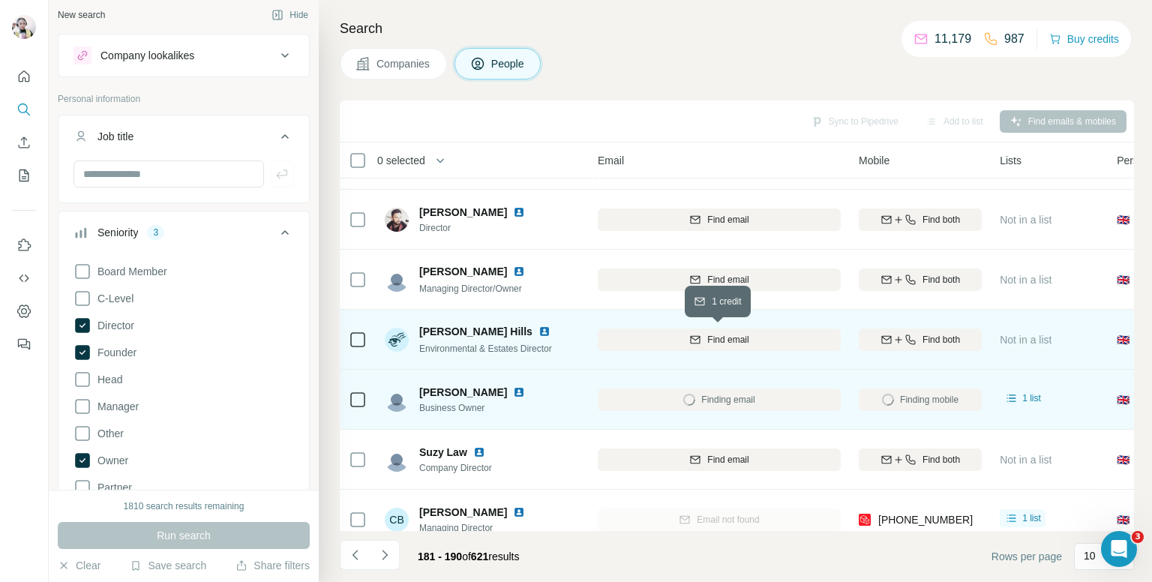
scroll to position [255, 171]
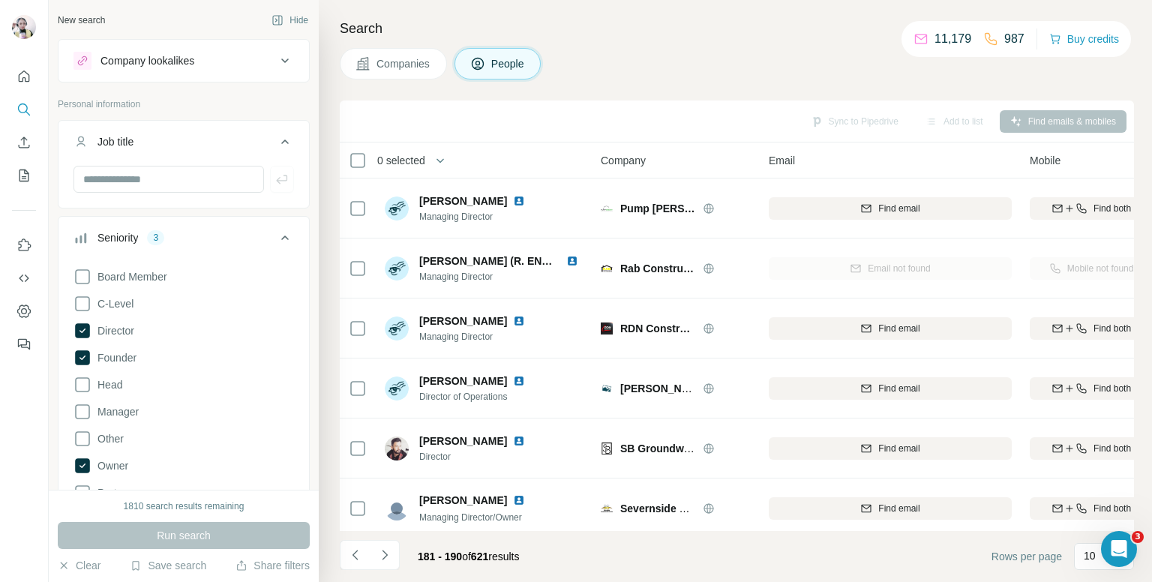
scroll to position [255, 171]
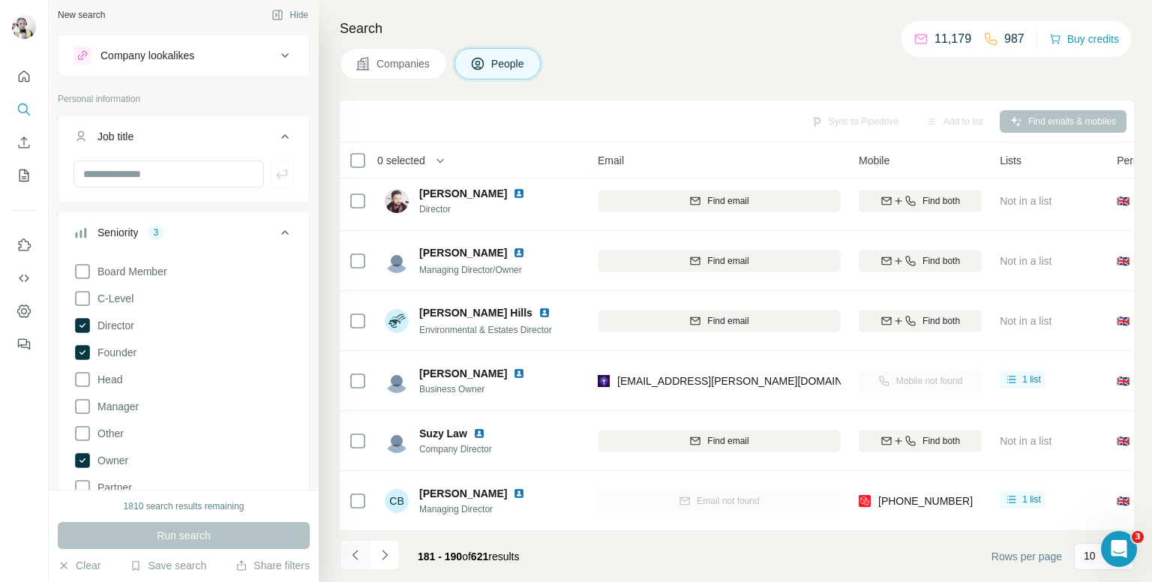
click at [351, 541] on button "Navigate to previous page" at bounding box center [355, 555] width 30 height 30
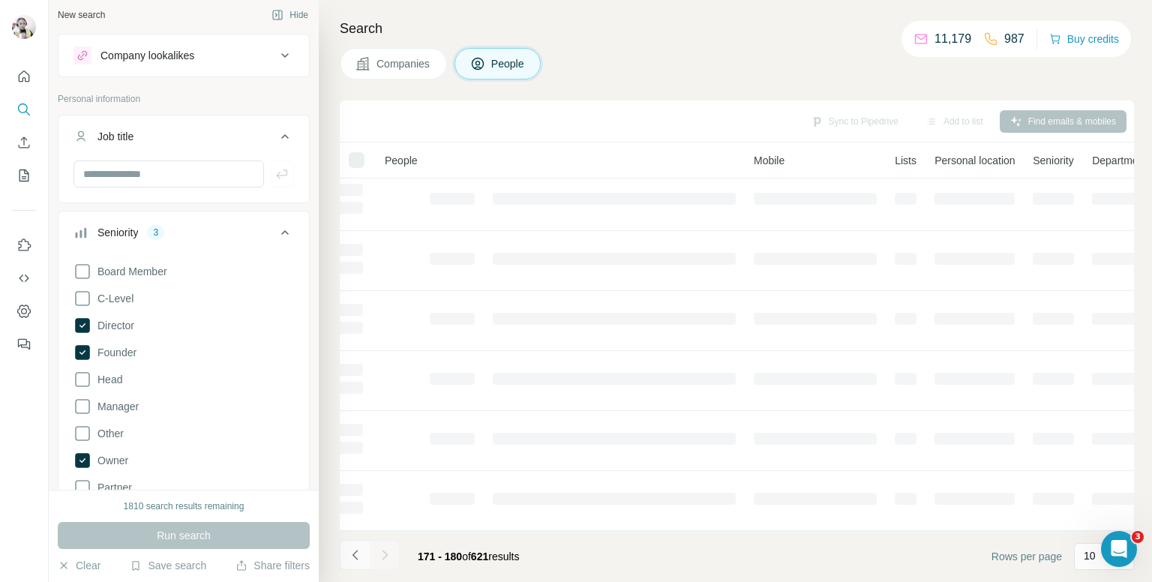
click at [351, 541] on button "Navigate to previous page" at bounding box center [355, 555] width 30 height 30
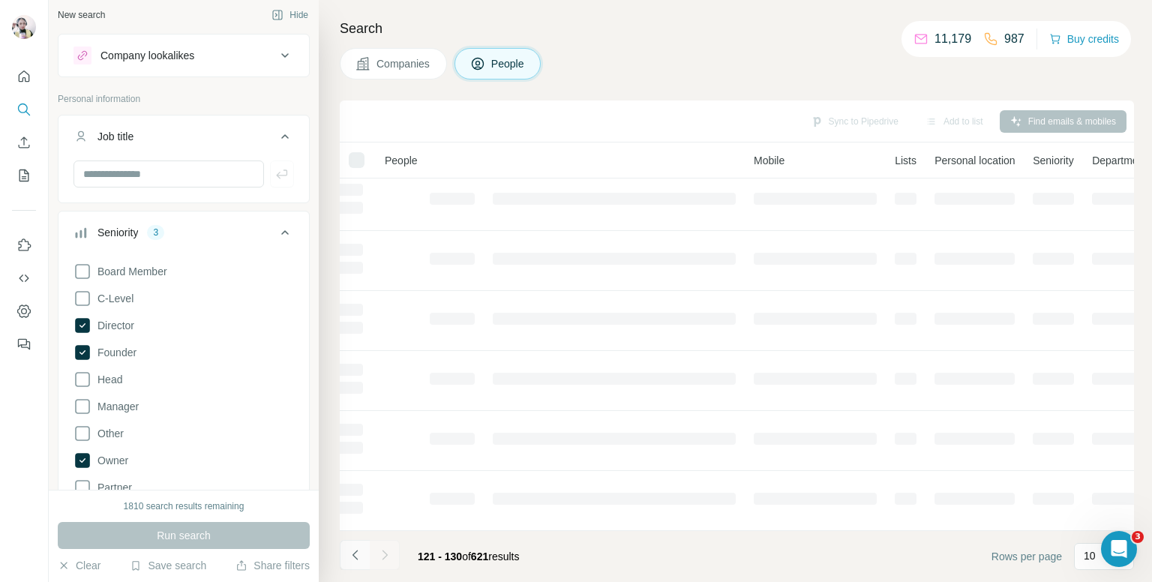
click at [351, 541] on button "Navigate to previous page" at bounding box center [355, 555] width 30 height 30
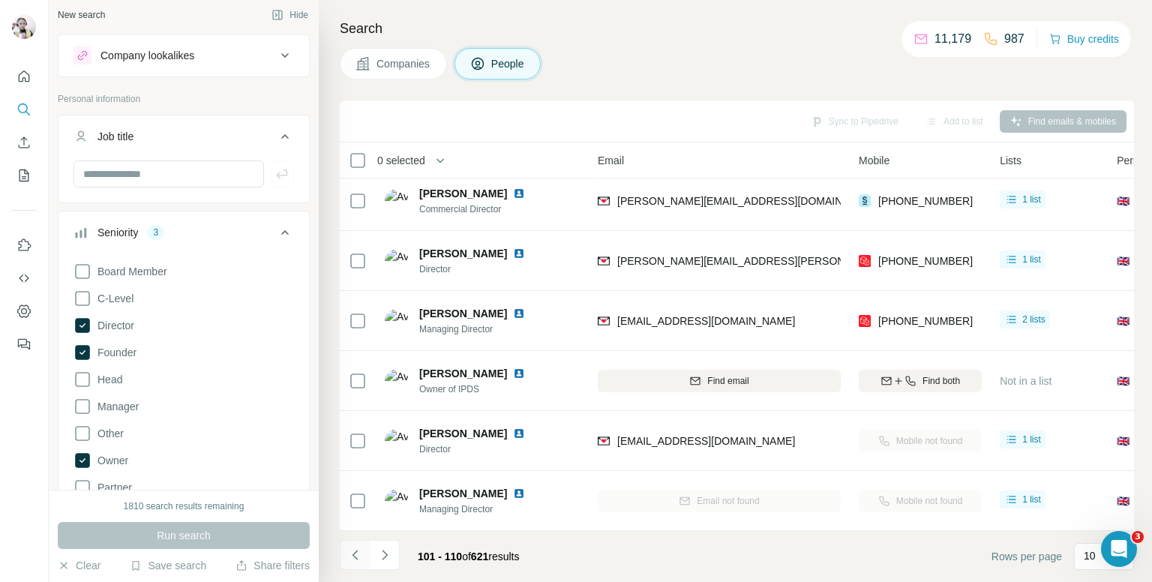
click at [351, 541] on button "Navigate to previous page" at bounding box center [355, 555] width 30 height 30
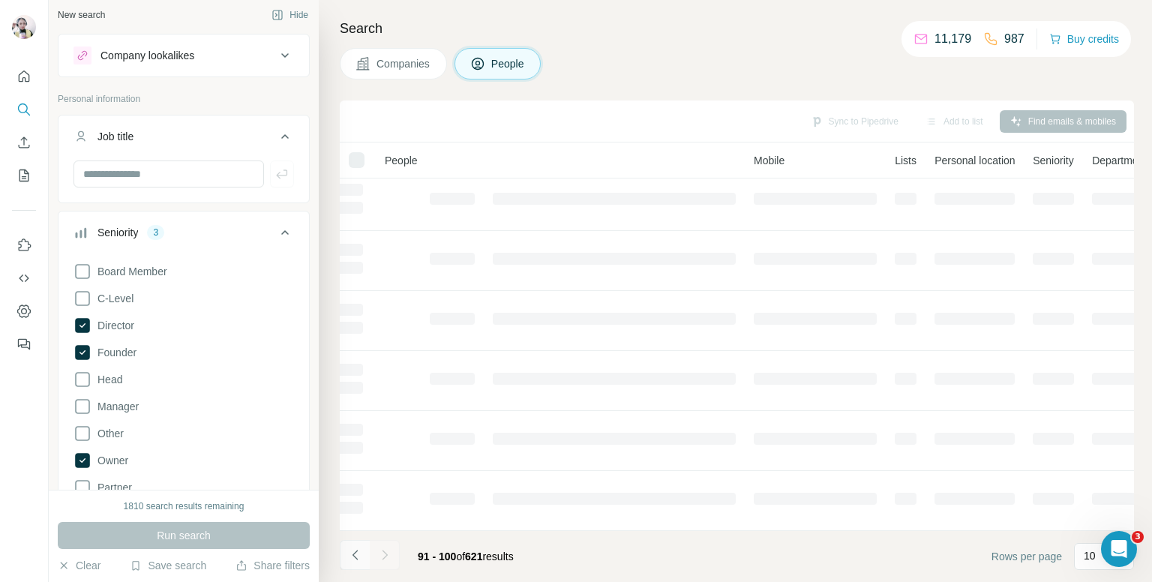
click at [351, 541] on button "Navigate to previous page" at bounding box center [355, 555] width 30 height 30
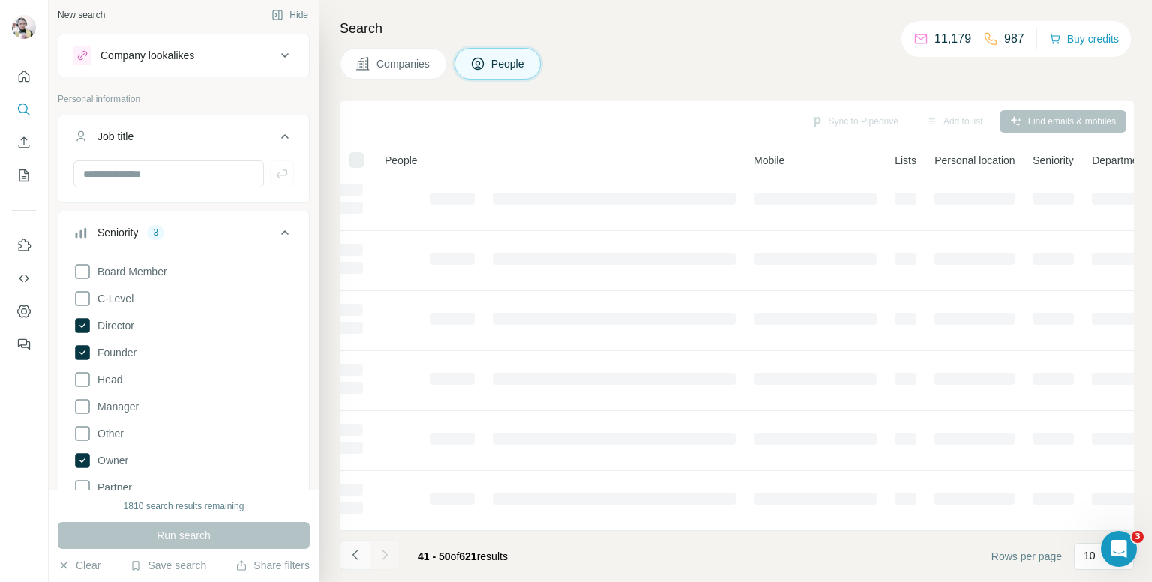
click at [351, 541] on button "Navigate to previous page" at bounding box center [355, 555] width 30 height 30
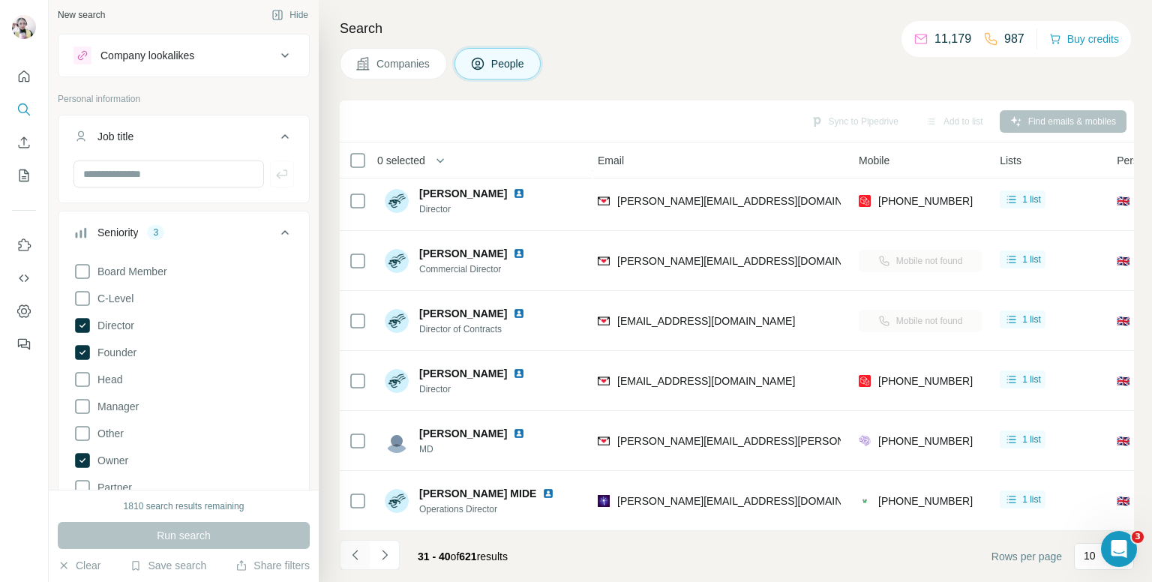
click at [351, 541] on button "Navigate to previous page" at bounding box center [355, 555] width 30 height 30
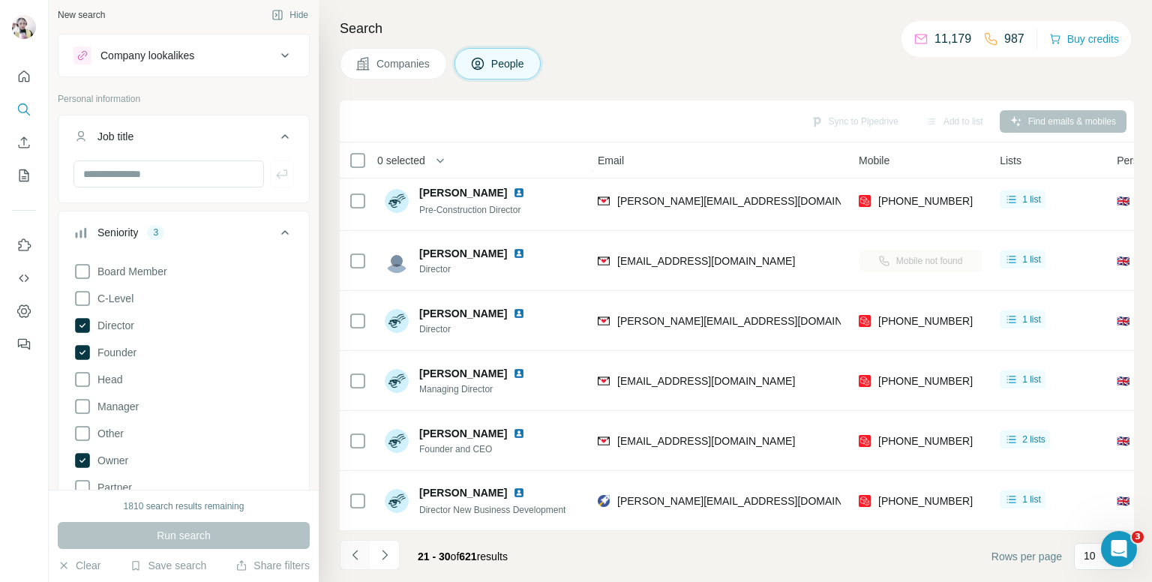
click at [351, 541] on button "Navigate to previous page" at bounding box center [355, 555] width 30 height 30
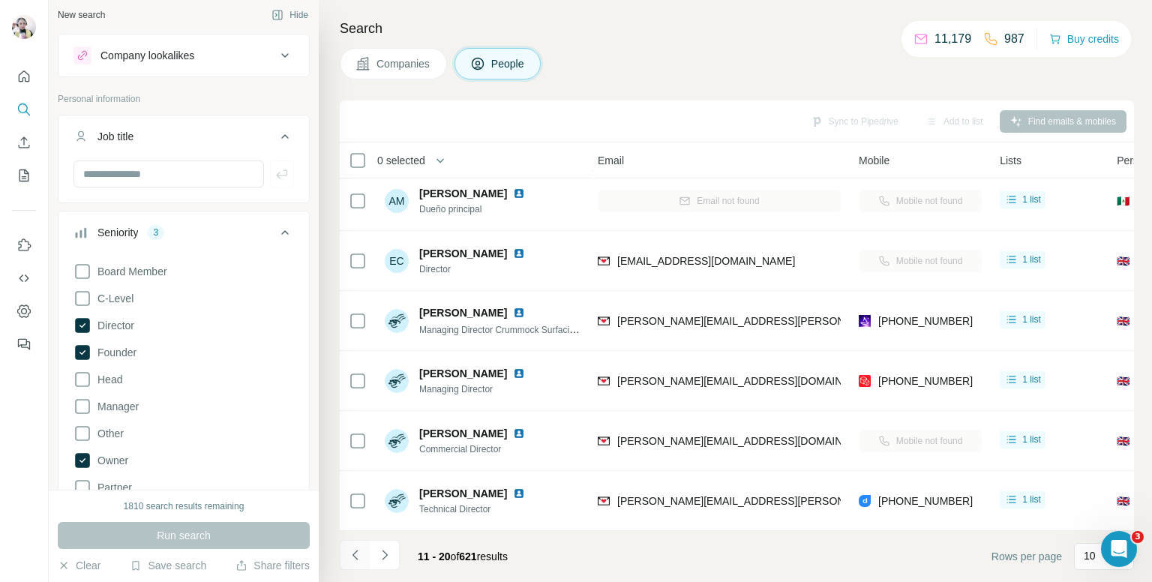
click at [351, 541] on button "Navigate to previous page" at bounding box center [355, 555] width 30 height 30
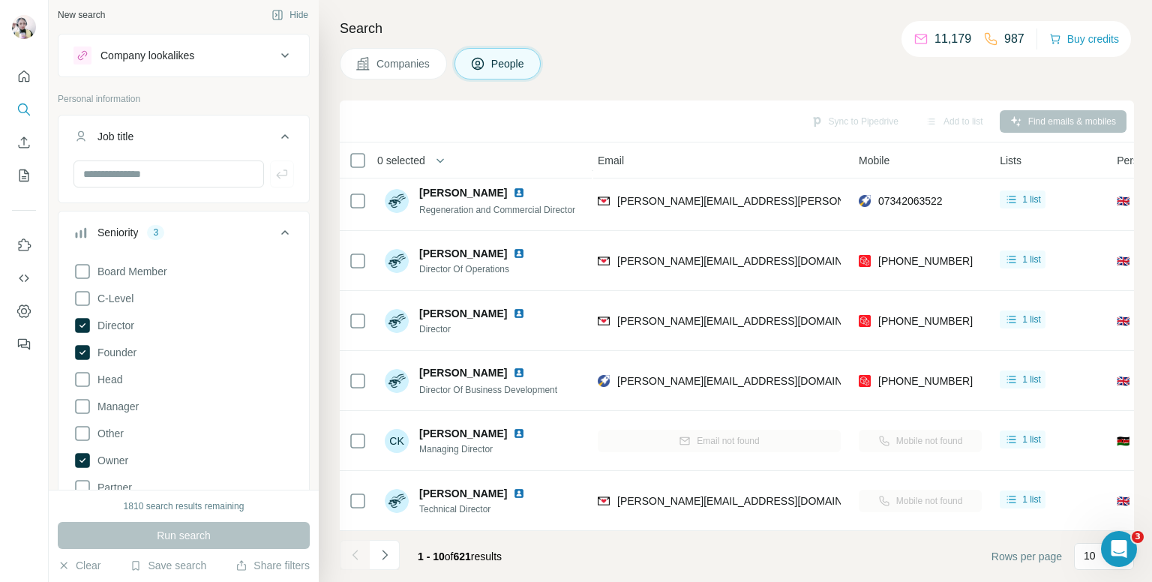
click at [351, 541] on div at bounding box center [355, 555] width 30 height 30
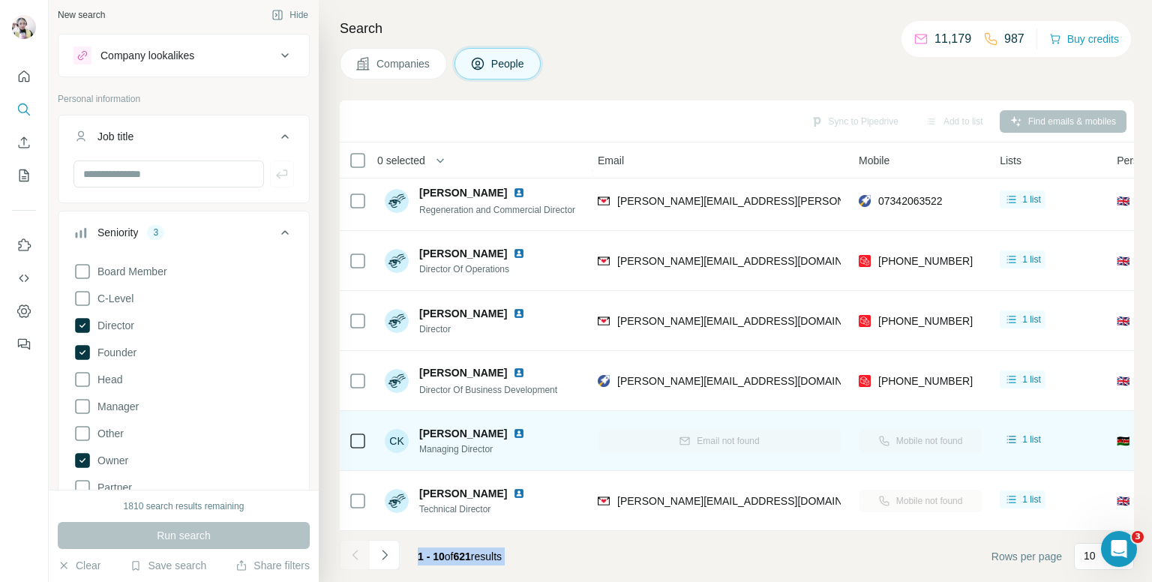
scroll to position [0, 171]
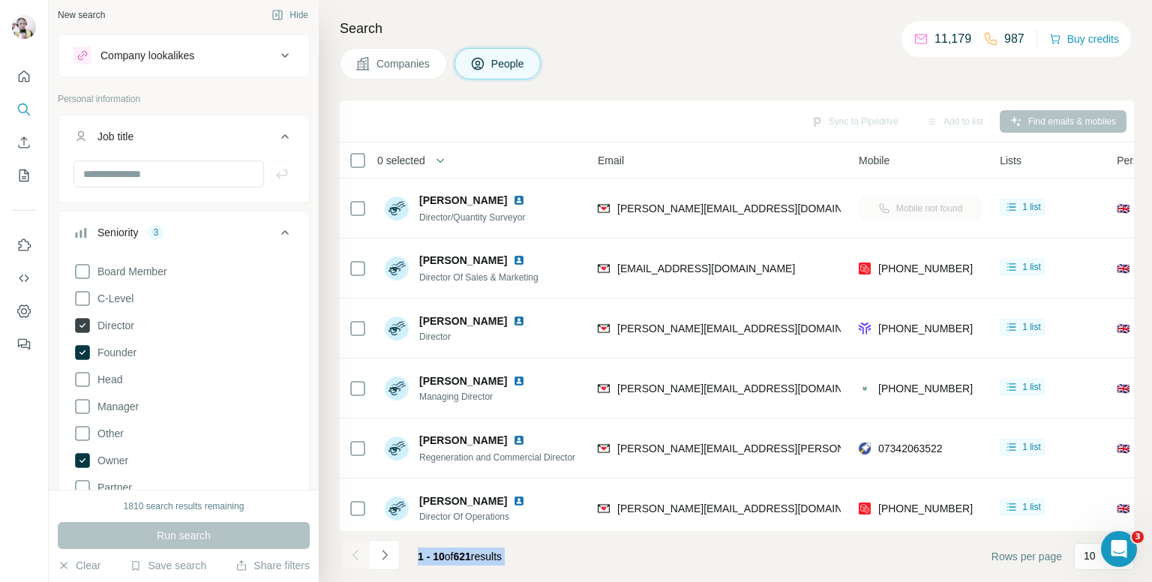
click at [82, 324] on icon at bounding box center [82, 325] width 6 height 4
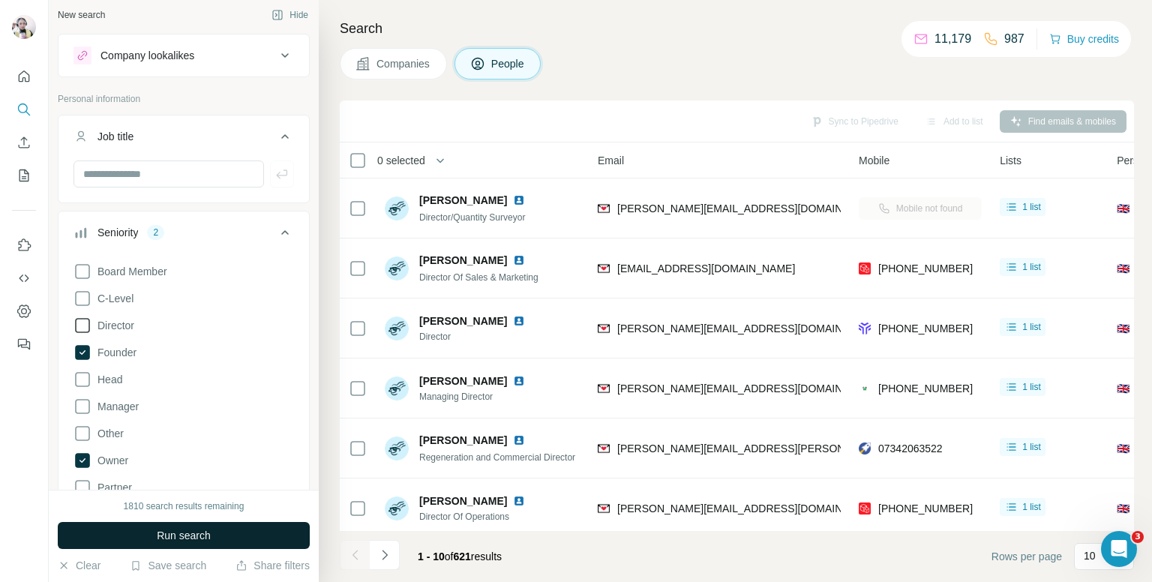
click at [259, 524] on button "Run search" at bounding box center [184, 535] width 252 height 27
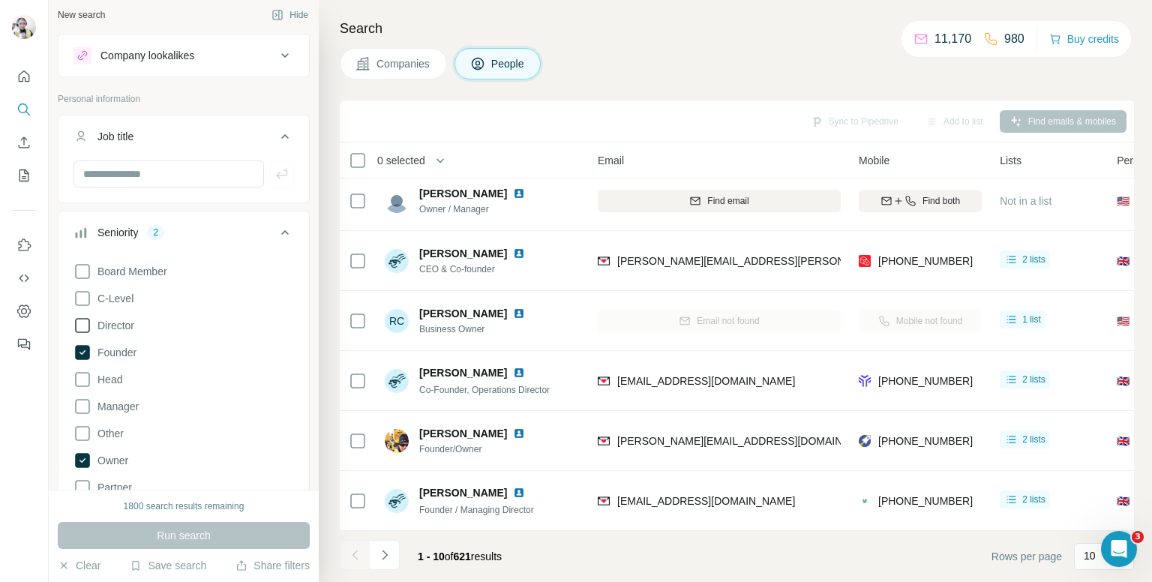
scroll to position [255, 171]
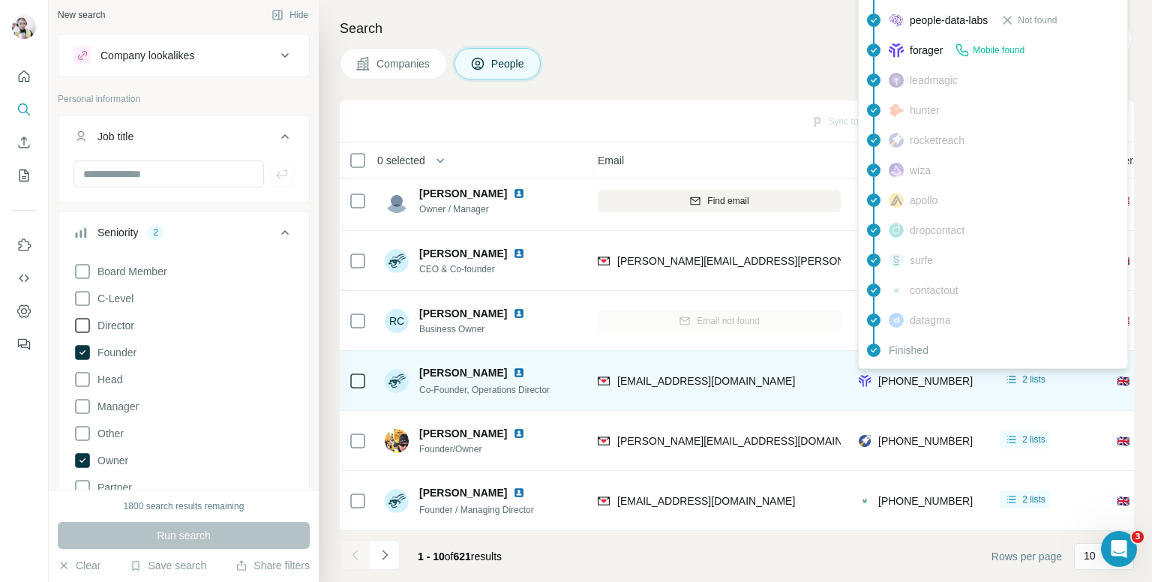
click at [927, 375] on span "[PHONE_NUMBER]" at bounding box center [925, 381] width 94 height 12
copy tr "[PHONE_NUMBER]"
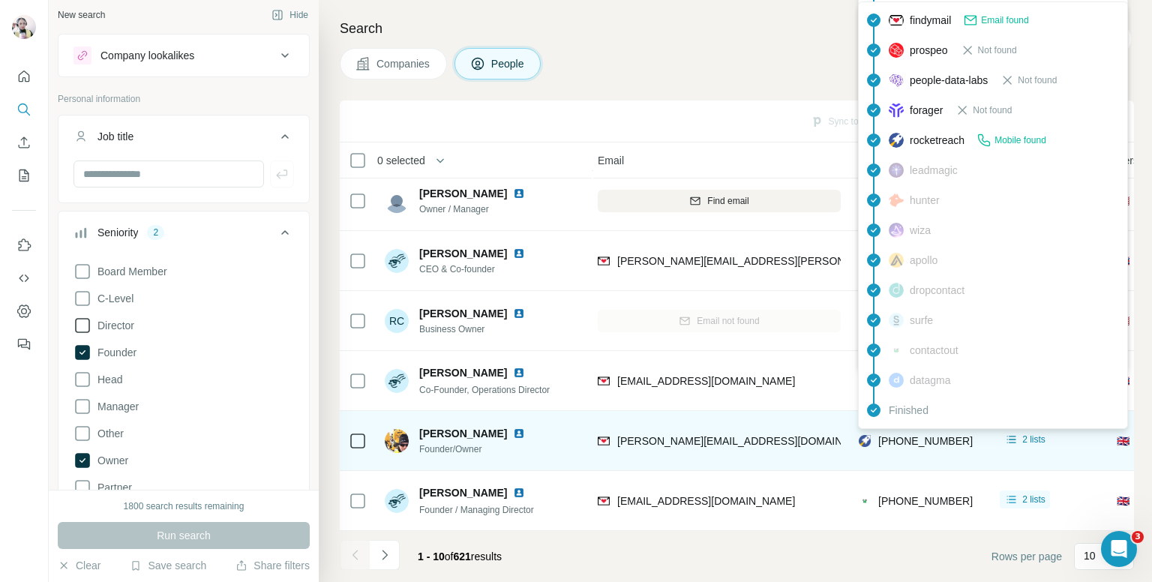
click at [900, 435] on span "[PHONE_NUMBER]" at bounding box center [925, 441] width 94 height 12
click at [932, 435] on span "[PHONE_NUMBER]" at bounding box center [925, 441] width 94 height 12
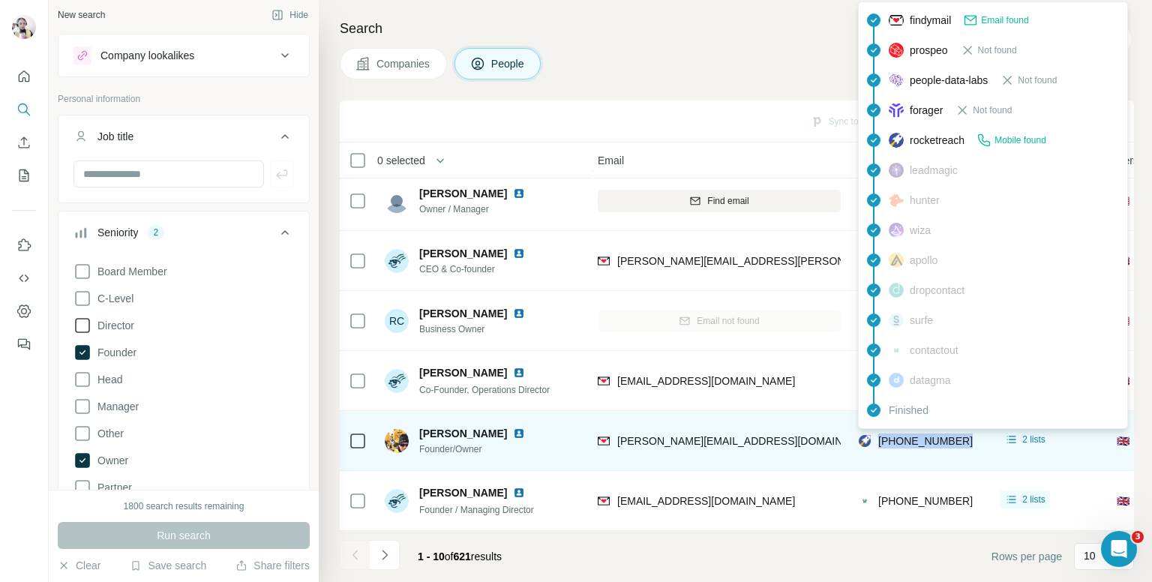
click at [932, 435] on span "[PHONE_NUMBER]" at bounding box center [925, 441] width 94 height 12
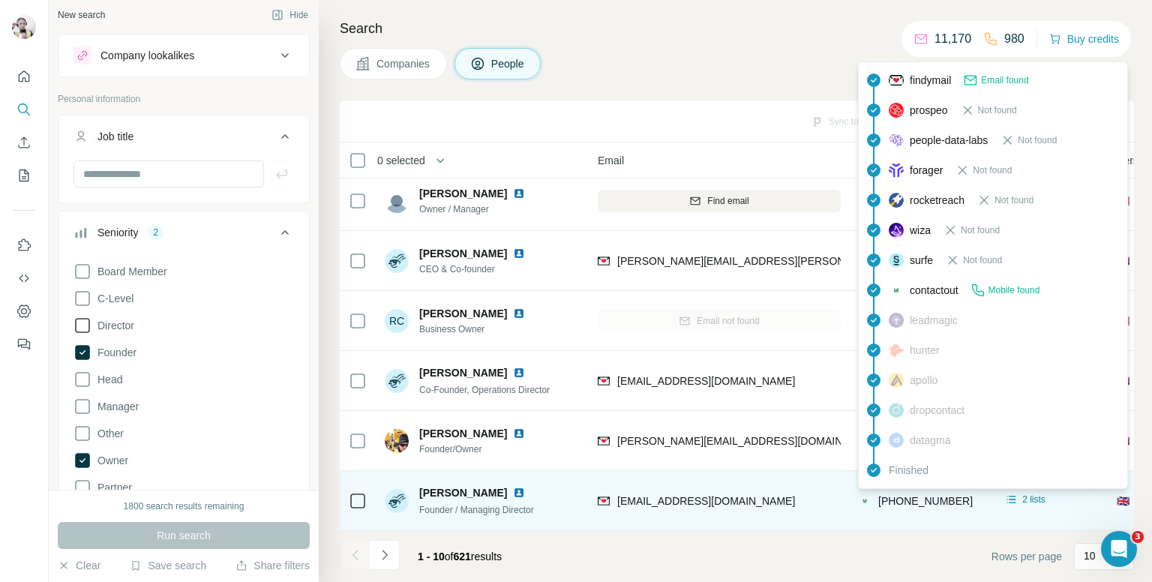
click at [923, 495] on span "[PHONE_NUMBER]" at bounding box center [925, 501] width 94 height 12
copy tr "[PHONE_NUMBER]"
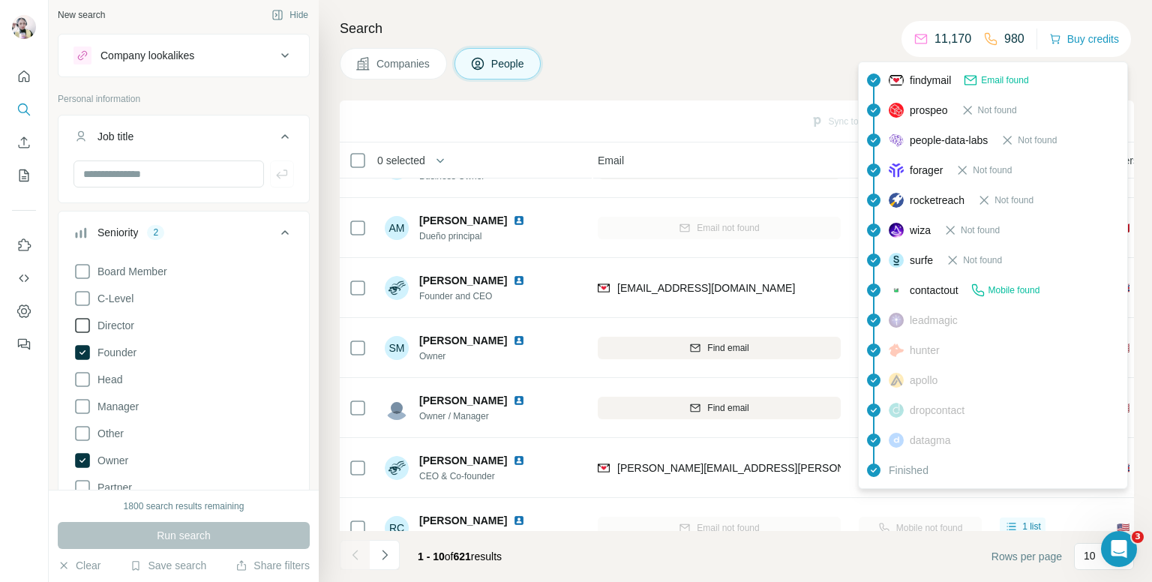
scroll to position [0, 171]
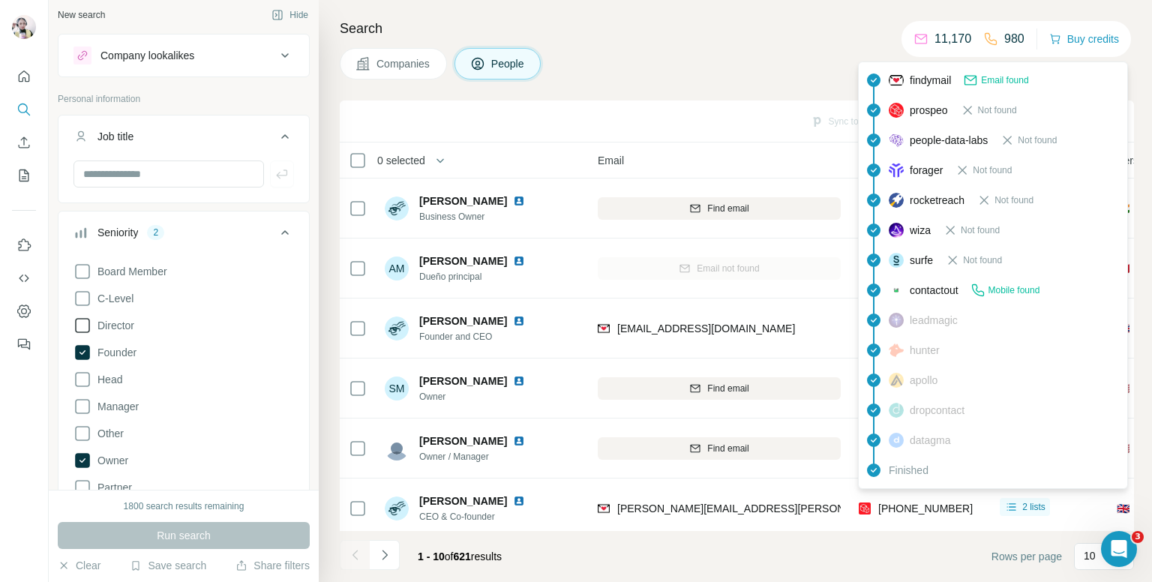
click at [708, 63] on div "Companies People" at bounding box center [737, 63] width 794 height 31
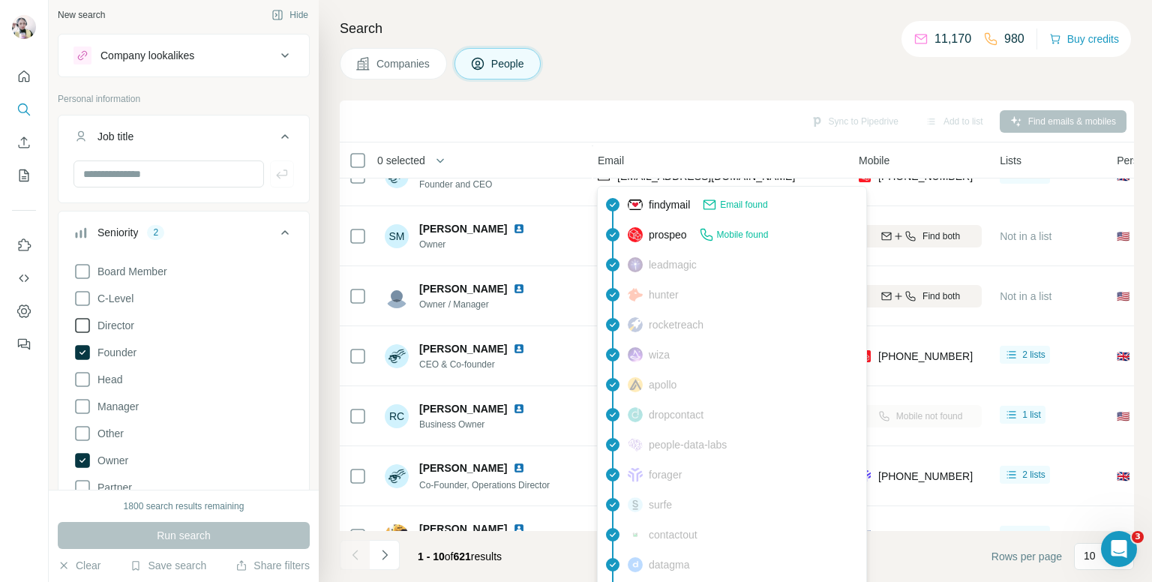
scroll to position [255, 171]
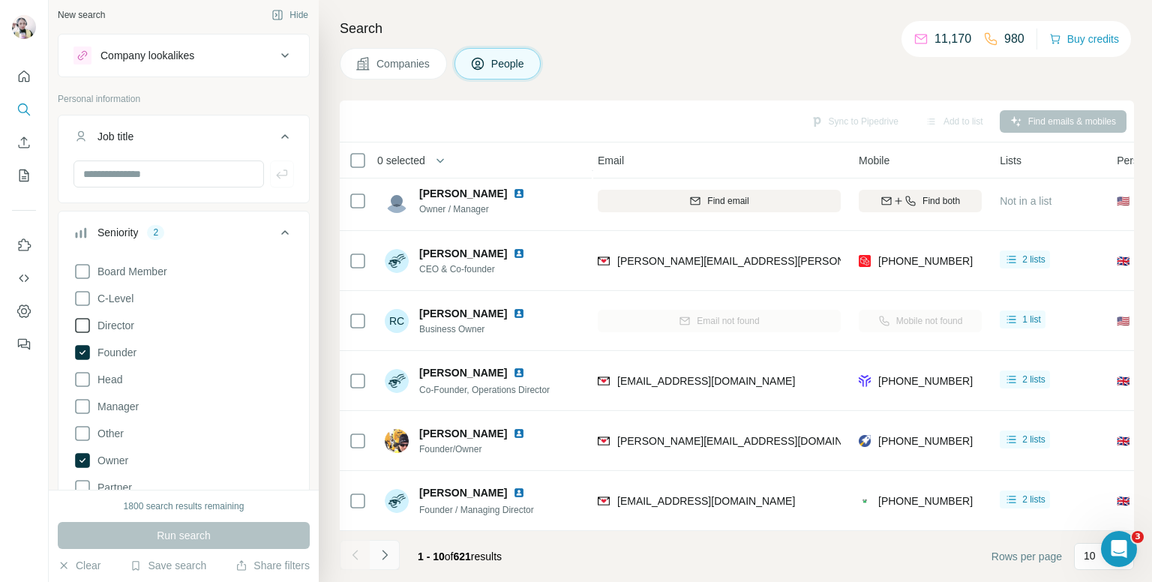
click at [388, 544] on button "Navigate to next page" at bounding box center [385, 555] width 30 height 30
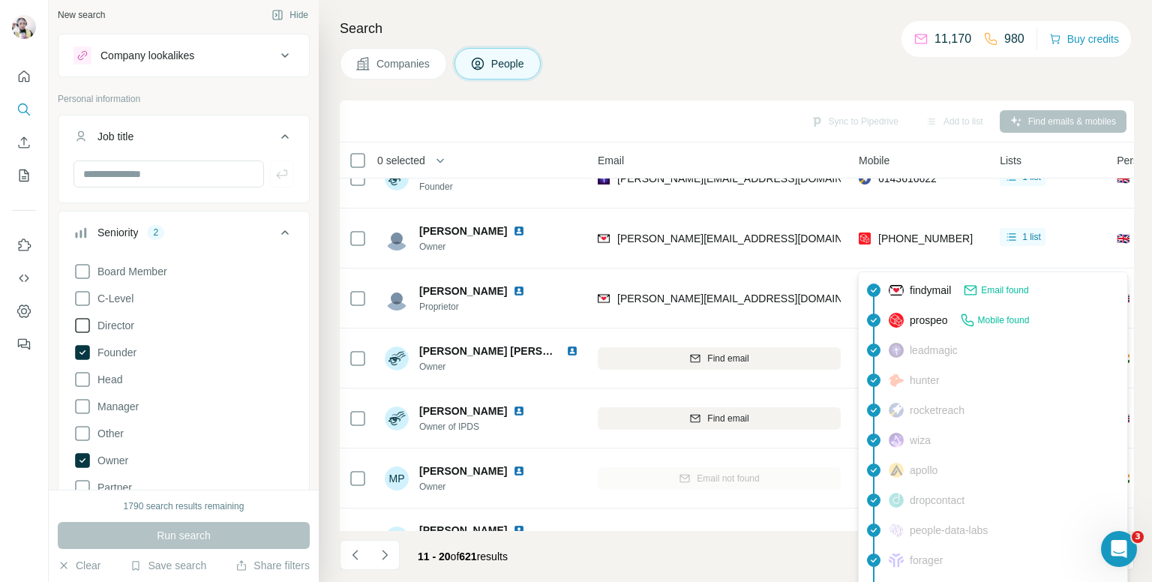
scroll to position [0, 171]
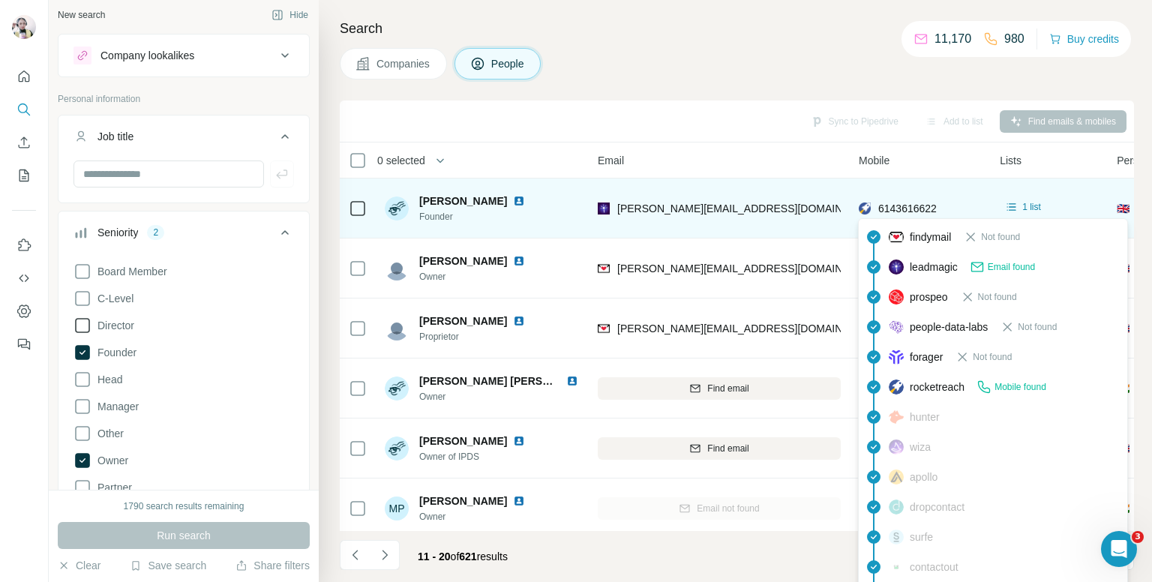
click at [904, 203] on span "6143616622" at bounding box center [907, 208] width 58 height 12
copy tr "6143616622"
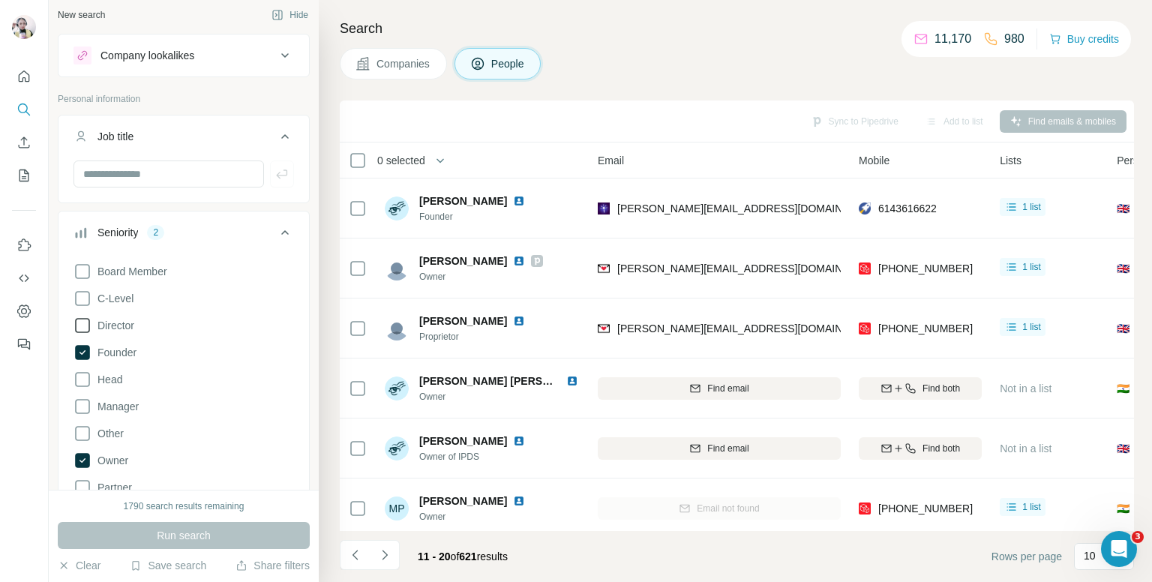
click at [766, 60] on div "Companies People" at bounding box center [737, 63] width 794 height 31
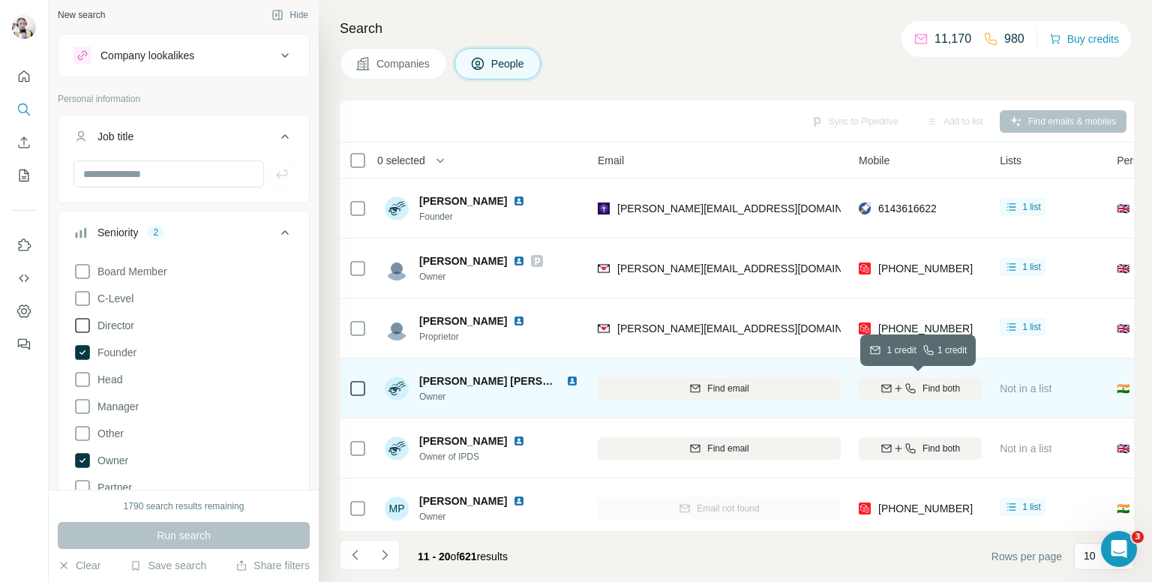
click at [914, 385] on div "Find both" at bounding box center [920, 388] width 123 height 13
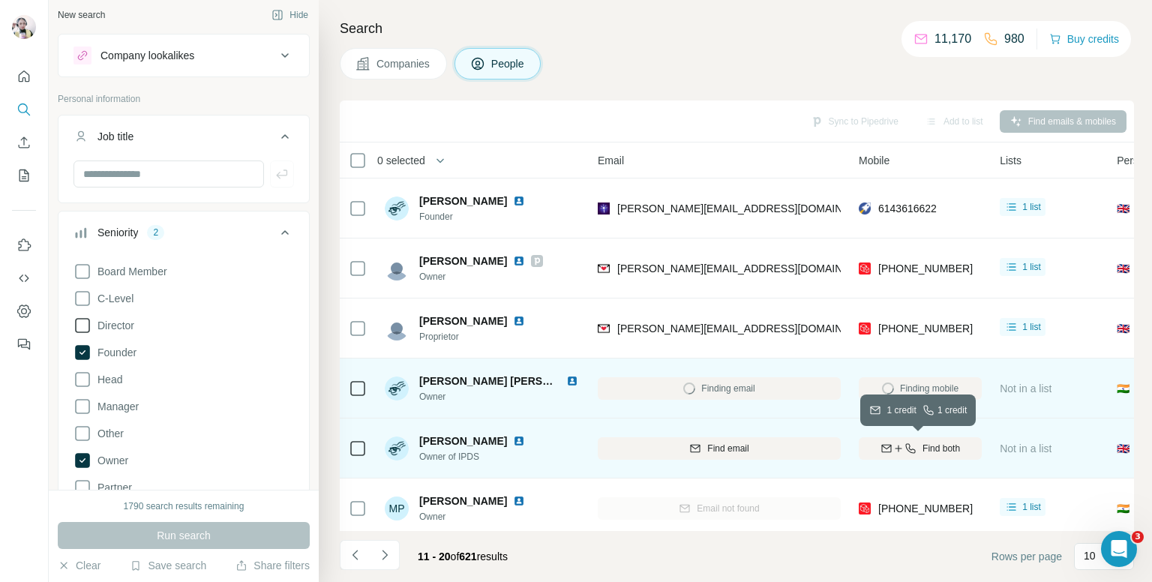
click at [929, 442] on span "Find both" at bounding box center [940, 448] width 37 height 13
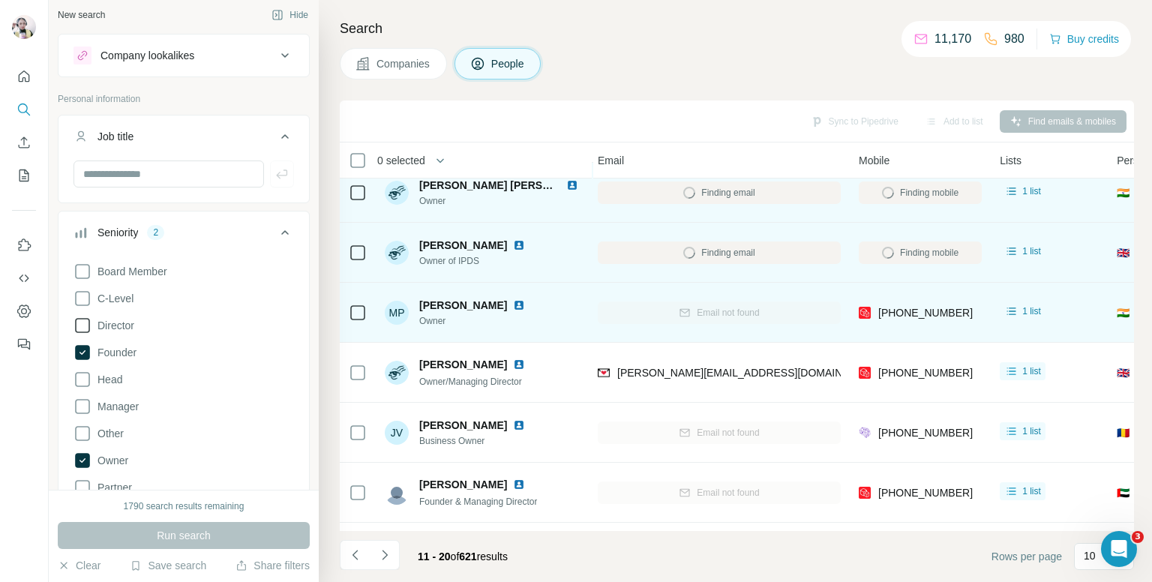
scroll to position [180, 171]
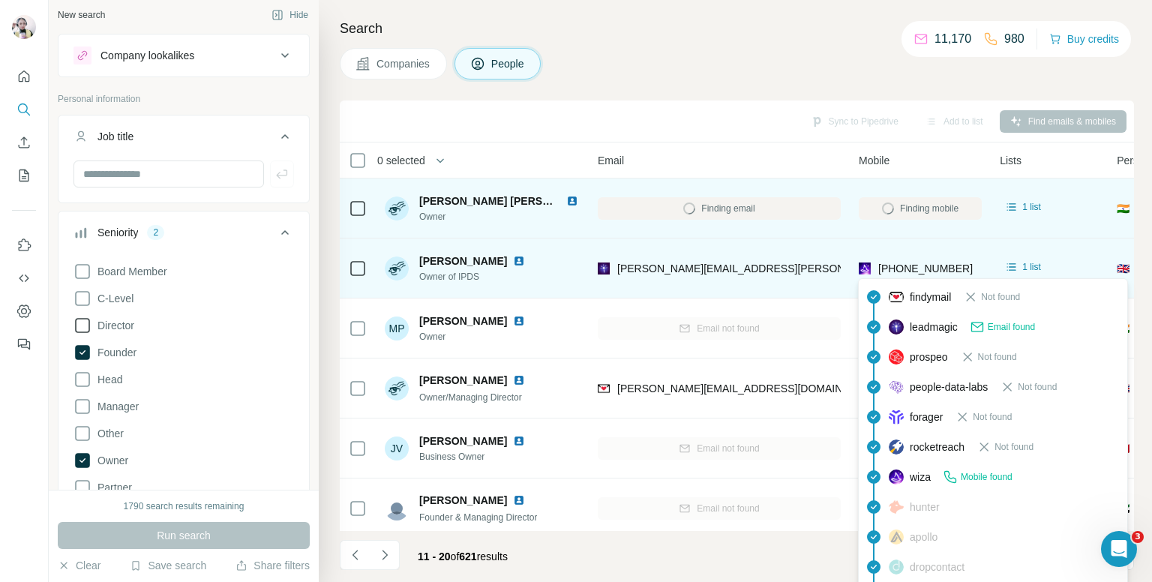
click at [915, 264] on span "[PHONE_NUMBER]" at bounding box center [925, 268] width 94 height 12
copy tr "[PHONE_NUMBER]"
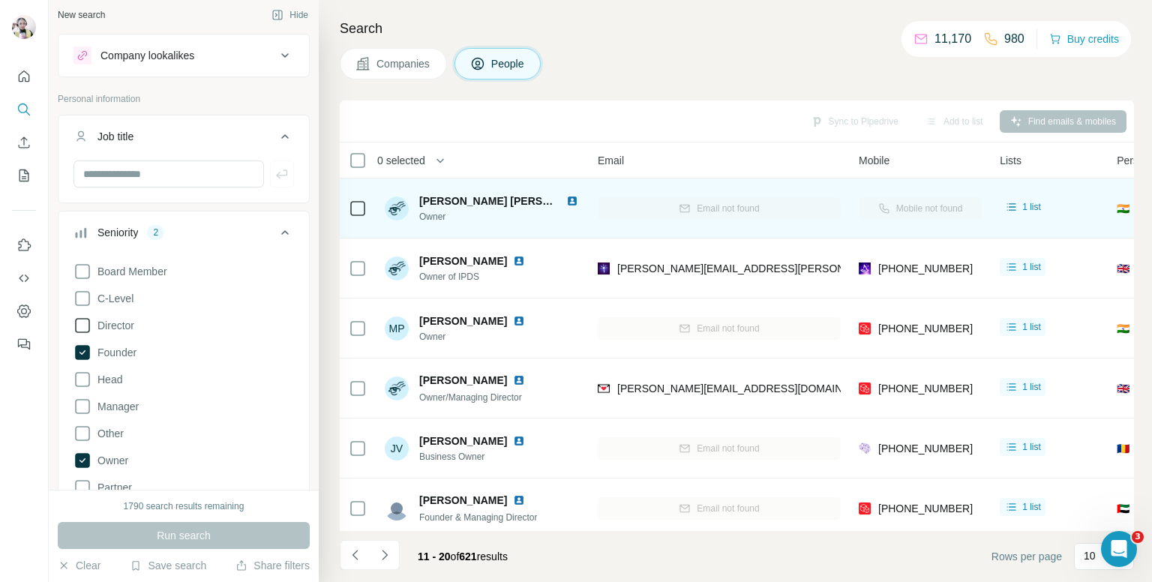
click at [687, 34] on h4 "Search" at bounding box center [737, 28] width 794 height 21
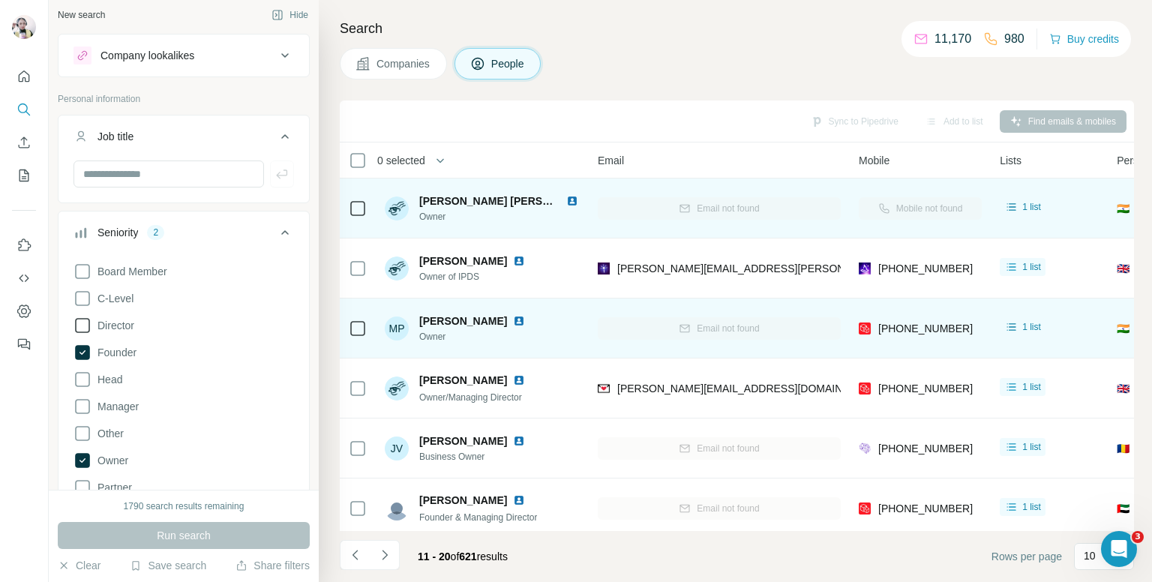
scroll to position [255, 171]
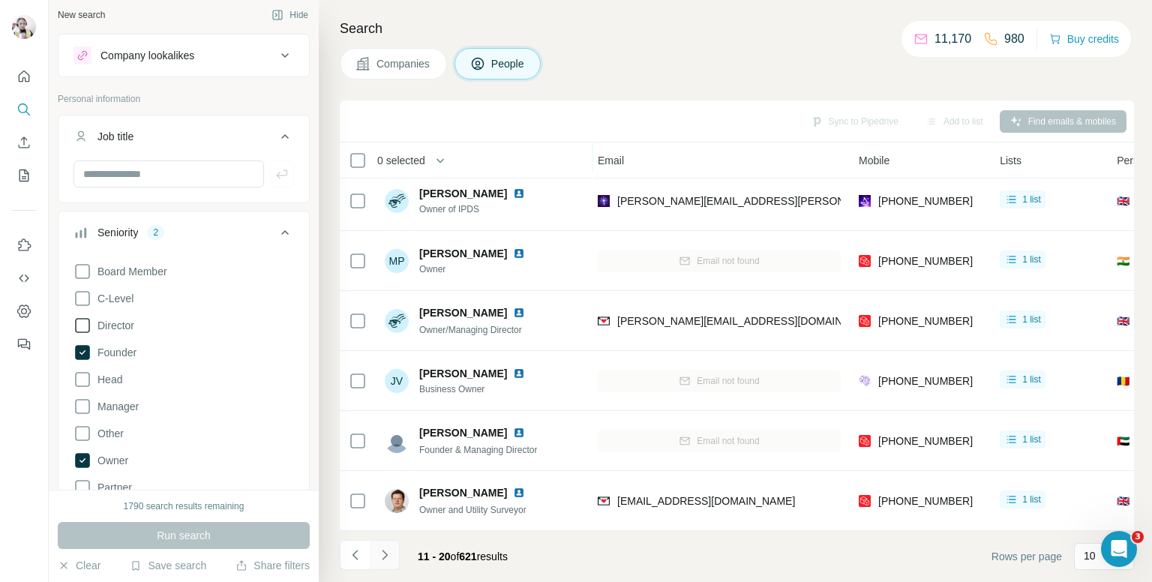
click at [388, 556] on icon "Navigate to next page" at bounding box center [384, 554] width 15 height 15
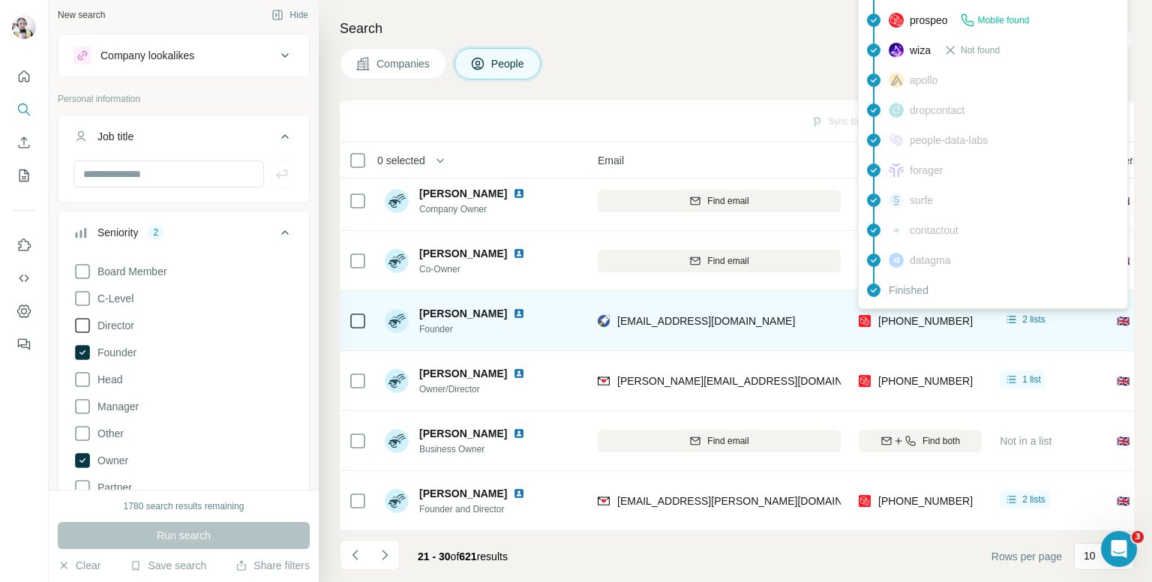
click at [906, 315] on span "[PHONE_NUMBER]" at bounding box center [925, 321] width 94 height 12
copy tr "[PHONE_NUMBER]"
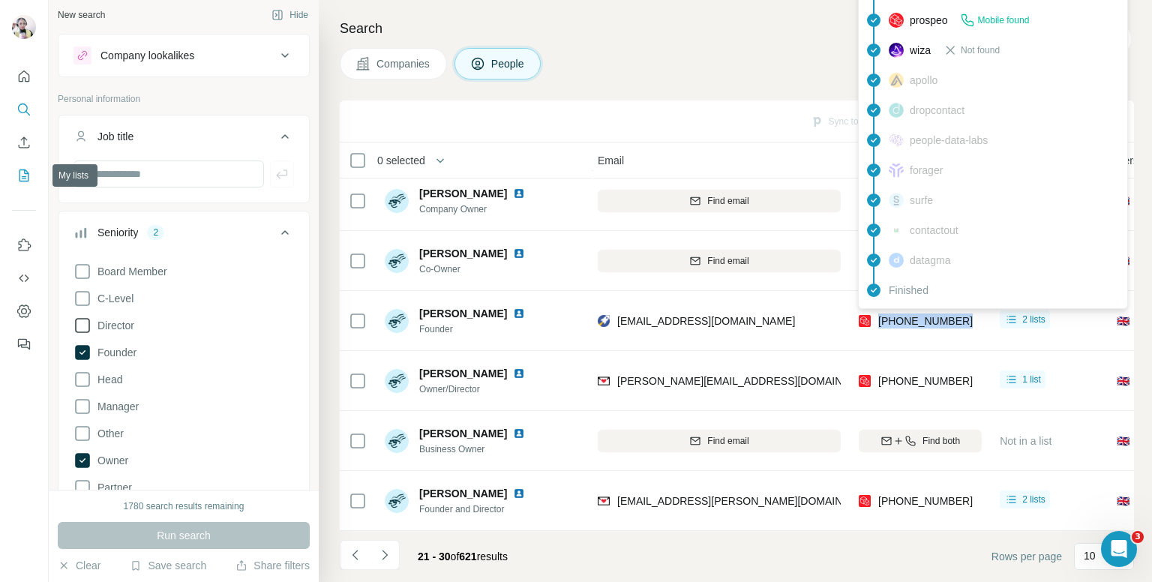
click at [19, 174] on icon "My lists" at bounding box center [23, 175] width 15 height 15
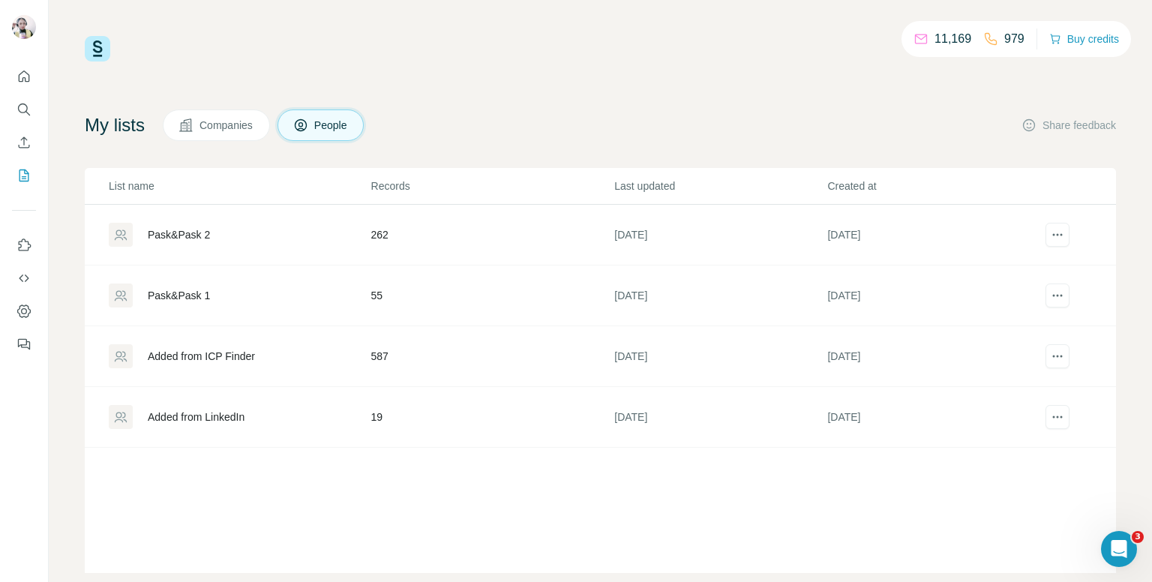
click at [219, 412] on div "Added from LinkedIn" at bounding box center [196, 416] width 97 height 15
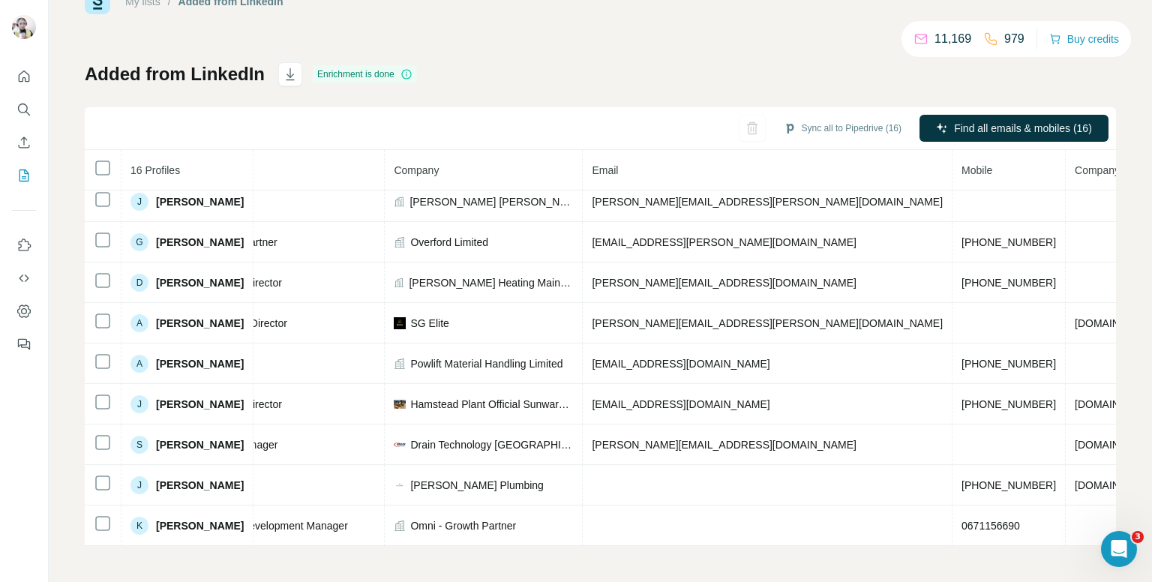
scroll to position [295, 247]
drag, startPoint x: 22, startPoint y: 161, endPoint x: 16, endPoint y: 172, distance: 13.1
click at [20, 174] on nav at bounding box center [24, 126] width 24 height 126
drag, startPoint x: 16, startPoint y: 172, endPoint x: 55, endPoint y: 154, distance: 43.3
click at [15, 172] on button "My lists" at bounding box center [24, 175] width 24 height 27
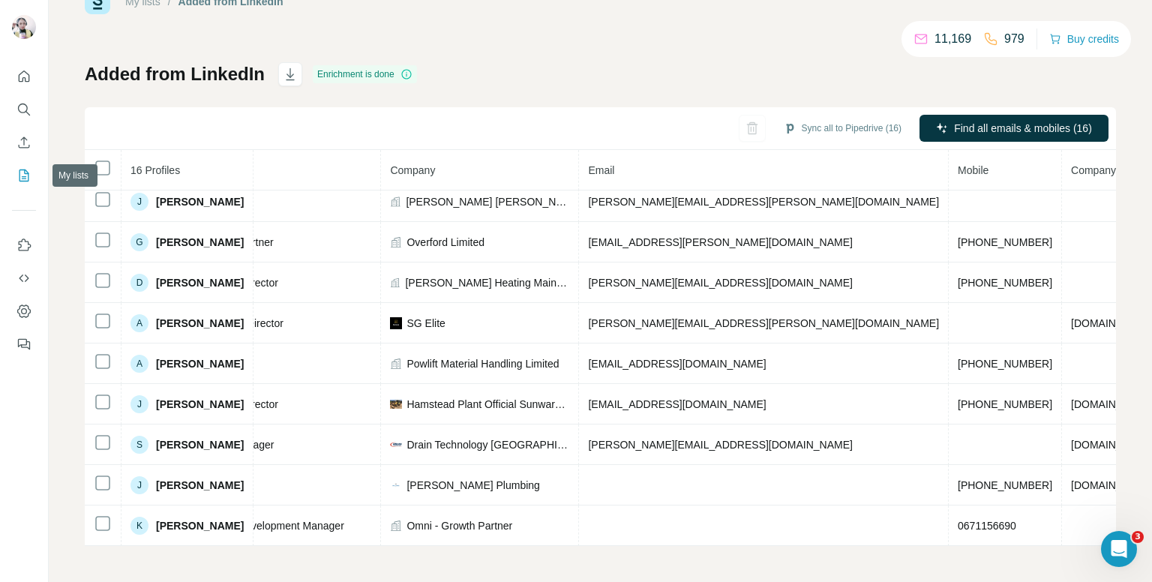
scroll to position [27, 0]
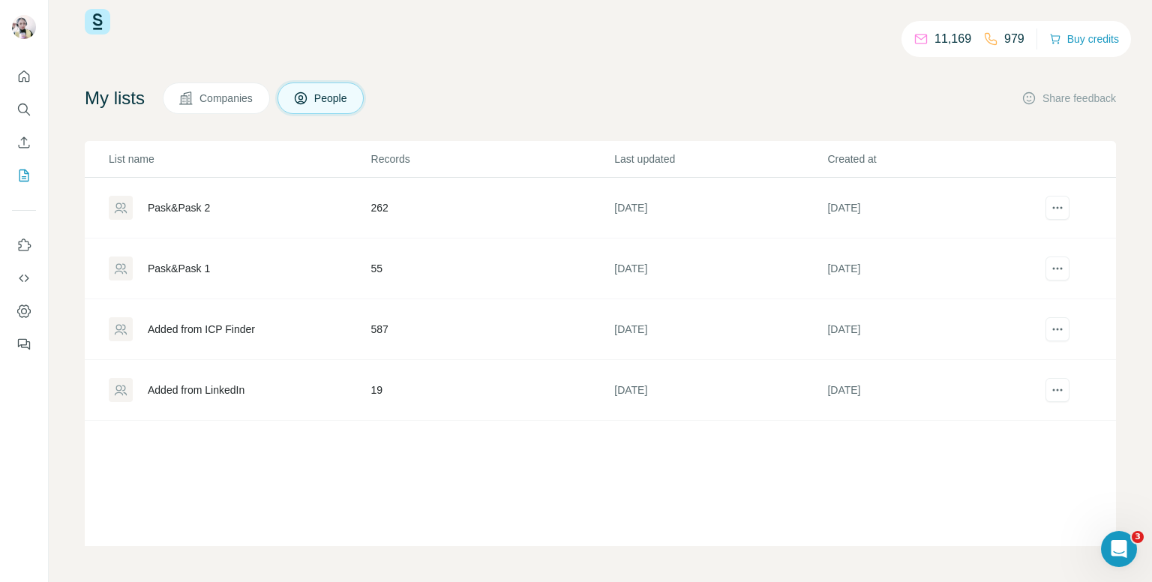
click at [524, 327] on td "587" at bounding box center [492, 329] width 244 height 61
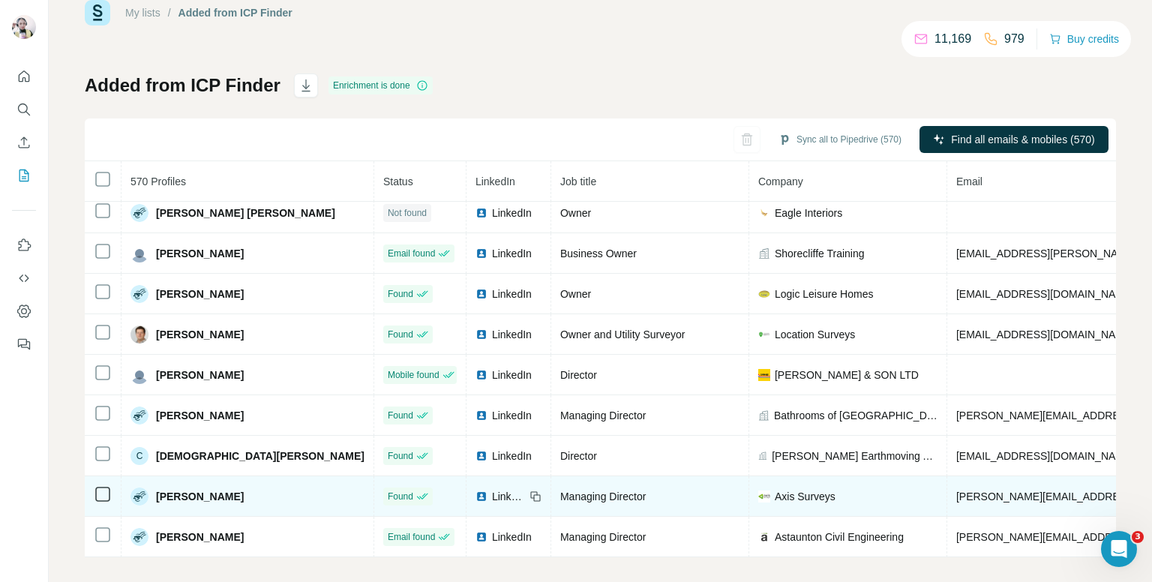
scroll to position [47, 0]
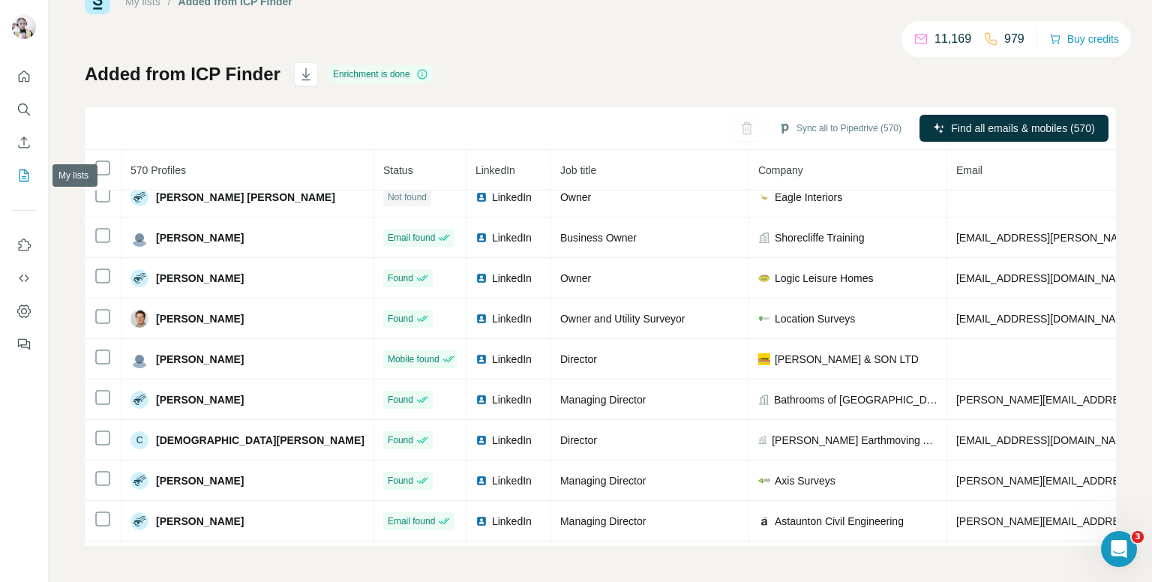
click at [30, 175] on icon "My lists" at bounding box center [23, 175] width 15 height 15
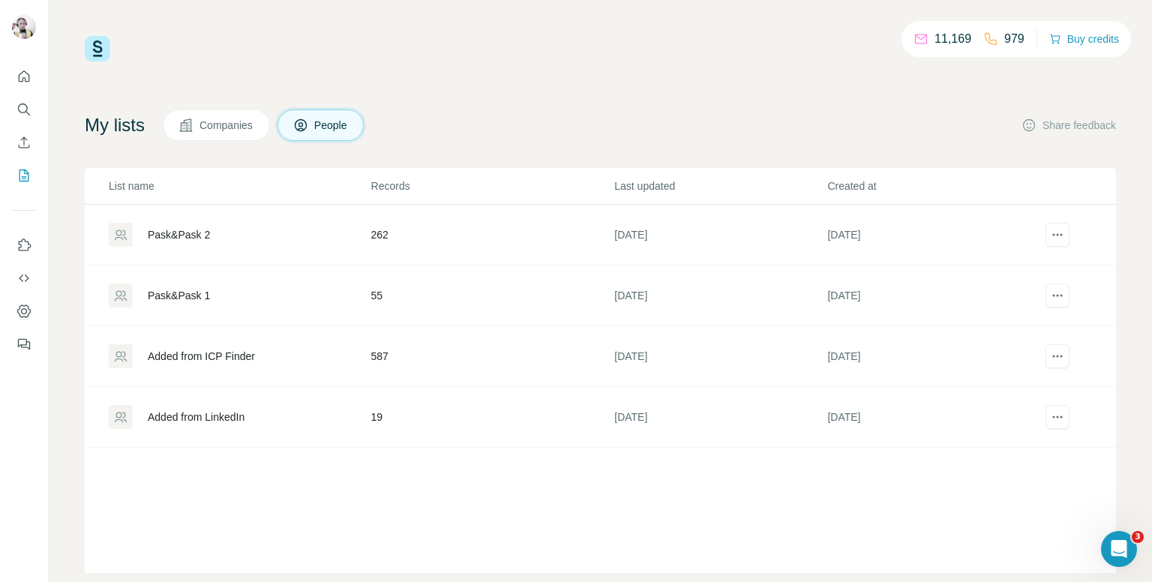
click at [292, 234] on div "Pask&Pask 2" at bounding box center [239, 235] width 261 height 24
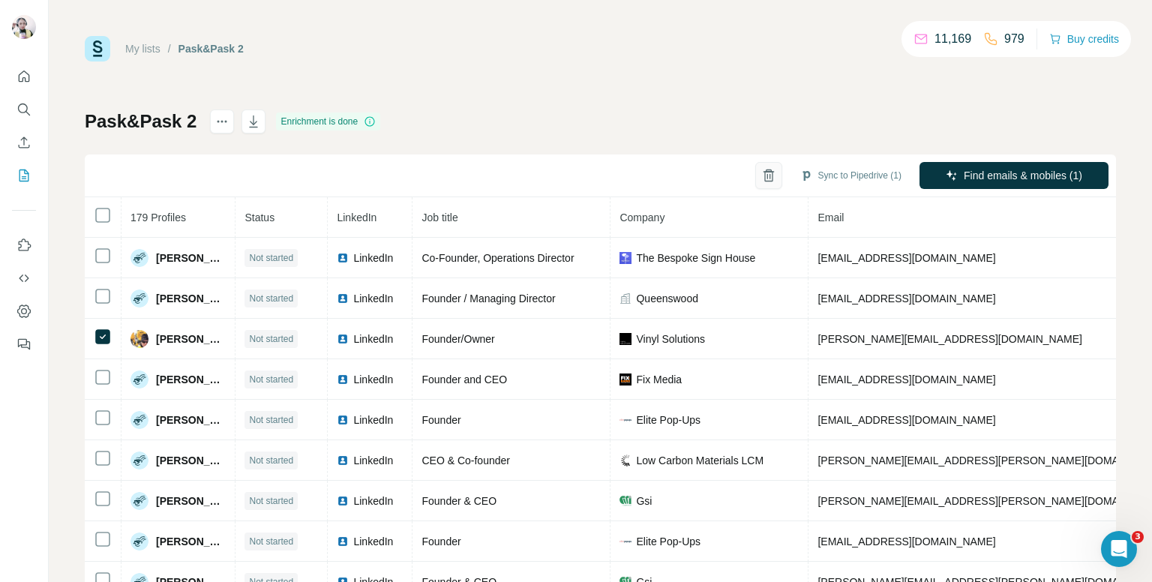
click at [761, 175] on icon "button" at bounding box center [768, 175] width 15 height 15
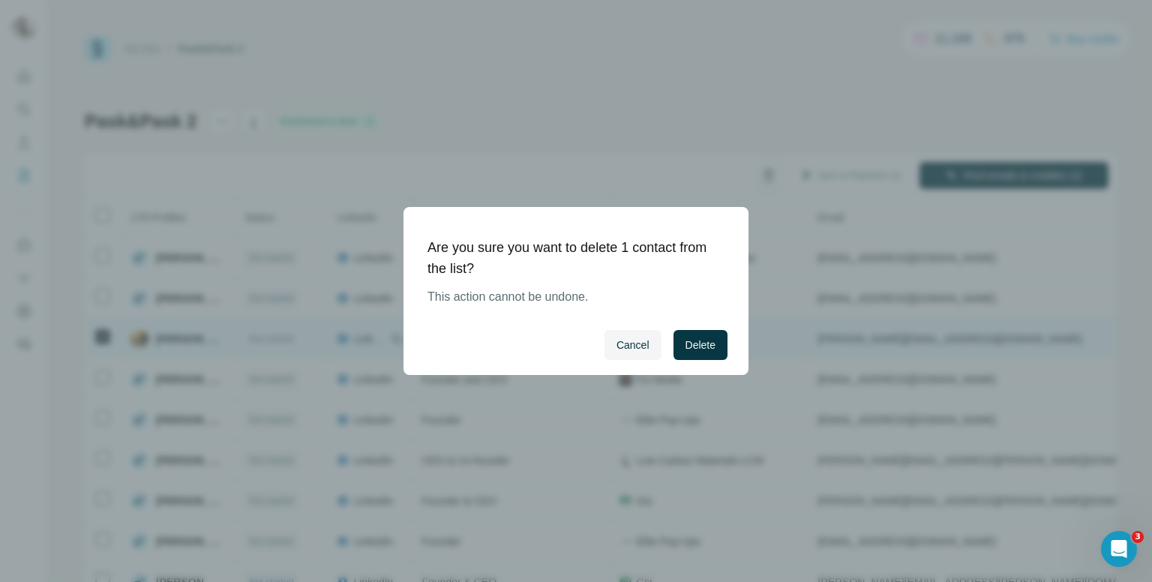
drag, startPoint x: 677, startPoint y: 337, endPoint x: 681, endPoint y: 326, distance: 11.1
click at [680, 334] on button "Delete" at bounding box center [700, 345] width 54 height 30
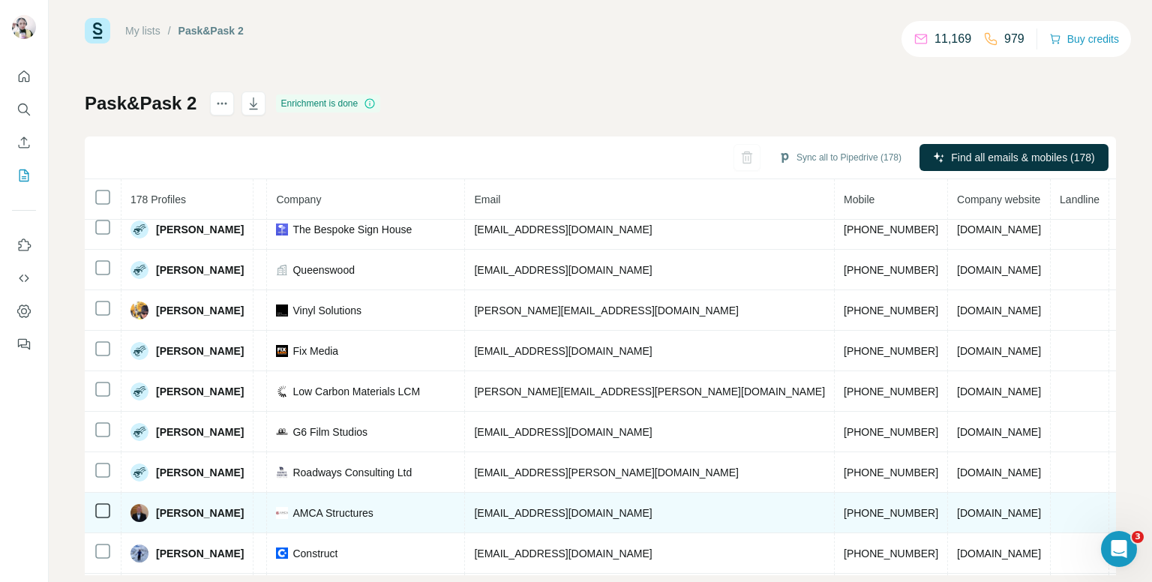
scroll to position [456, 361]
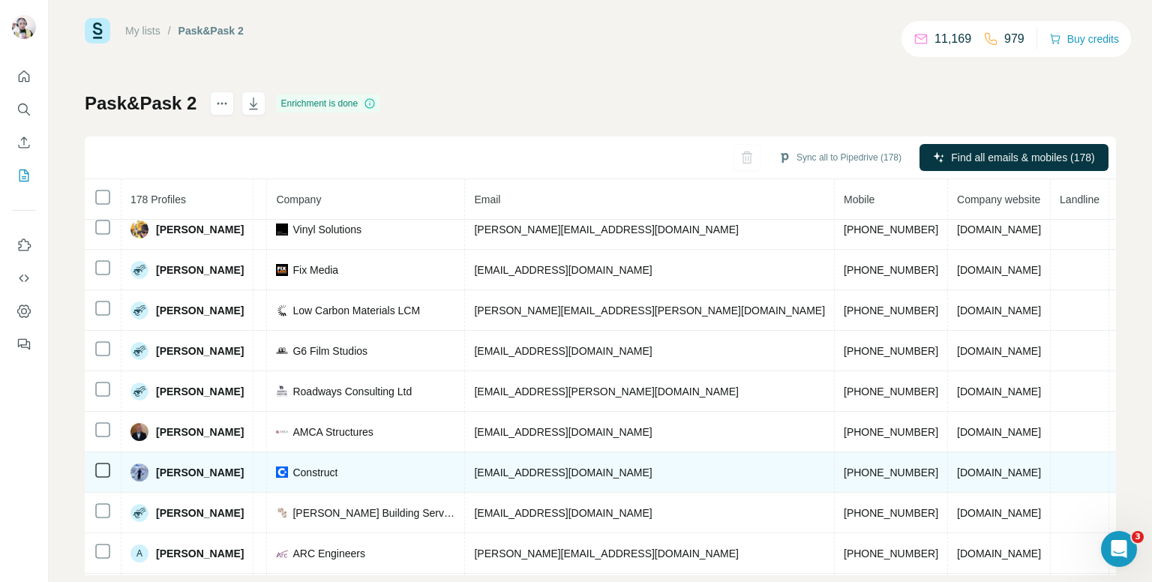
click at [835, 476] on td "[PHONE_NUMBER]" at bounding box center [891, 472] width 113 height 40
copy span "[PHONE_NUMBER]"
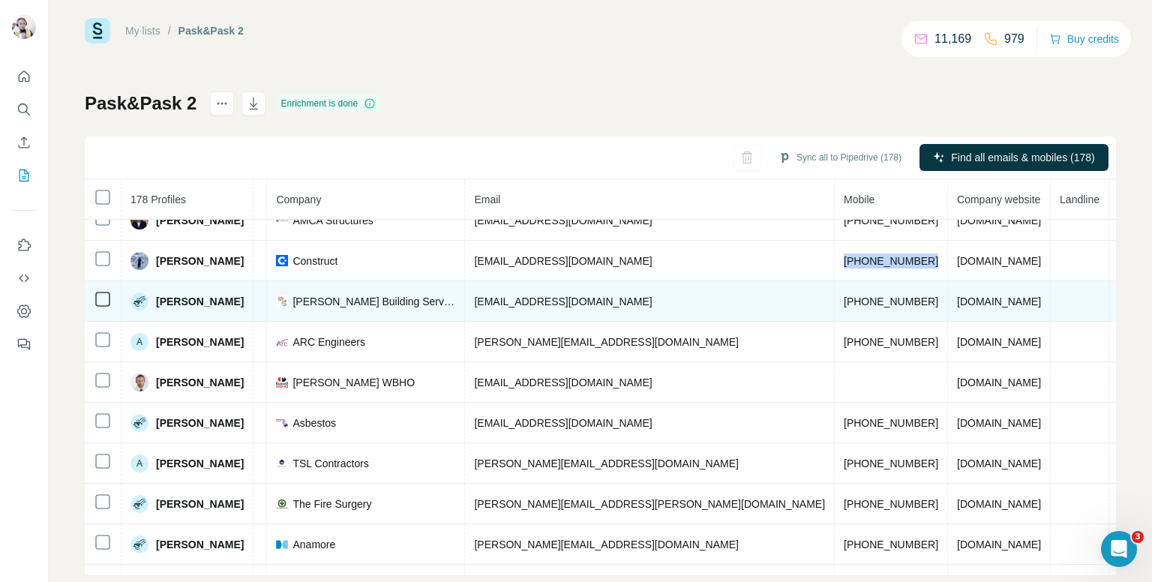
scroll to position [681, 361]
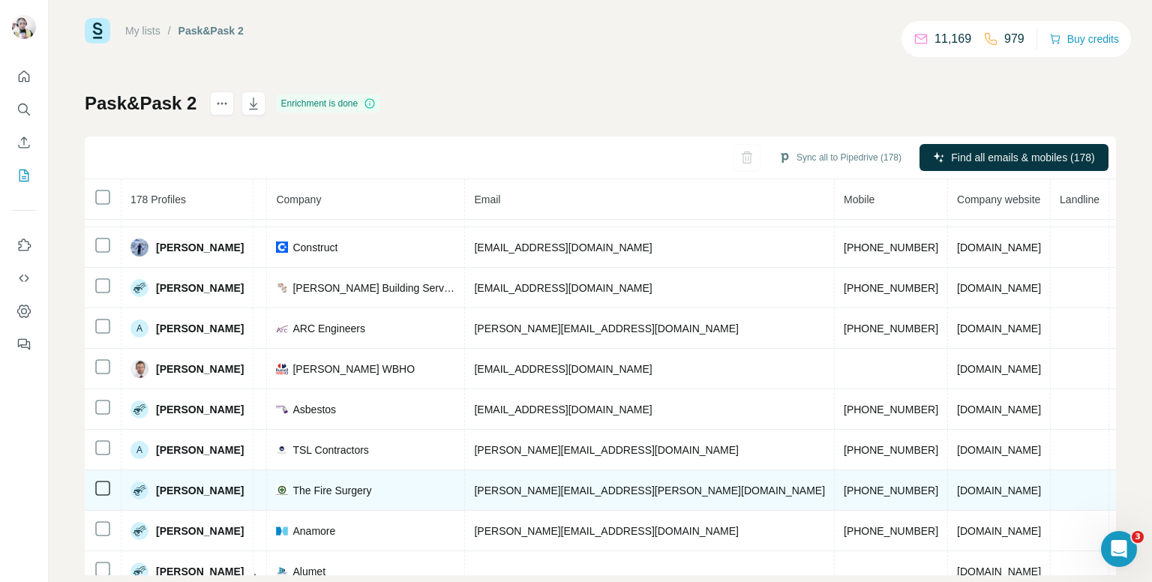
click at [844, 484] on span "[PHONE_NUMBER]" at bounding box center [891, 490] width 94 height 12
copy span "[PHONE_NUMBER]"
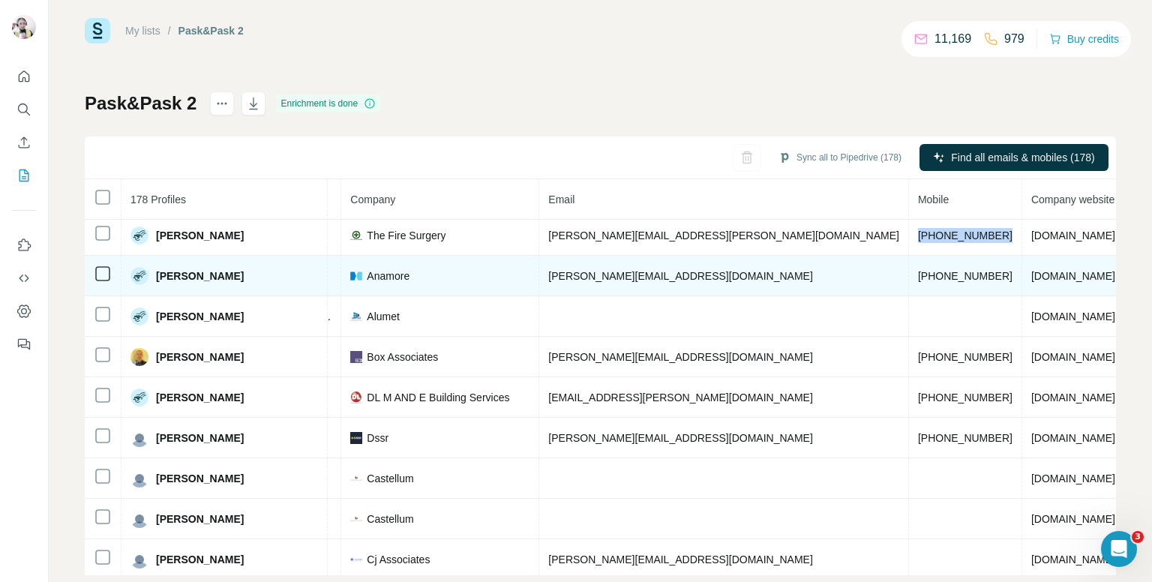
scroll to position [933, 361]
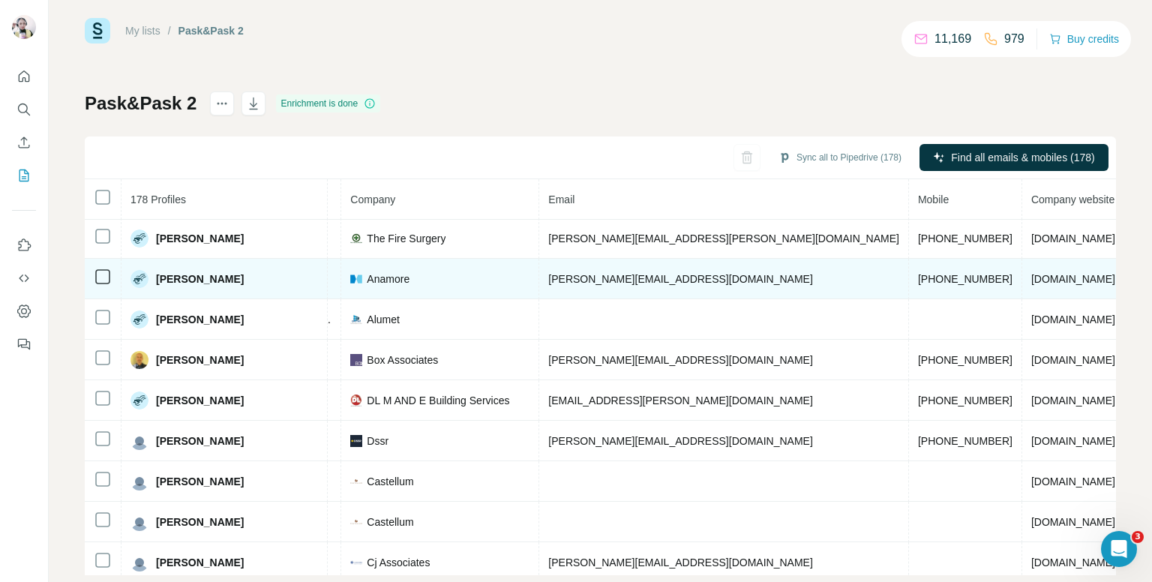
click at [918, 273] on span "[PHONE_NUMBER]" at bounding box center [965, 279] width 94 height 12
copy span "[PHONE_NUMBER]"
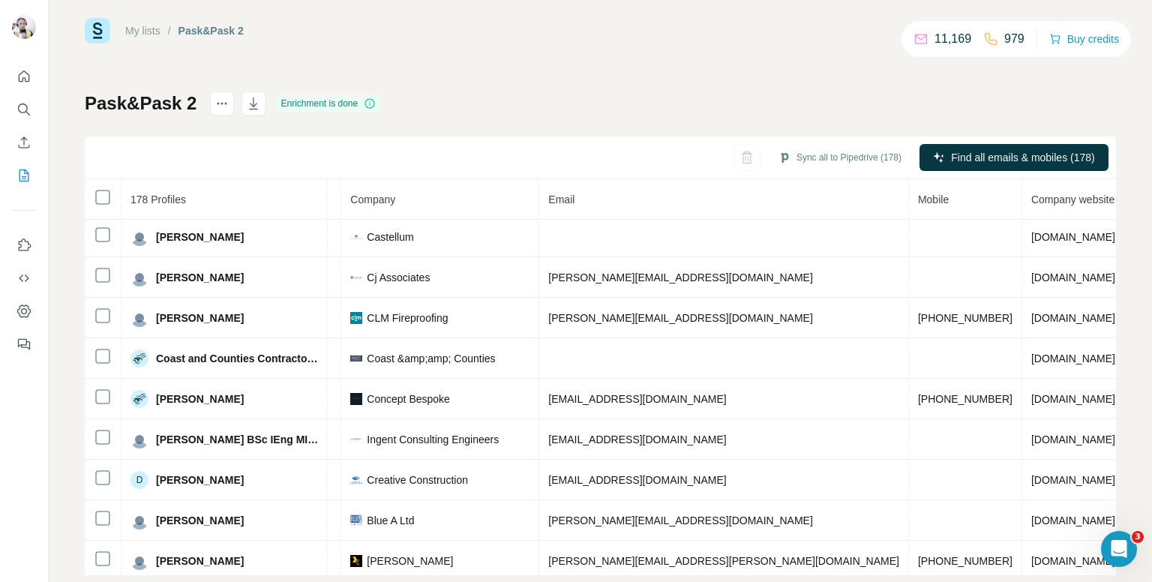
scroll to position [1233, 361]
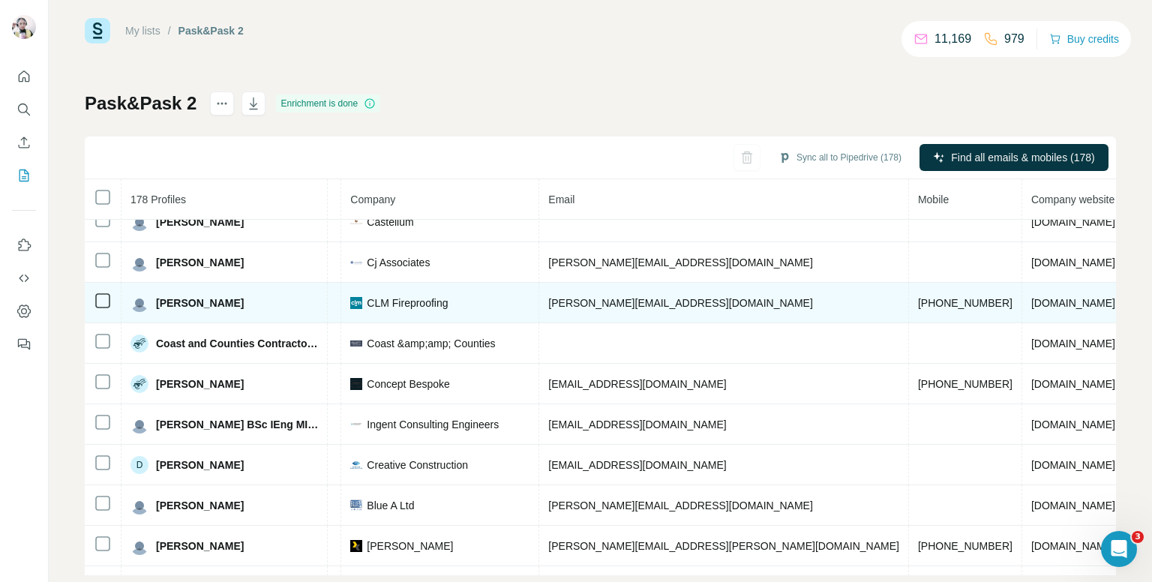
click at [918, 297] on span "[PHONE_NUMBER]" at bounding box center [965, 303] width 94 height 12
copy span "[PHONE_NUMBER]"
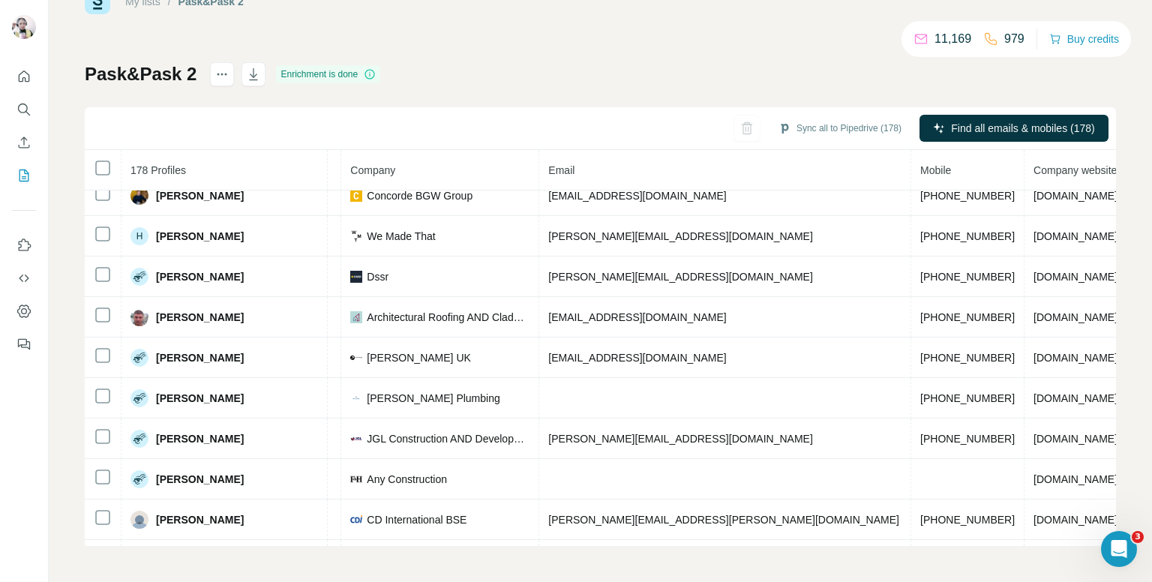
scroll to position [1962, 361]
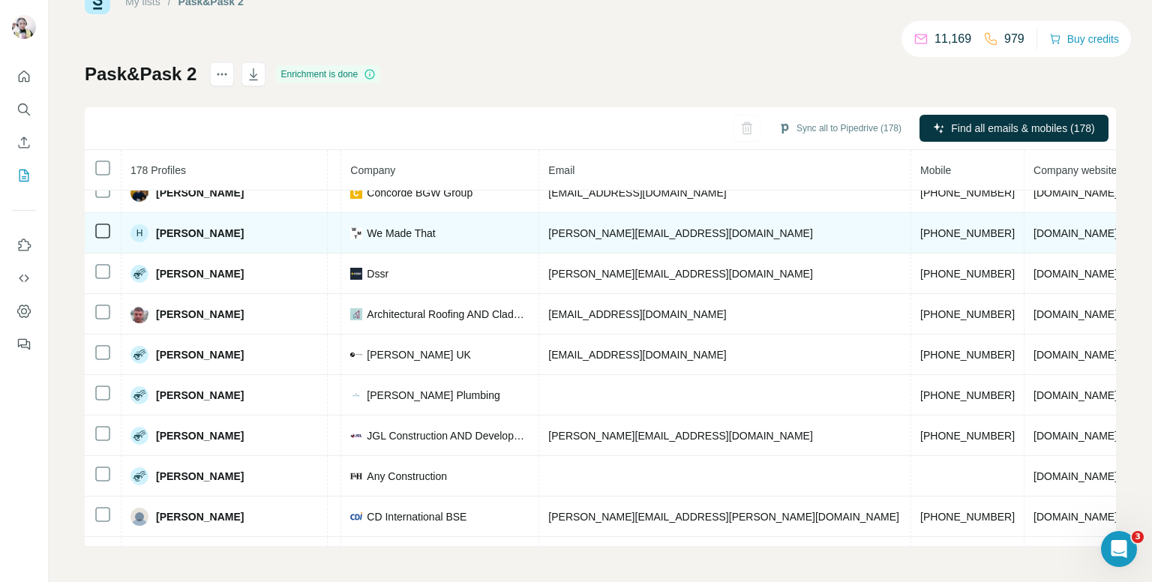
click at [920, 227] on span "[PHONE_NUMBER]" at bounding box center [967, 233] width 94 height 12
copy span "[PHONE_NUMBER]"
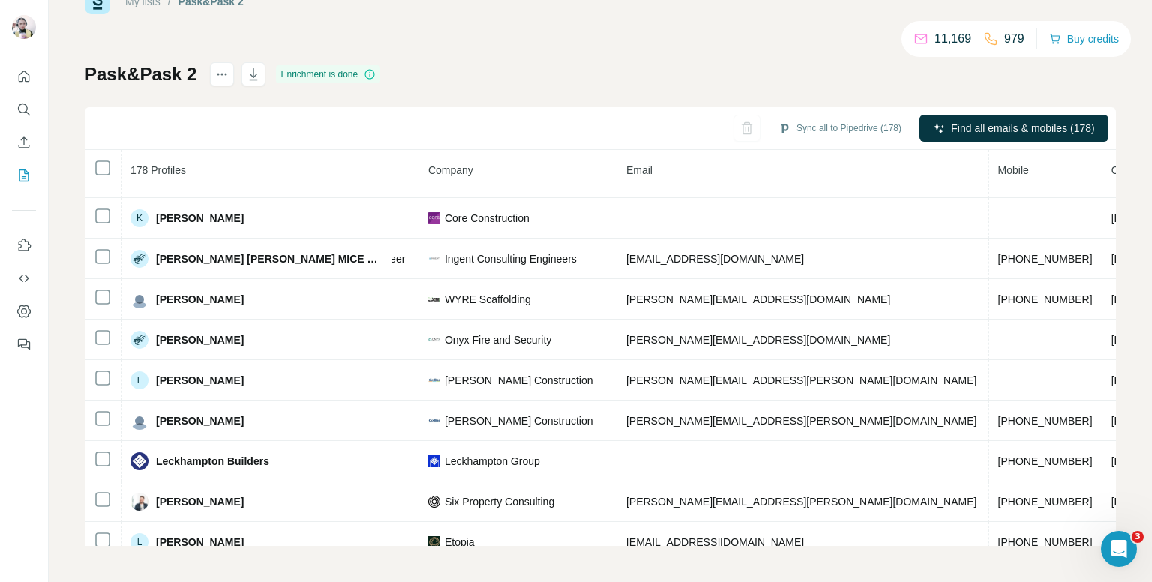
scroll to position [2868, 447]
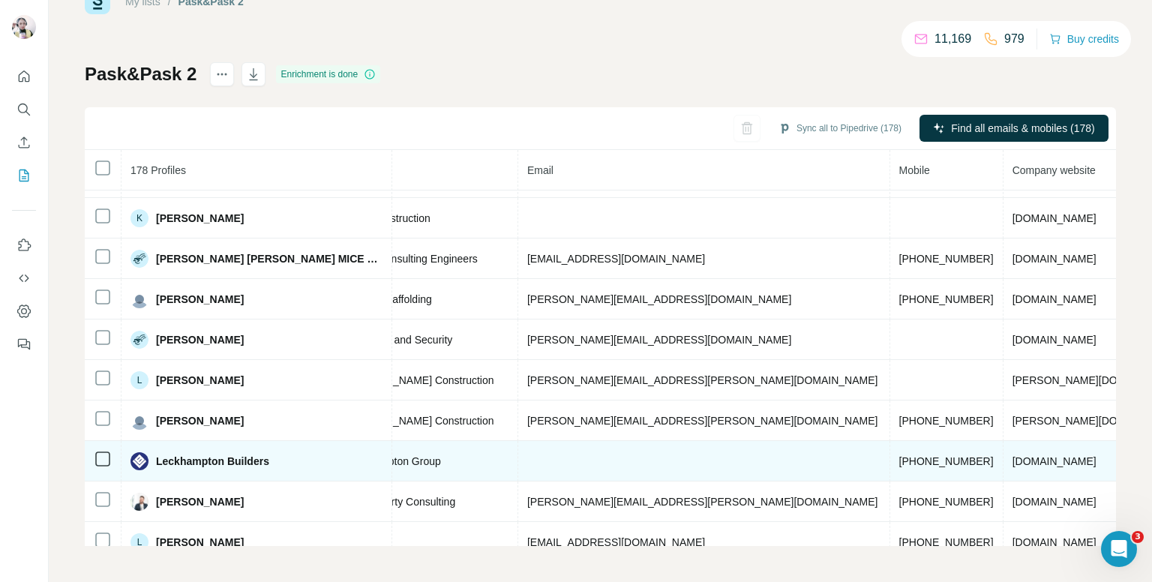
click at [899, 455] on span "[PHONE_NUMBER]" at bounding box center [946, 461] width 94 height 12
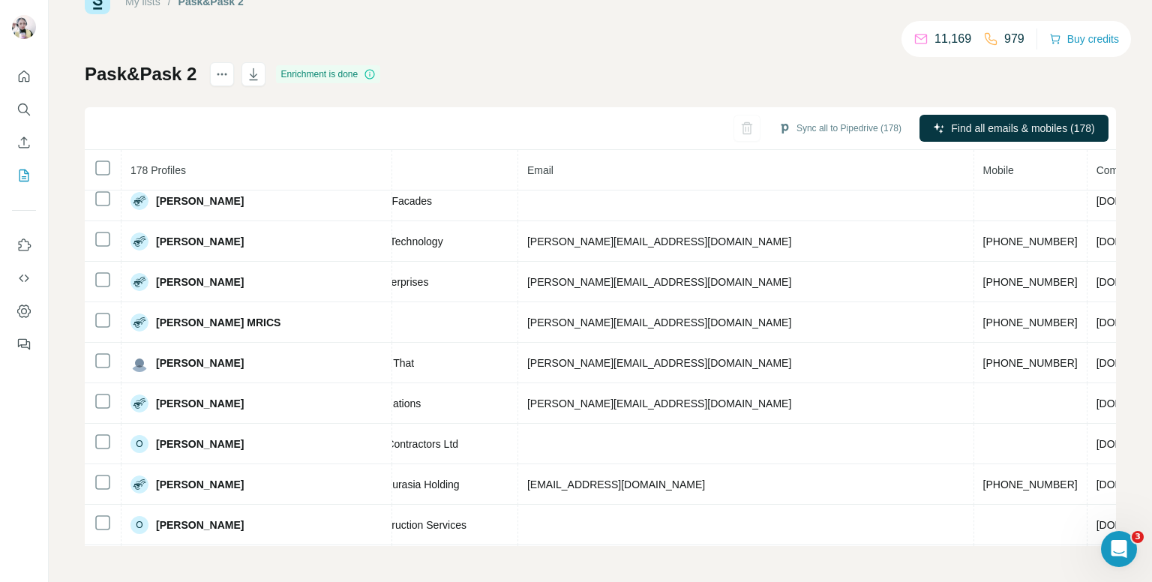
scroll to position [4224, 447]
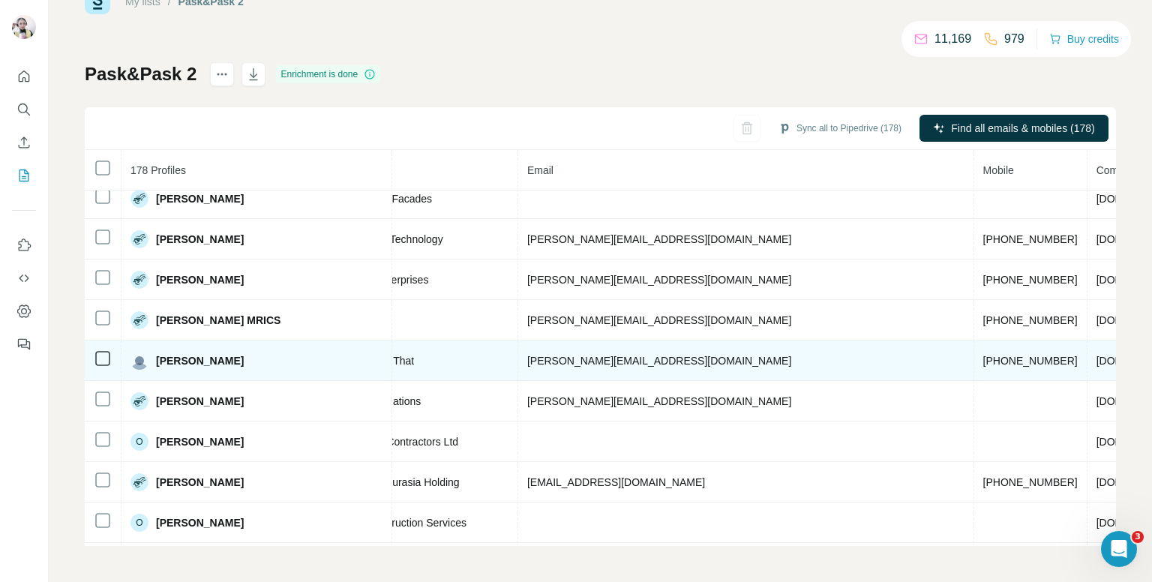
click at [983, 355] on span "[PHONE_NUMBER]" at bounding box center [1030, 361] width 94 height 12
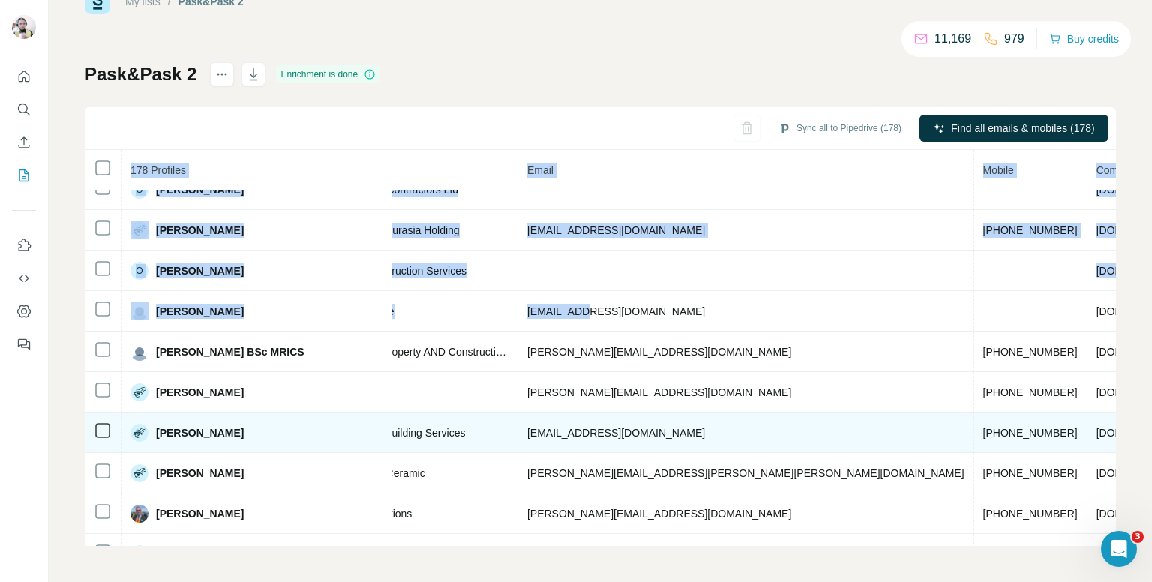
drag, startPoint x: 546, startPoint y: 535, endPoint x: 580, endPoint y: 324, distance: 213.4
click at [547, 578] on div "My lists / Pask&Pask 2 11,169 979 Buy credits Pask&Pask 2 Enrichment is done Sy…" at bounding box center [600, 291] width 1103 height 582
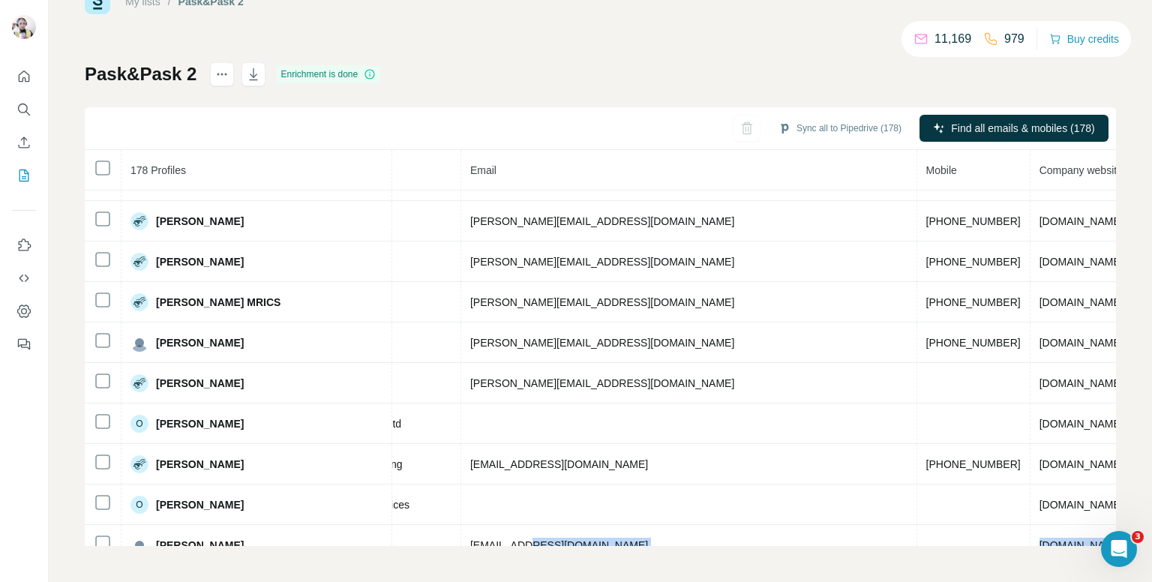
scroll to position [4242, 301]
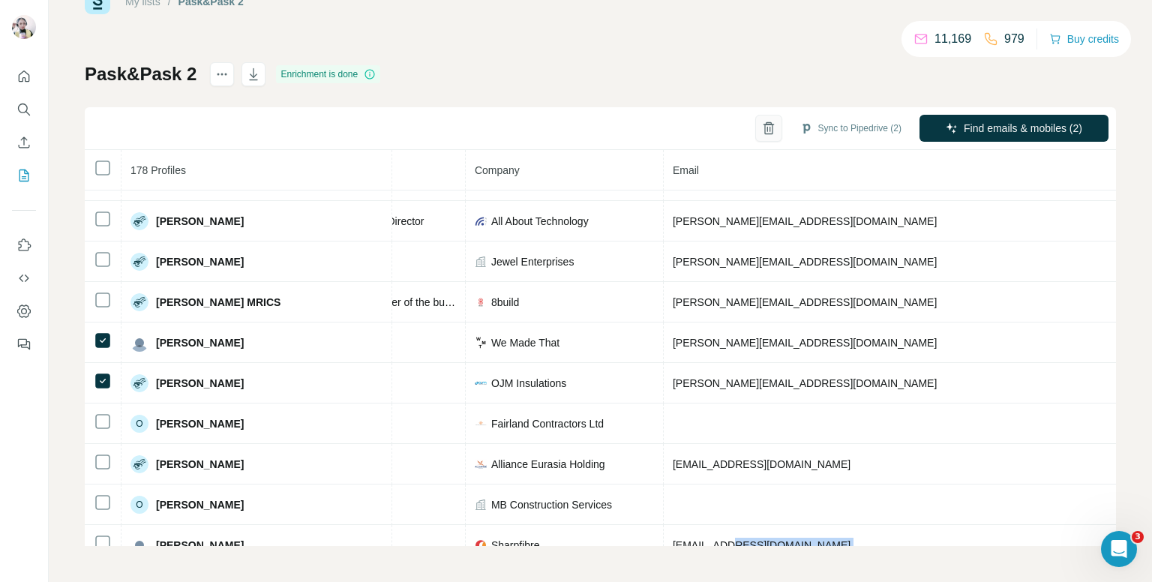
click at [755, 118] on button "button" at bounding box center [768, 128] width 27 height 27
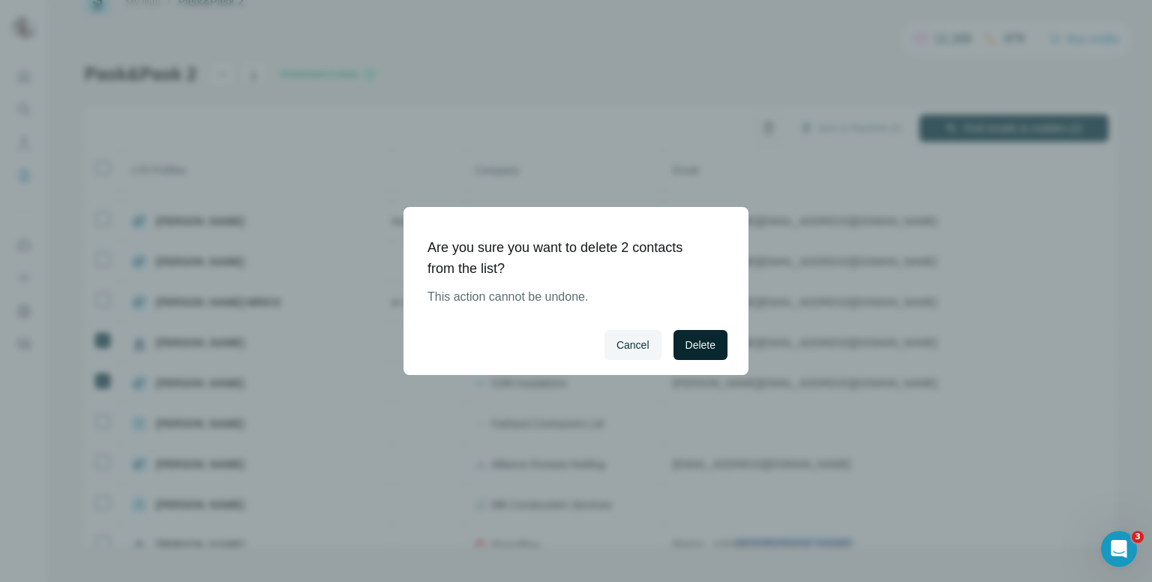
click at [694, 345] on span "Delete" at bounding box center [700, 344] width 30 height 15
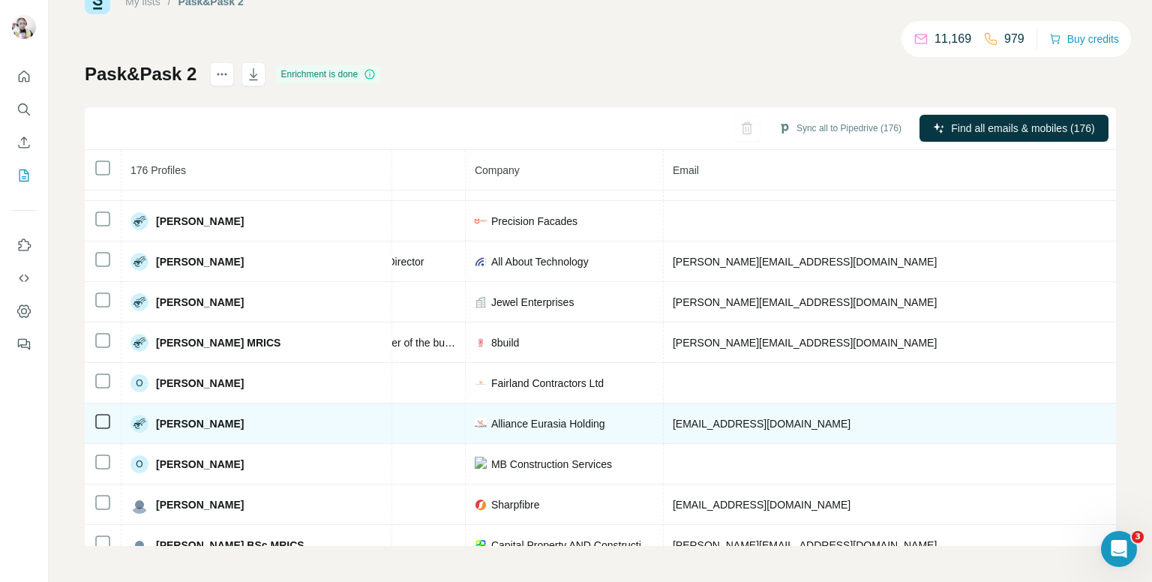
scroll to position [4282, 301]
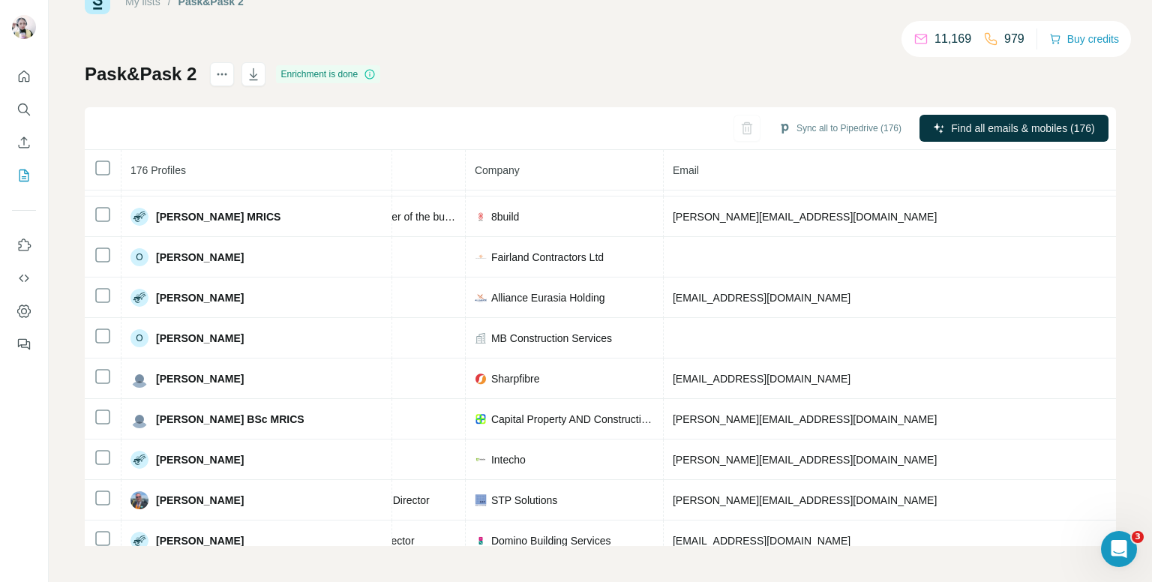
scroll to position [4432, 301]
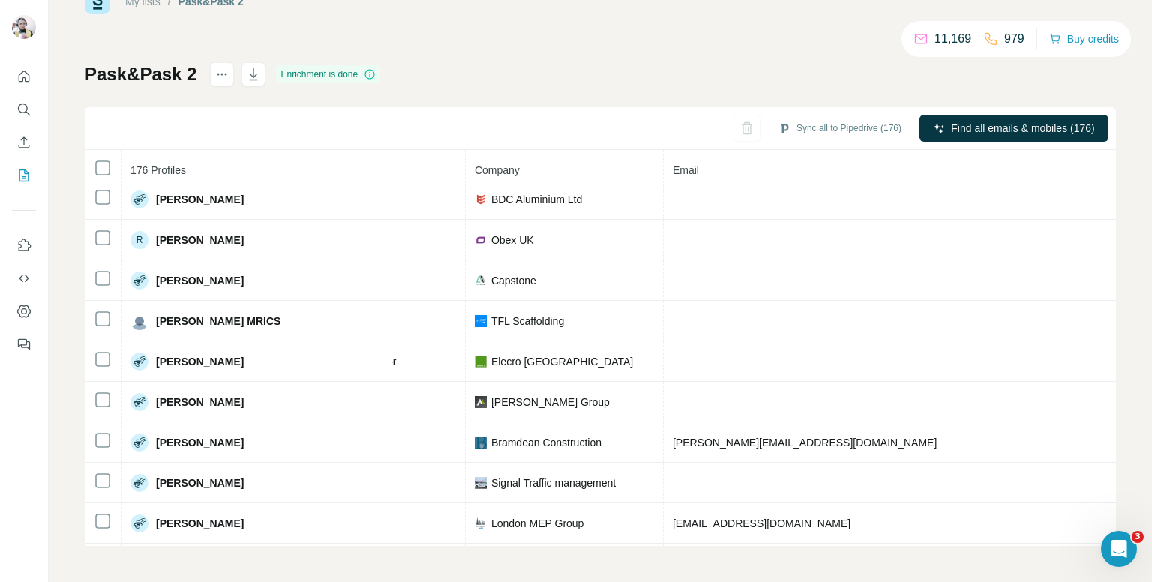
scroll to position [6021, 301]
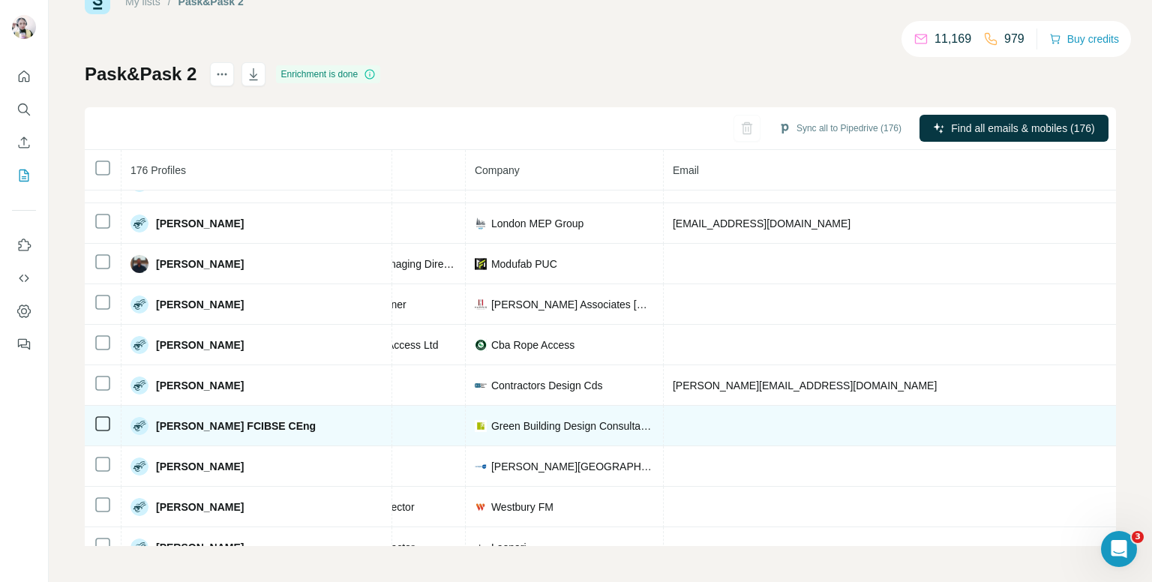
scroll to position [6096, 301]
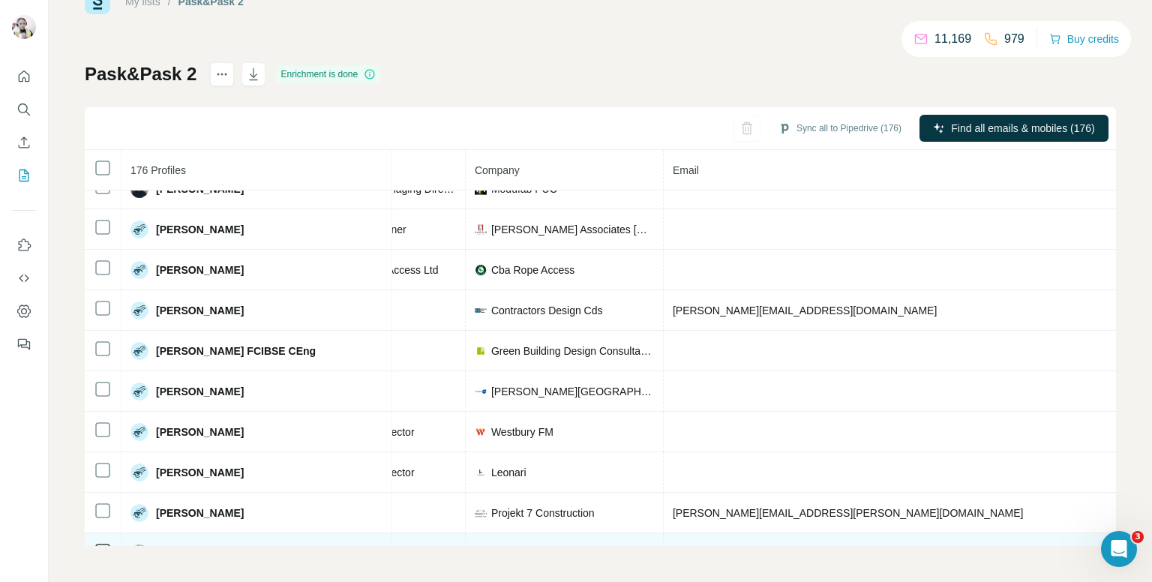
click at [582, 432] on div "Pask&Pask 2 Enrichment is done Sync all to Pipedrive (176) Find all emails & mo…" at bounding box center [600, 304] width 1031 height 484
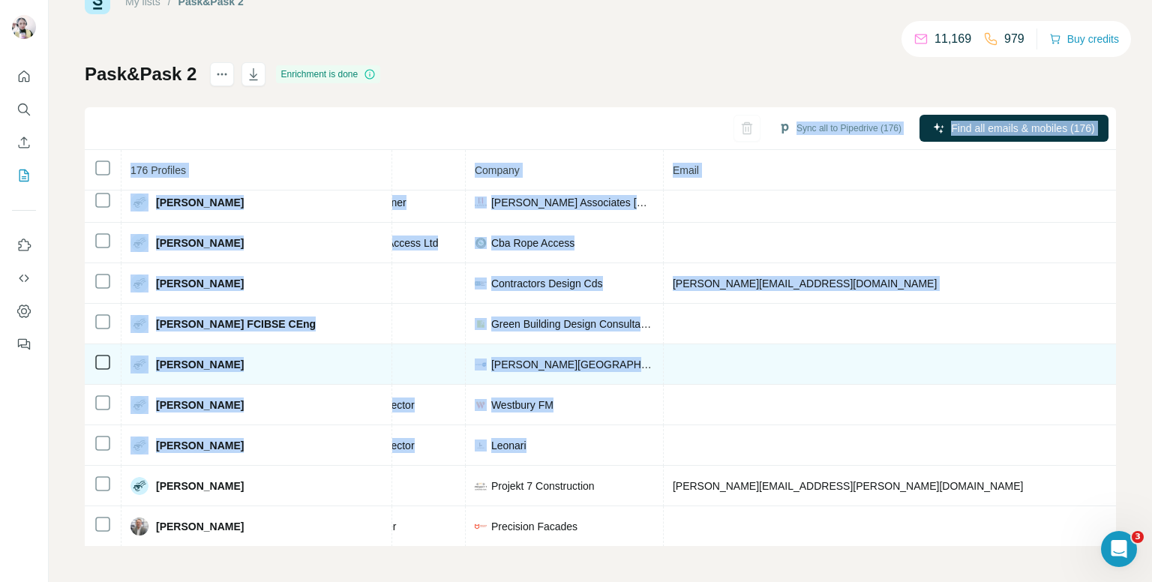
click at [809, 344] on td at bounding box center [892, 364] width 456 height 40
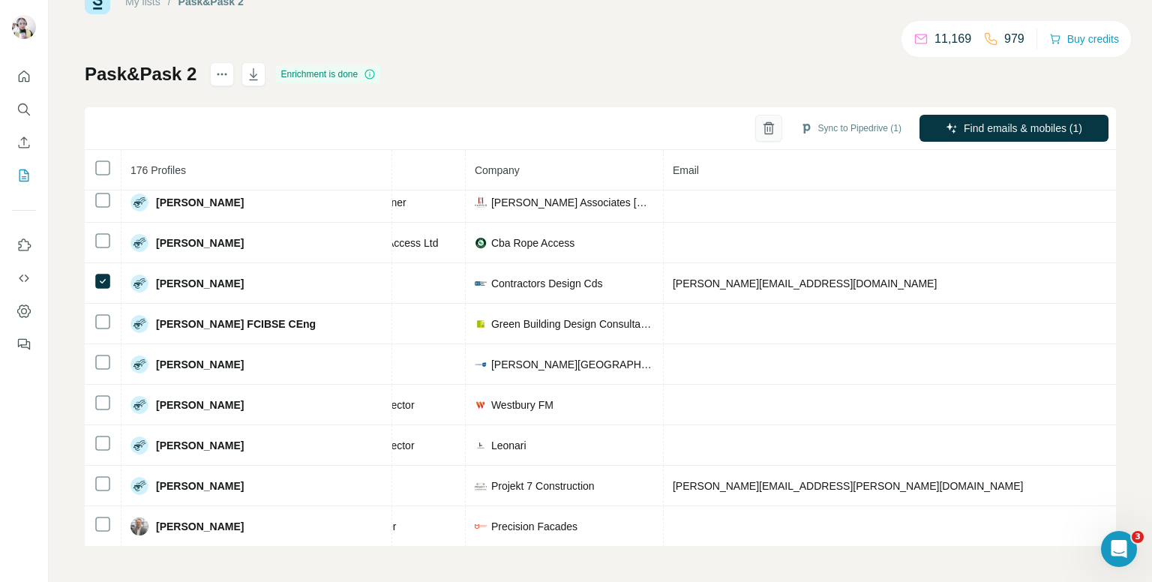
click at [761, 121] on icon "button" at bounding box center [768, 128] width 15 height 15
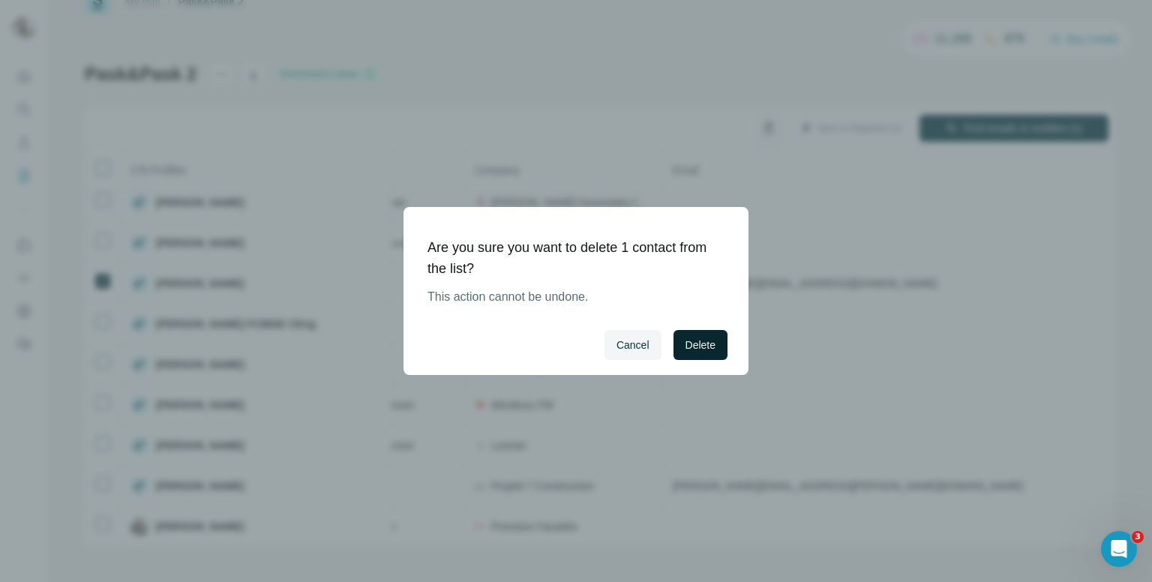
click at [687, 342] on span "Delete" at bounding box center [700, 344] width 30 height 15
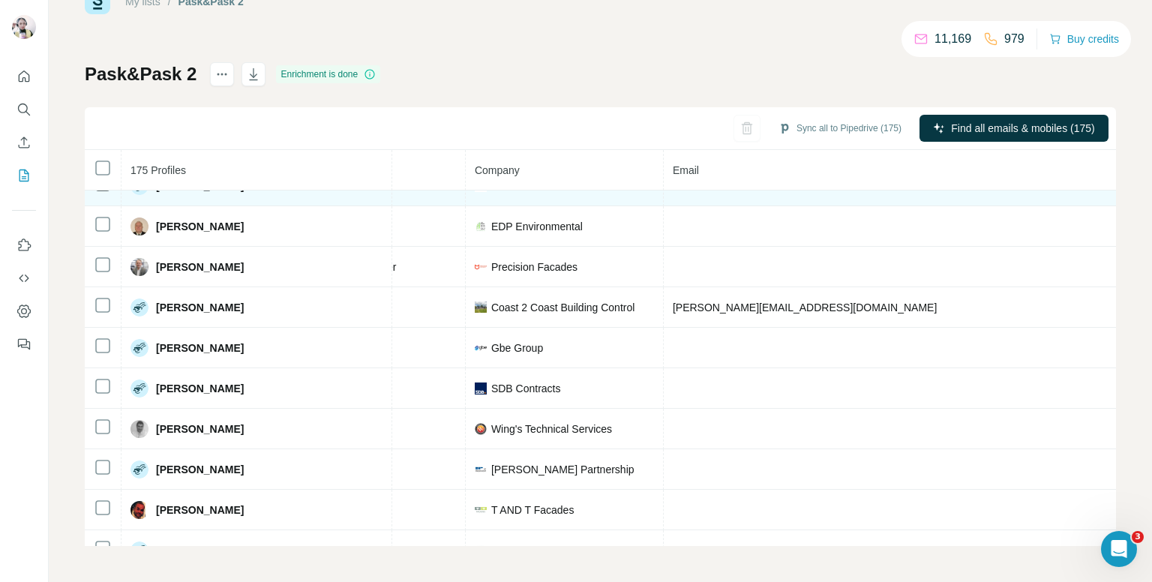
scroll to position [6273, 301]
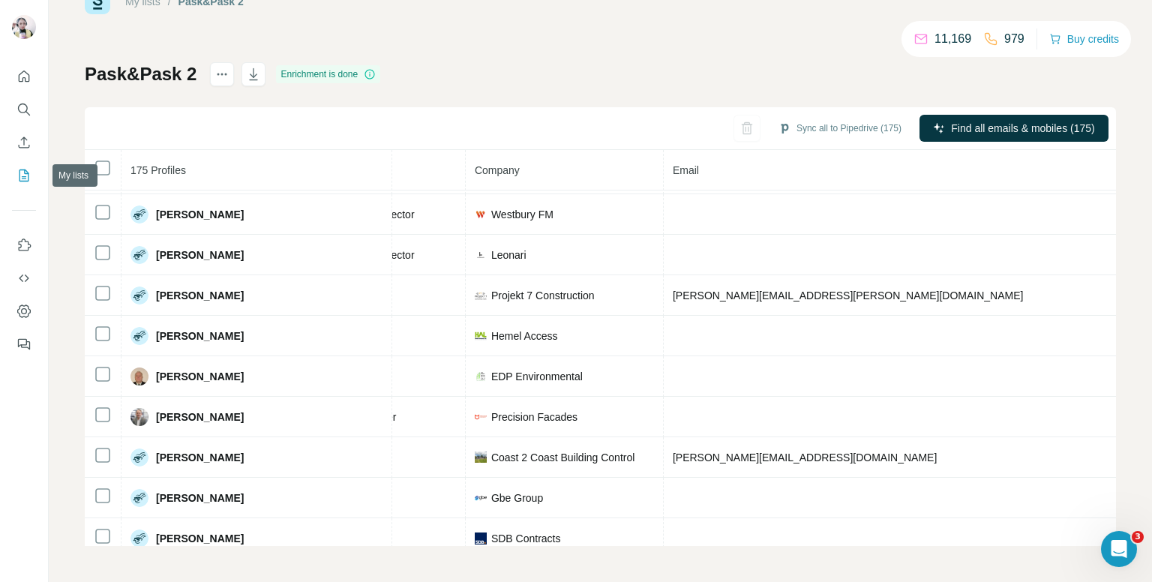
click at [33, 178] on button "My lists" at bounding box center [24, 175] width 24 height 27
click at [25, 175] on icon "My lists" at bounding box center [23, 175] width 15 height 15
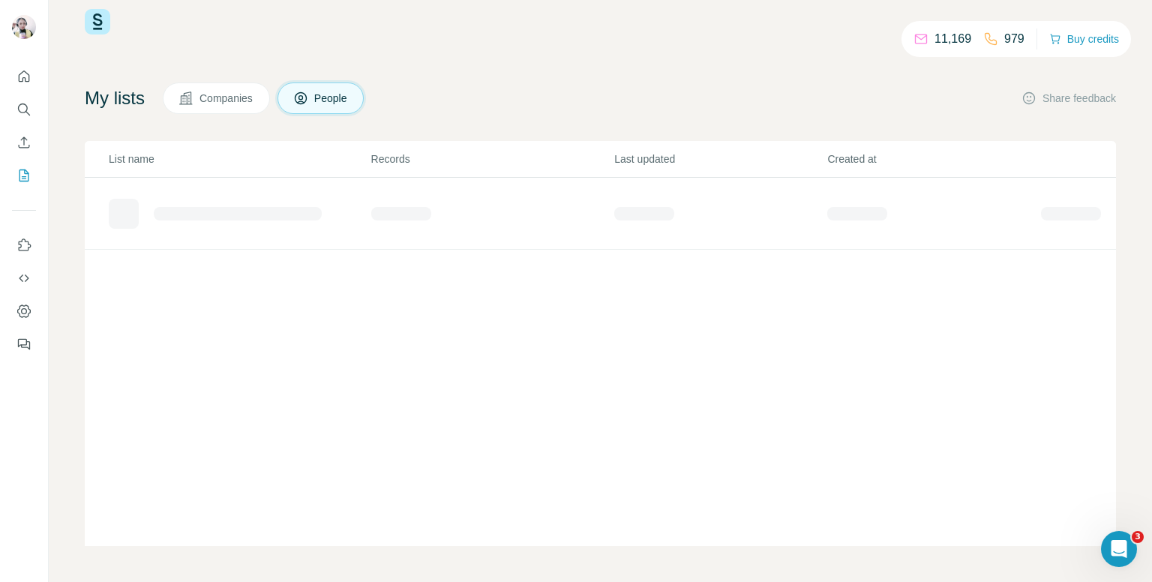
scroll to position [27, 0]
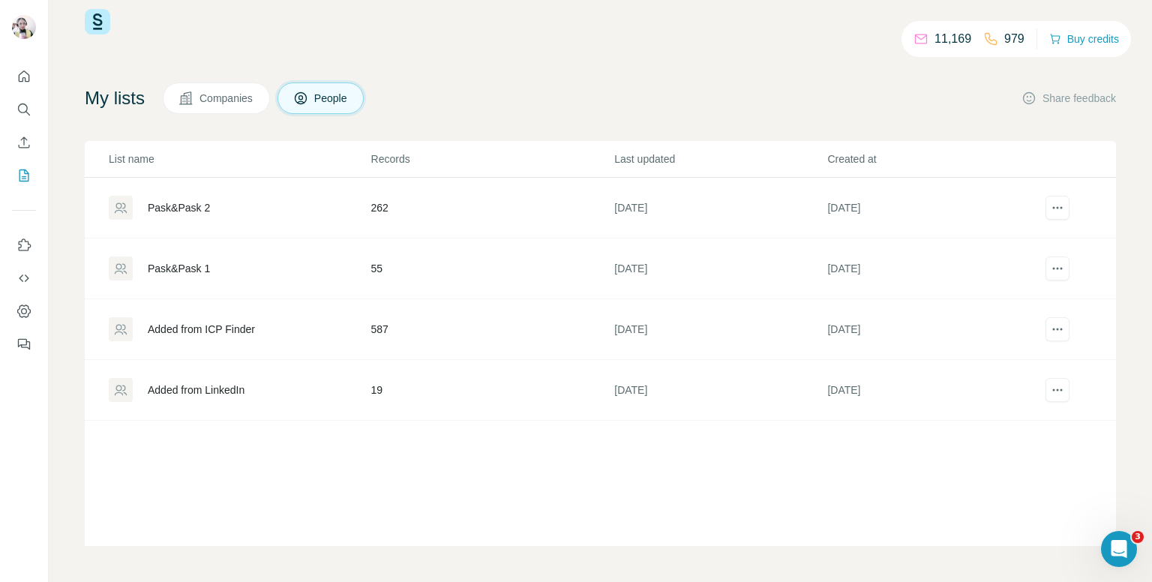
click at [265, 265] on div "Pask&Pask 1" at bounding box center [239, 268] width 261 height 24
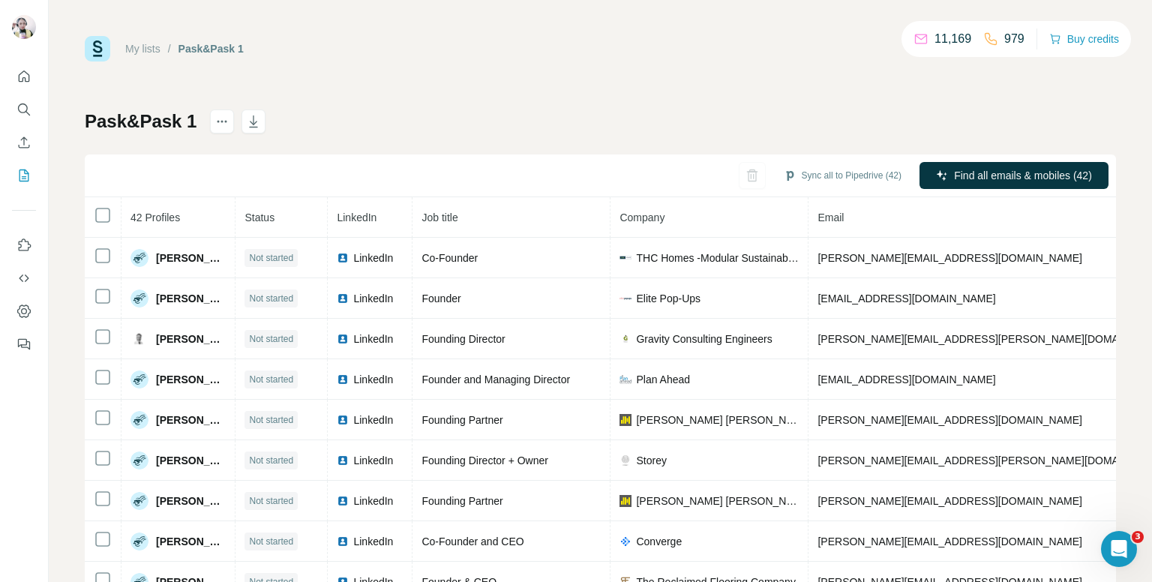
scroll to position [47, 0]
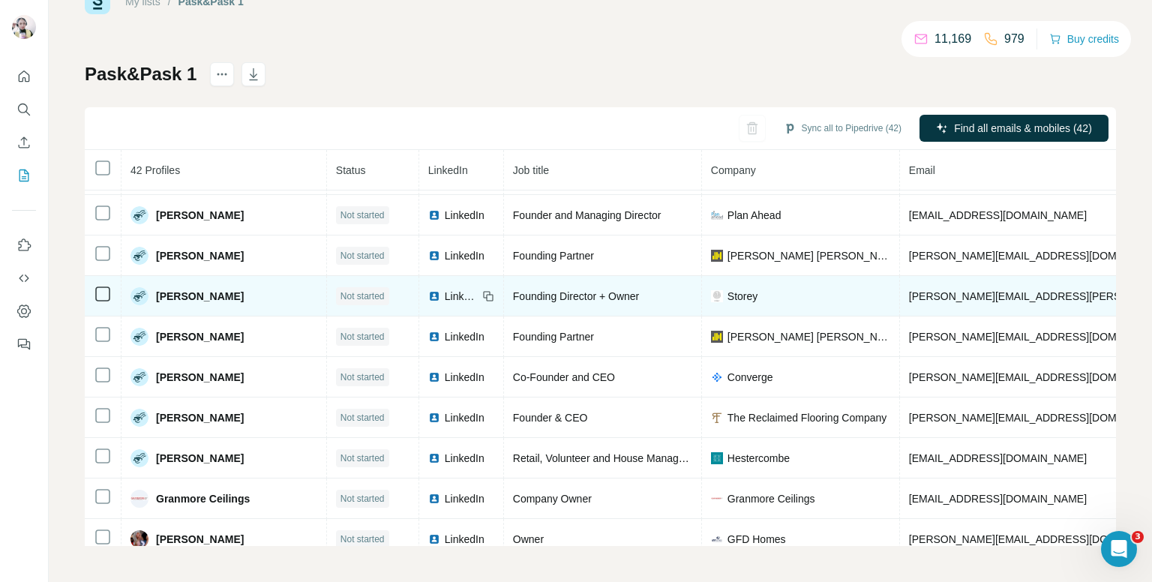
scroll to position [129, 0]
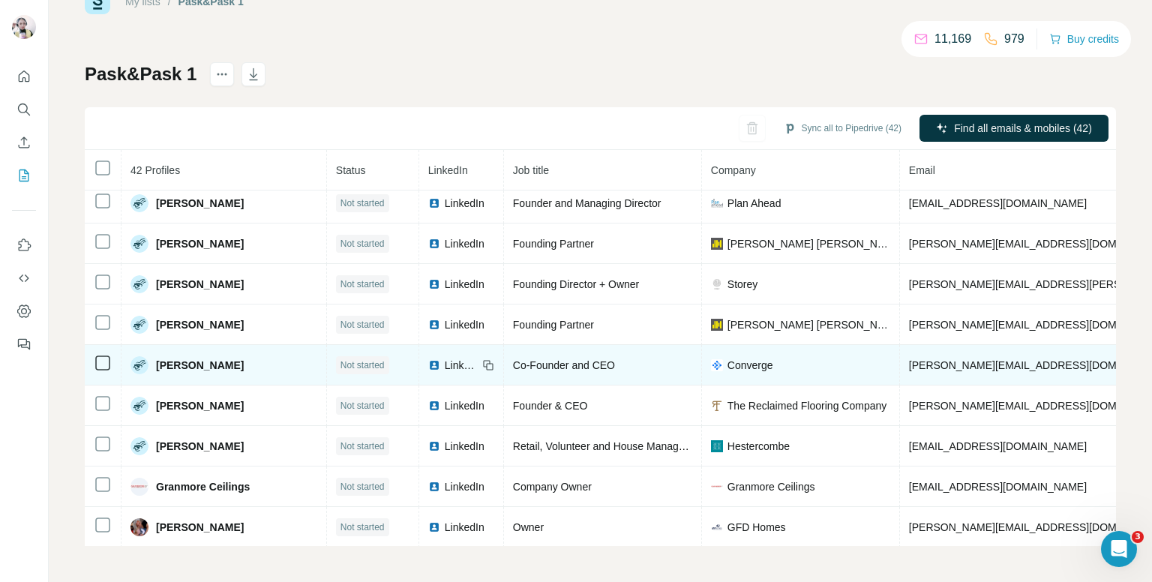
scroll to position [204, 0]
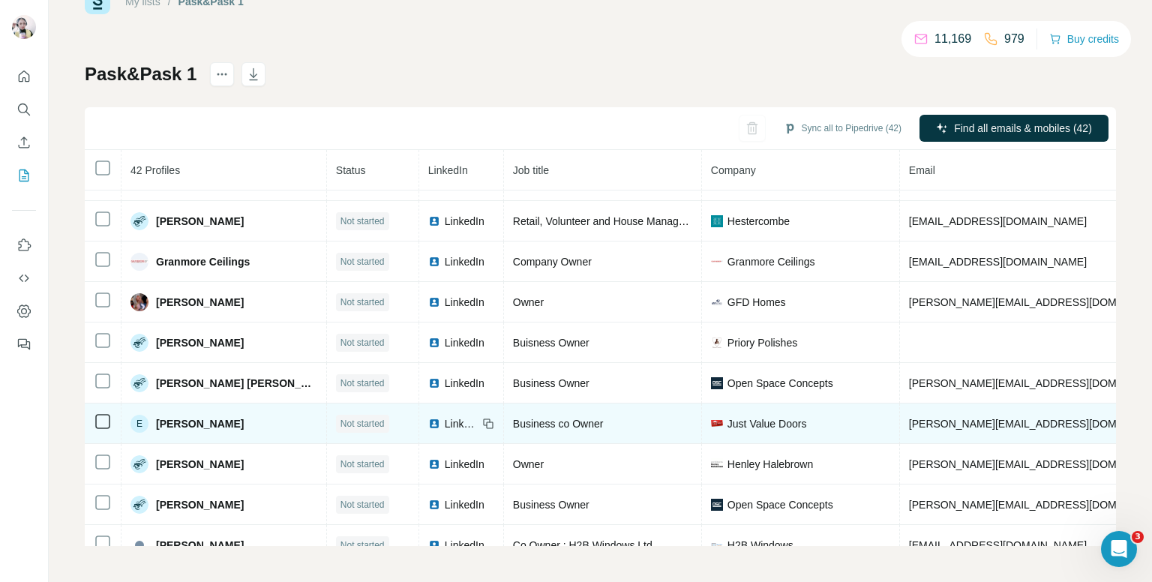
scroll to position [429, 0]
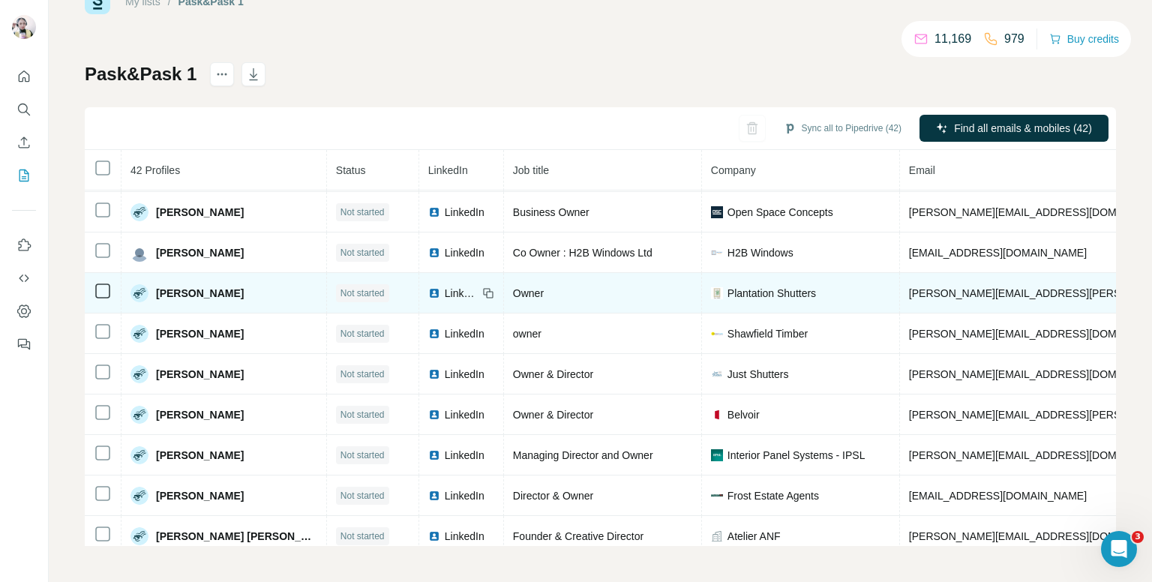
scroll to position [606, 0]
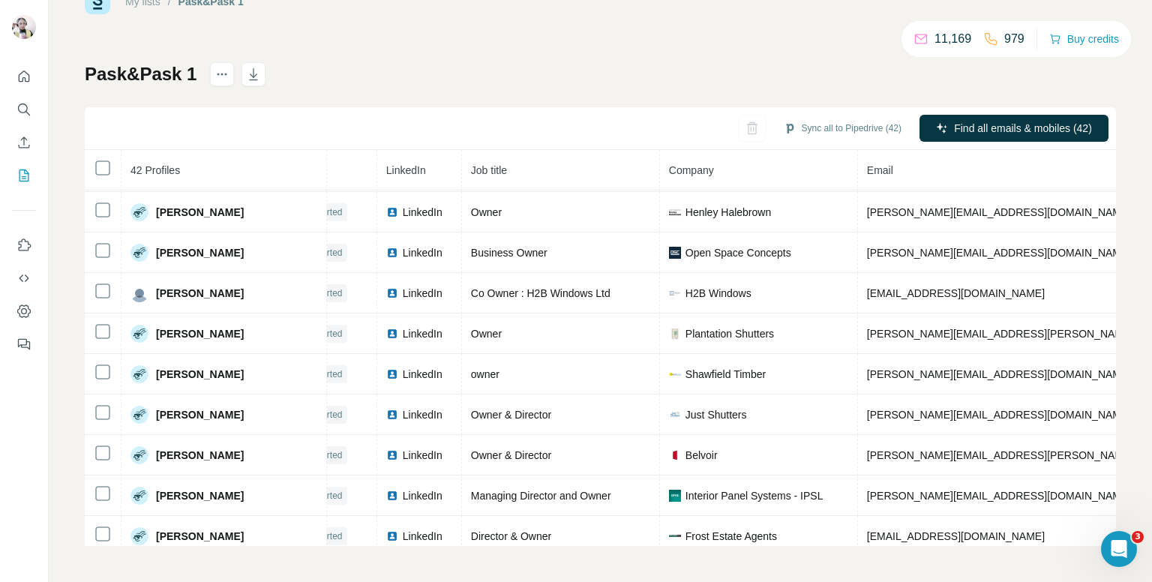
scroll to position [606, 66]
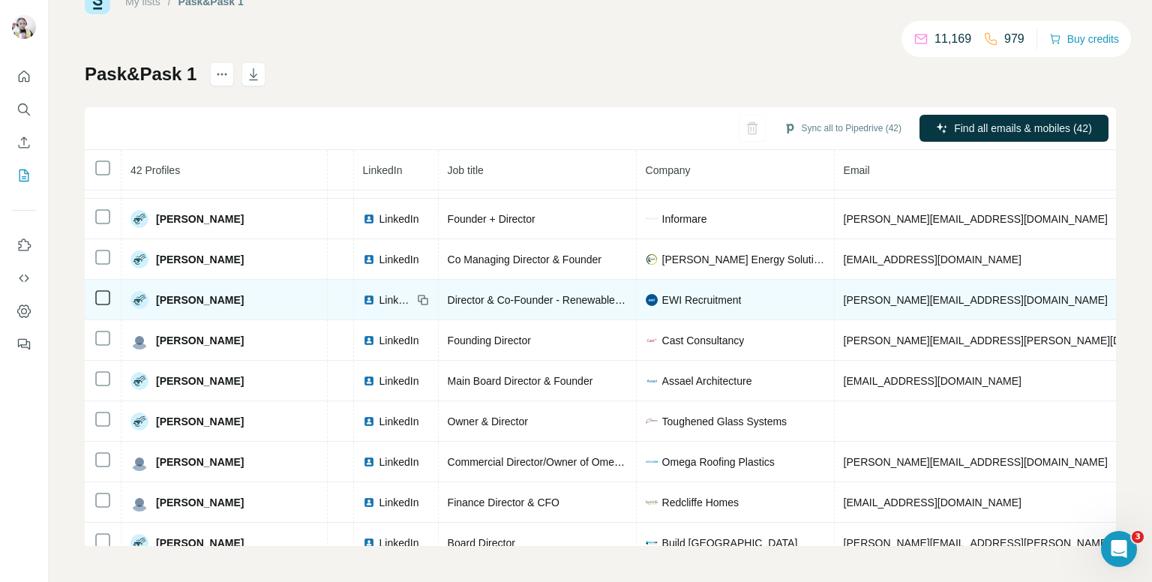
scroll to position [1008, 66]
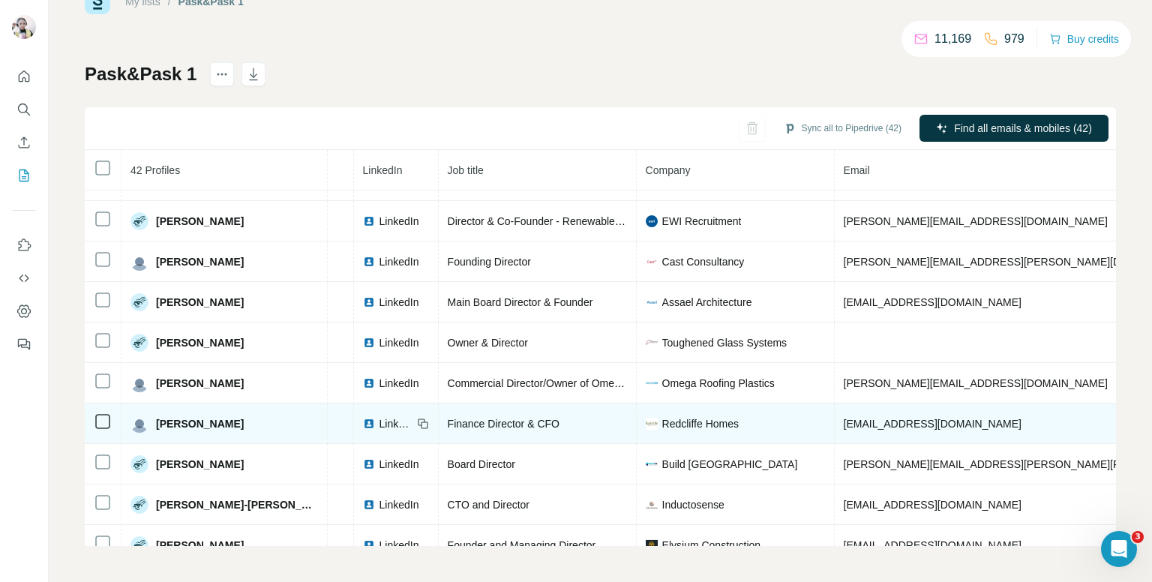
scroll to position [1158, 66]
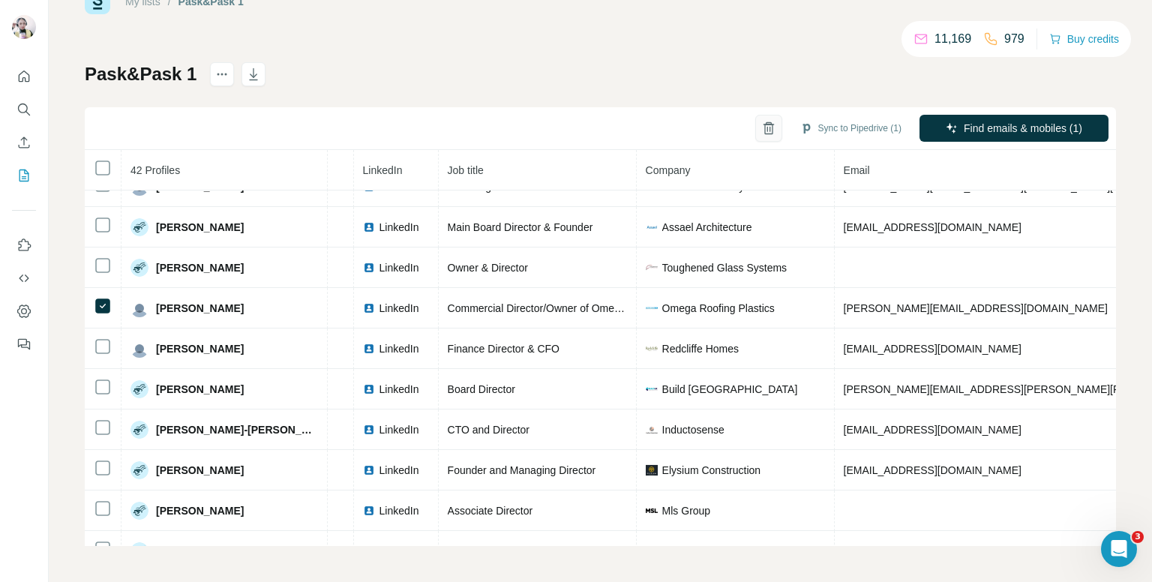
click at [761, 125] on icon "button" at bounding box center [768, 128] width 15 height 15
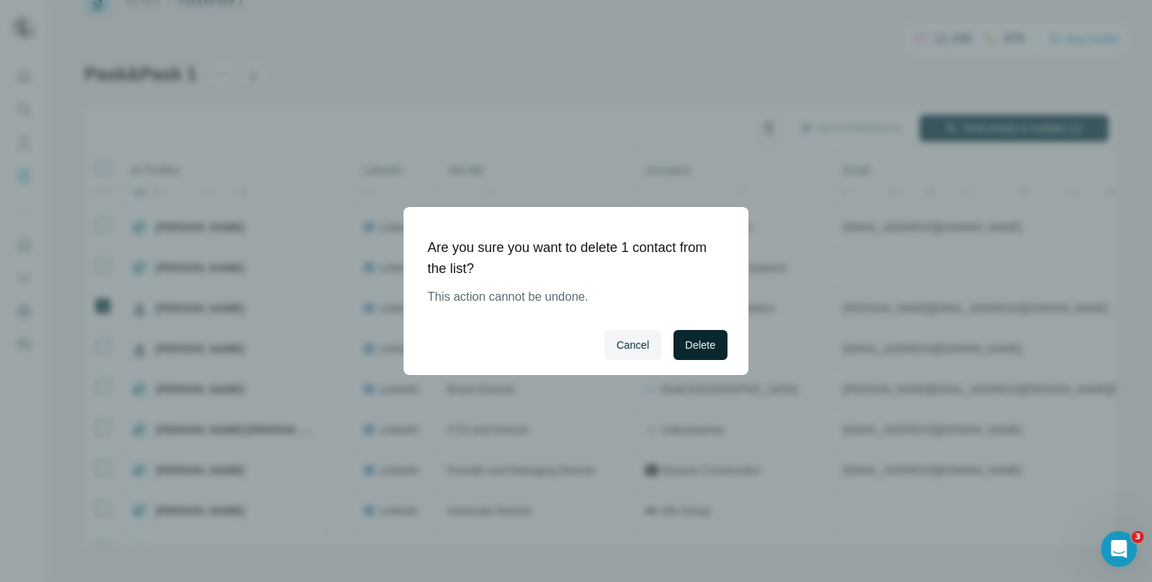
click at [709, 345] on span "Delete" at bounding box center [700, 344] width 30 height 15
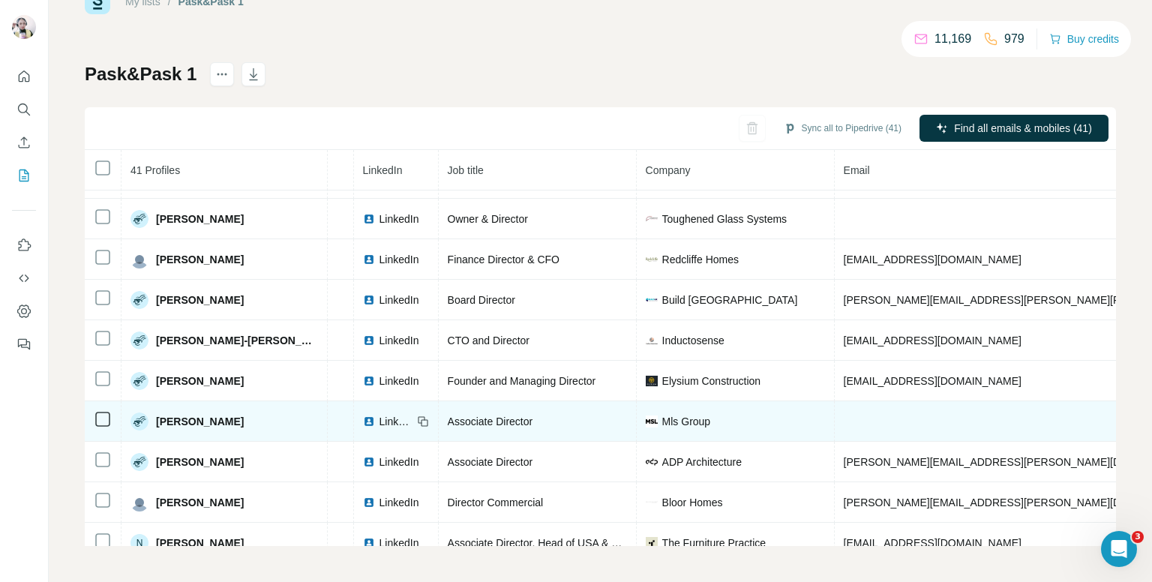
scroll to position [1233, 66]
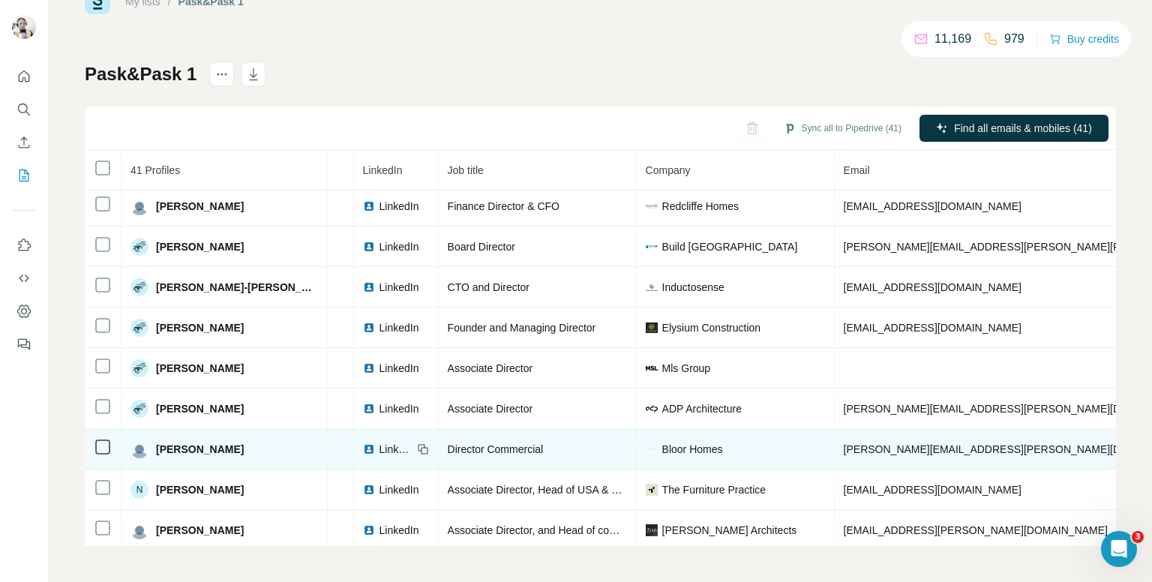
scroll to position [1300, 66]
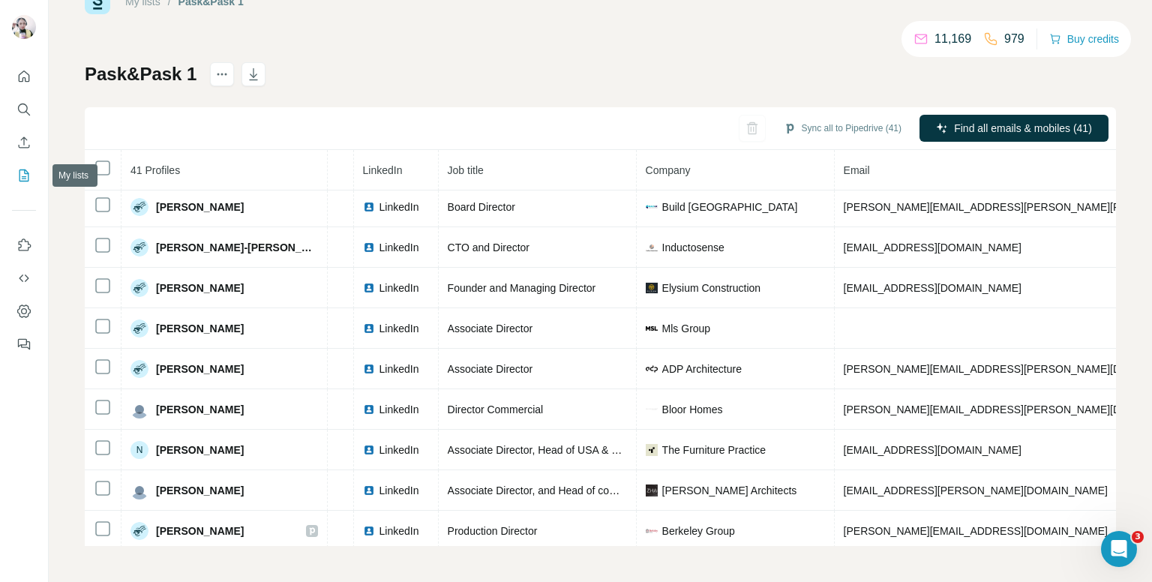
click at [11, 172] on div at bounding box center [24, 206] width 48 height 304
click at [19, 175] on icon "My lists" at bounding box center [24, 175] width 10 height 12
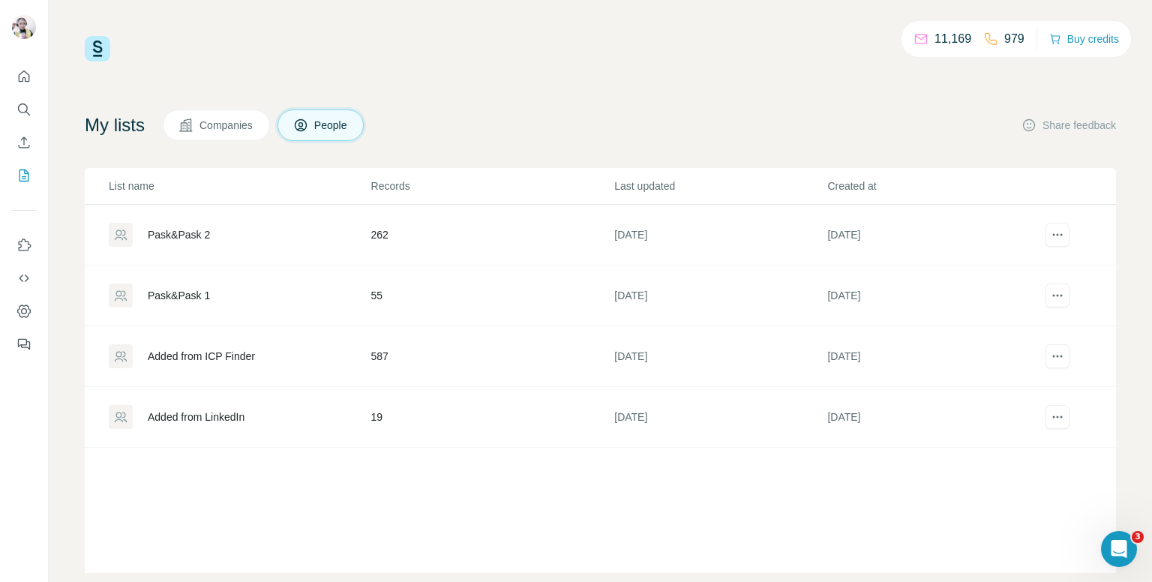
click at [628, 351] on td "[DATE]" at bounding box center [719, 356] width 213 height 61
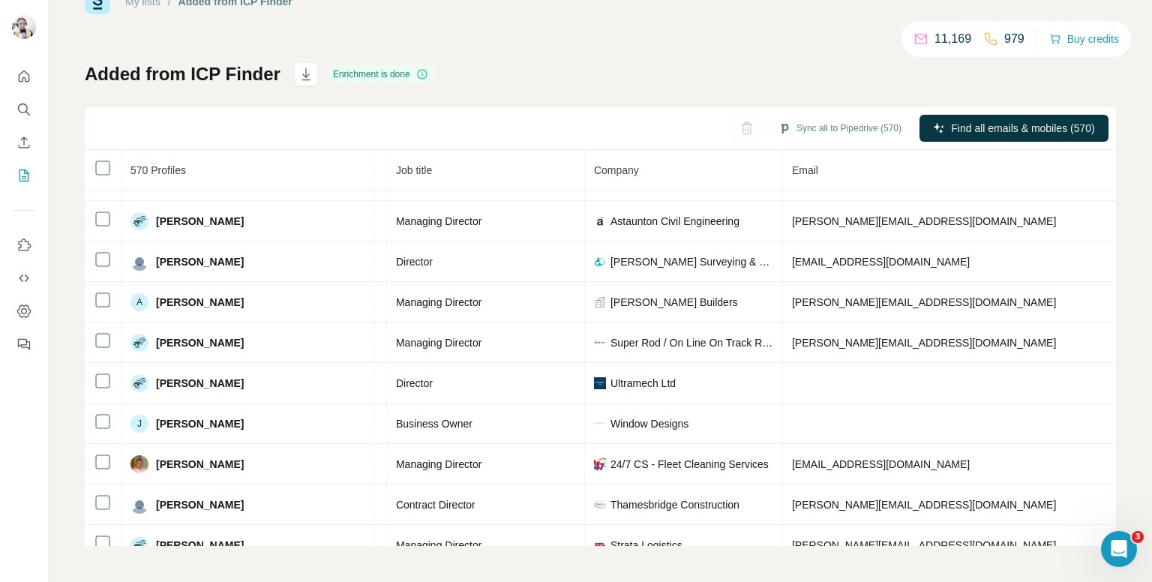
scroll to position [354, 258]
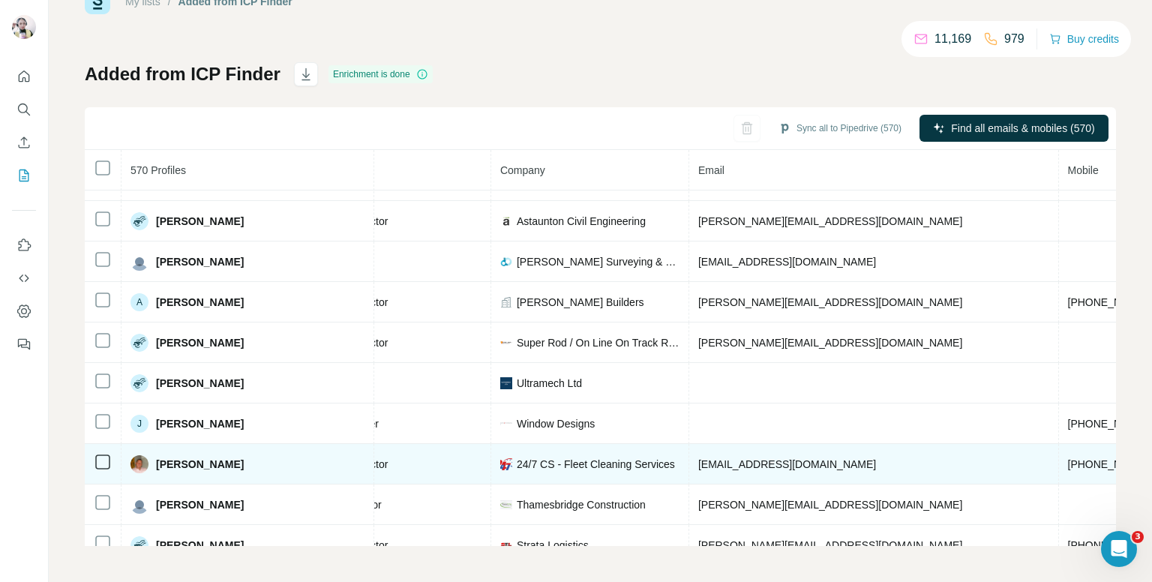
click at [1059, 453] on td "[PHONE_NUMBER]" at bounding box center [1115, 464] width 113 height 40
click at [1068, 460] on span "[PHONE_NUMBER]" at bounding box center [1115, 464] width 94 height 12
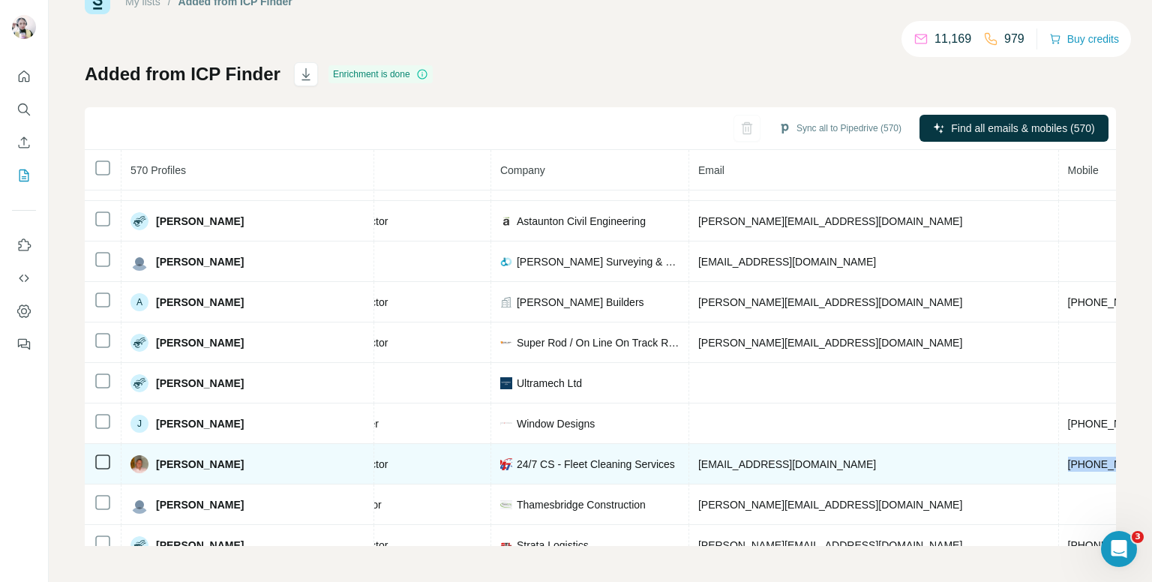
copy span "[PHONE_NUMBER]"
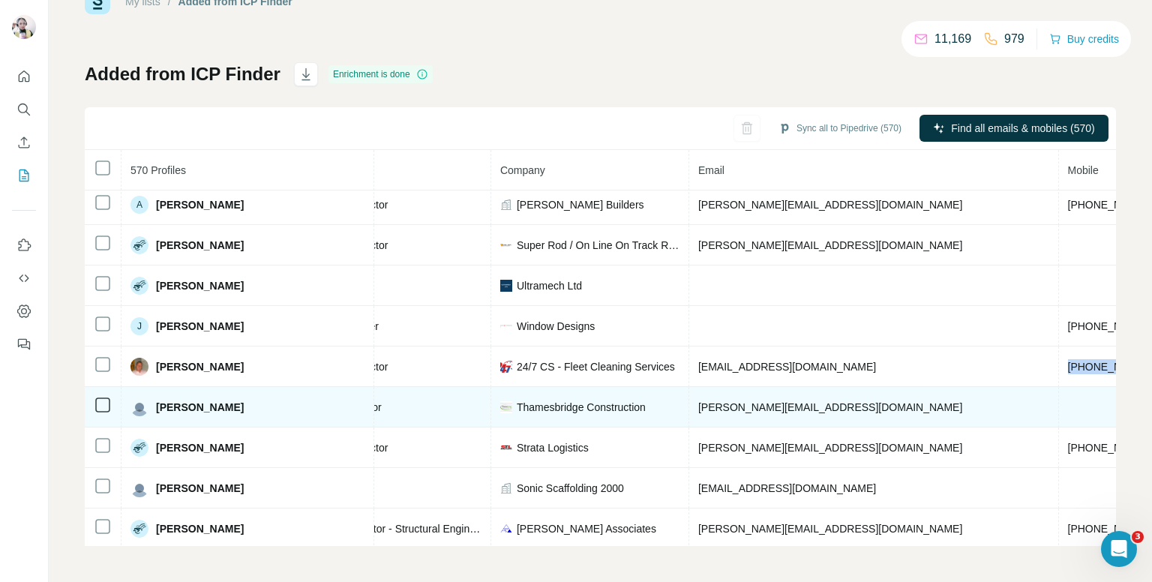
scroll to position [456, 258]
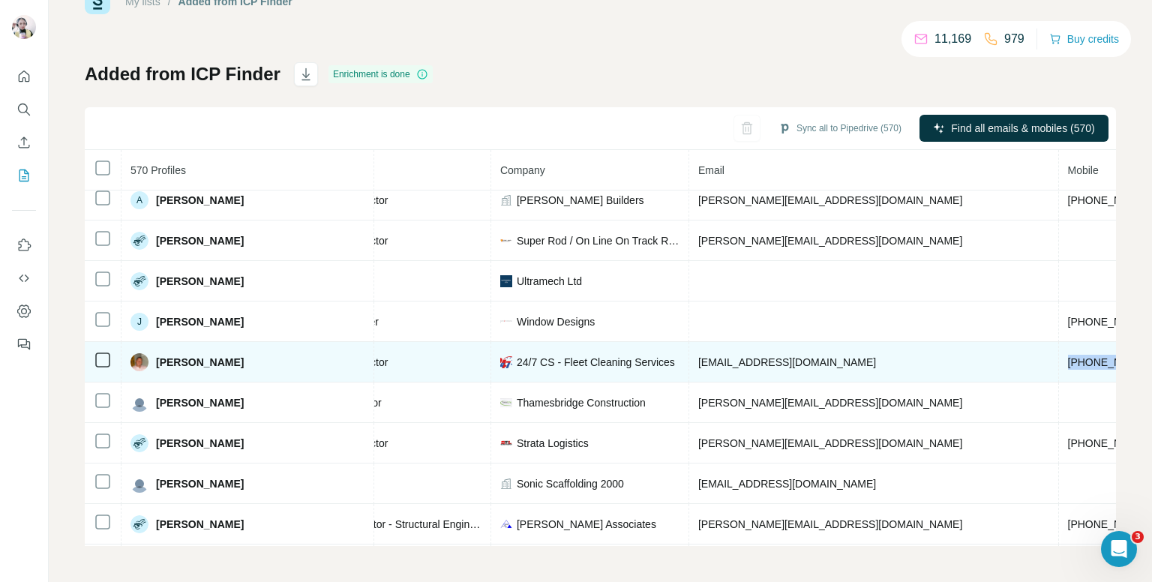
click at [1068, 356] on span "[PHONE_NUMBER]" at bounding box center [1115, 362] width 94 height 12
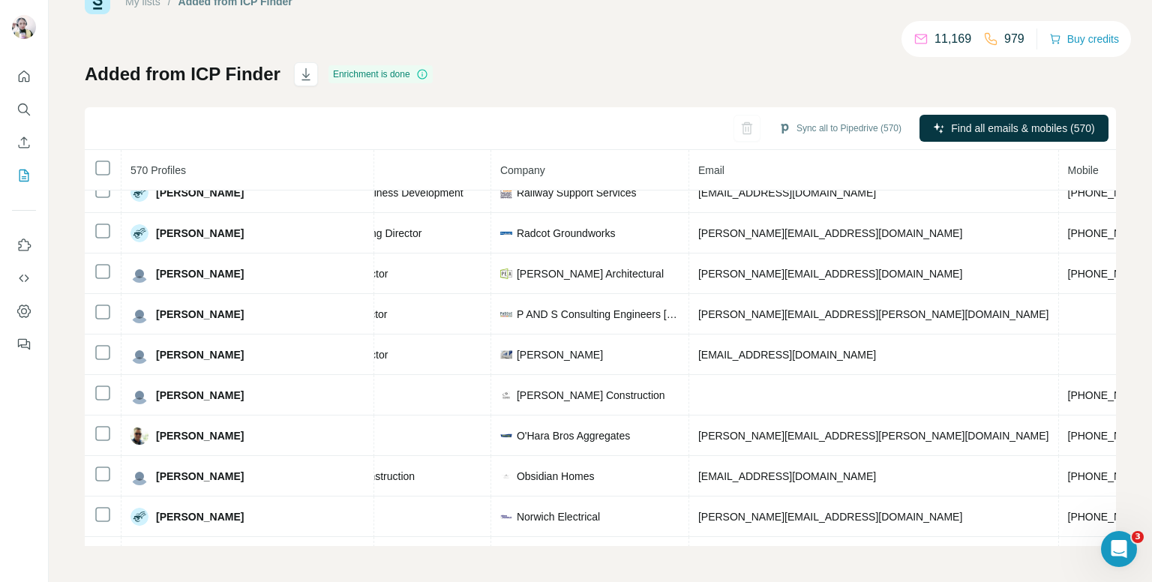
scroll to position [831, 258]
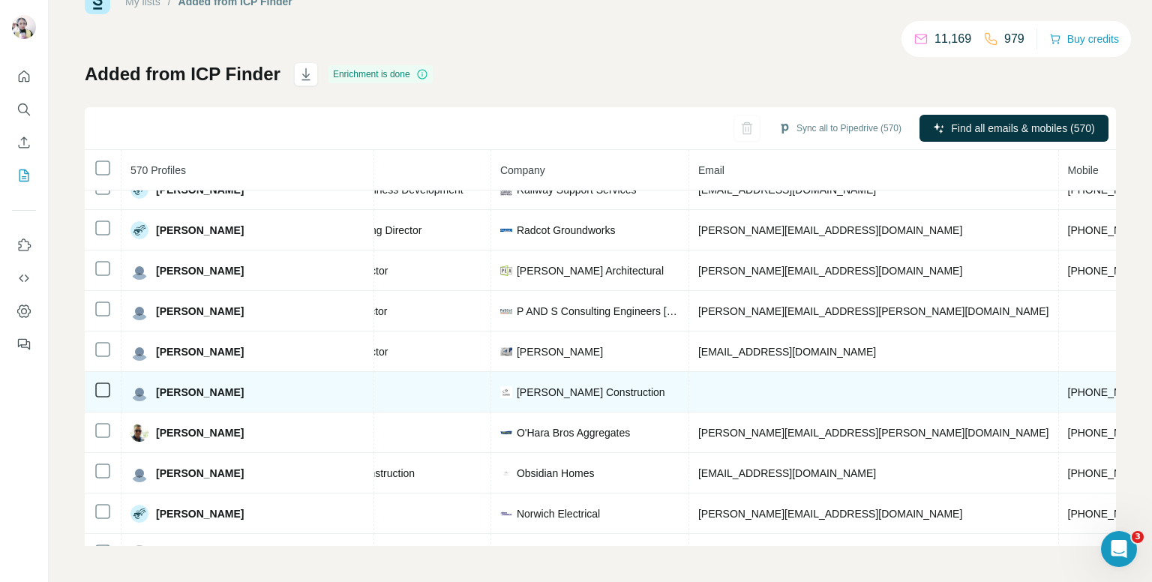
click at [1068, 386] on span "+441425472984" at bounding box center [1115, 392] width 94 height 12
copy span "+441425472984"
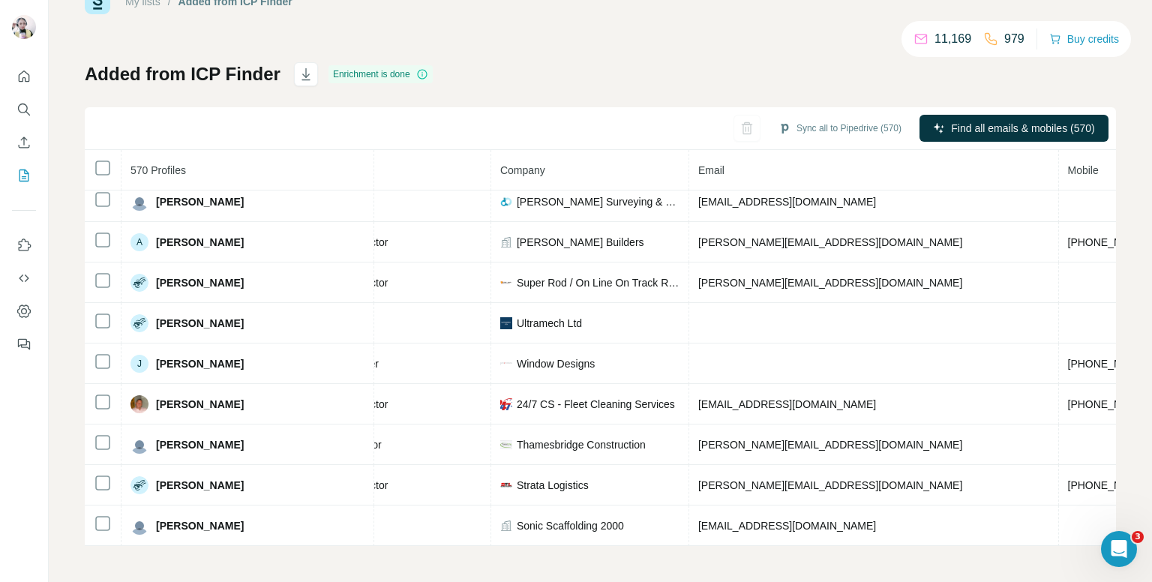
scroll to position [0, 258]
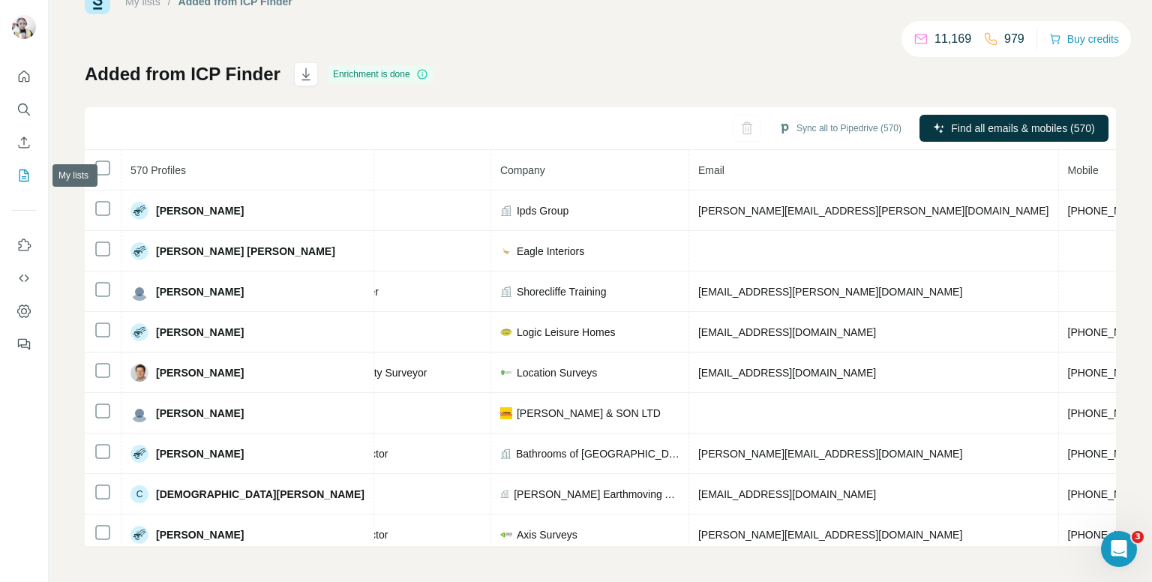
click at [37, 169] on div at bounding box center [24, 206] width 48 height 304
click at [27, 171] on icon "My lists" at bounding box center [24, 175] width 10 height 12
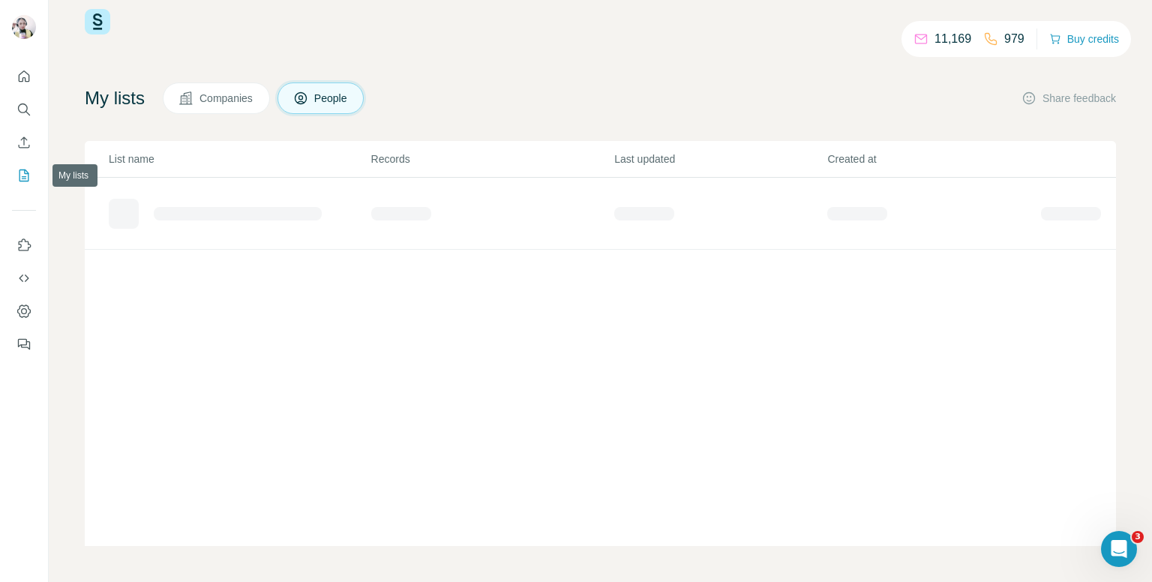
scroll to position [27, 0]
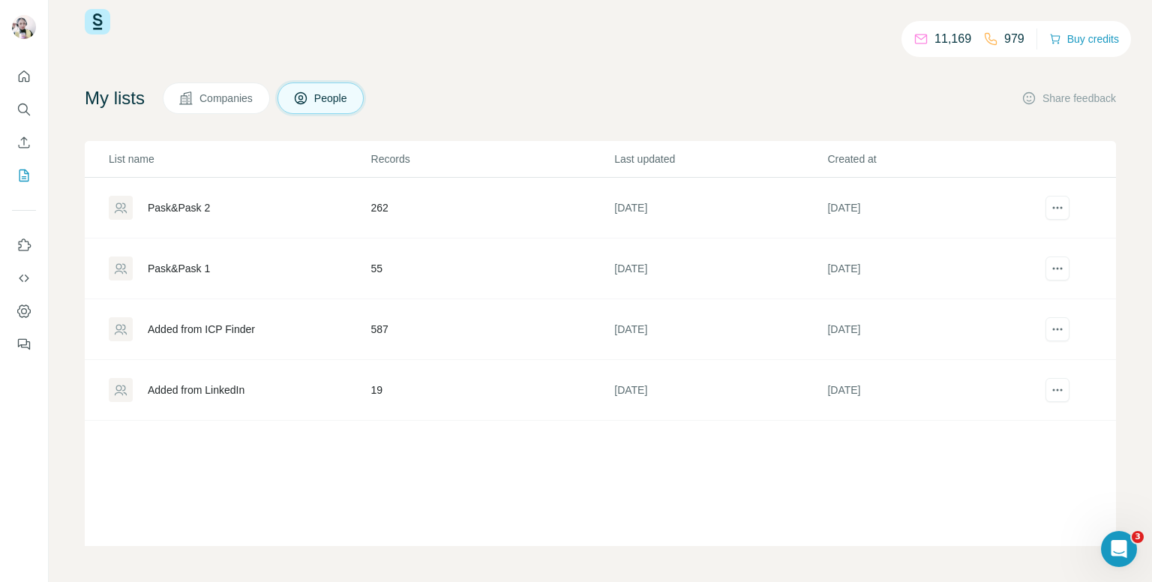
click at [238, 385] on div "Added from LinkedIn" at bounding box center [196, 389] width 97 height 15
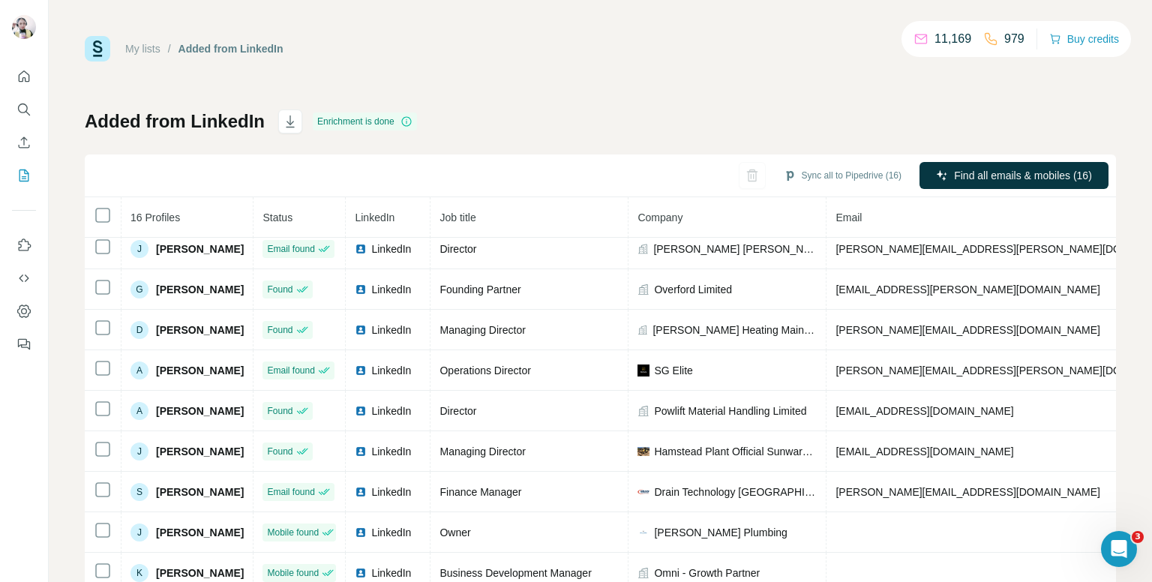
scroll to position [47, 0]
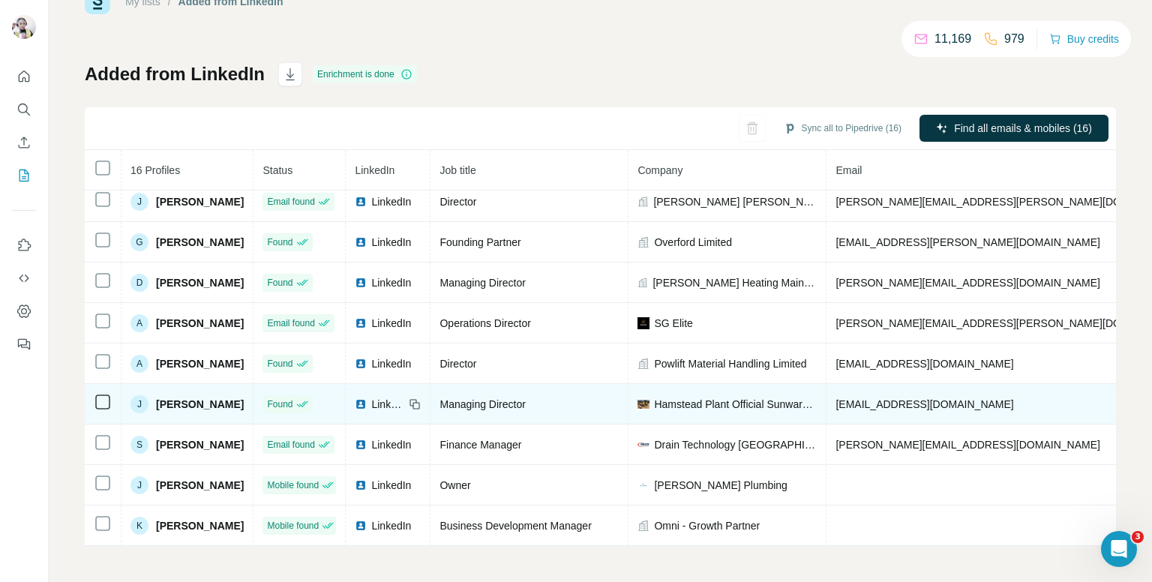
copy span "[PHONE_NUMBER]"
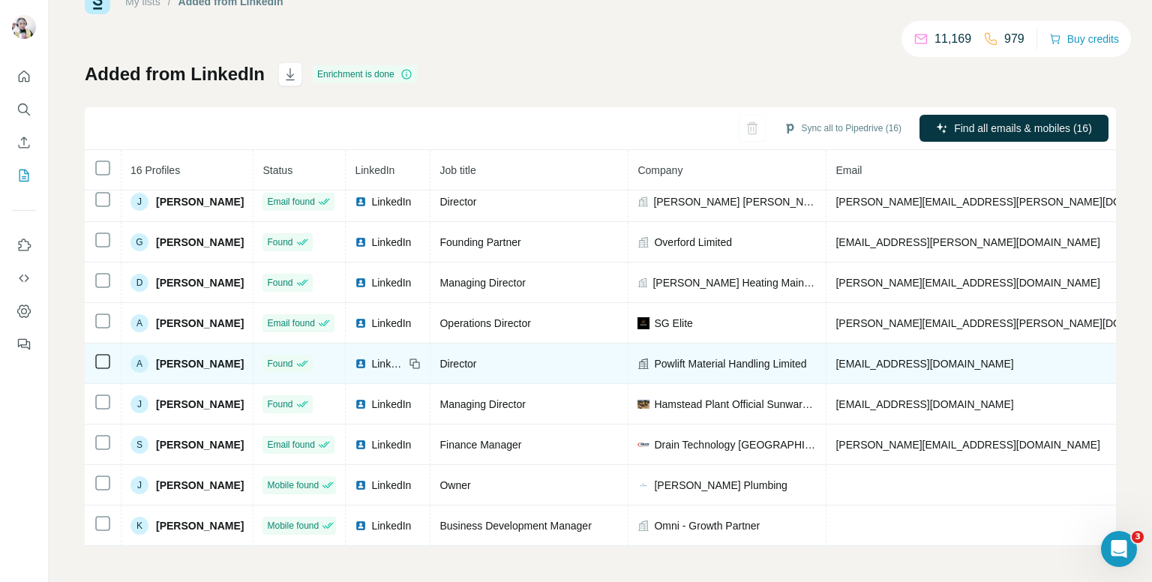
copy span "[PHONE_NUMBER]"
